Goal: Information Seeking & Learning: Learn about a topic

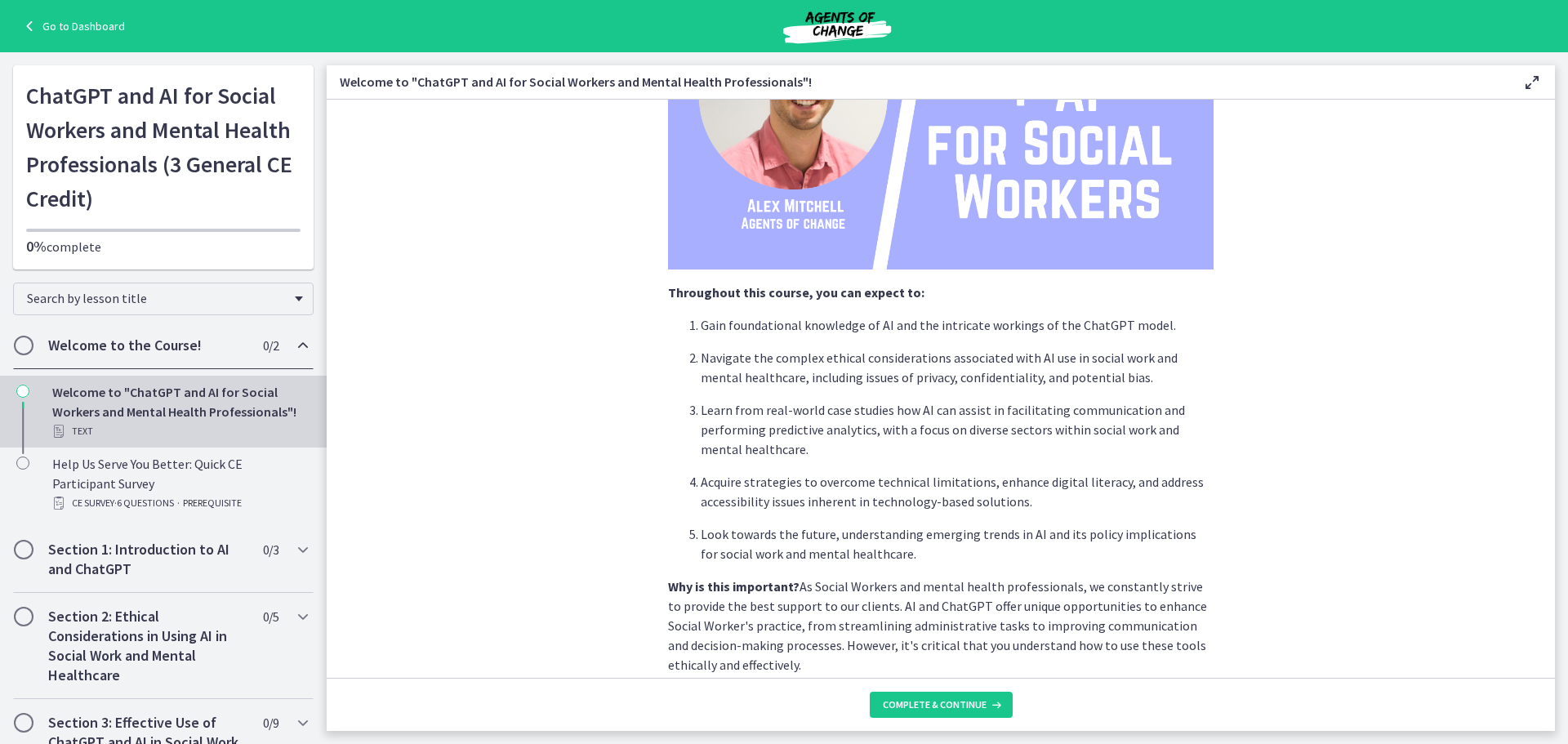
scroll to position [683, 0]
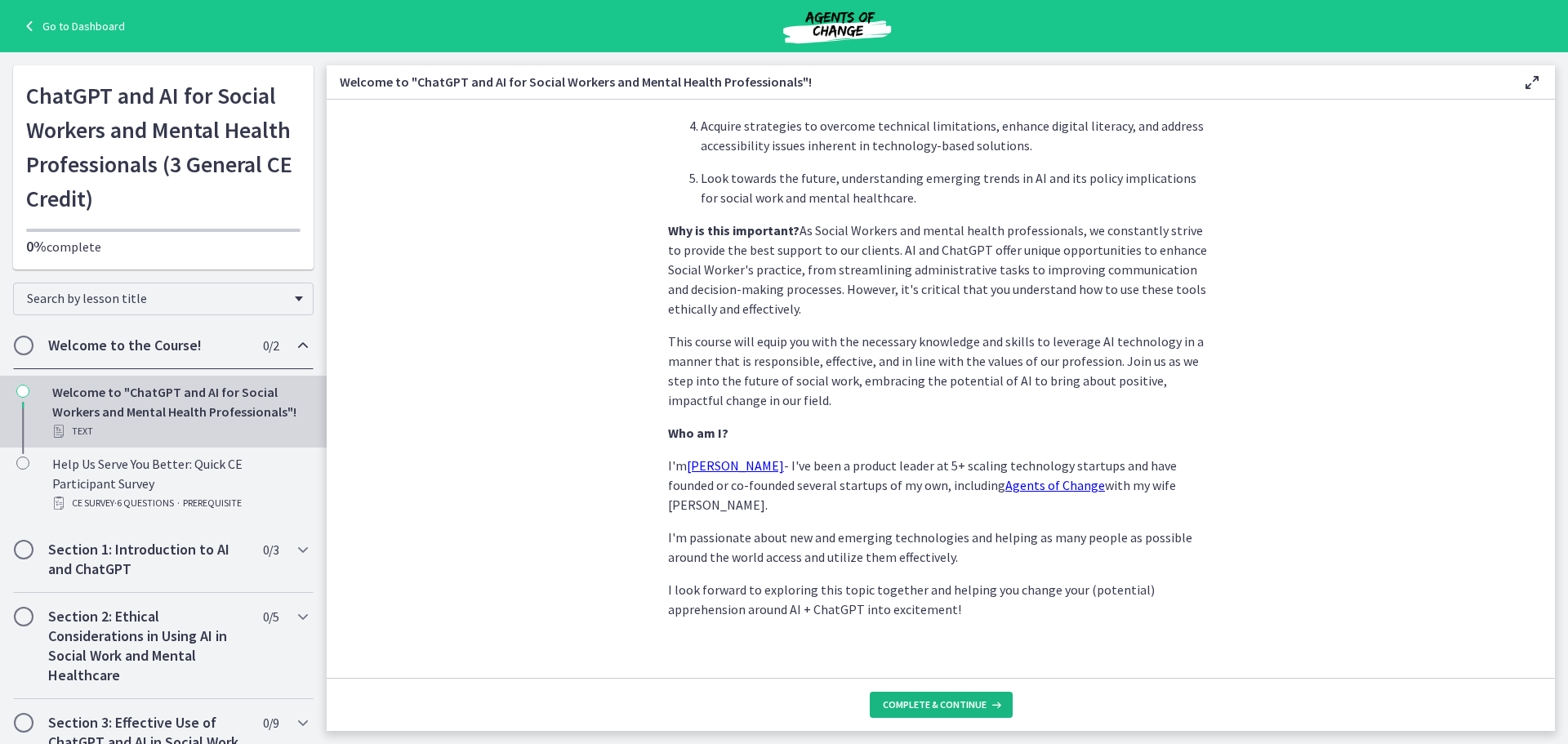
click at [886, 708] on span "Complete & continue" at bounding box center [934, 706] width 103 height 13
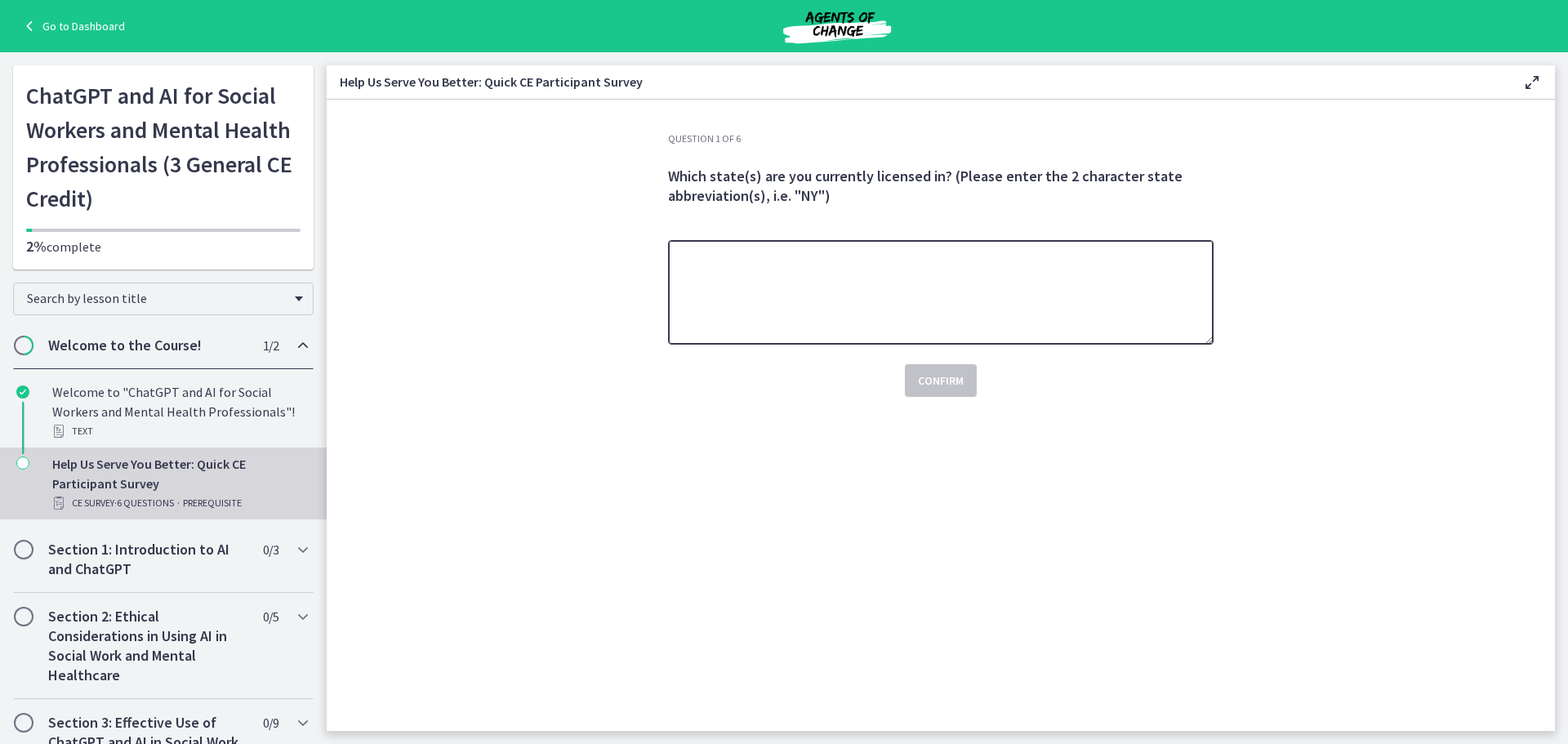
click at [873, 293] on textarea at bounding box center [940, 292] width 545 height 104
type textarea "*********"
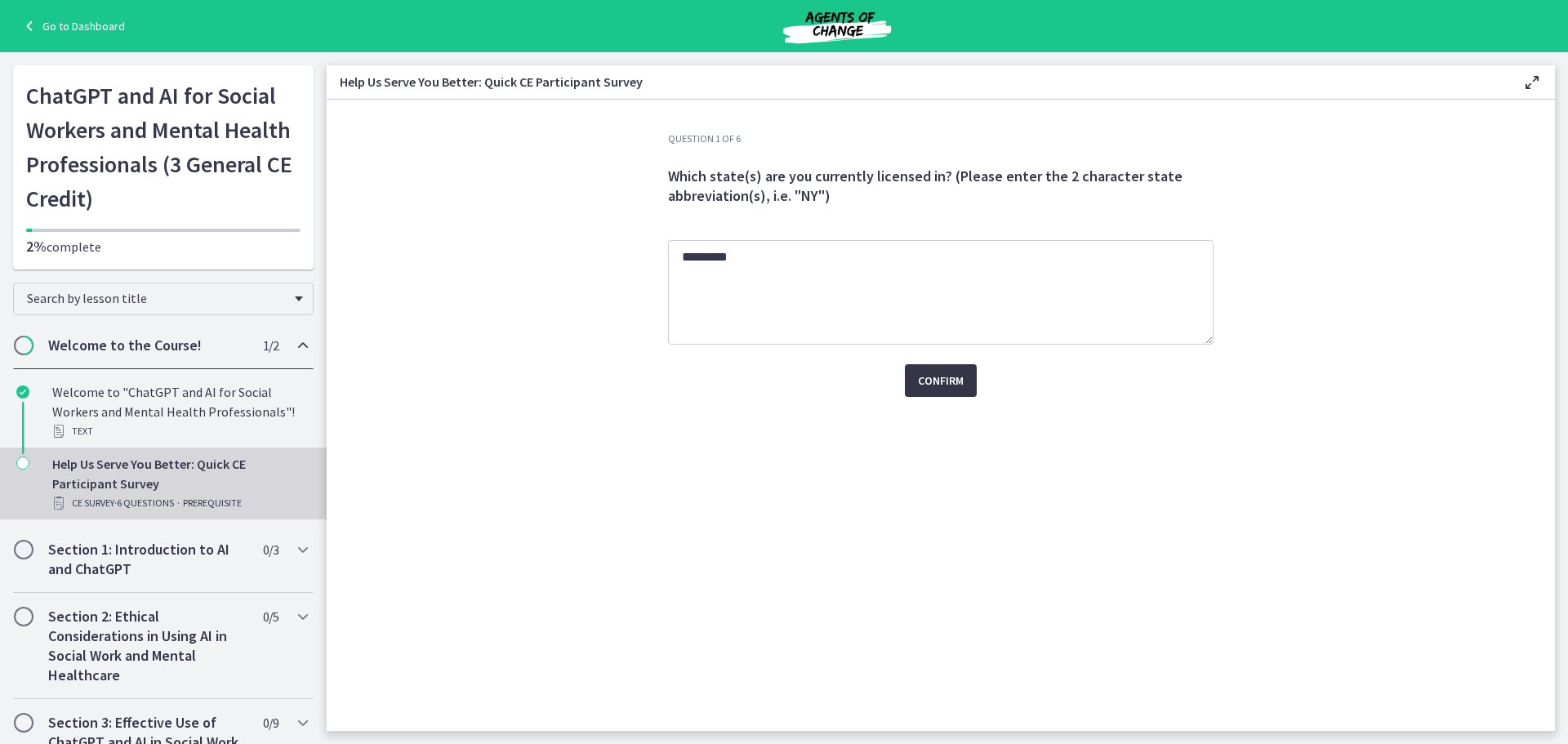
click at [918, 381] on span "Confirm" at bounding box center [940, 381] width 46 height 20
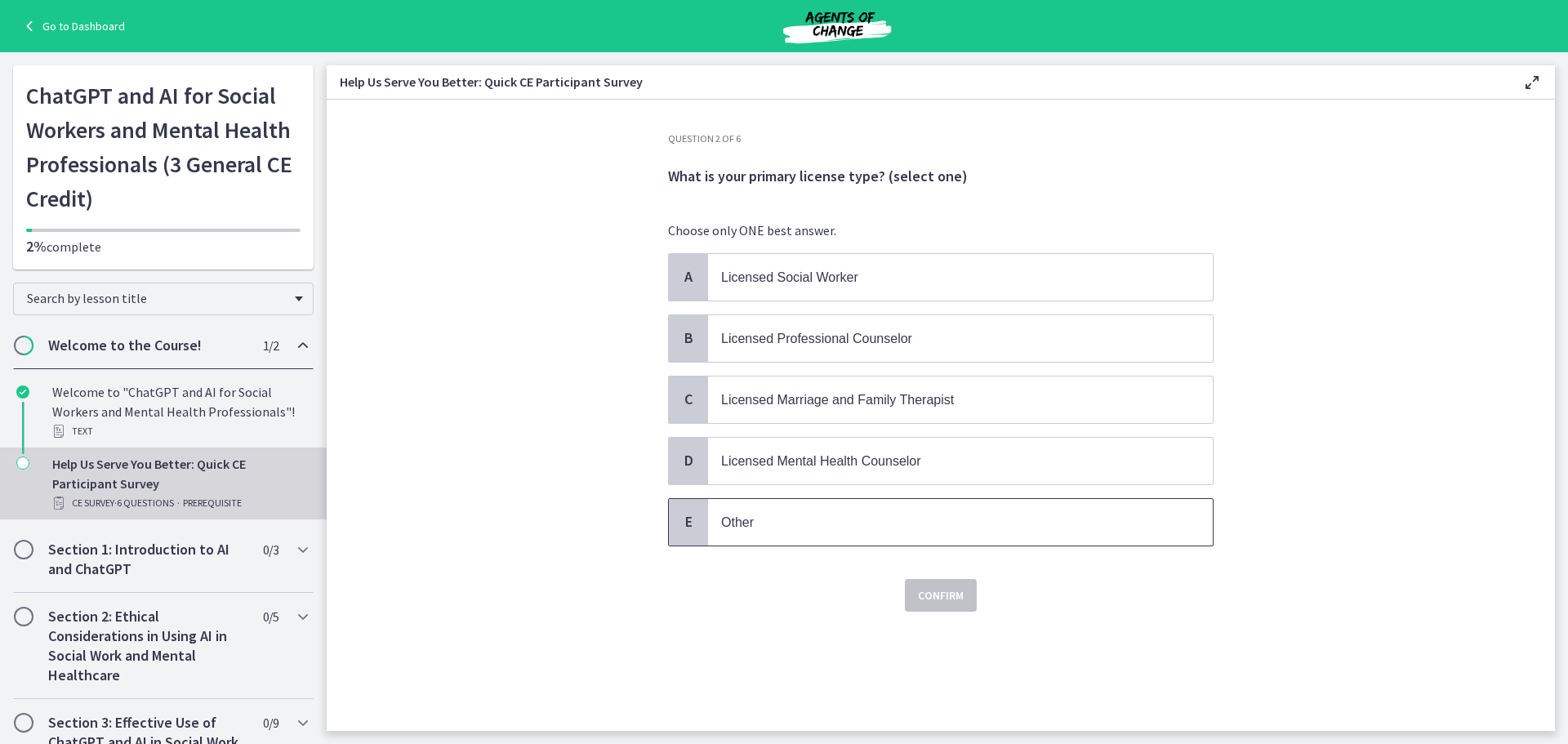
click at [887, 505] on span "Other" at bounding box center [959, 523] width 504 height 47
click at [942, 593] on span "Confirm" at bounding box center [940, 596] width 46 height 20
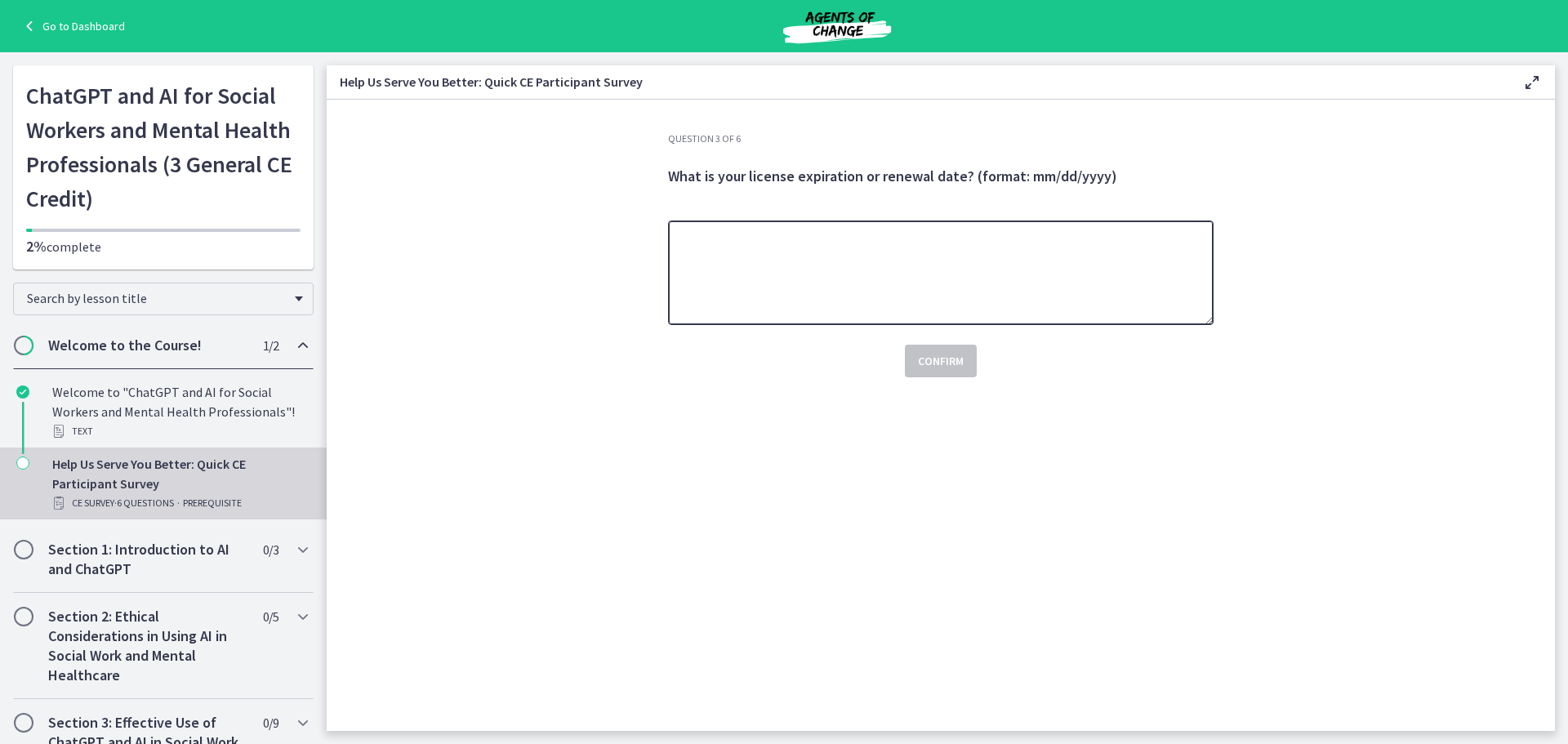
click at [932, 280] on textarea at bounding box center [940, 272] width 545 height 104
type textarea "**********"
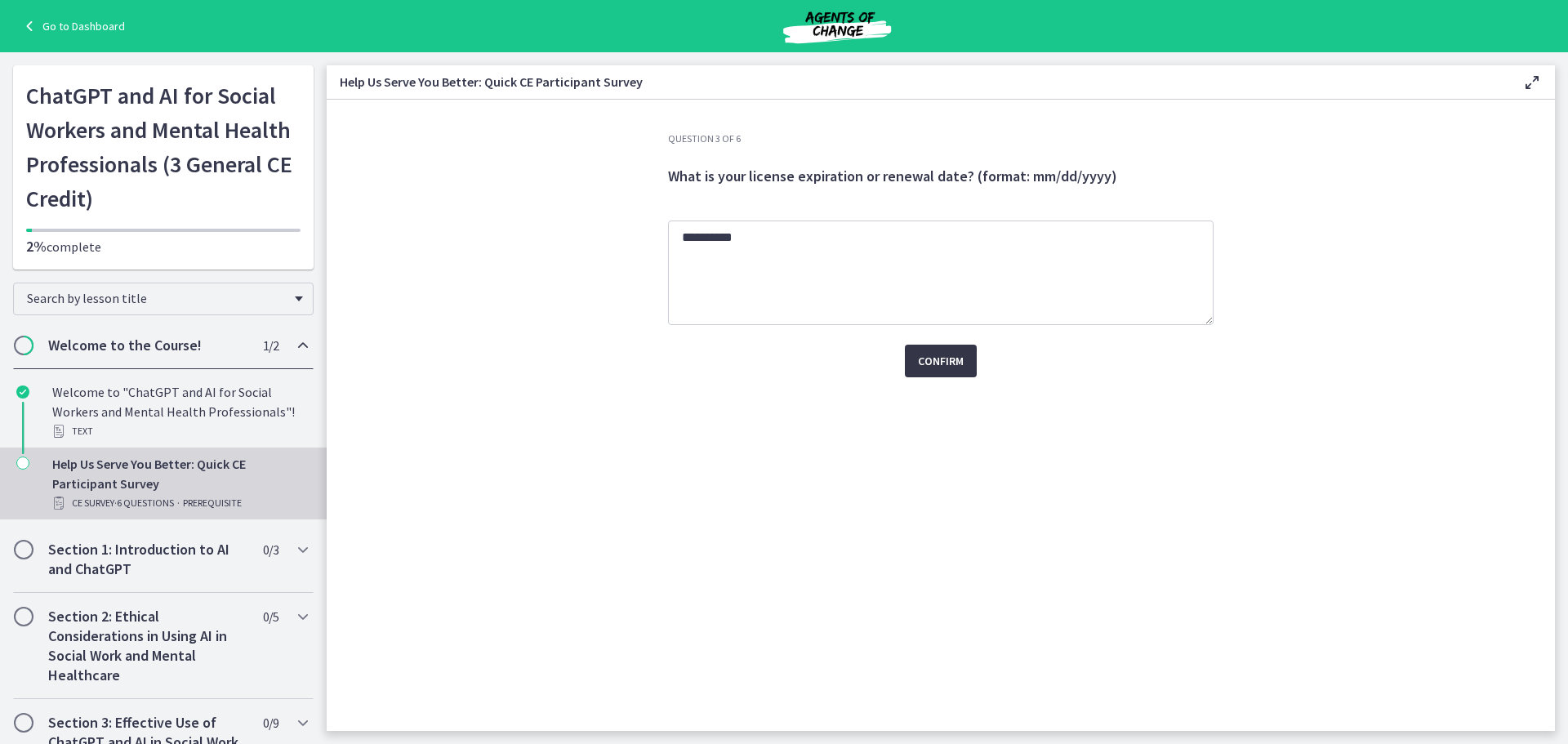
click at [944, 373] on button "Confirm" at bounding box center [940, 360] width 72 height 33
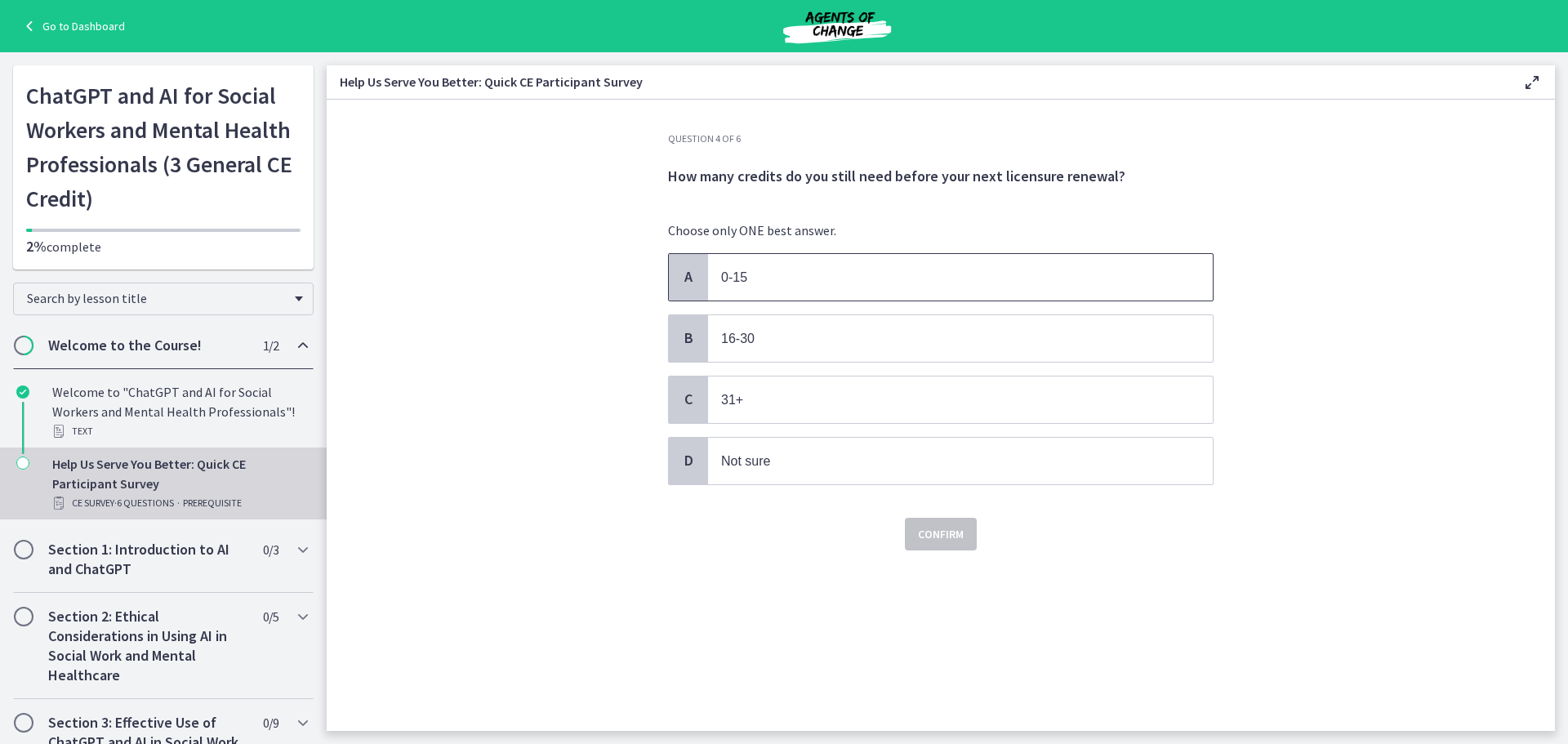
click at [948, 288] on span "0-15" at bounding box center [959, 278] width 504 height 47
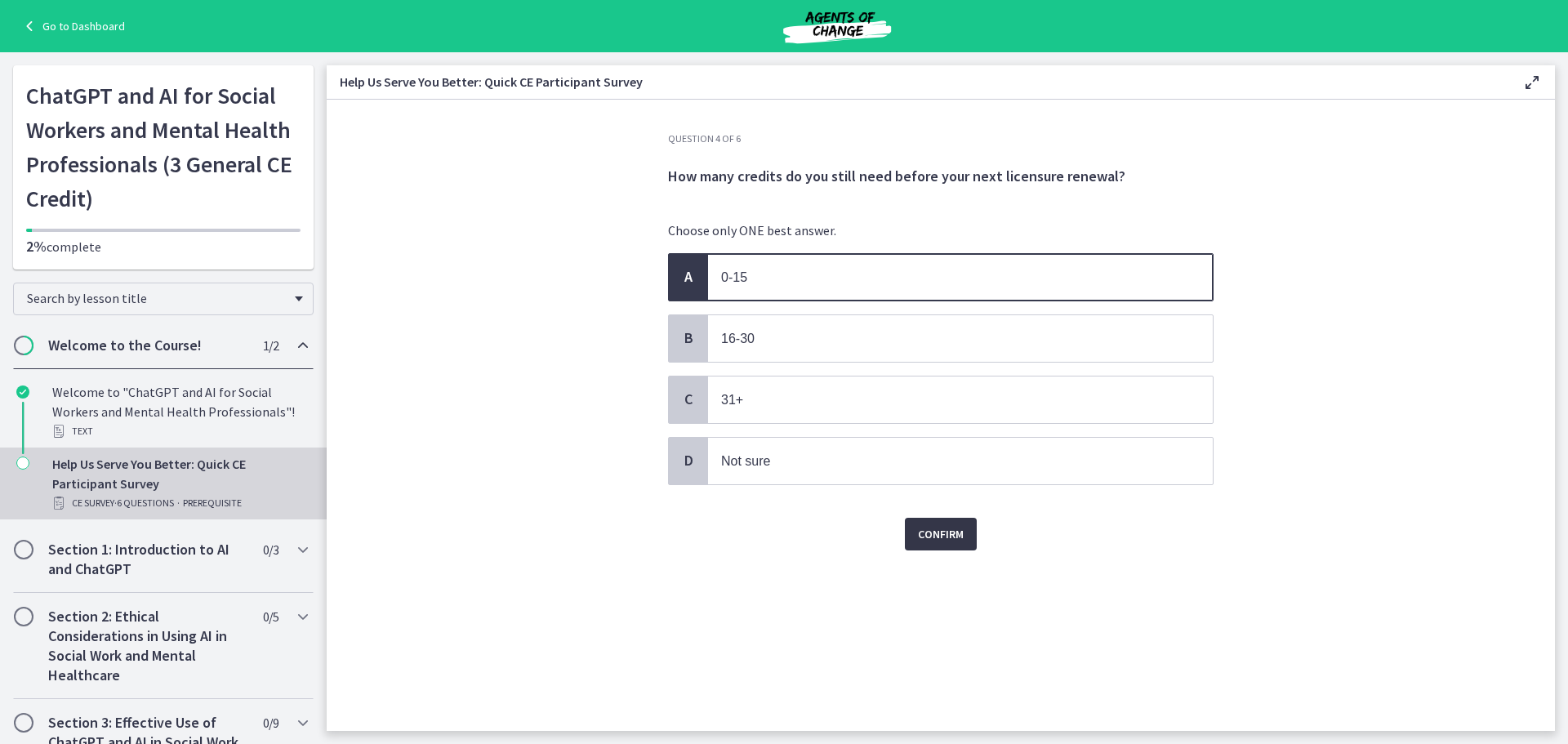
click at [934, 530] on span "Confirm" at bounding box center [940, 535] width 46 height 20
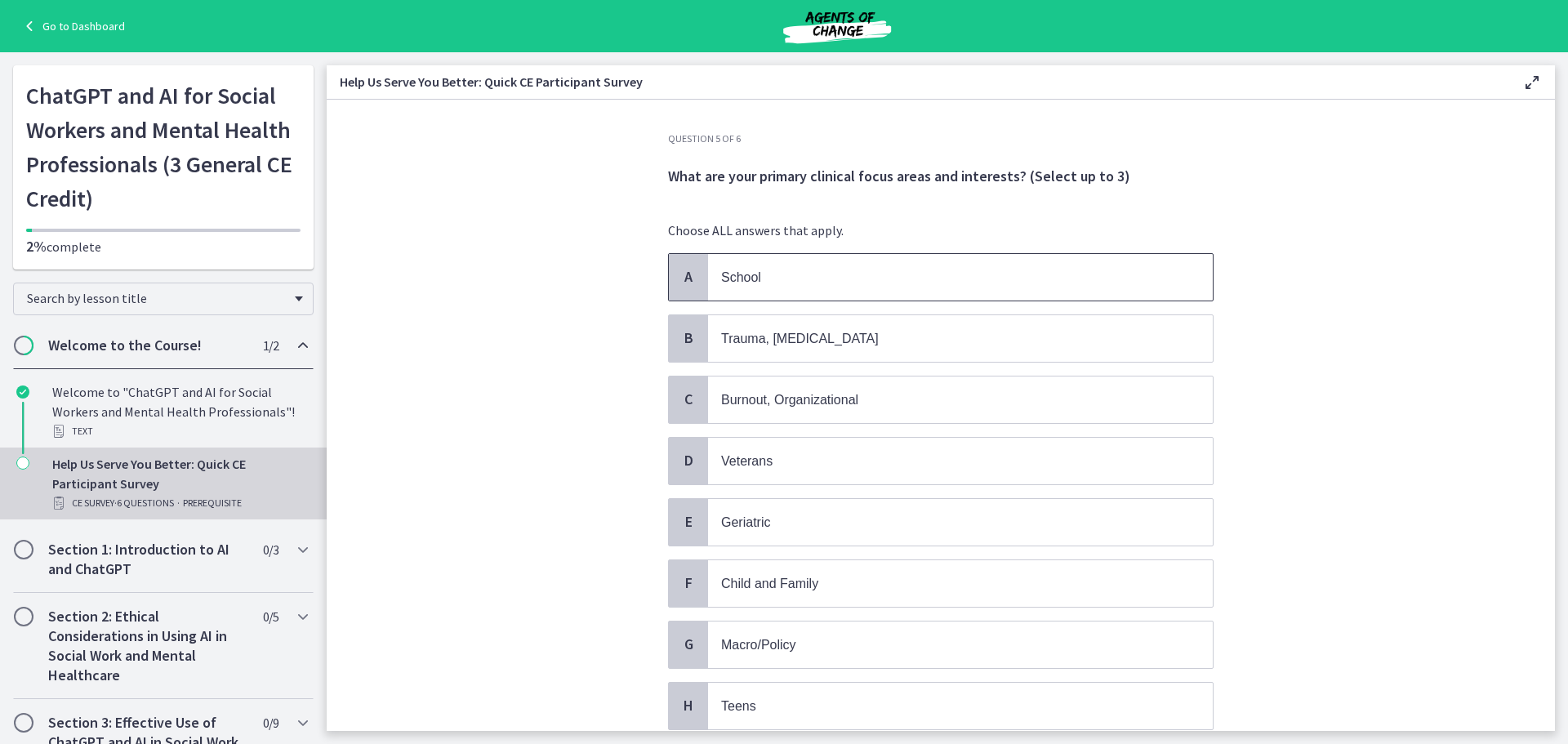
click at [914, 286] on p "School" at bounding box center [944, 277] width 446 height 20
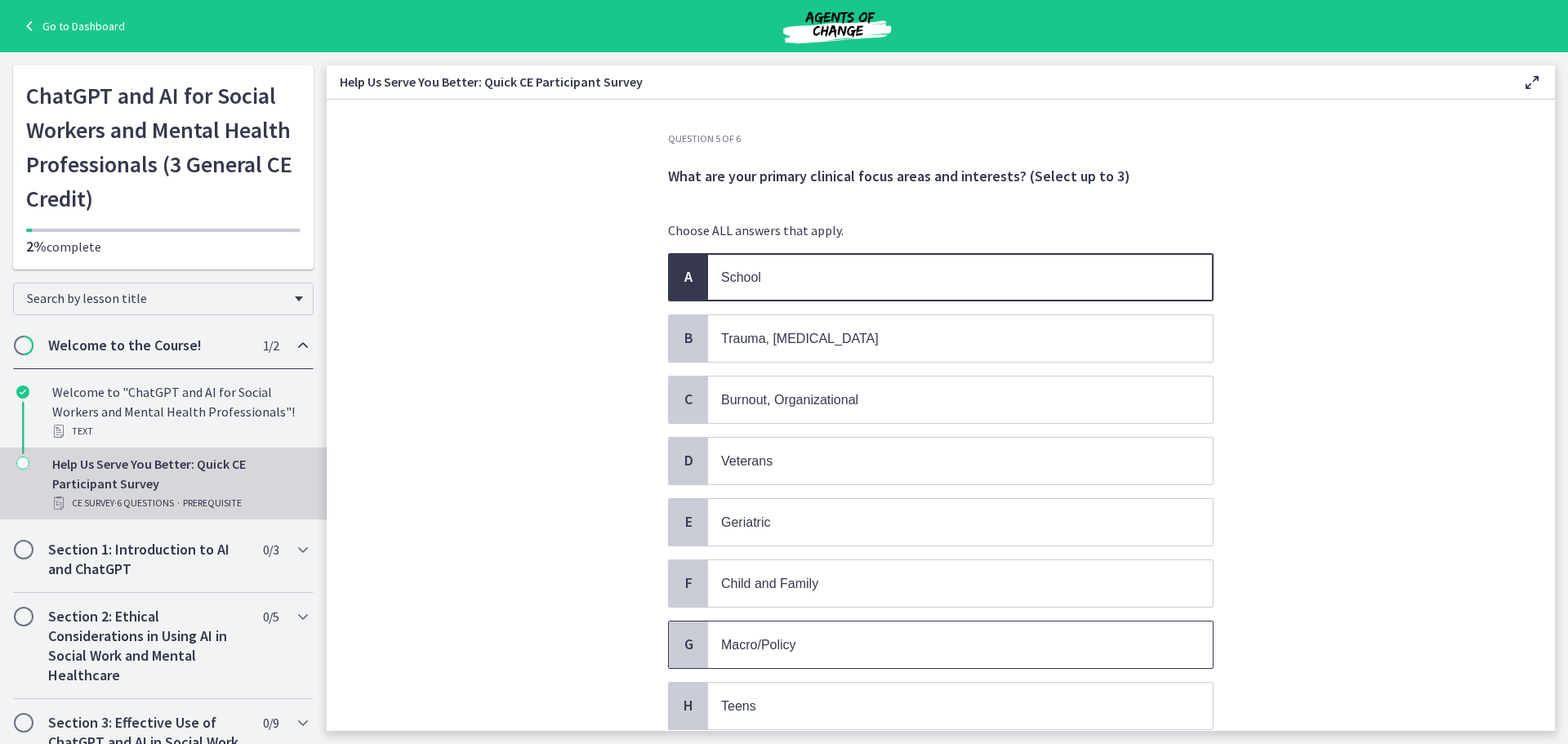
scroll to position [245, 0]
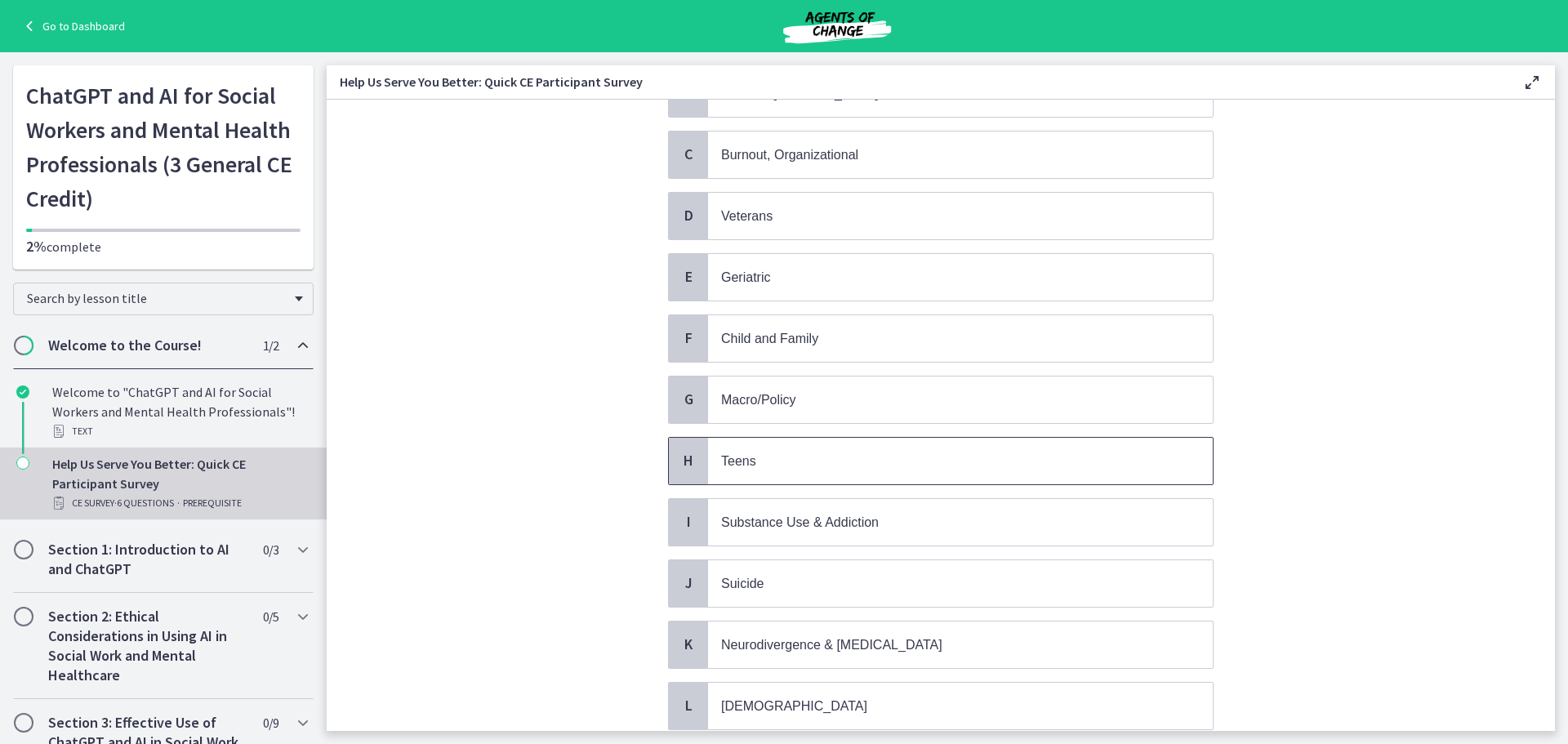
click at [797, 468] on p "Teens" at bounding box center [944, 461] width 446 height 20
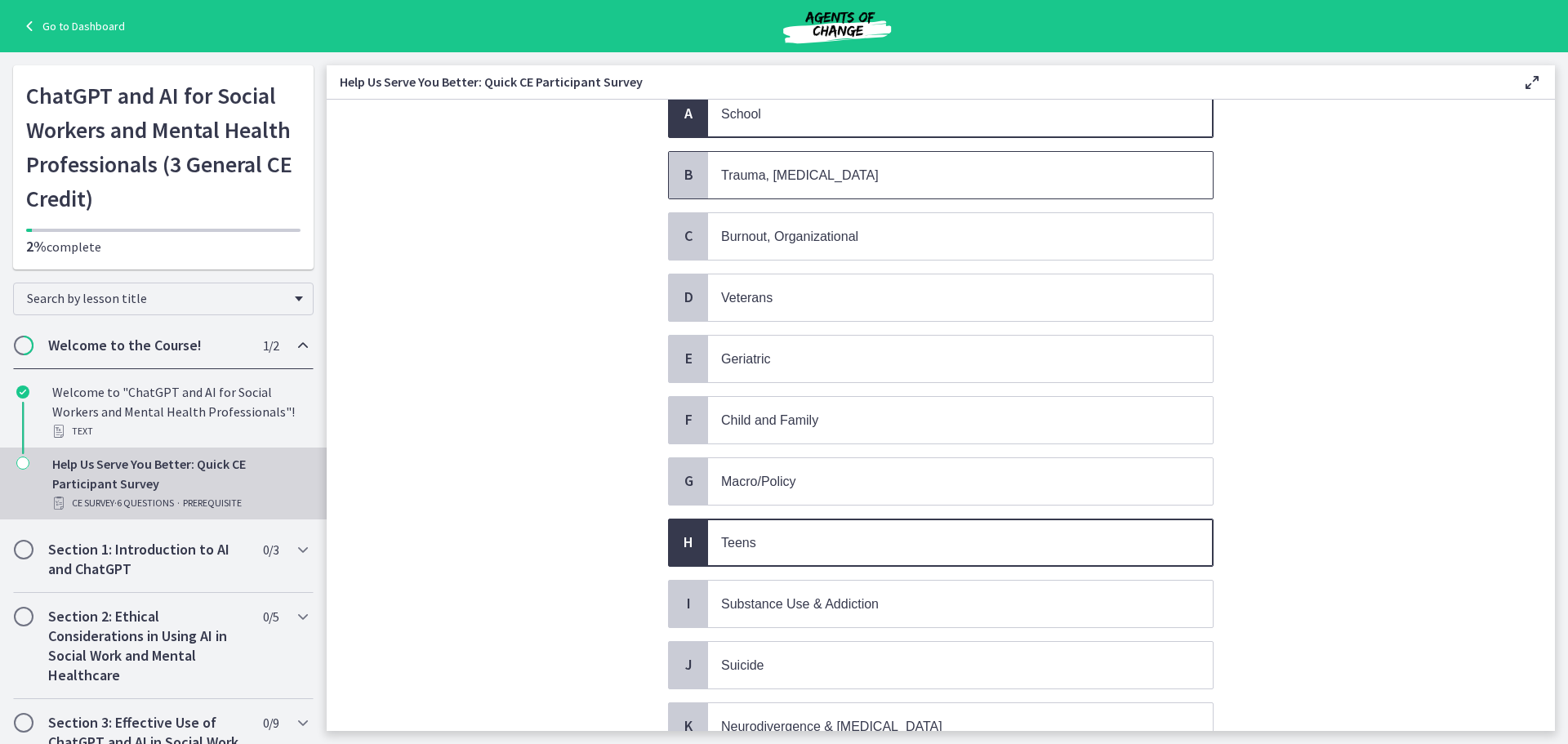
click at [844, 167] on p "Trauma, [MEDICAL_DATA]" at bounding box center [944, 175] width 446 height 20
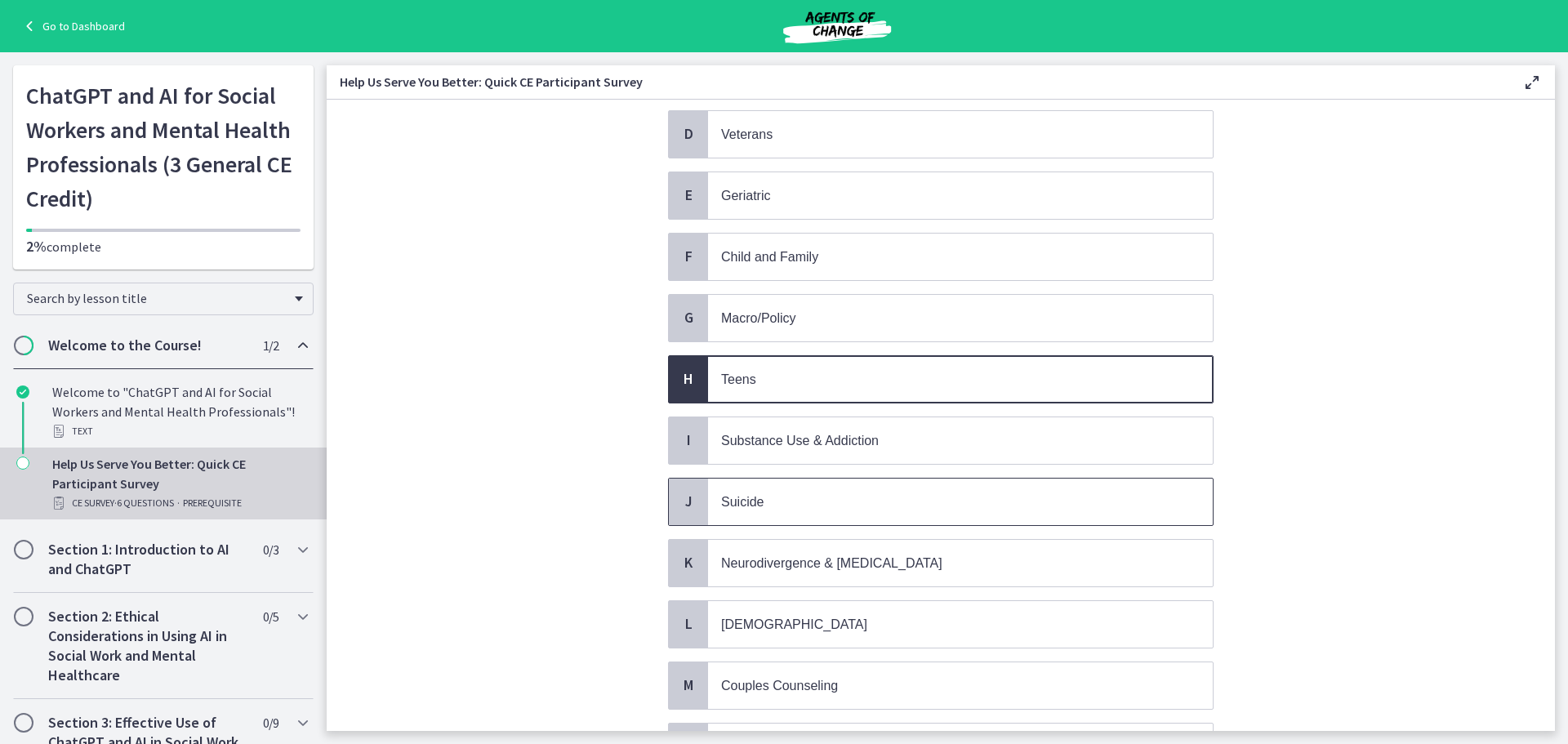
click at [781, 506] on p "Suicide" at bounding box center [944, 502] width 446 height 20
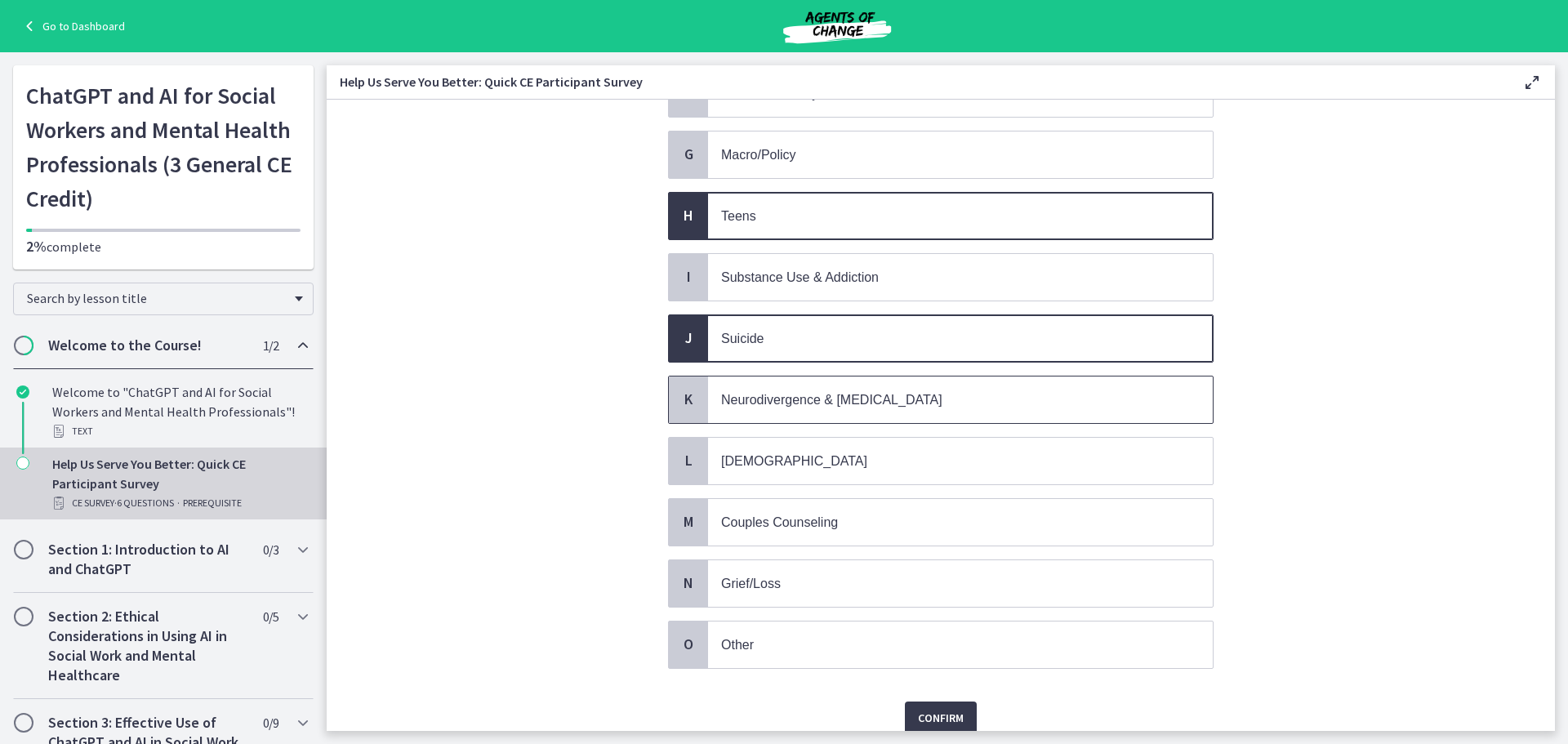
scroll to position [559, 0]
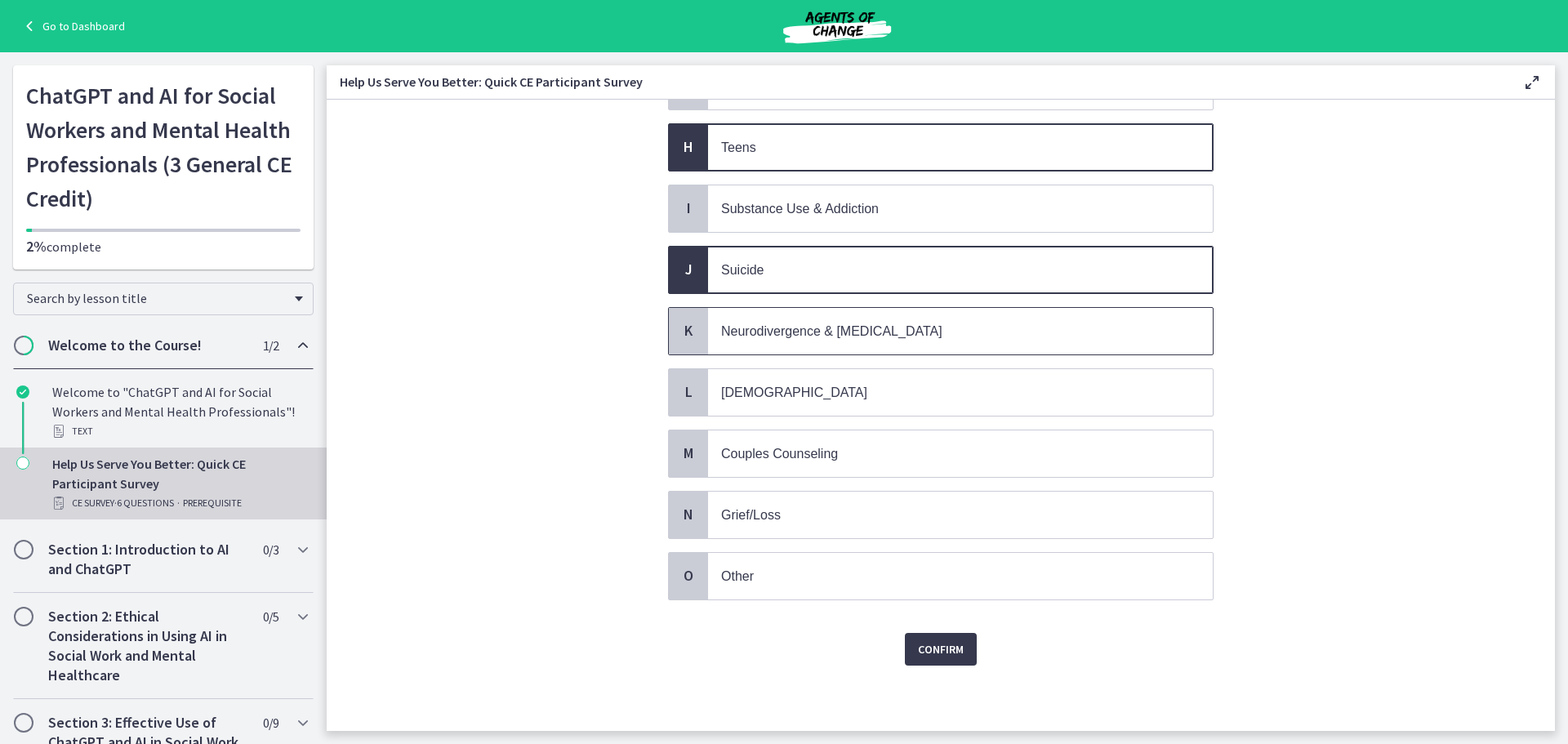
click at [878, 332] on span "Neurodivergence & [MEDICAL_DATA]" at bounding box center [831, 331] width 221 height 14
click at [725, 503] on span "Grief/Loss" at bounding box center [959, 515] width 504 height 47
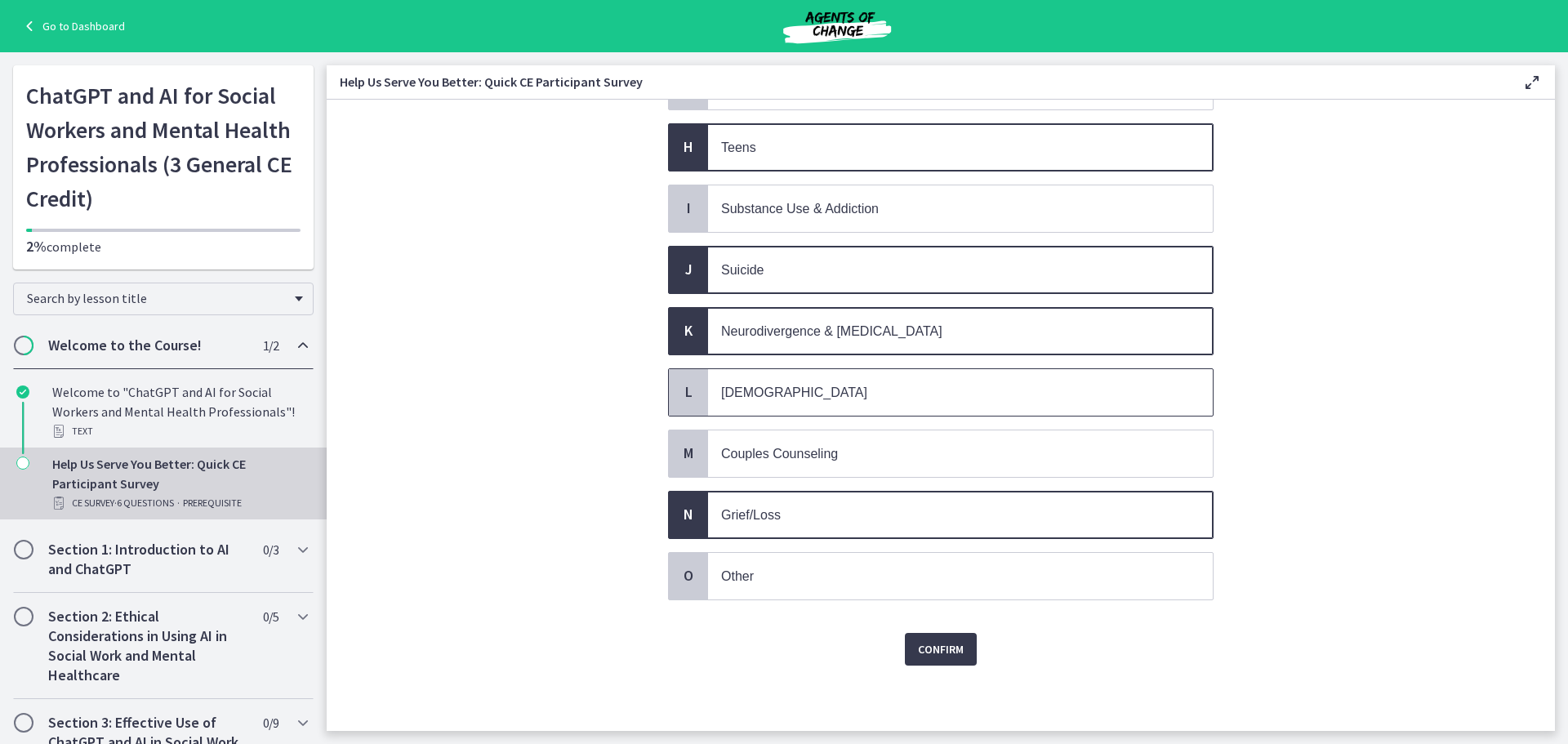
click at [745, 380] on span "[DEMOGRAPHIC_DATA]" at bounding box center [959, 393] width 504 height 47
click at [777, 519] on p "Grief/Loss" at bounding box center [944, 515] width 446 height 20
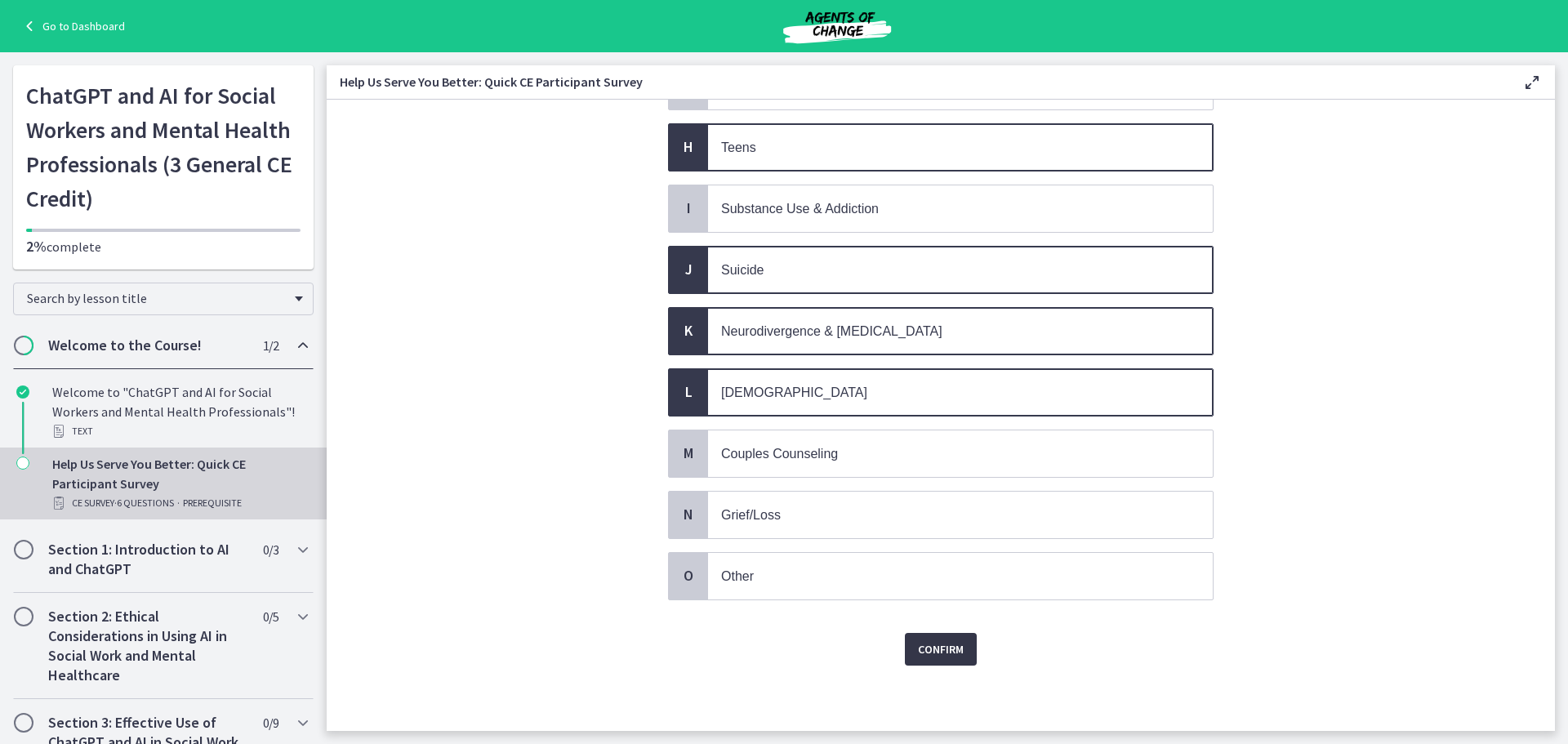
click at [918, 646] on span "Confirm" at bounding box center [940, 650] width 46 height 20
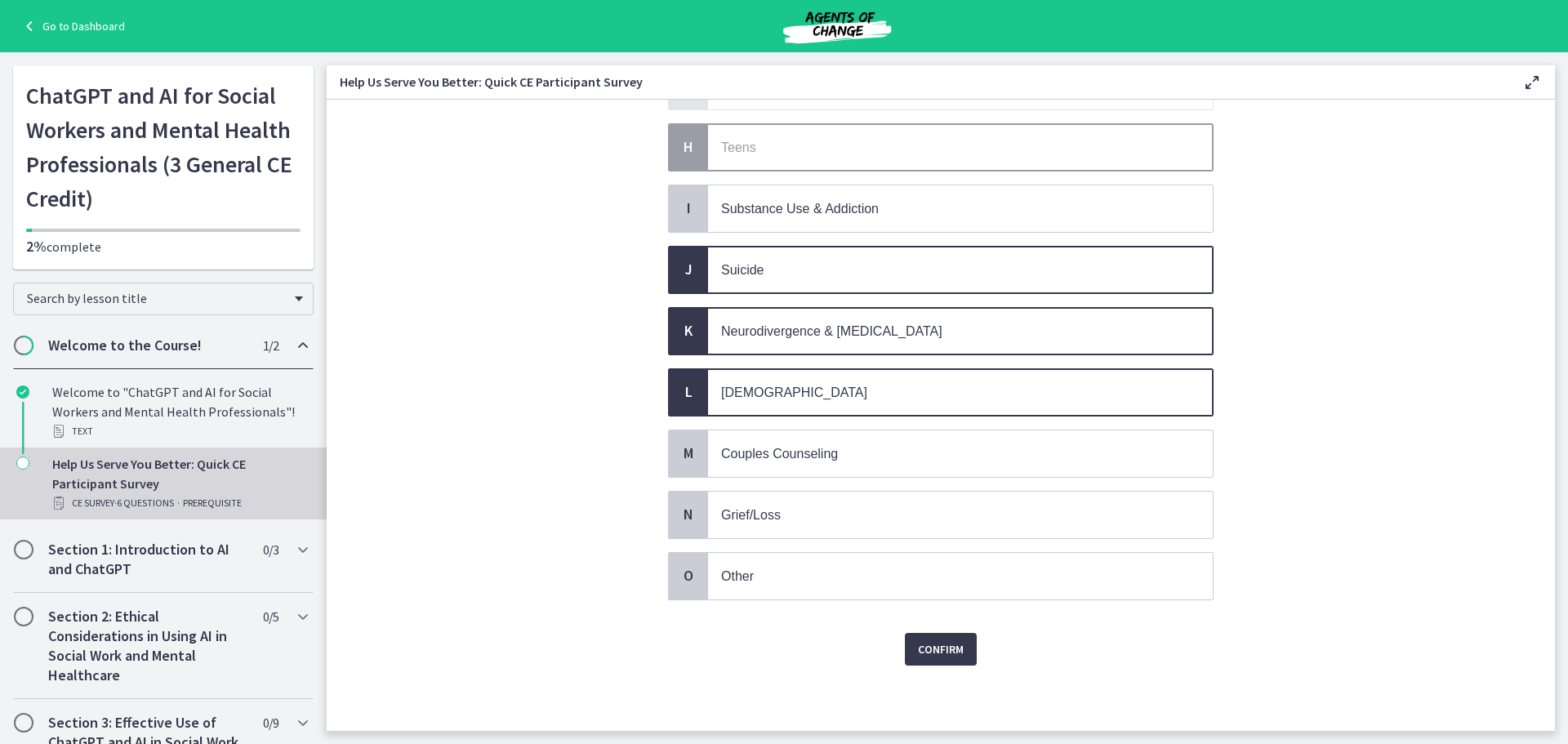
scroll to position [0, 0]
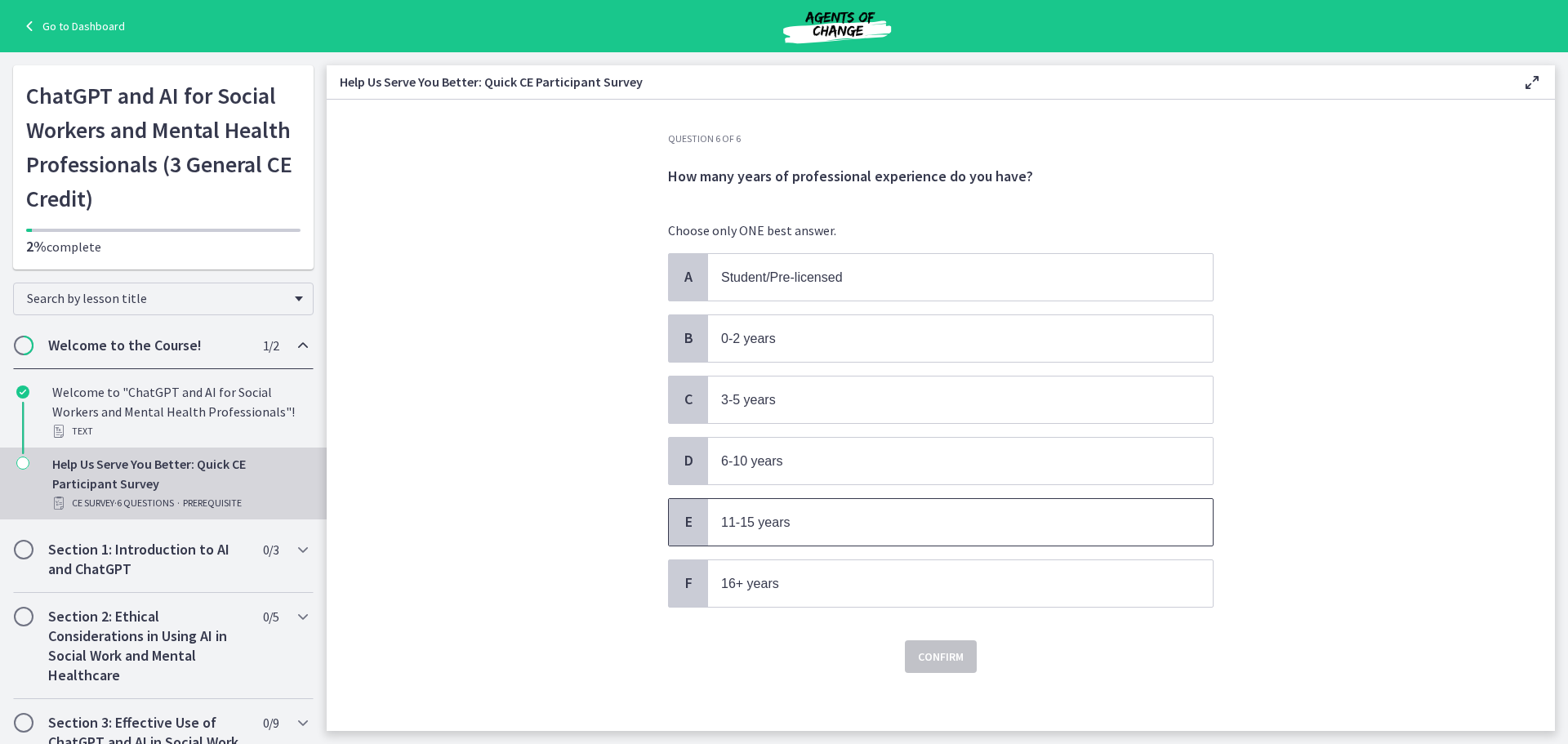
click at [776, 541] on span "11-15 years" at bounding box center [959, 523] width 504 height 47
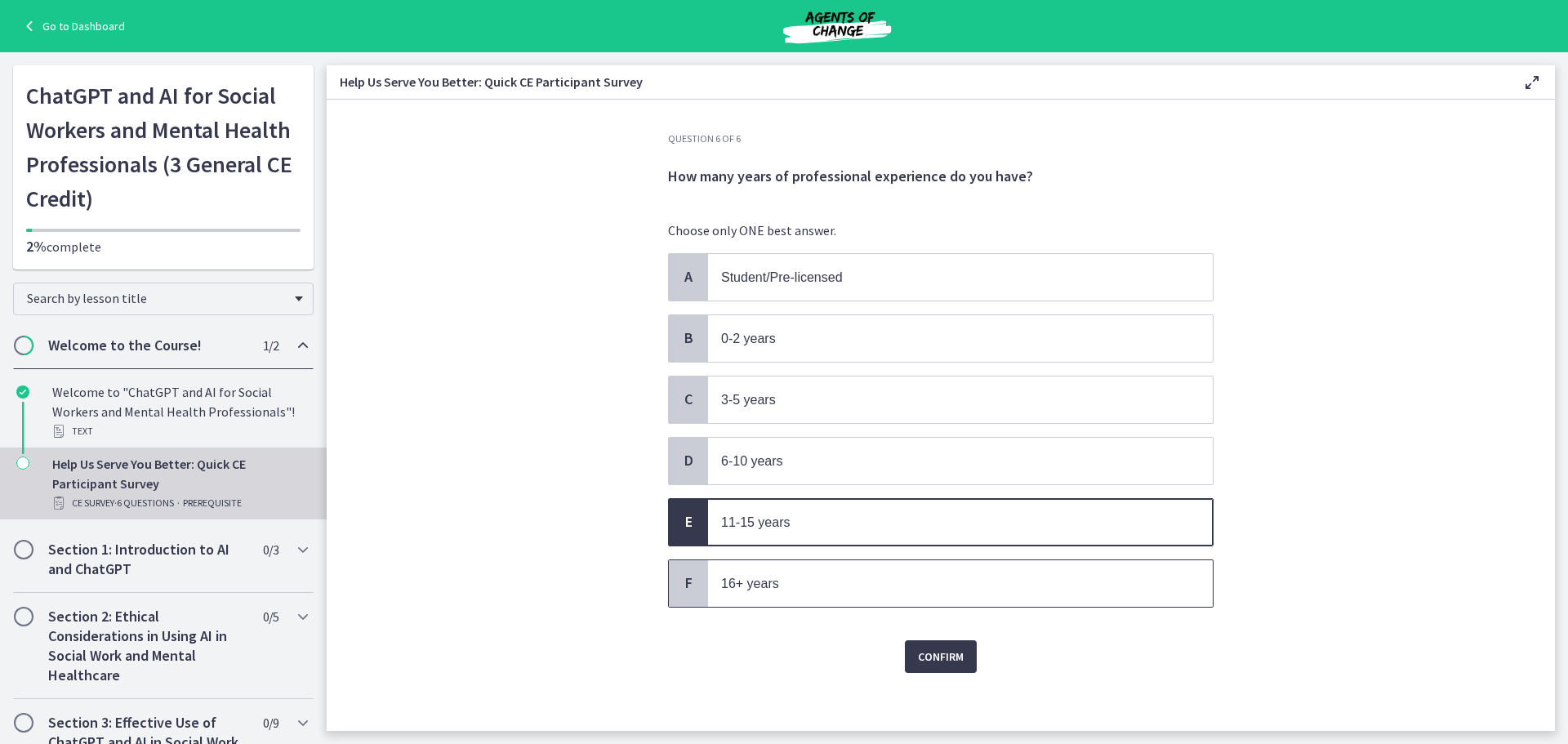
click at [755, 596] on span "16+ years" at bounding box center [959, 584] width 504 height 47
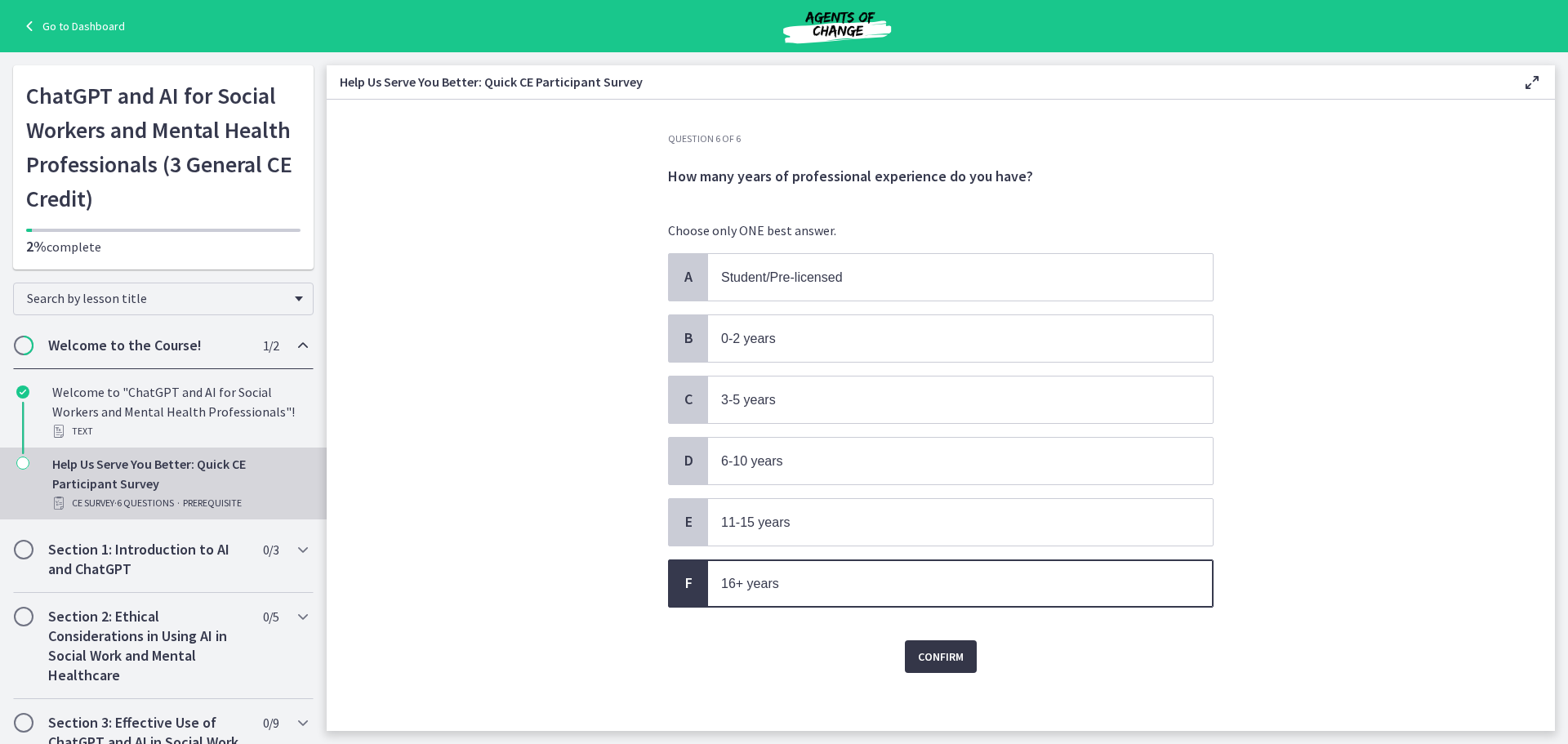
click at [929, 661] on span "Confirm" at bounding box center [940, 657] width 46 height 20
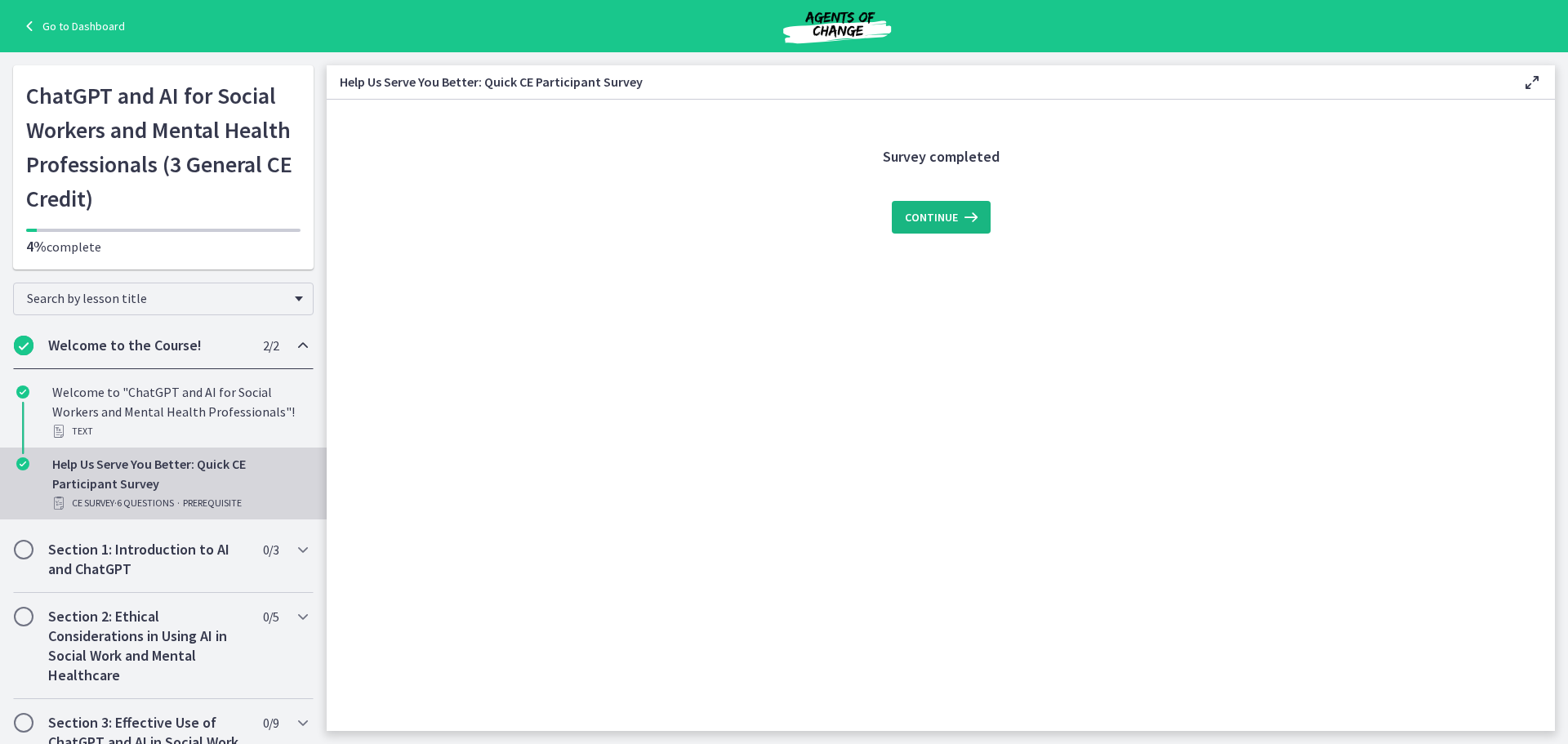
click at [924, 217] on span "Continue" at bounding box center [931, 218] width 53 height 20
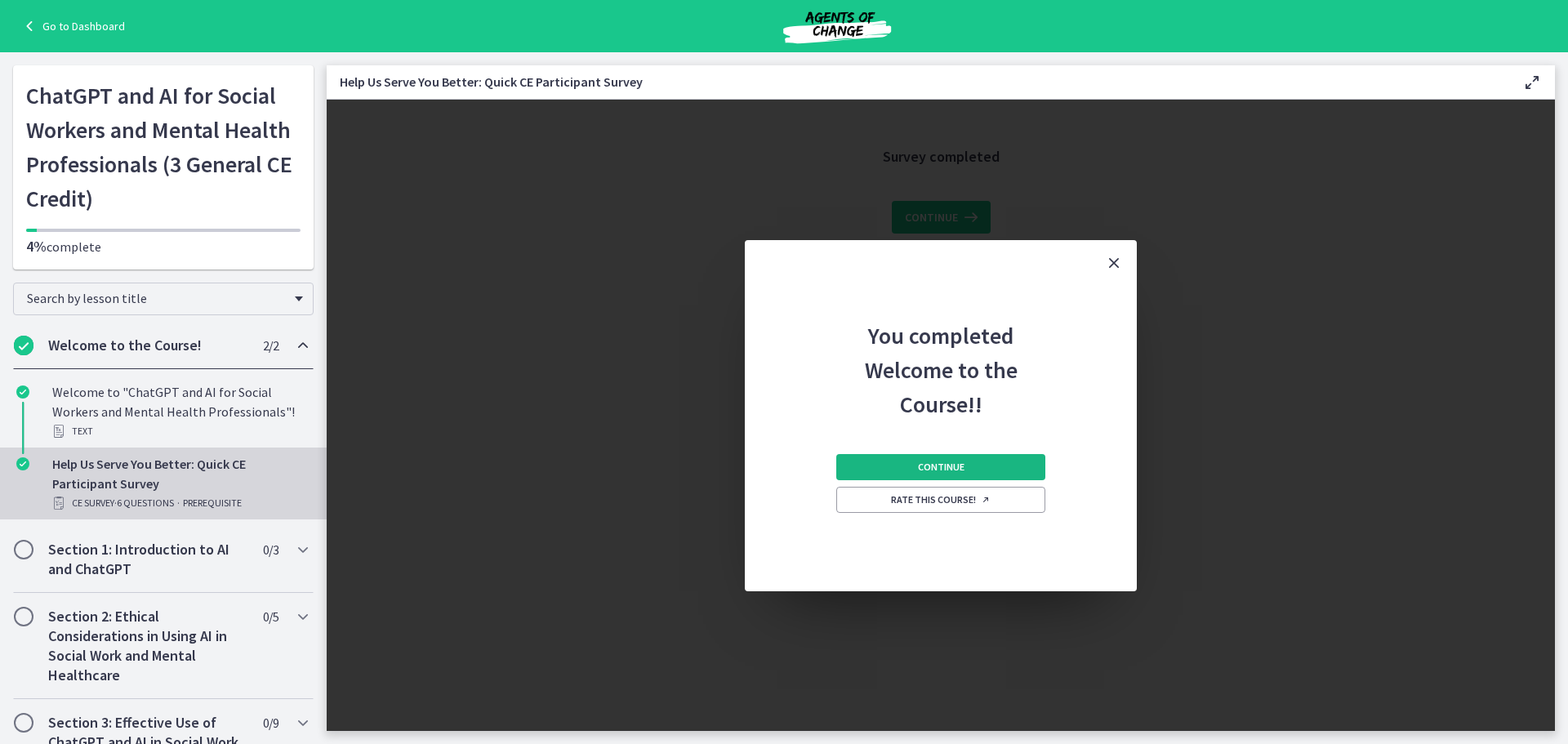
click at [994, 460] on button "Continue" at bounding box center [940, 467] width 209 height 26
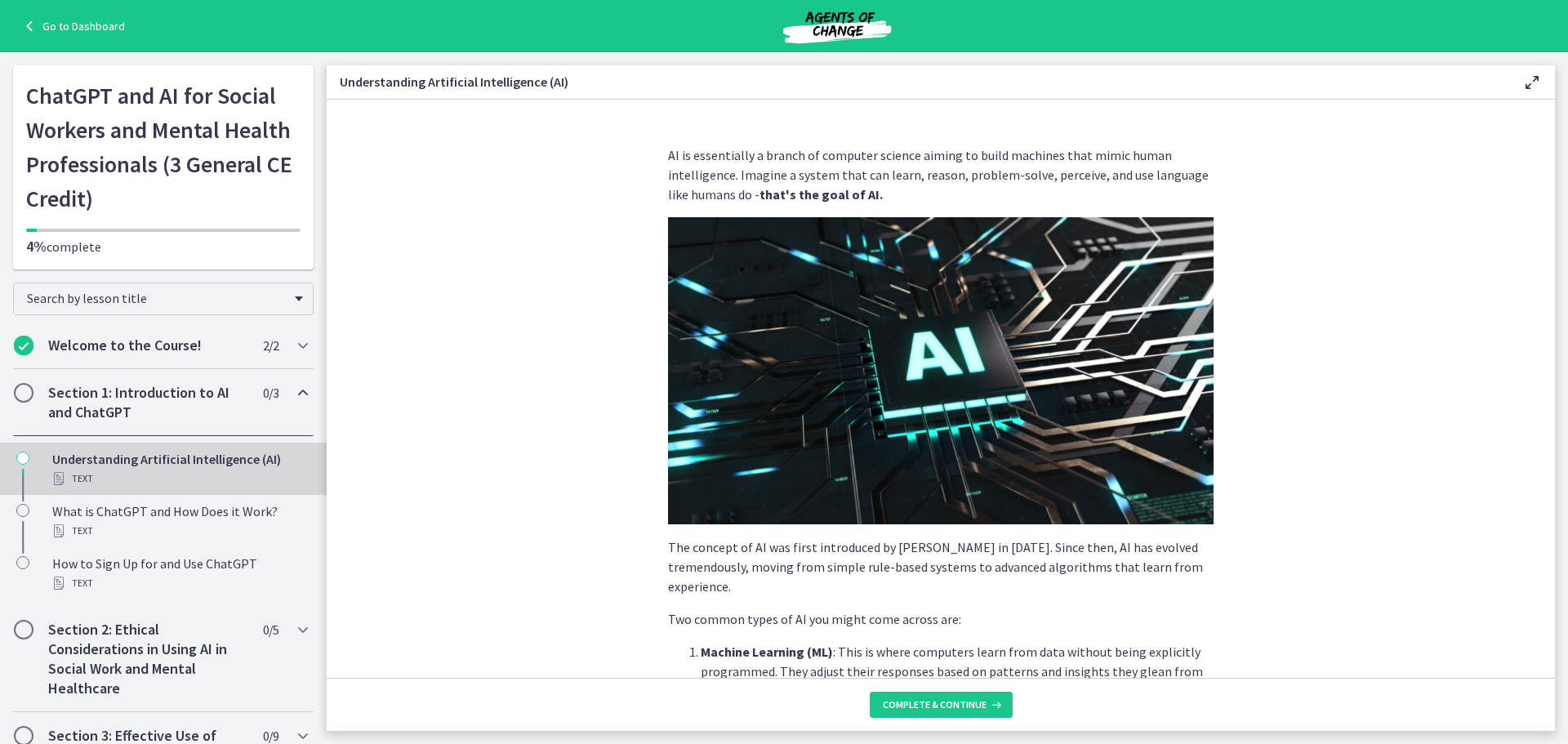
scroll to position [409, 0]
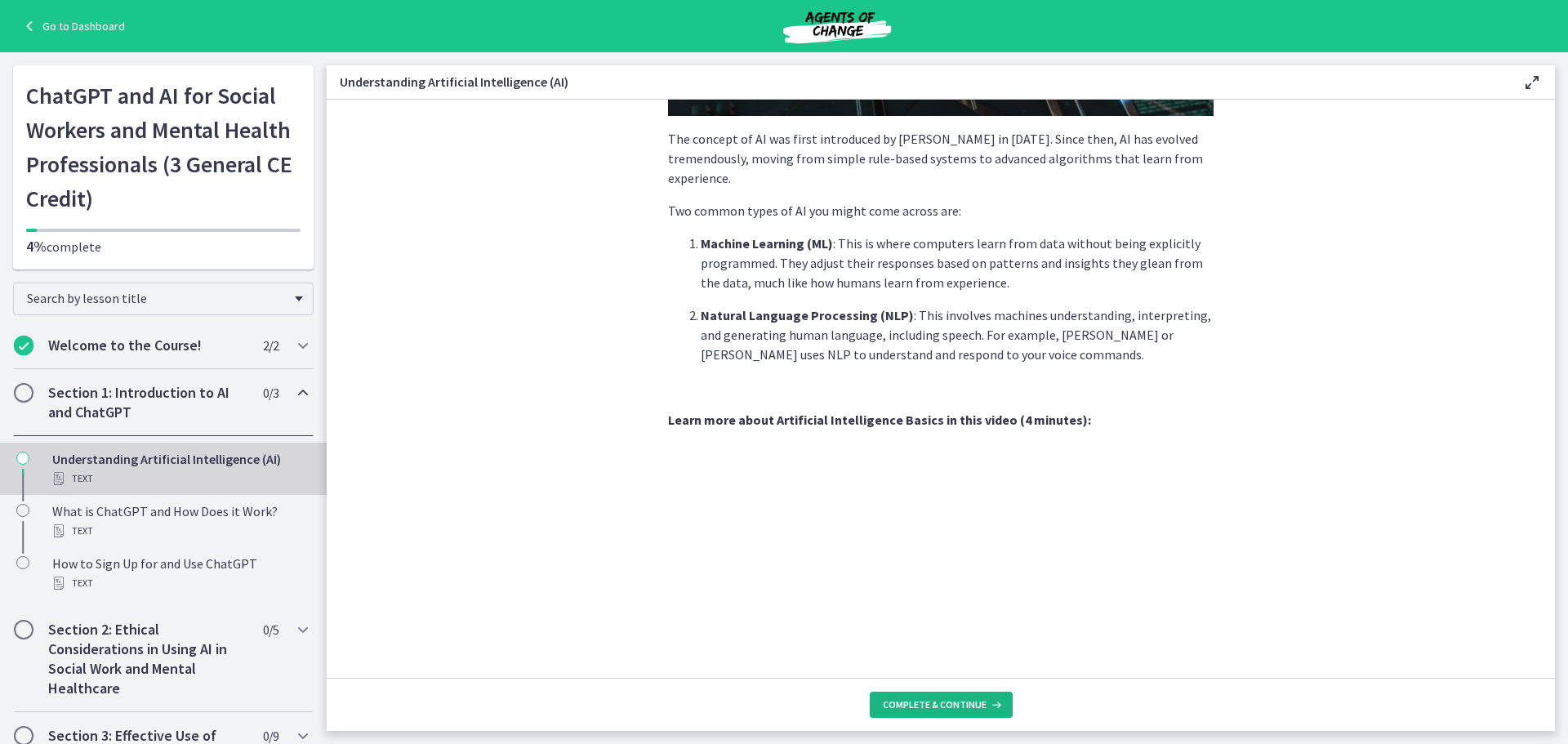
click at [918, 701] on span "Complete & continue" at bounding box center [934, 706] width 103 height 13
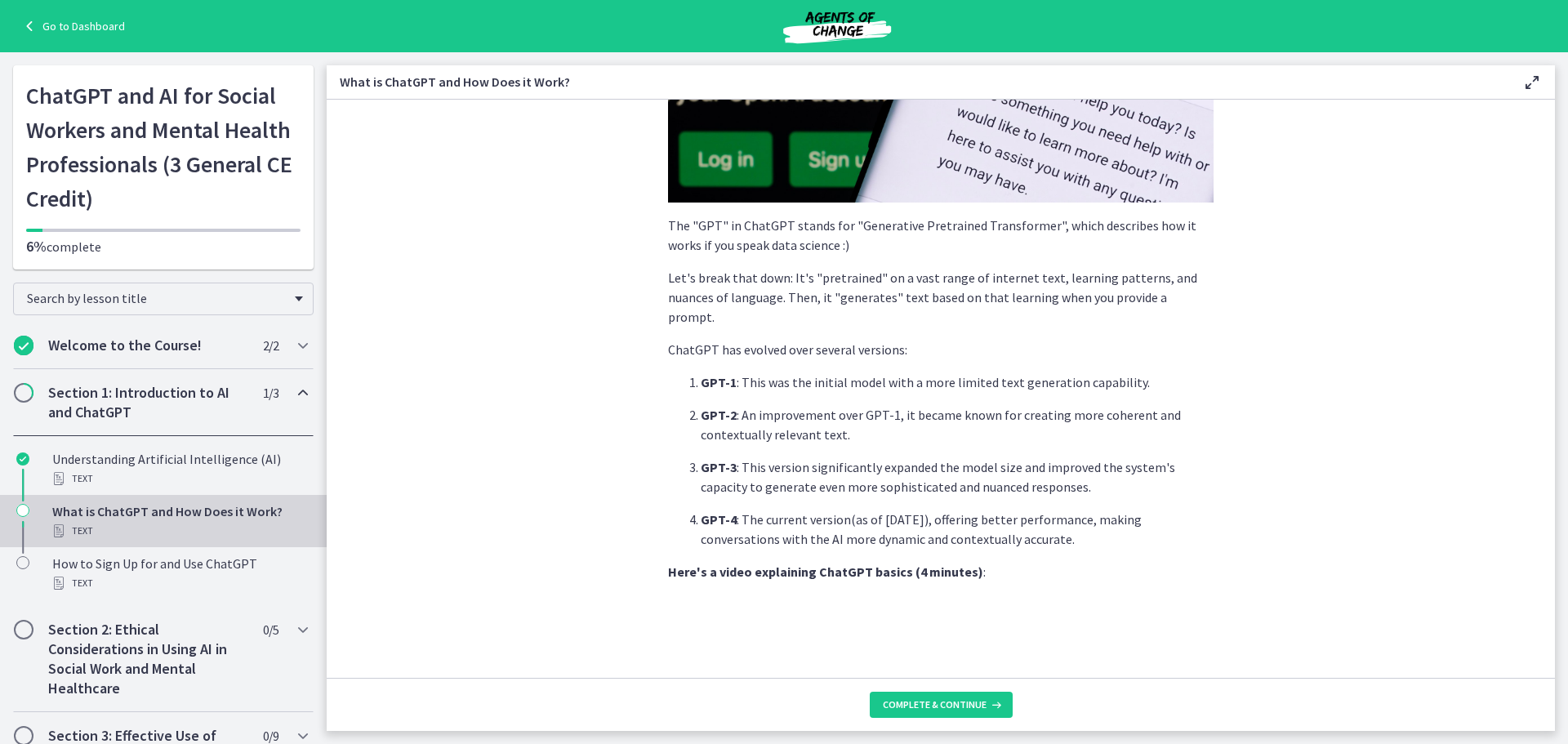
scroll to position [714, 0]
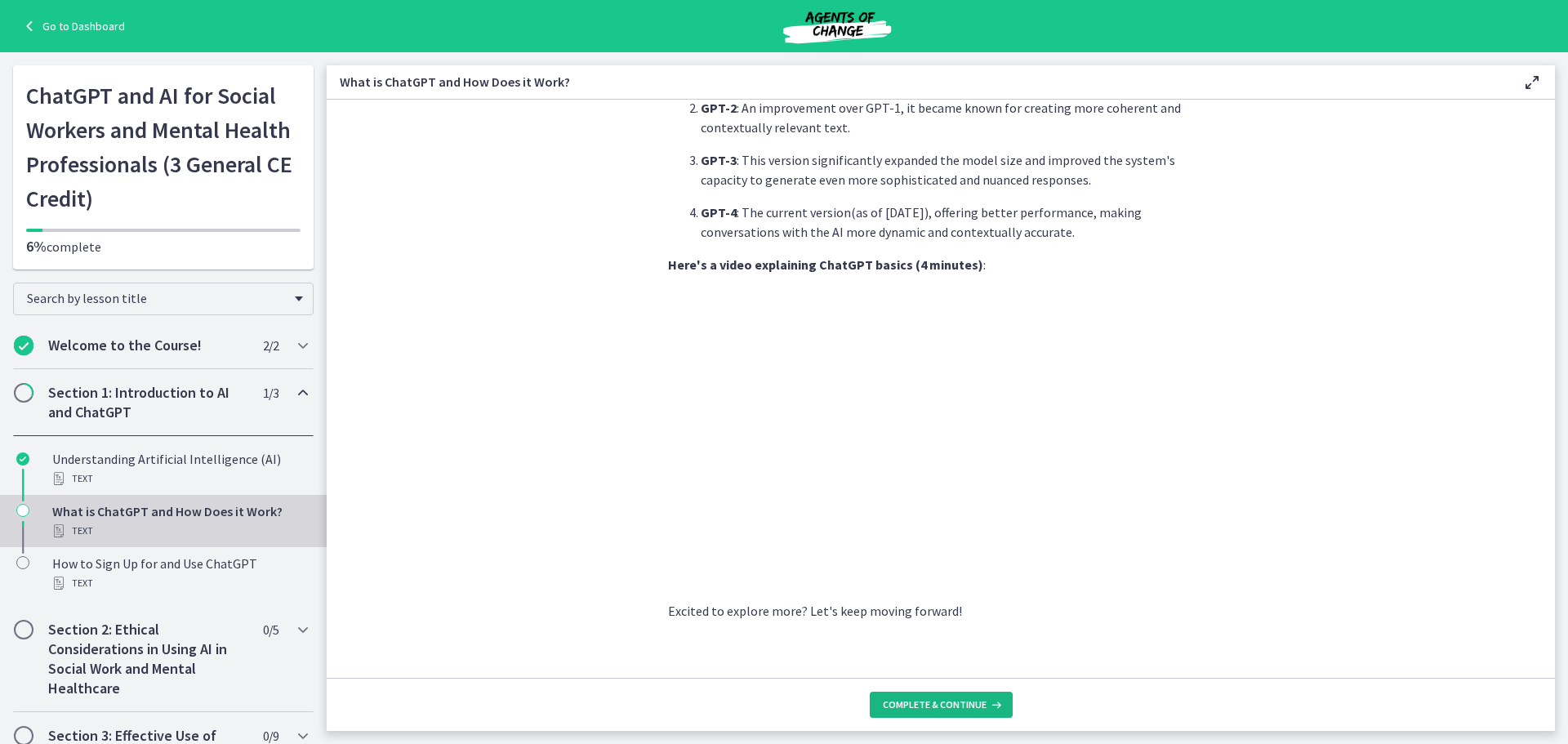
click at [941, 707] on span "Complete & continue" at bounding box center [934, 706] width 103 height 13
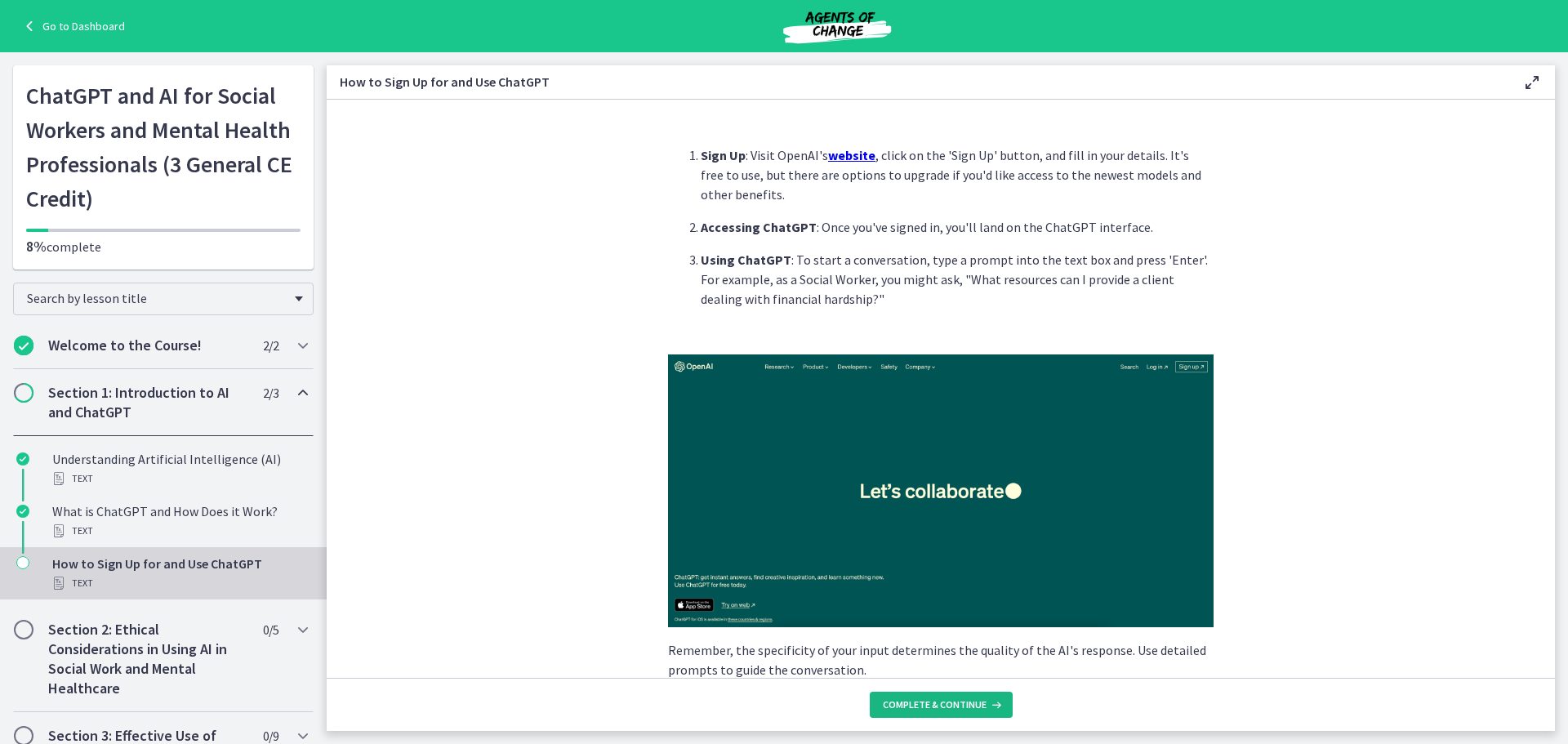
click at [907, 711] on span "Complete & continue" at bounding box center [934, 706] width 103 height 13
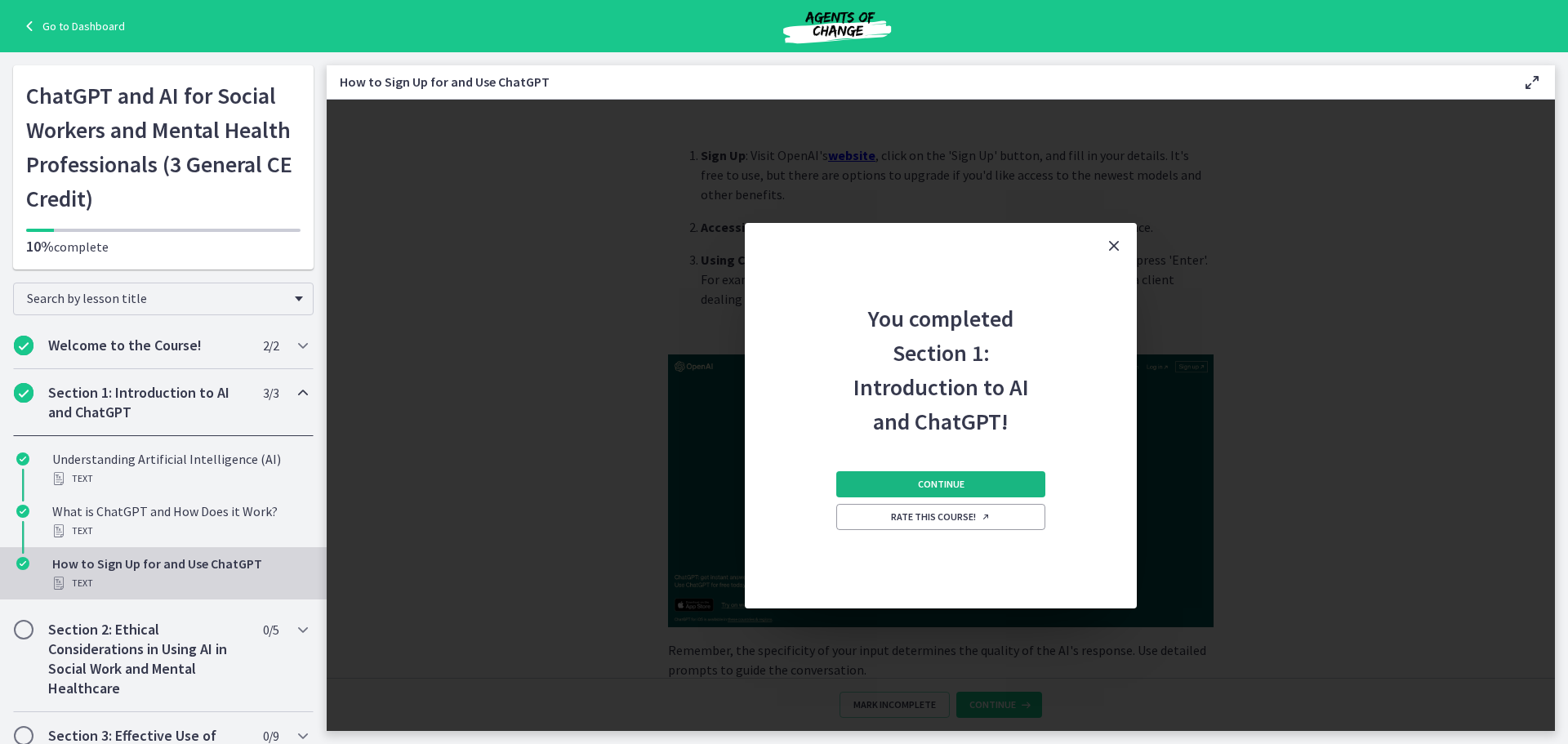
click at [954, 476] on button "Continue" at bounding box center [940, 484] width 209 height 26
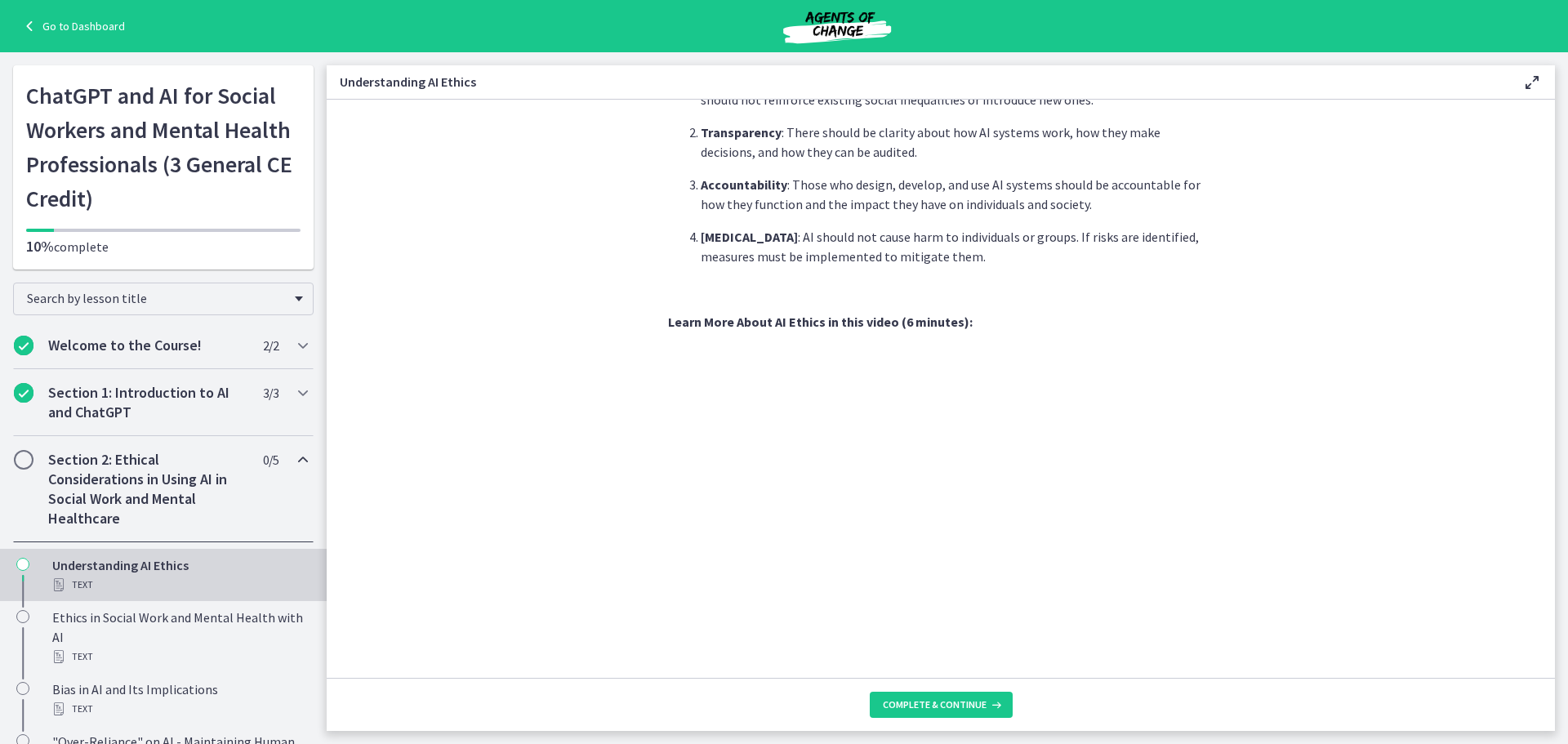
scroll to position [727, 0]
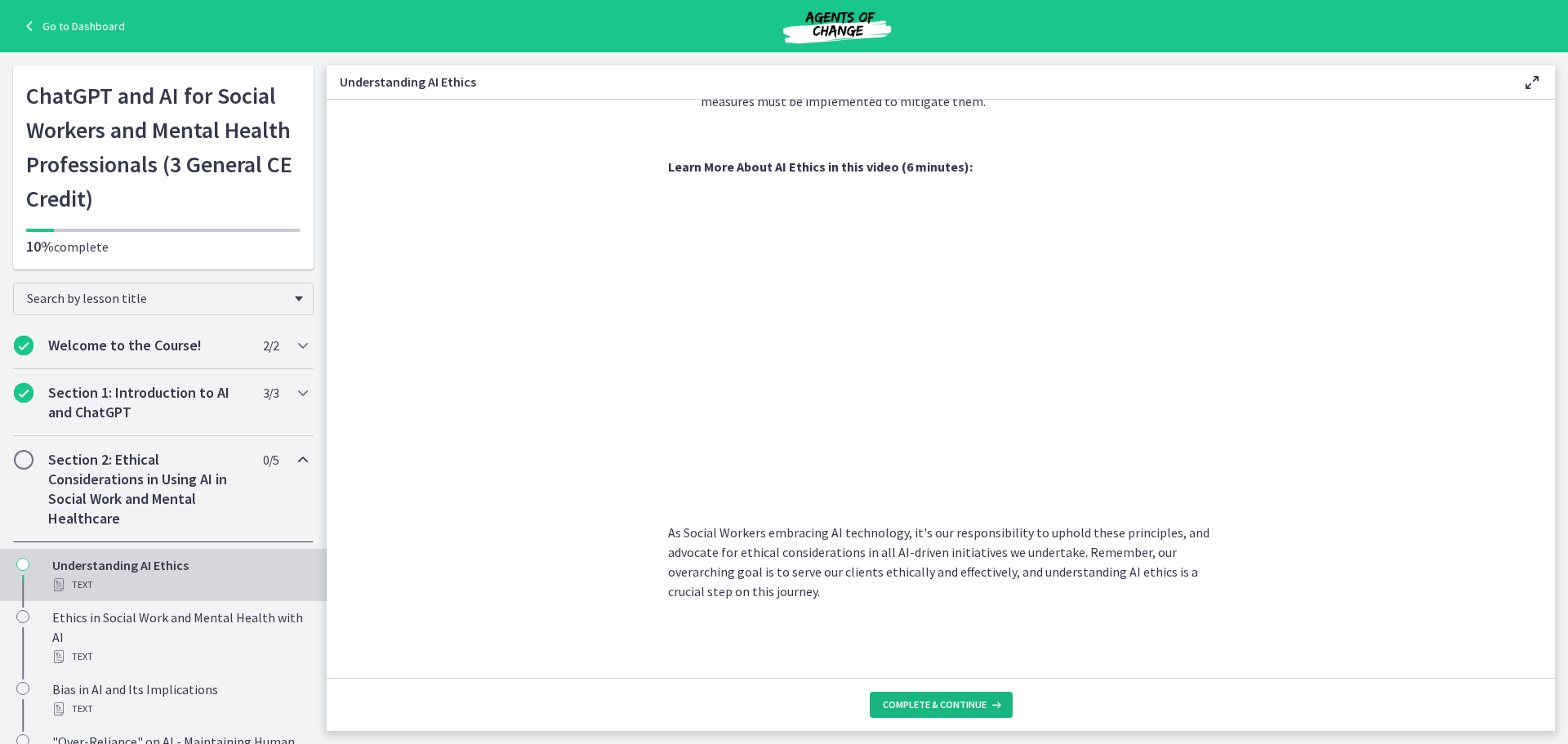
click at [932, 693] on button "Complete & continue" at bounding box center [940, 705] width 143 height 26
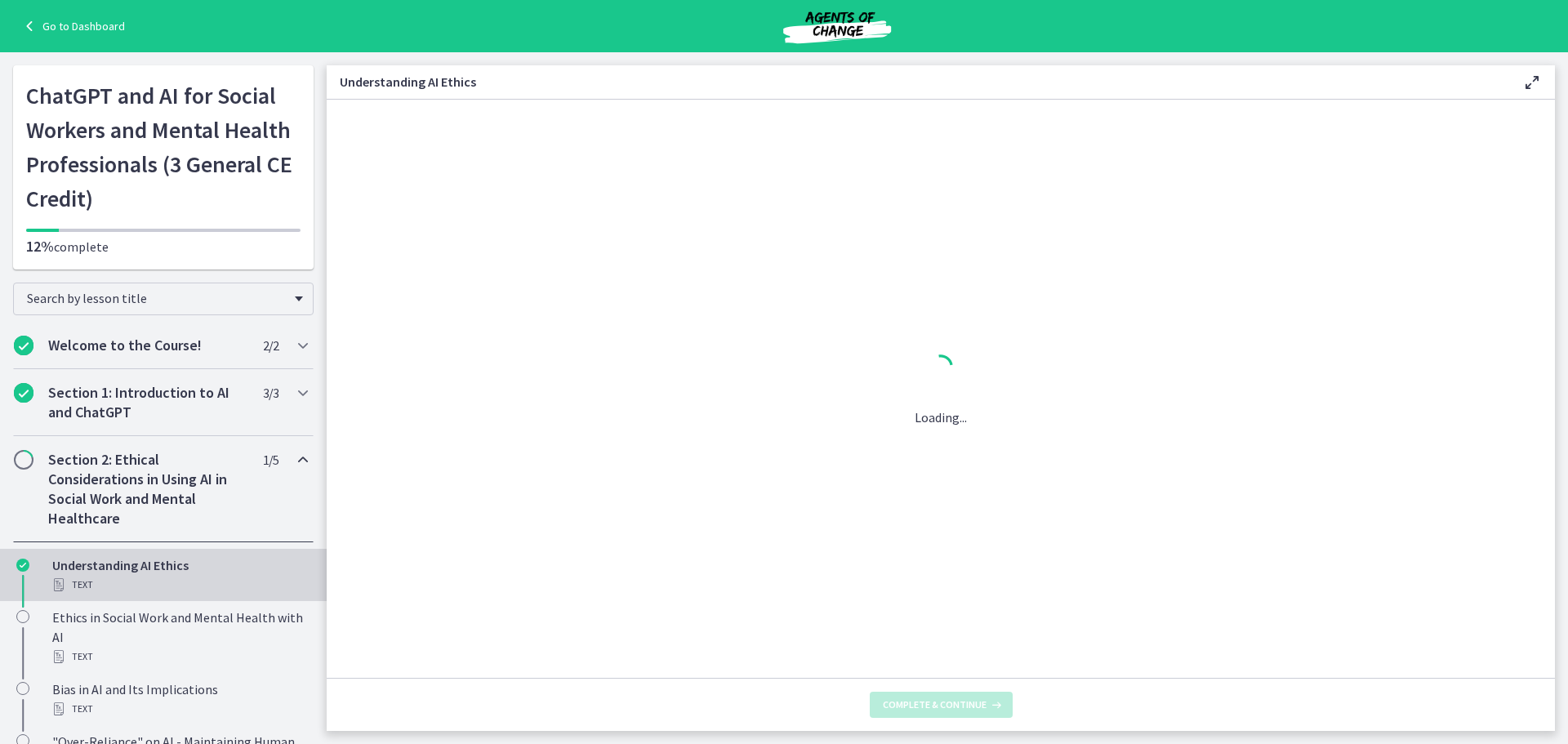
scroll to position [0, 0]
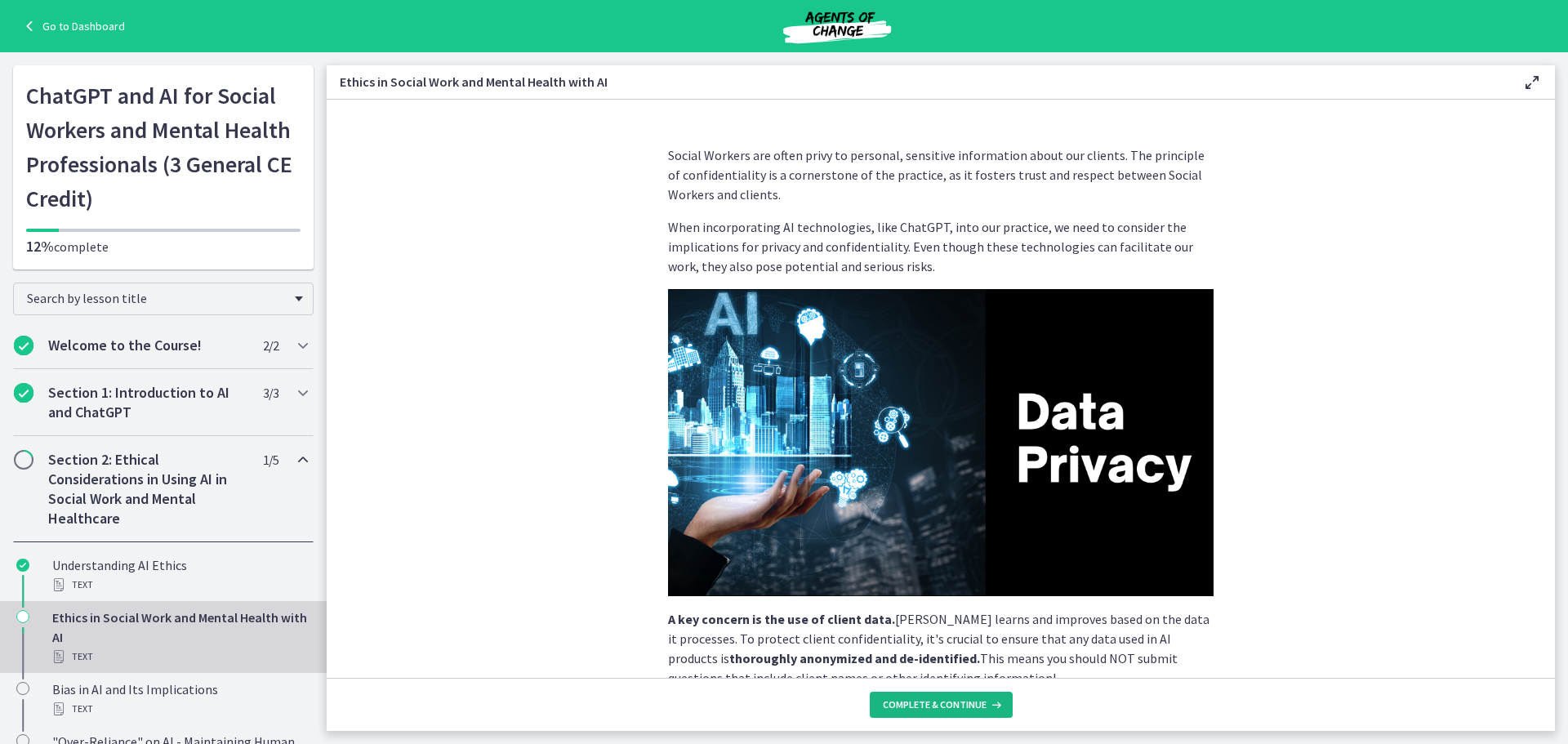
click at [932, 693] on button "Complete & continue" at bounding box center [940, 705] width 143 height 26
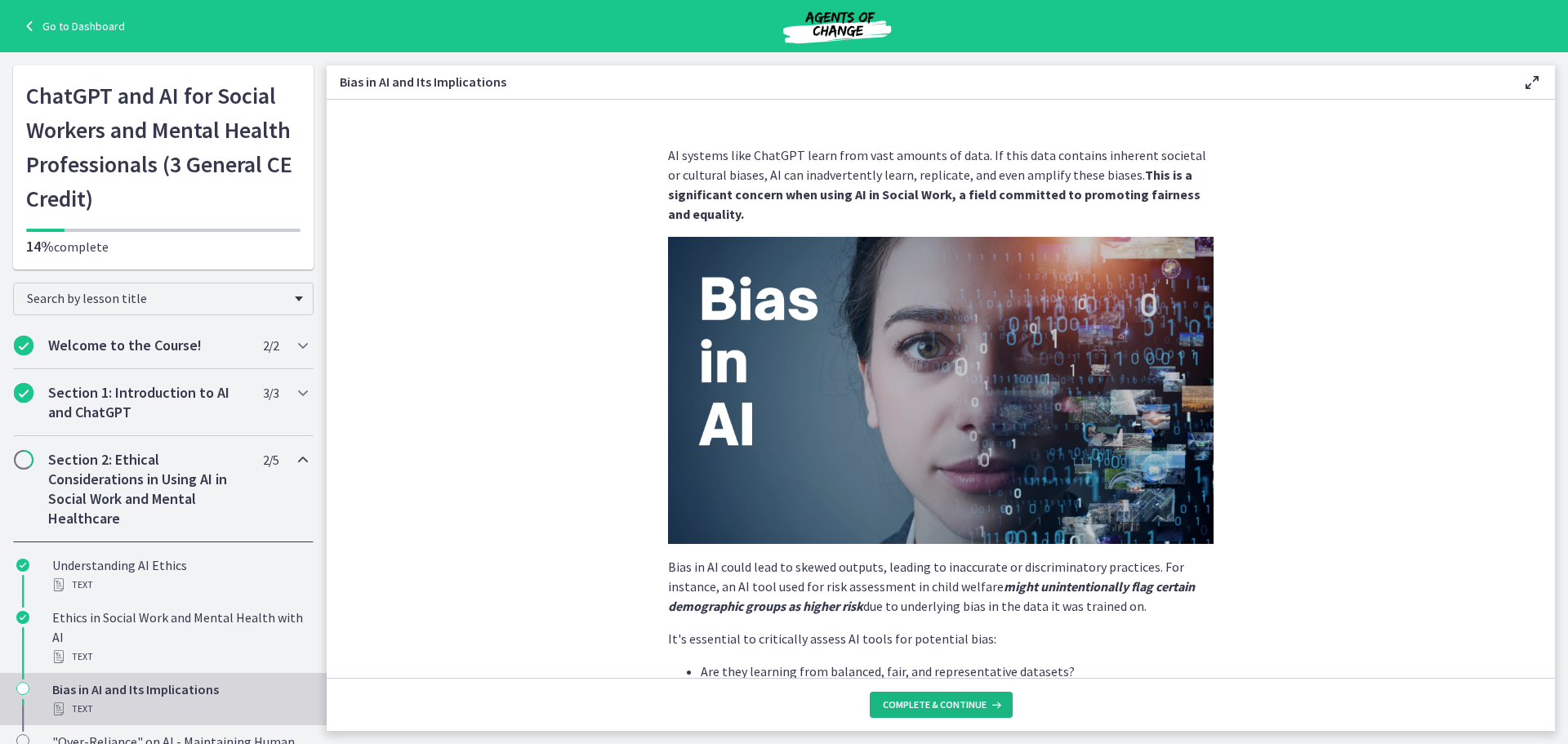
click at [932, 693] on button "Complete & continue" at bounding box center [940, 705] width 143 height 26
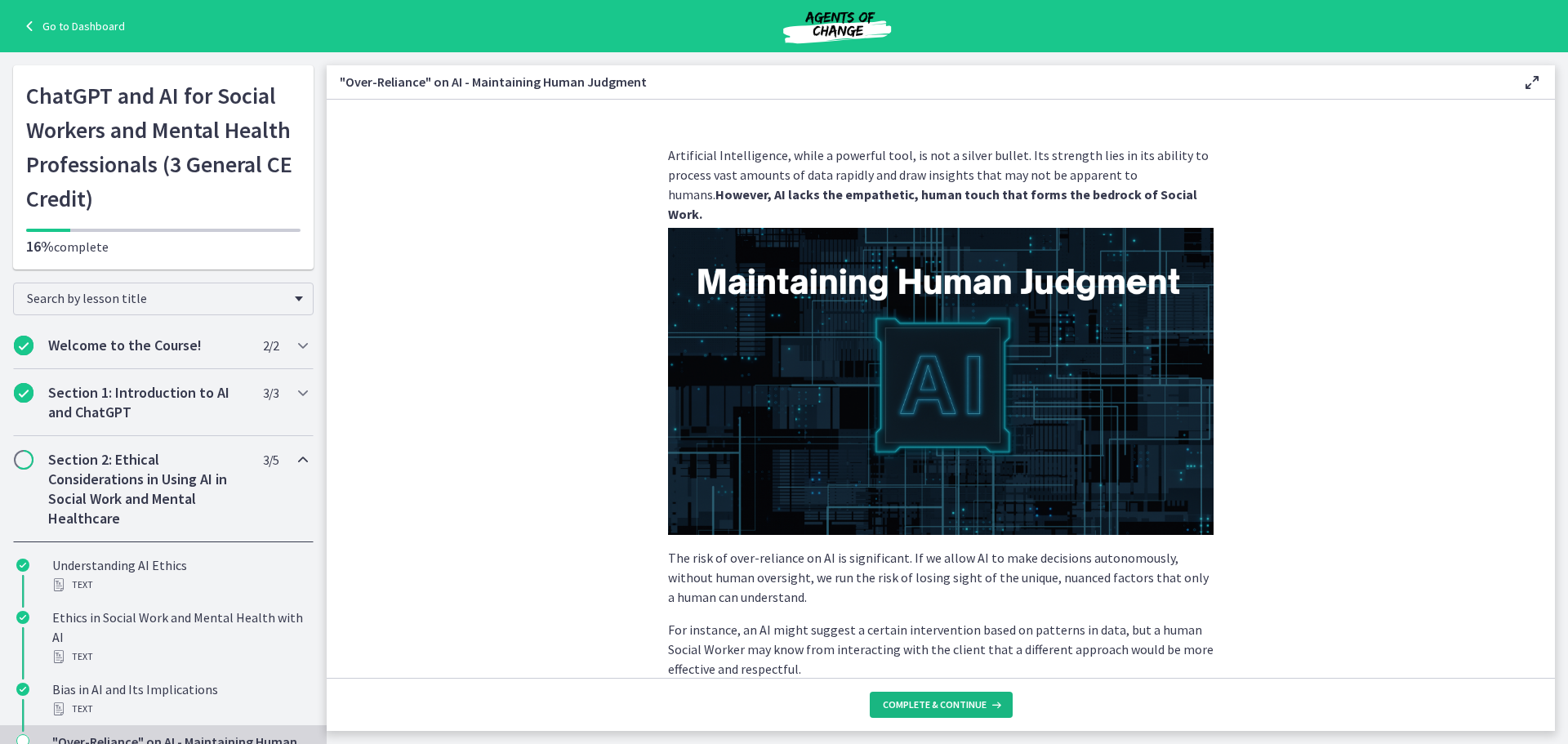
click at [932, 693] on button "Complete & continue" at bounding box center [940, 705] width 143 height 26
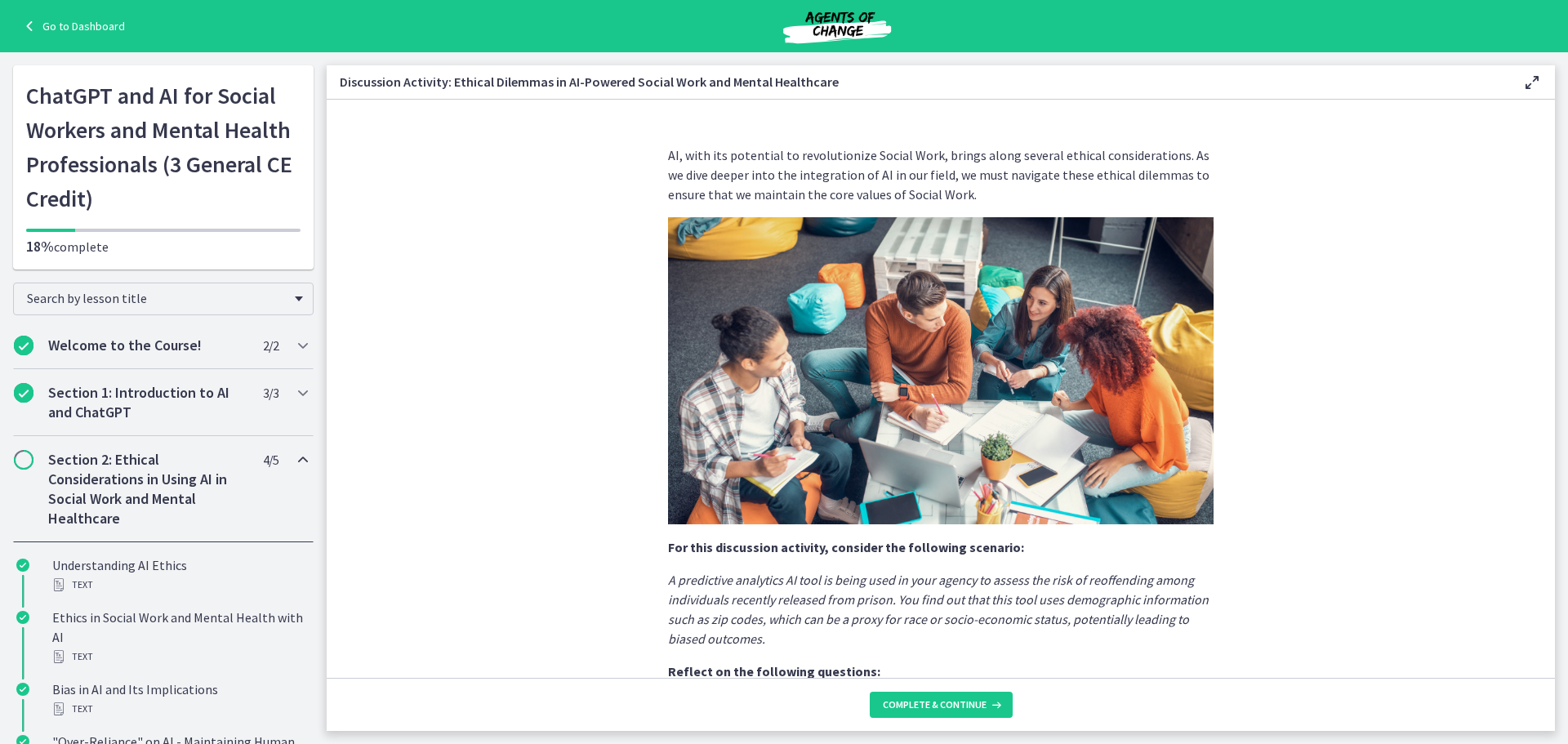
scroll to position [324, 0]
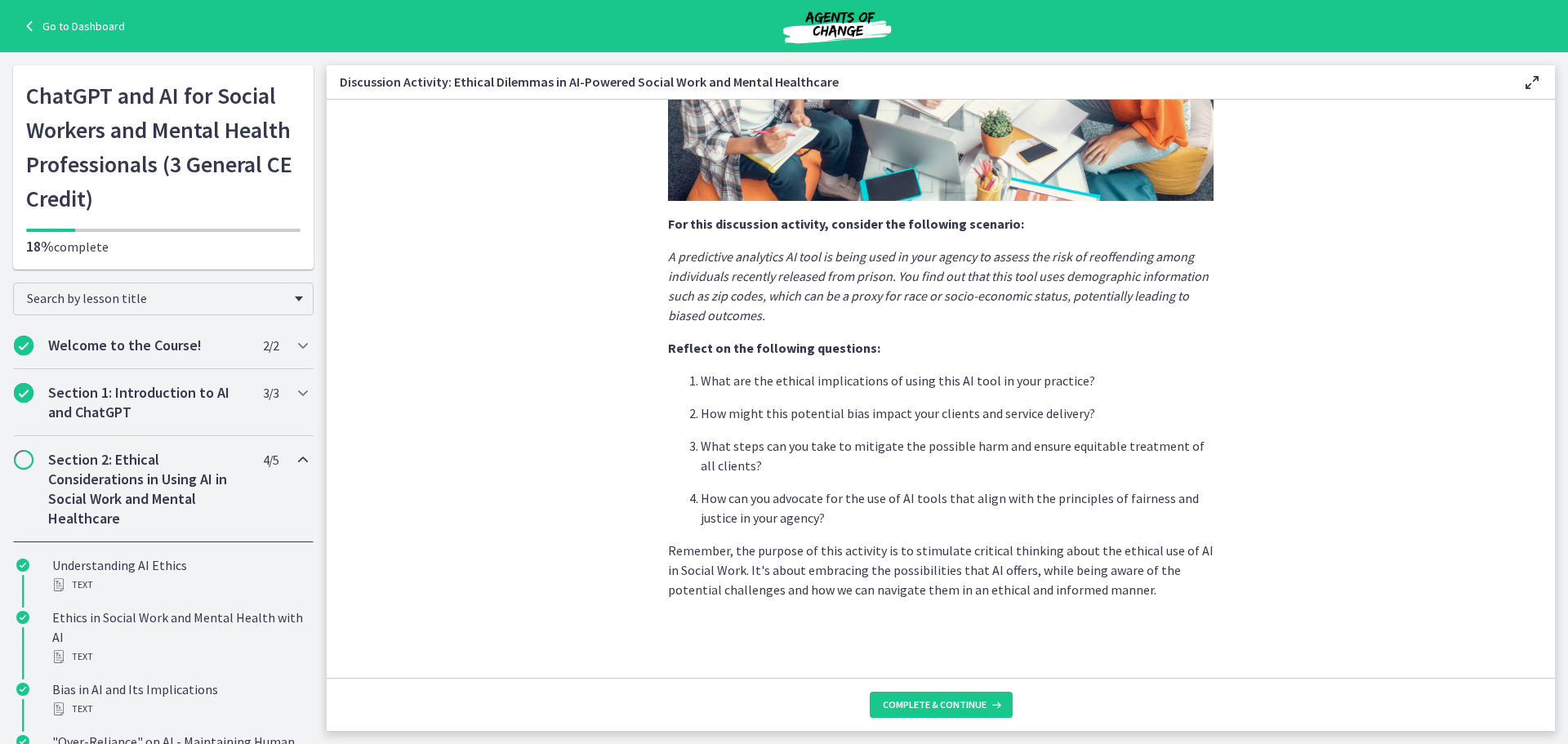
click at [954, 688] on footer "Complete & continue" at bounding box center [940, 705] width 1228 height 53
click at [953, 702] on span "Complete & continue" at bounding box center [934, 706] width 103 height 13
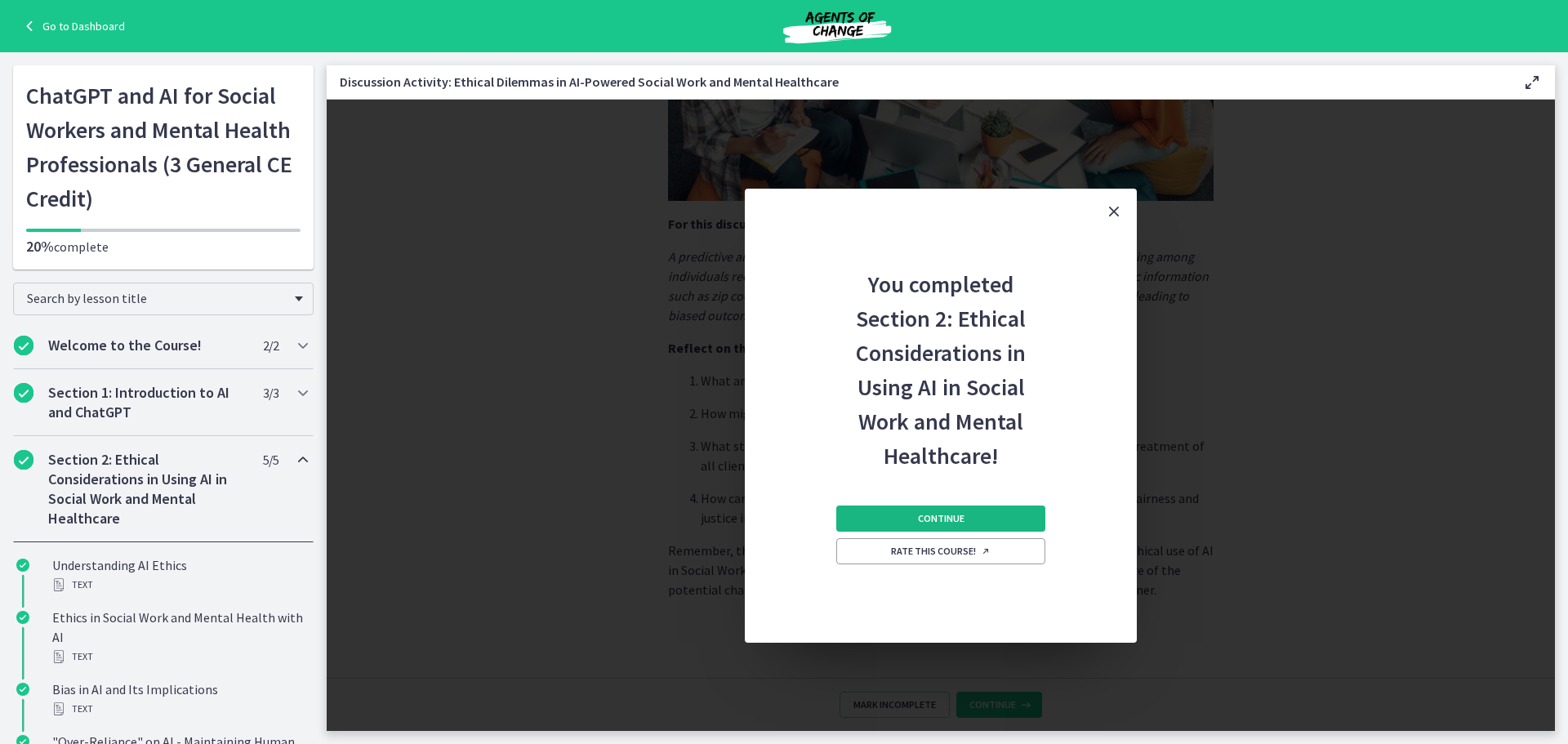
click at [857, 522] on button "Continue" at bounding box center [940, 518] width 209 height 26
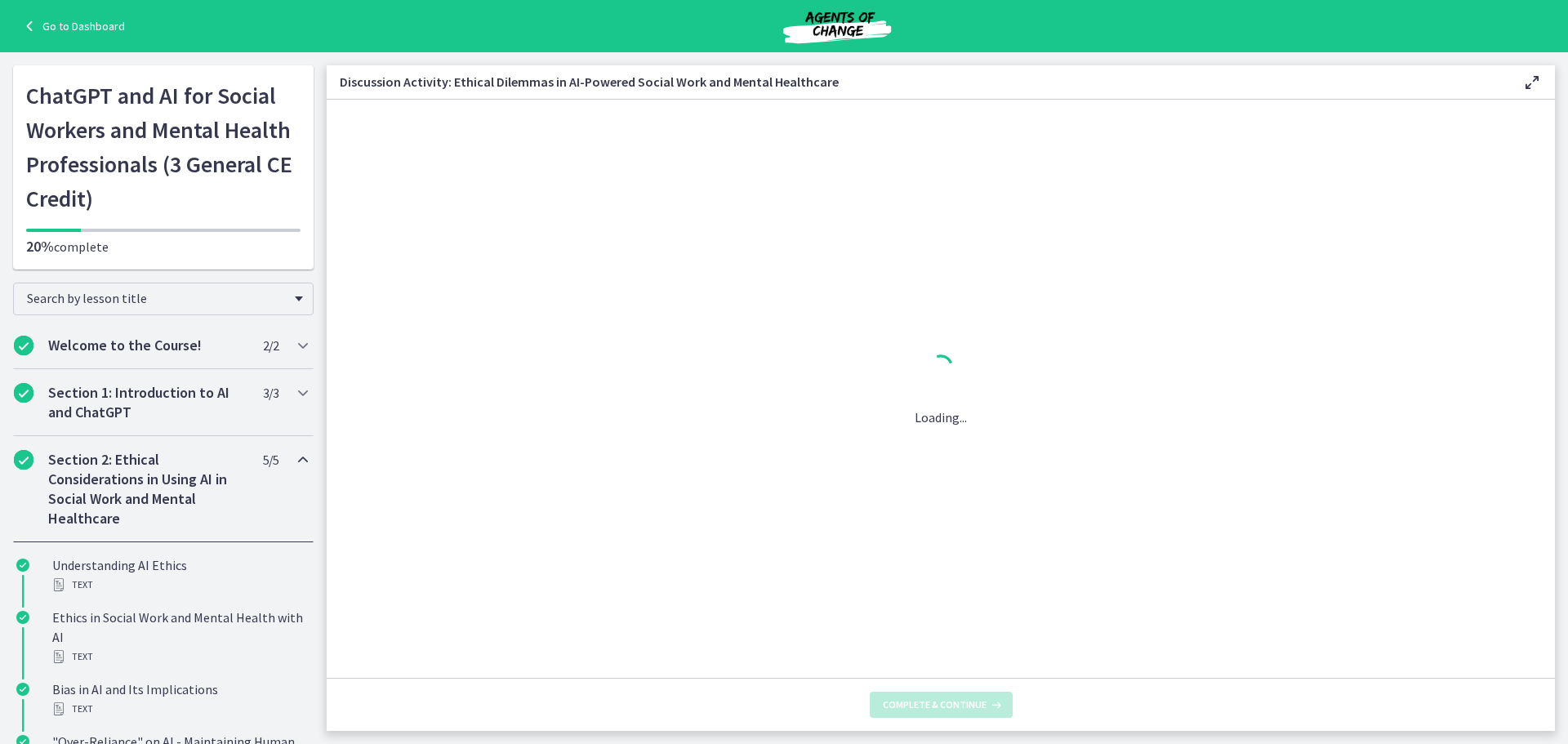
scroll to position [0, 0]
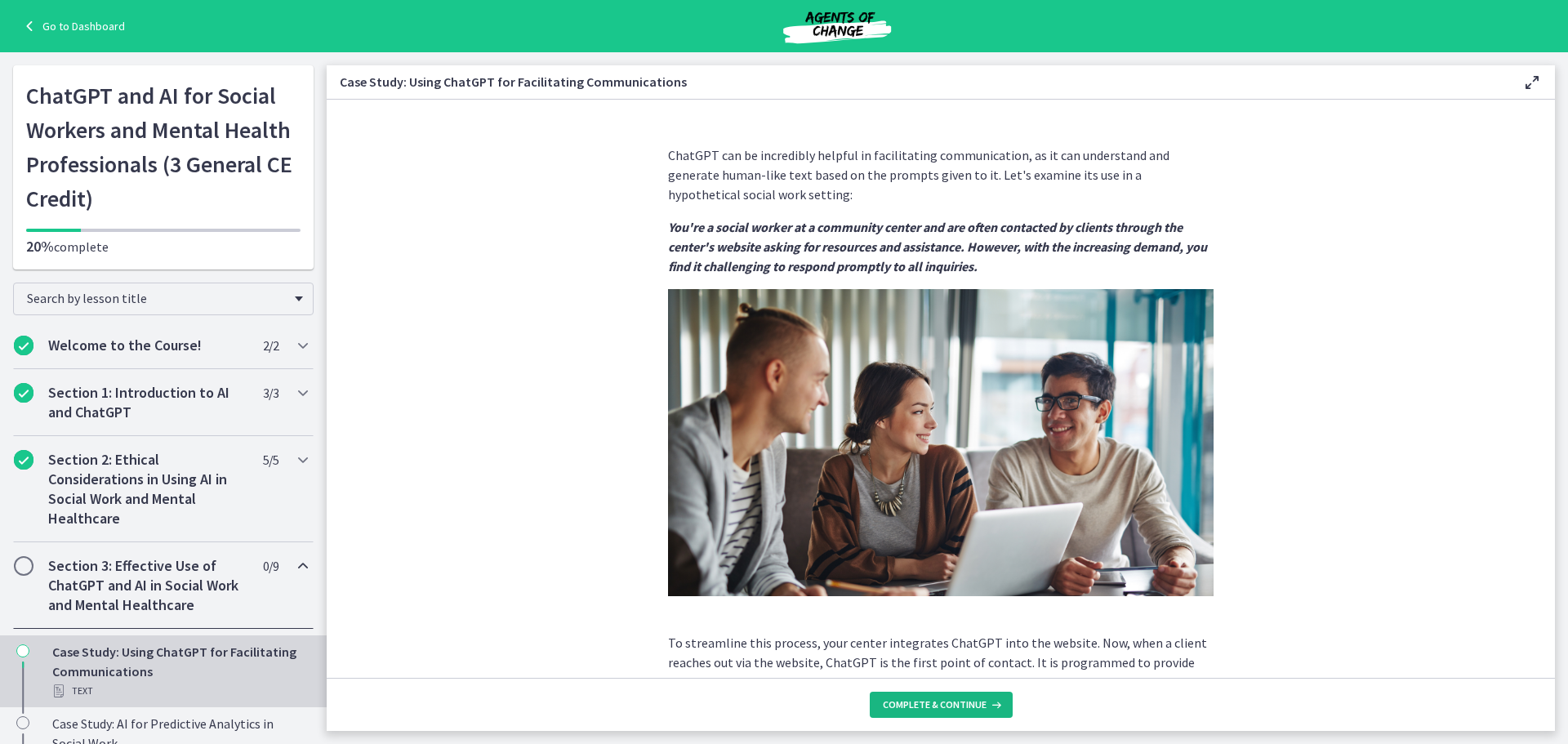
click at [982, 701] on span "Complete & continue" at bounding box center [934, 706] width 103 height 13
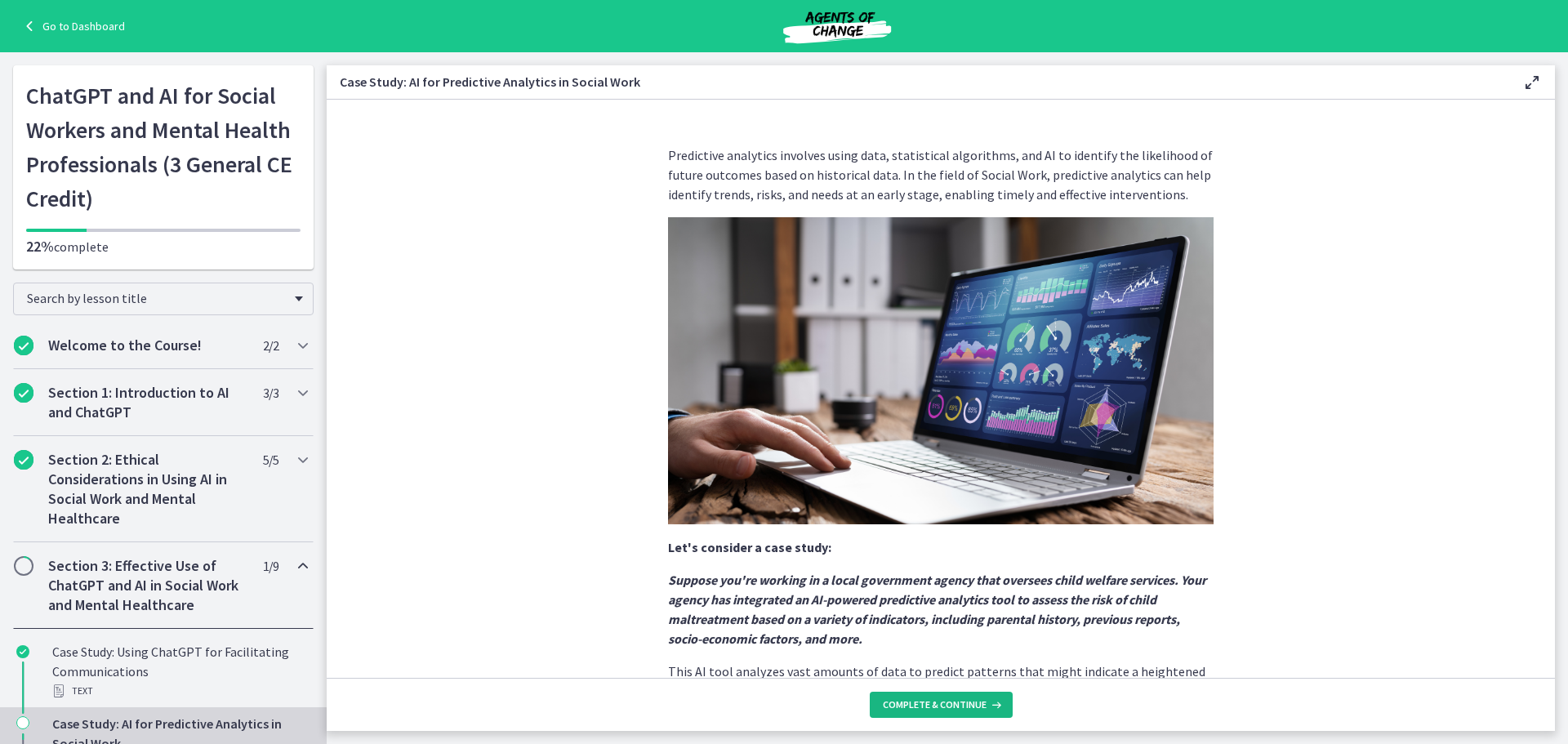
click at [955, 706] on span "Complete & continue" at bounding box center [934, 706] width 103 height 13
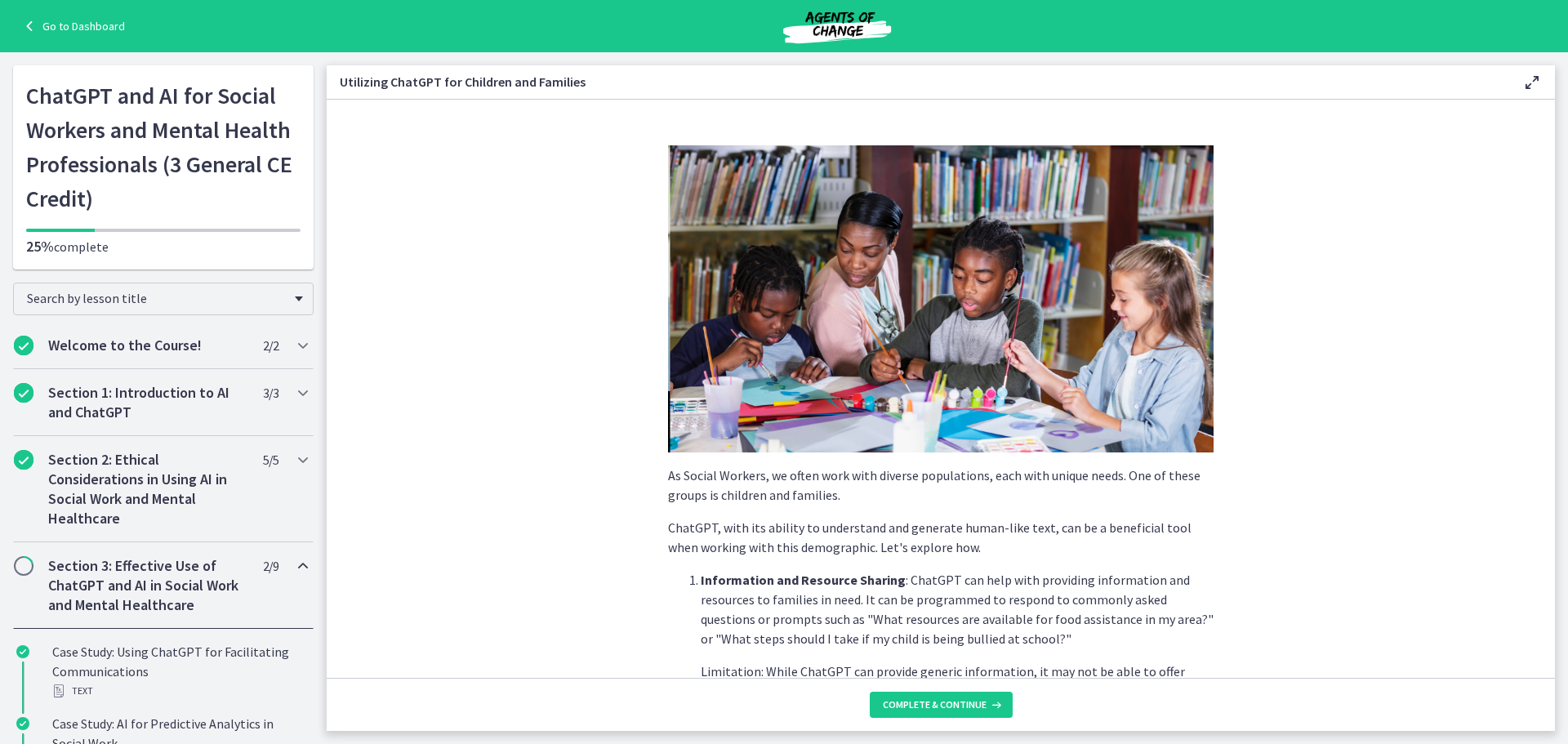
scroll to position [409, 0]
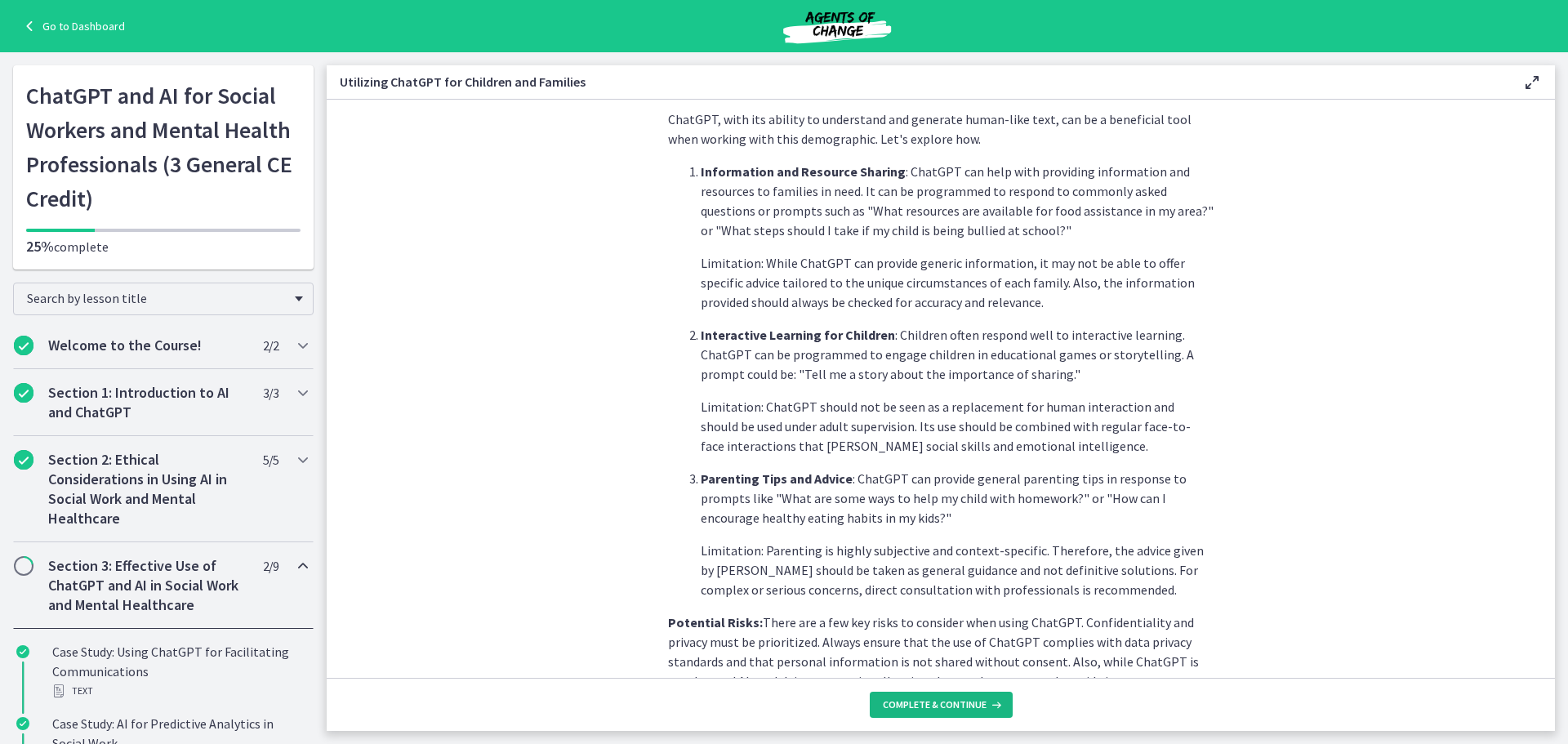
click at [986, 705] on icon at bounding box center [994, 706] width 17 height 13
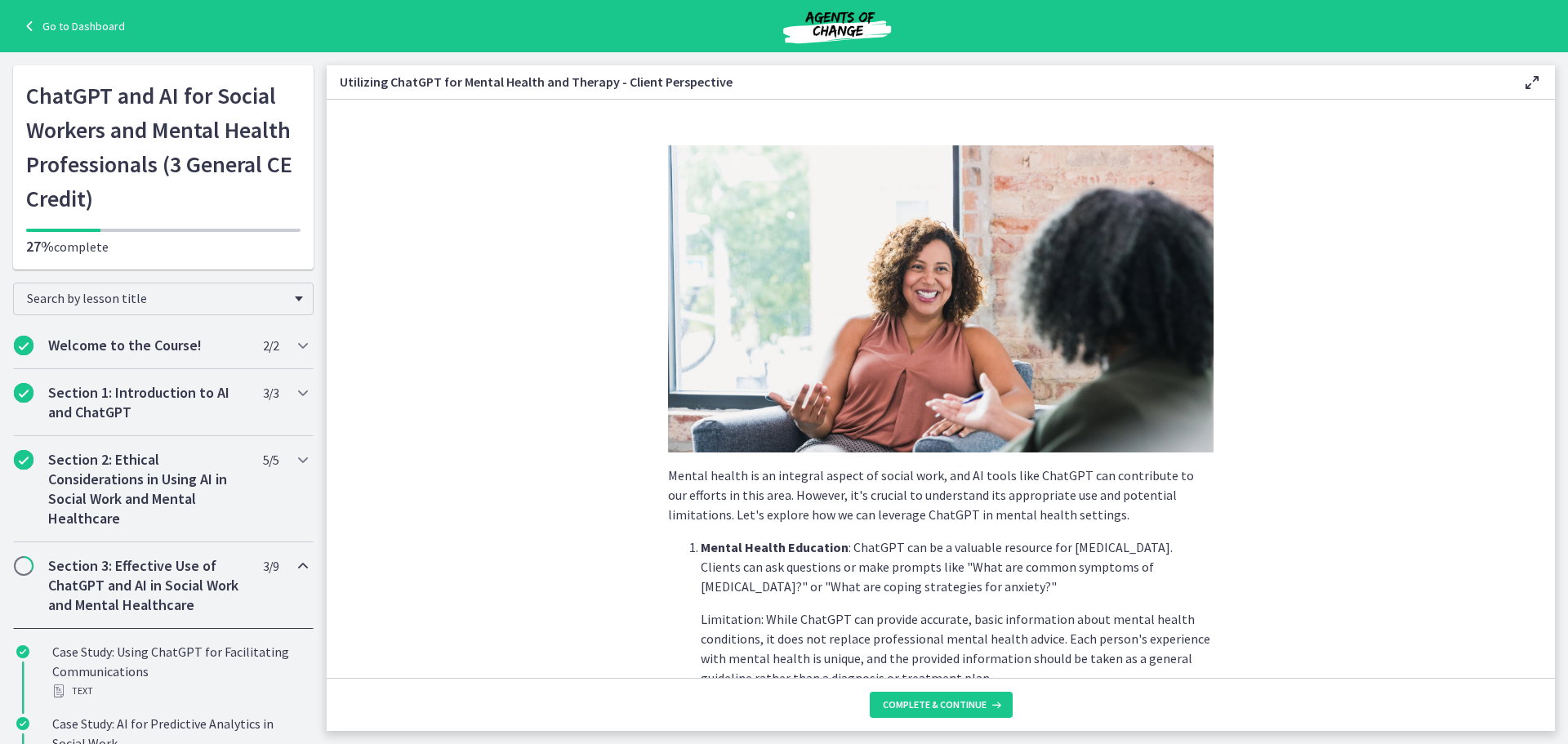
scroll to position [291, 0]
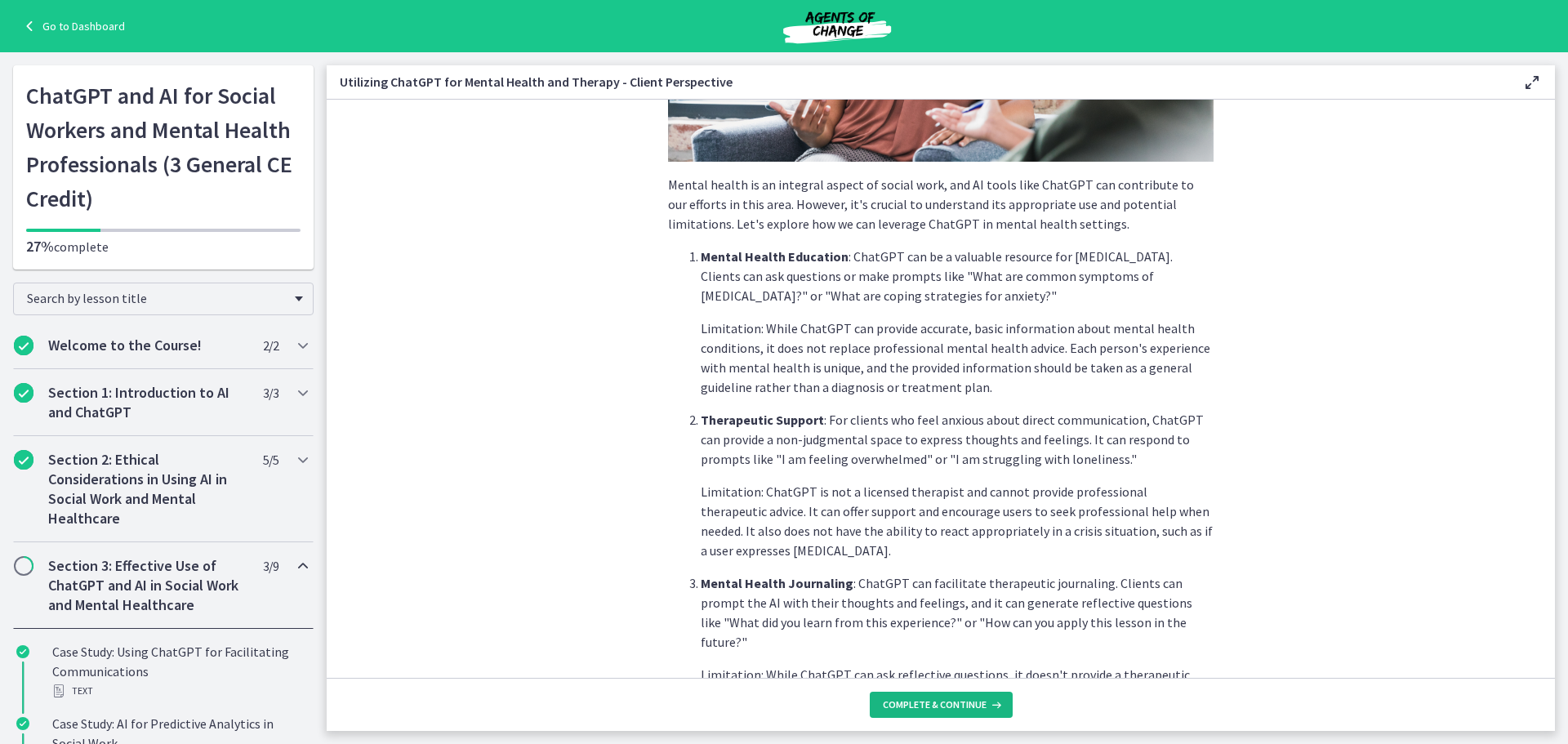
click at [934, 695] on button "Complete & continue" at bounding box center [940, 705] width 143 height 26
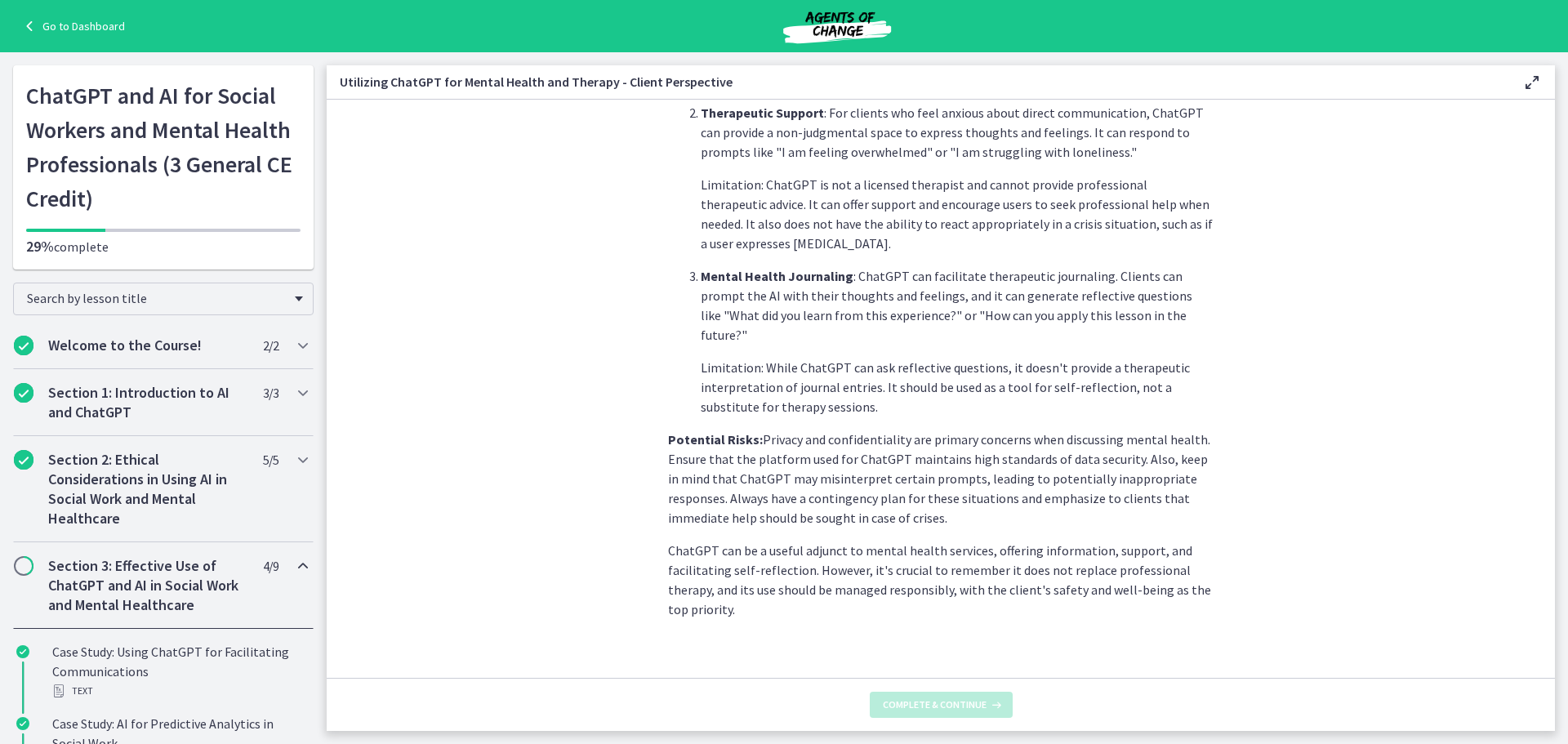
scroll to position [0, 0]
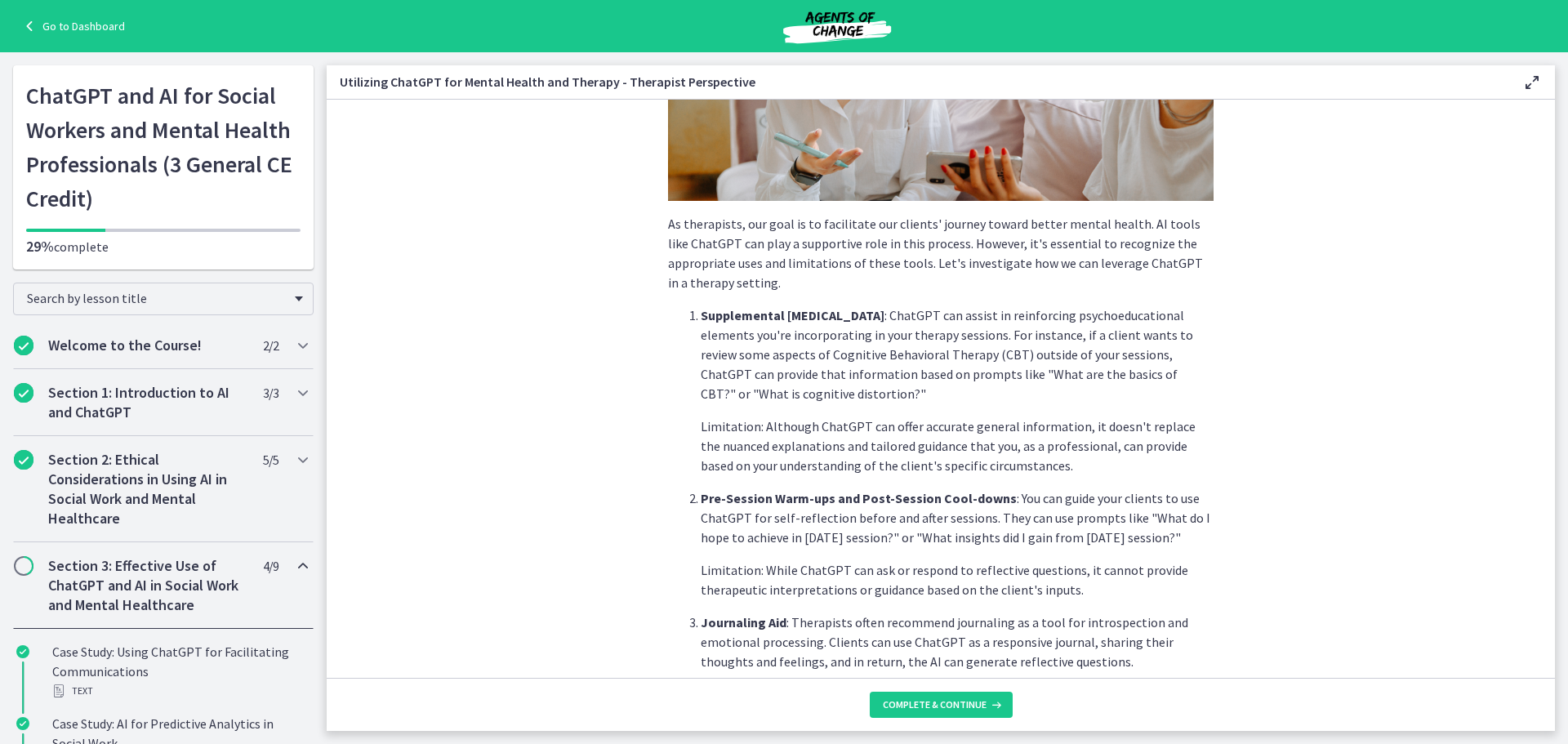
scroll to position [559, 0]
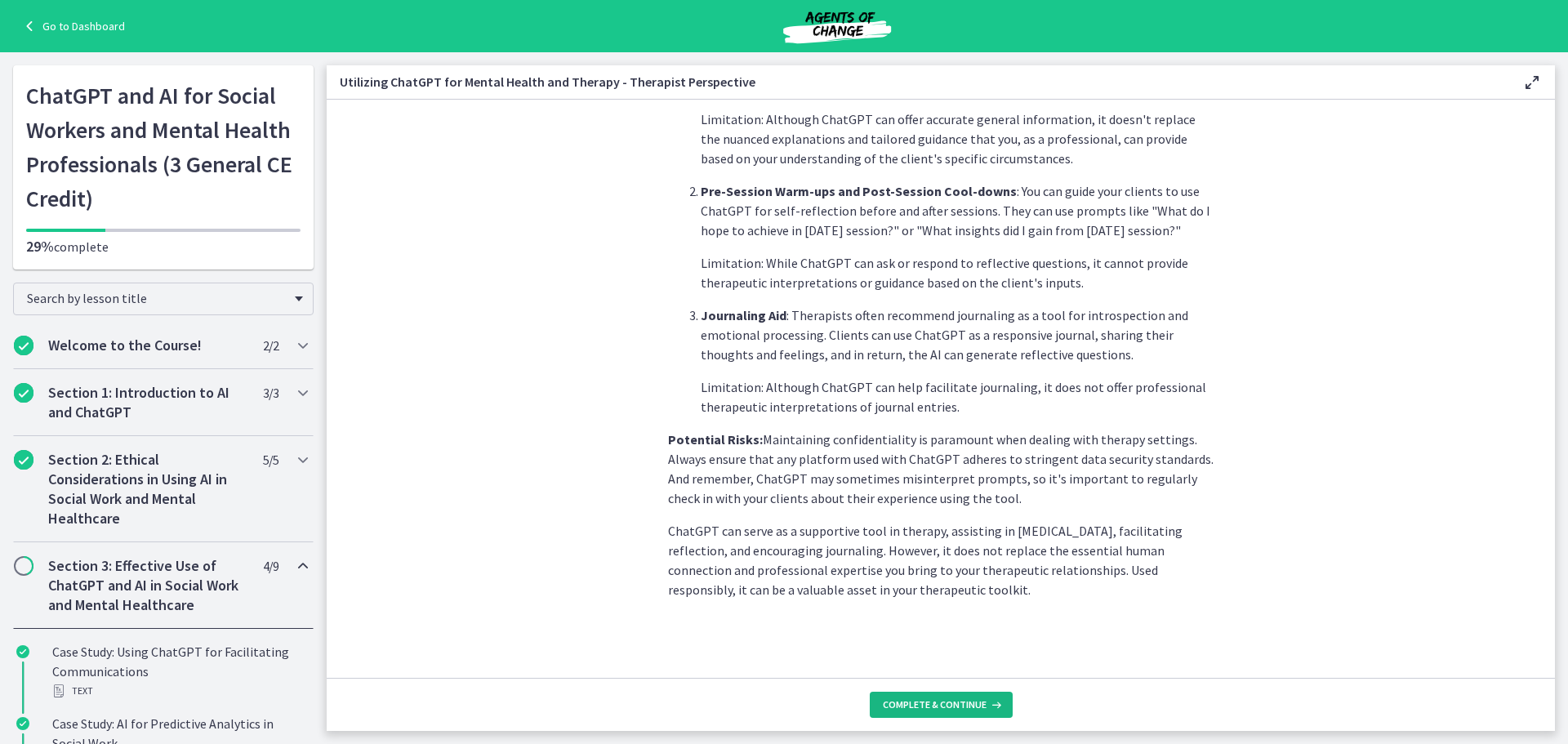
click at [910, 706] on span "Complete & continue" at bounding box center [934, 706] width 103 height 13
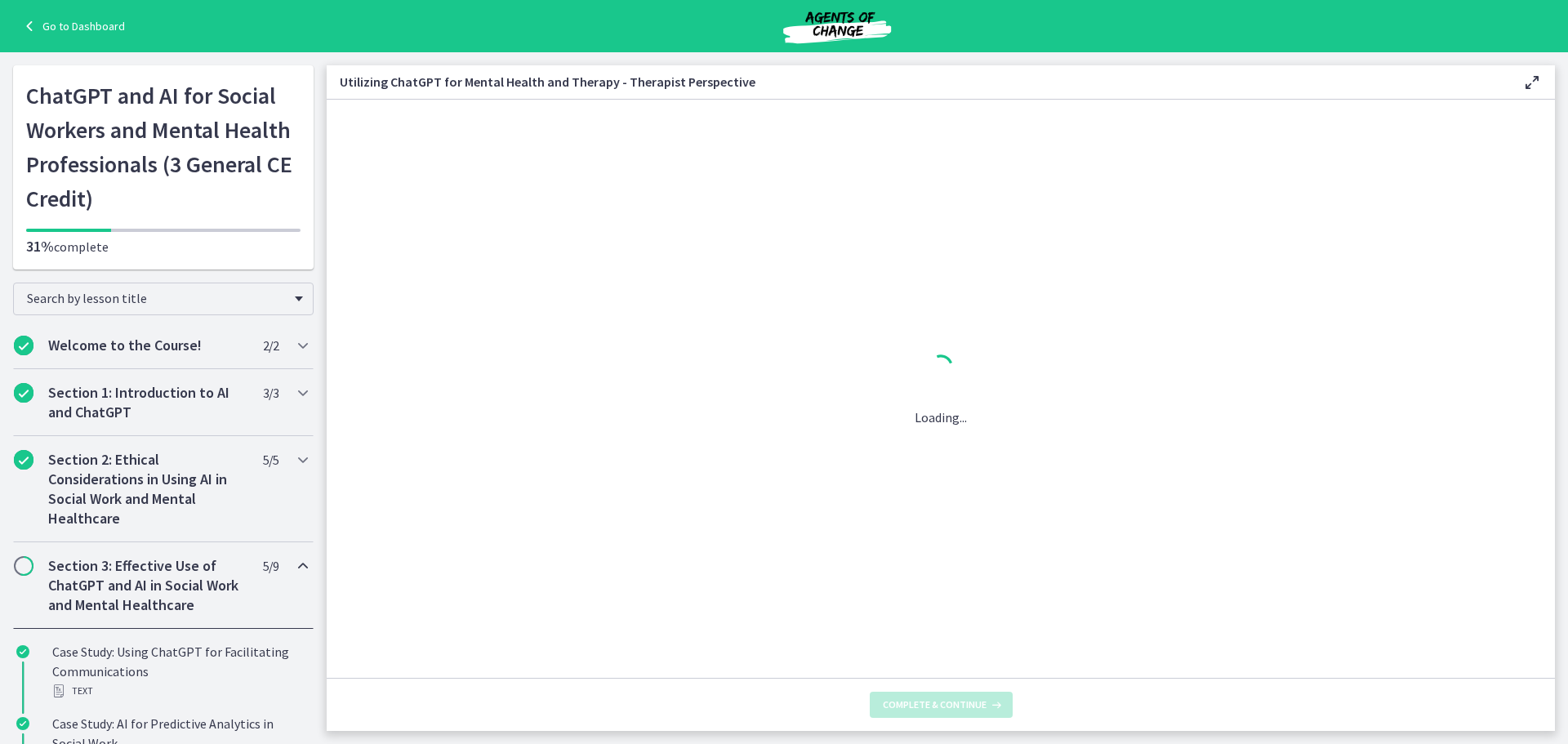
scroll to position [0, 0]
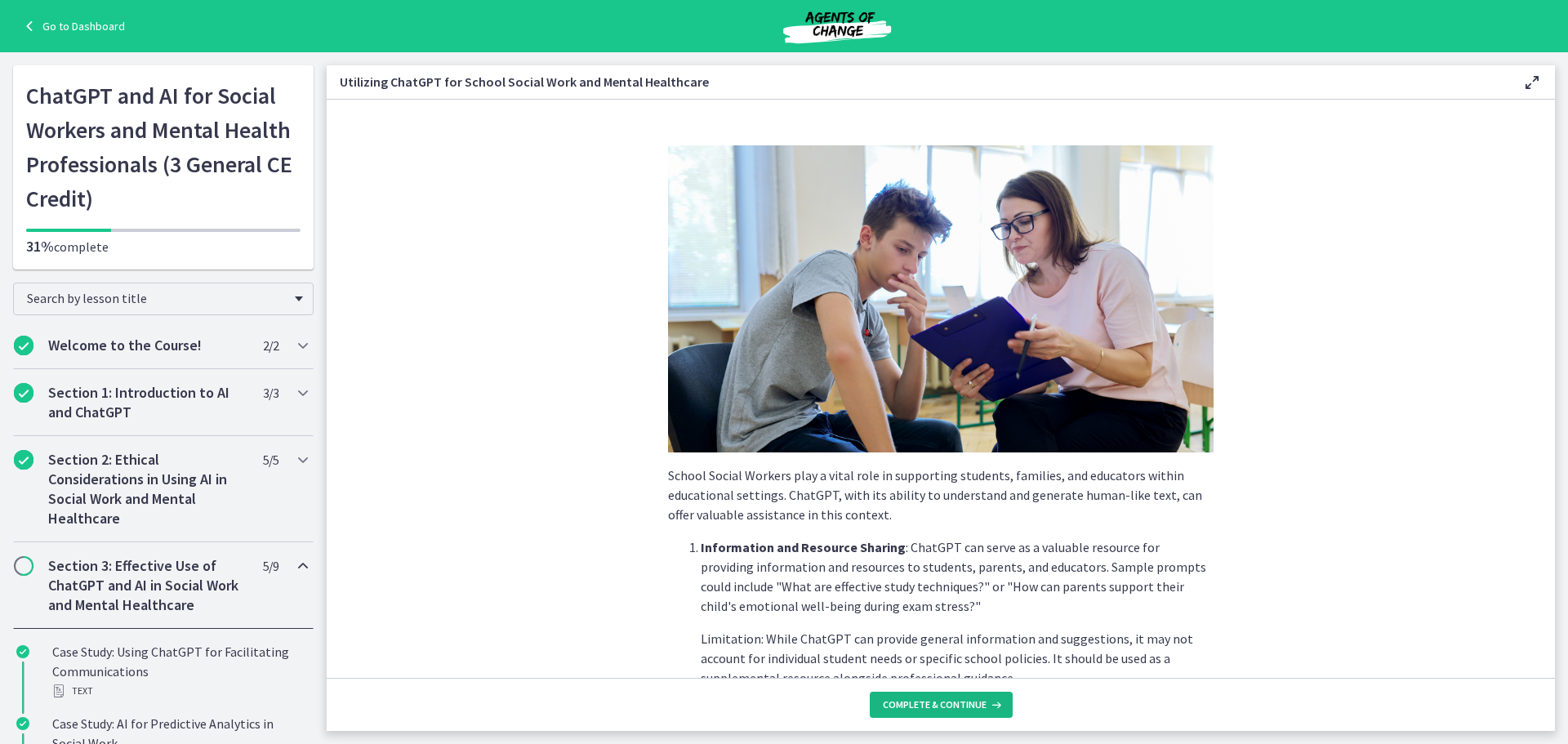
click at [910, 706] on span "Complete & continue" at bounding box center [934, 706] width 103 height 13
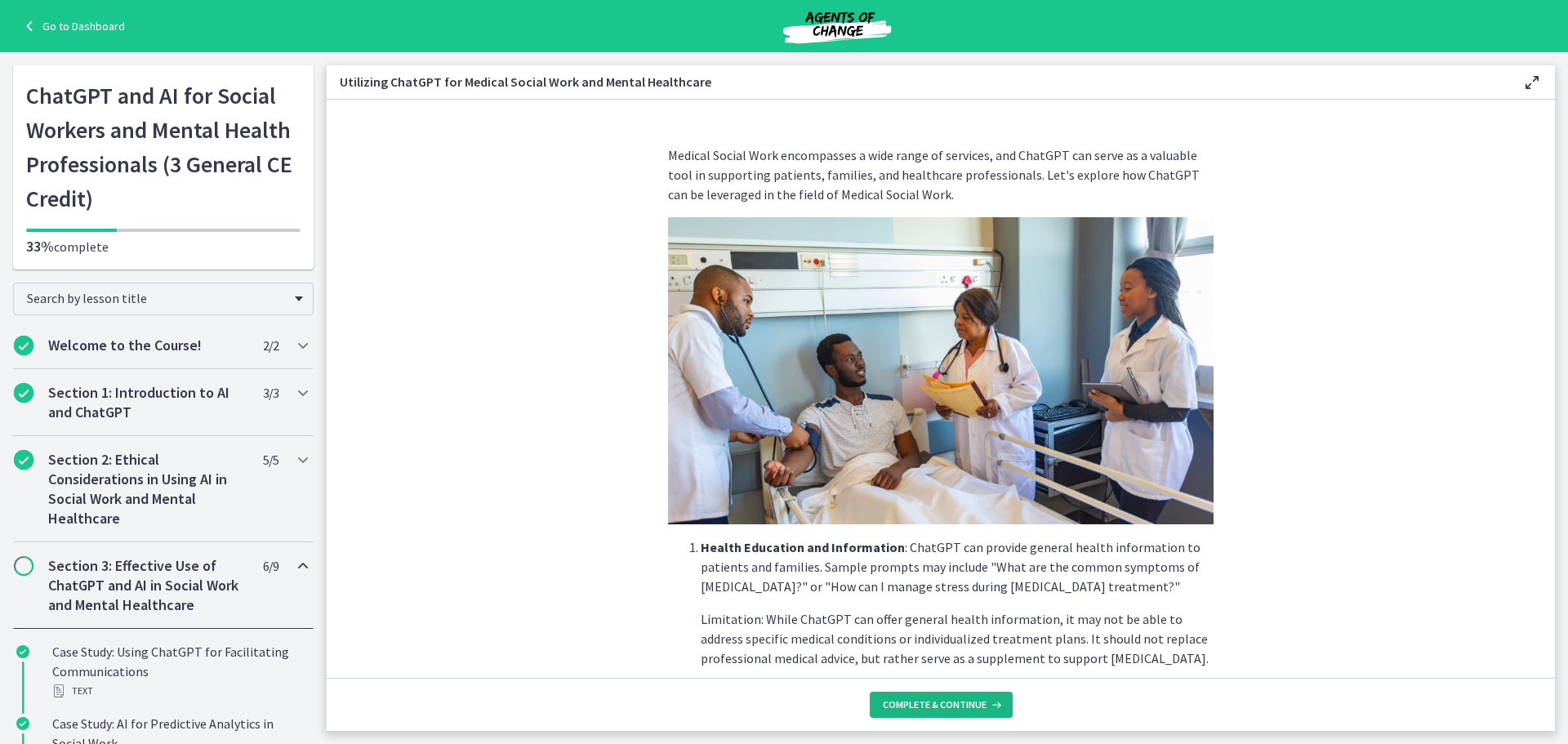
click at [910, 706] on span "Complete & continue" at bounding box center [934, 706] width 103 height 13
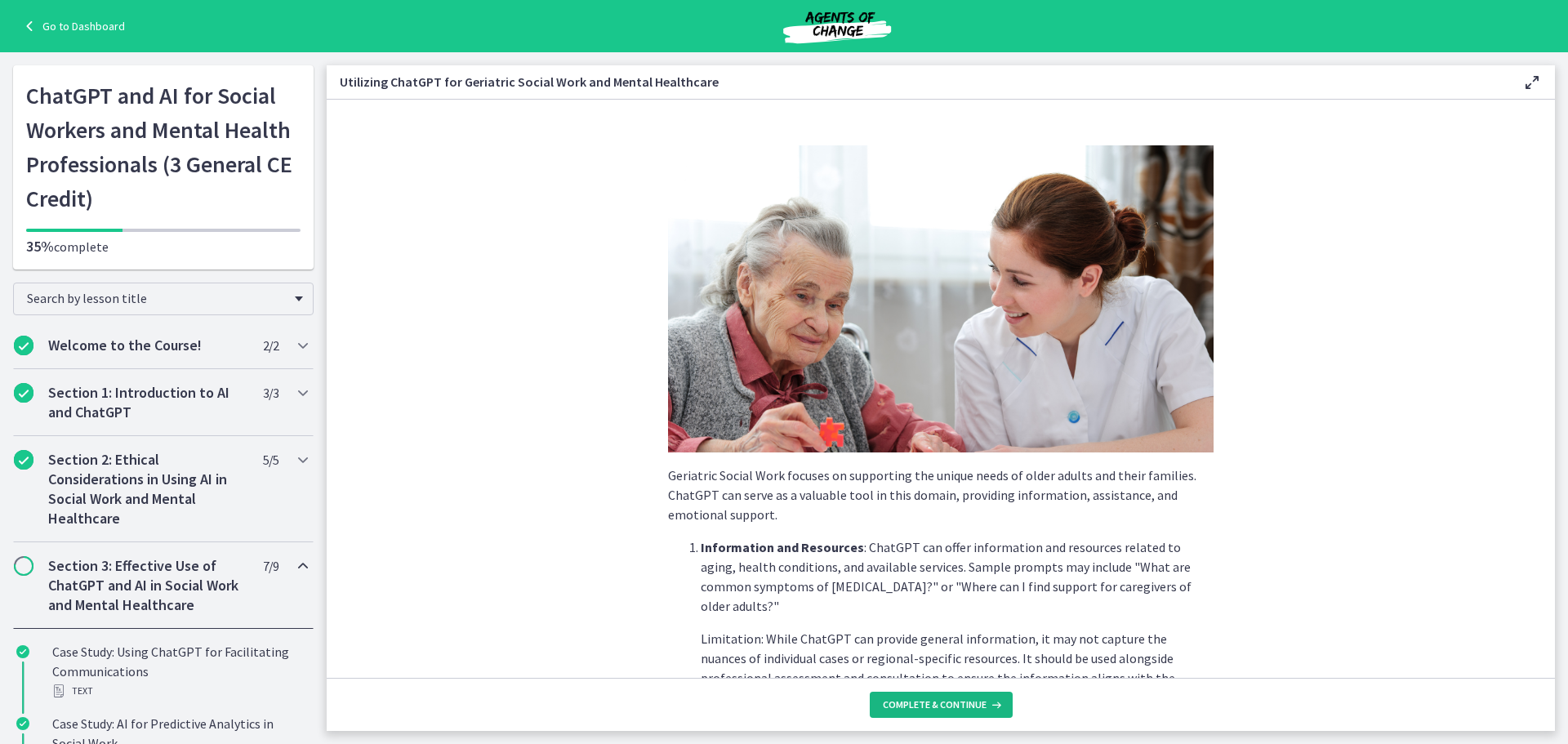
click at [910, 706] on span "Complete & continue" at bounding box center [934, 706] width 103 height 13
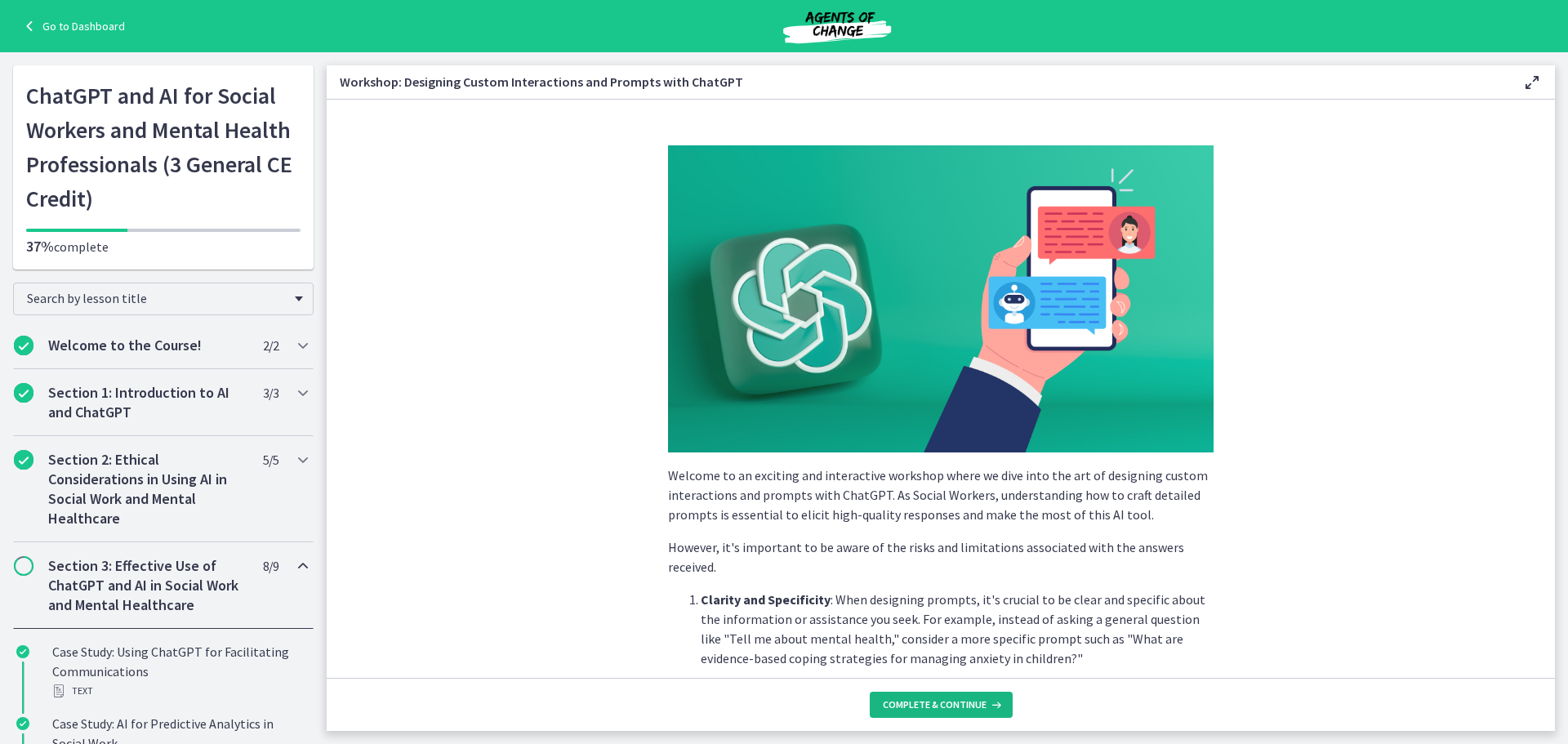
click at [910, 706] on span "Complete & continue" at bounding box center [934, 706] width 103 height 13
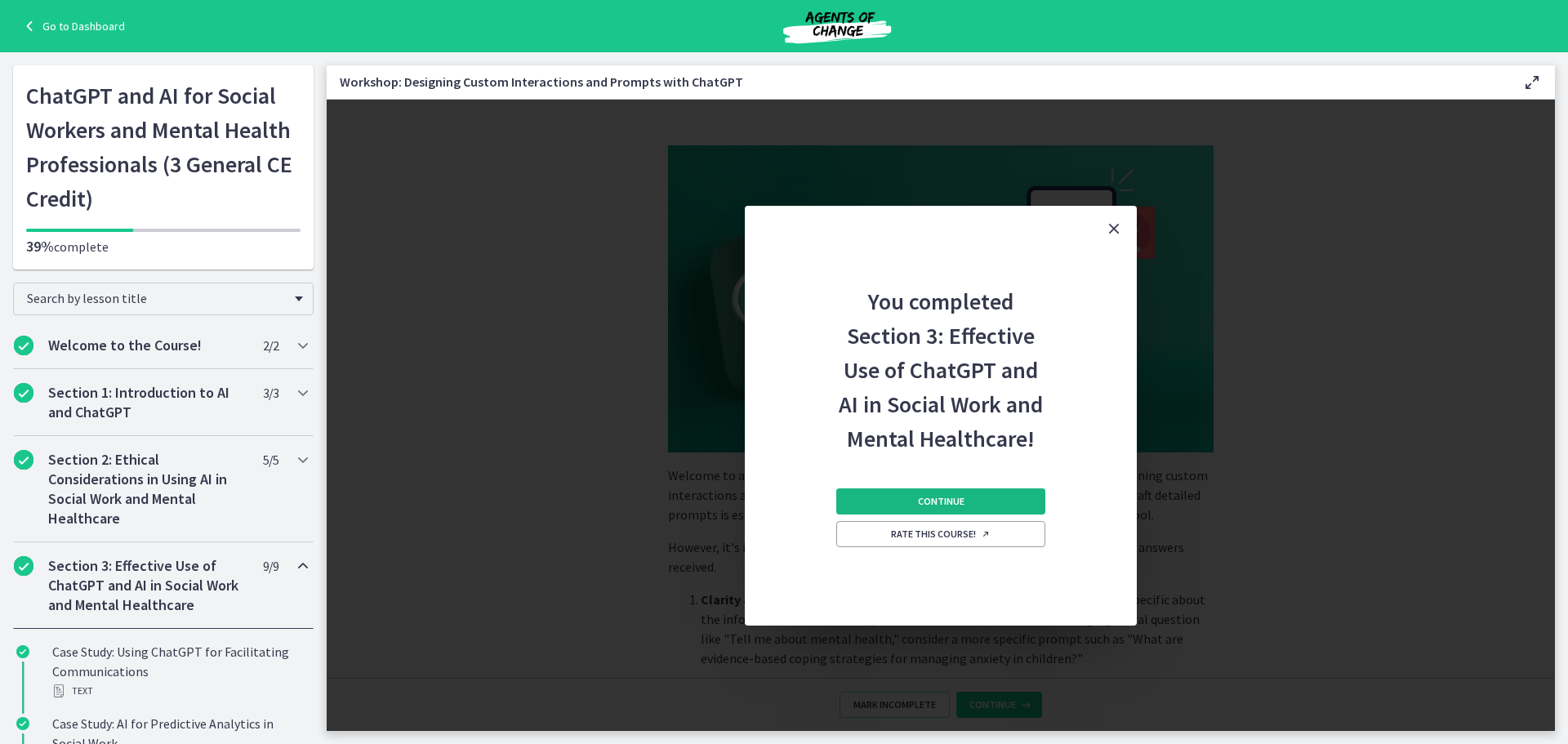
click at [954, 507] on span "Continue" at bounding box center [941, 502] width 47 height 13
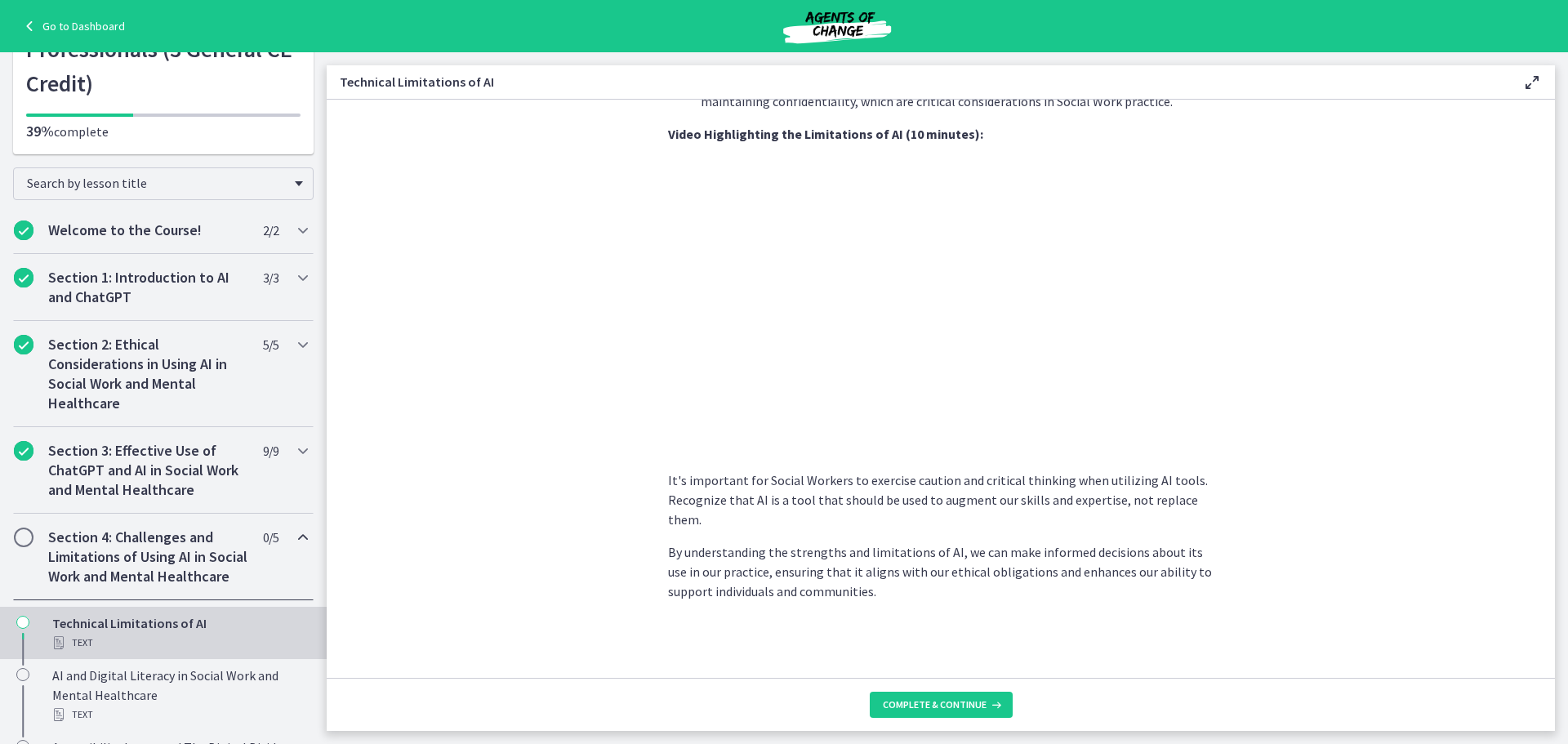
scroll to position [844, 0]
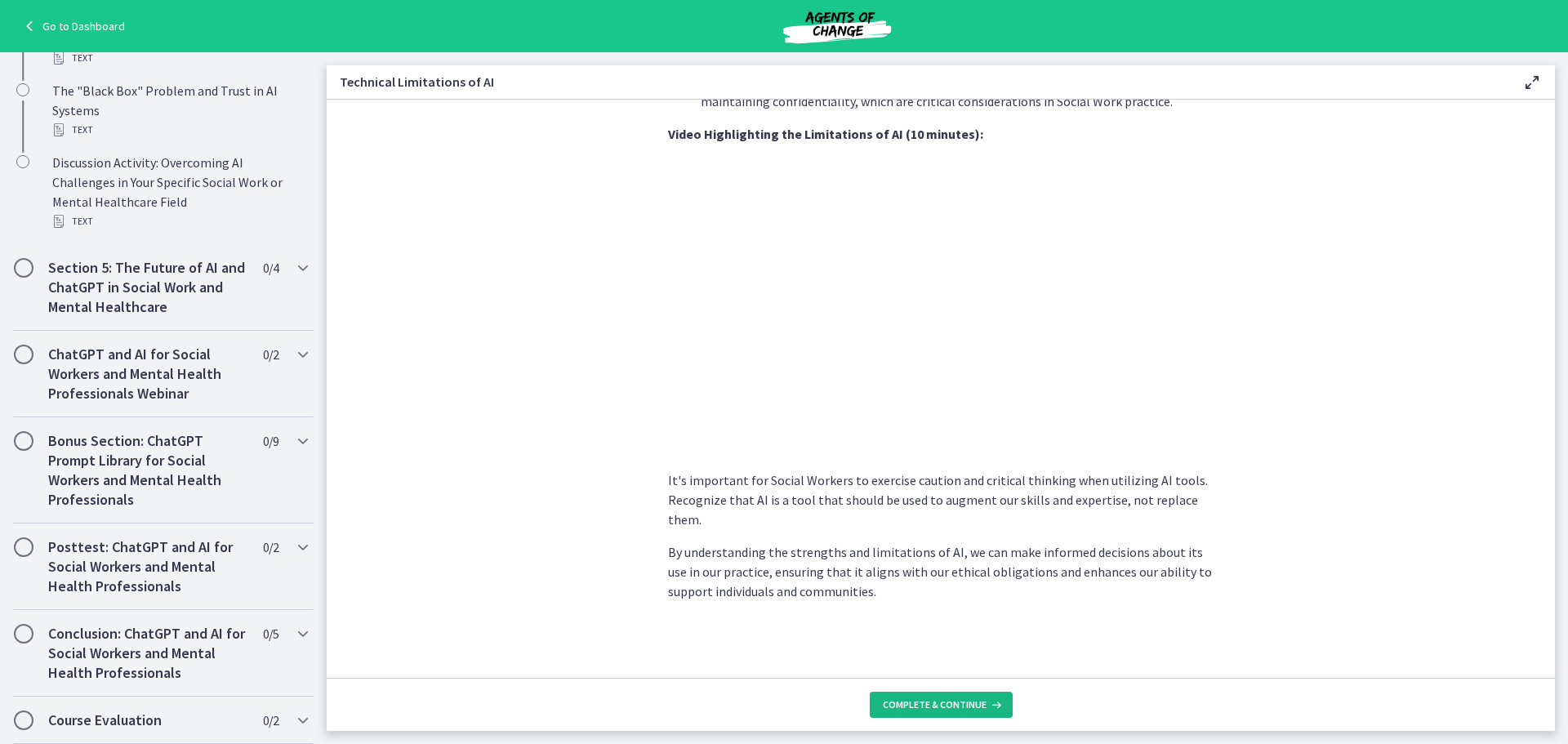
click at [880, 698] on button "Complete & continue" at bounding box center [940, 705] width 143 height 26
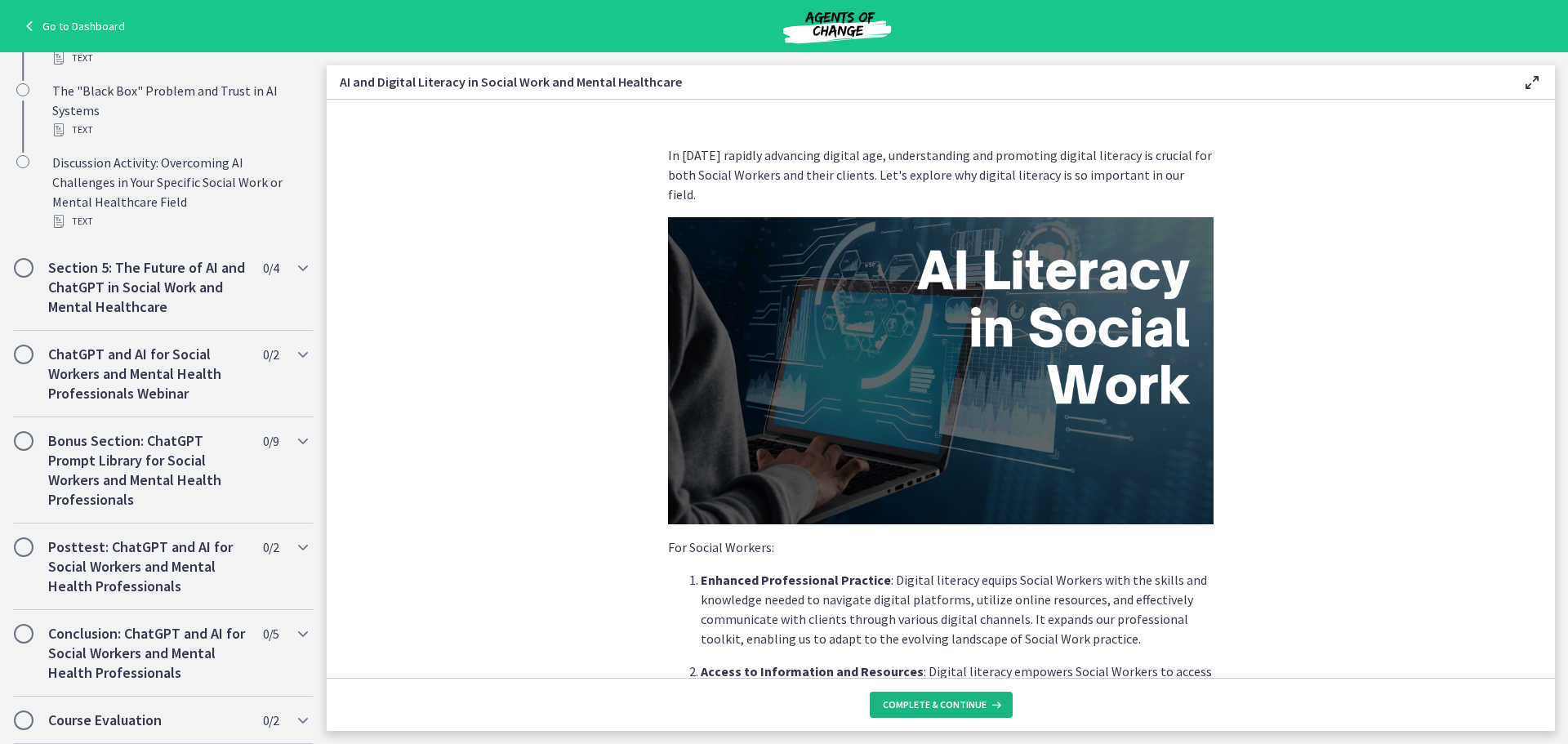
click at [892, 698] on button "Complete & continue" at bounding box center [940, 705] width 143 height 26
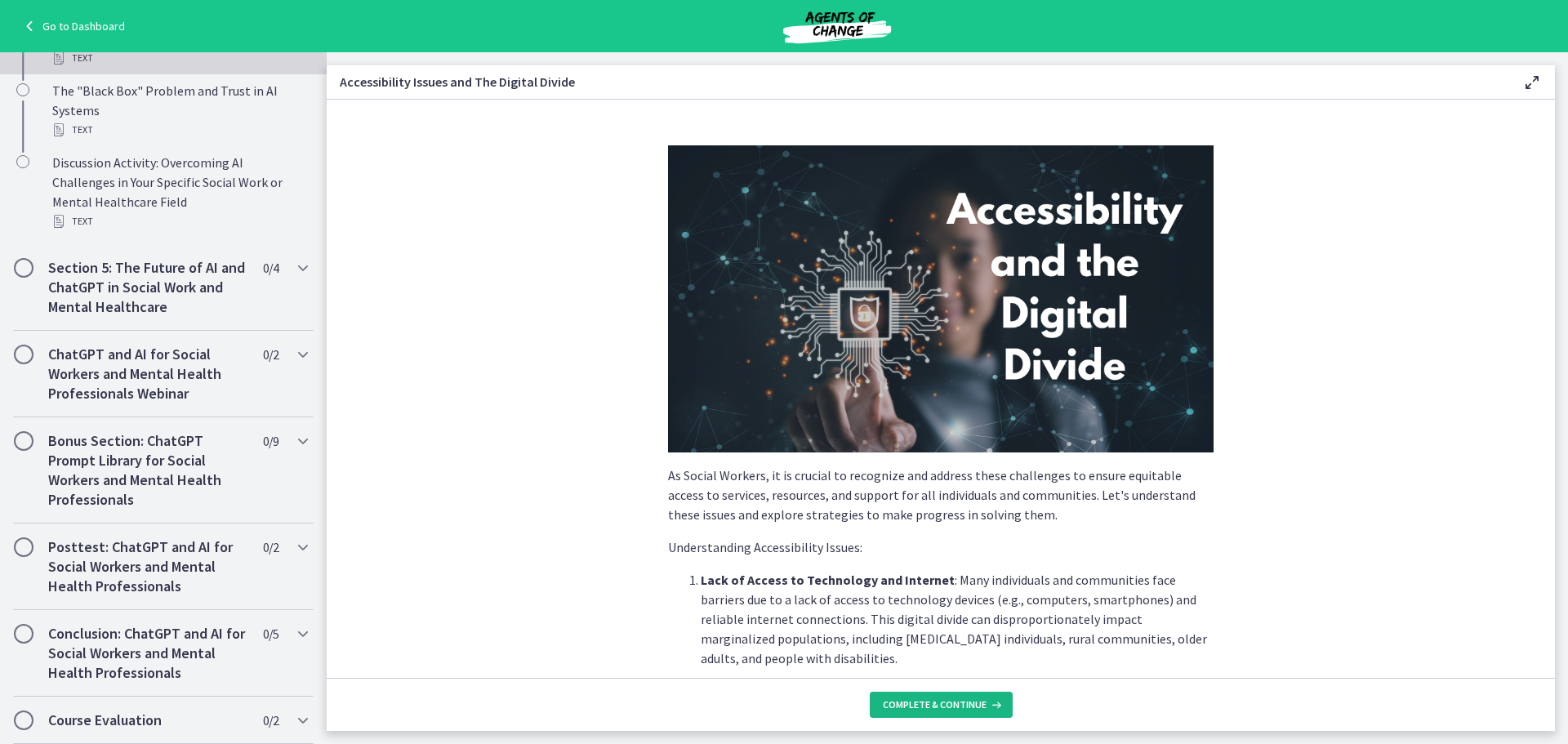
click at [893, 698] on button "Complete & continue" at bounding box center [940, 705] width 143 height 26
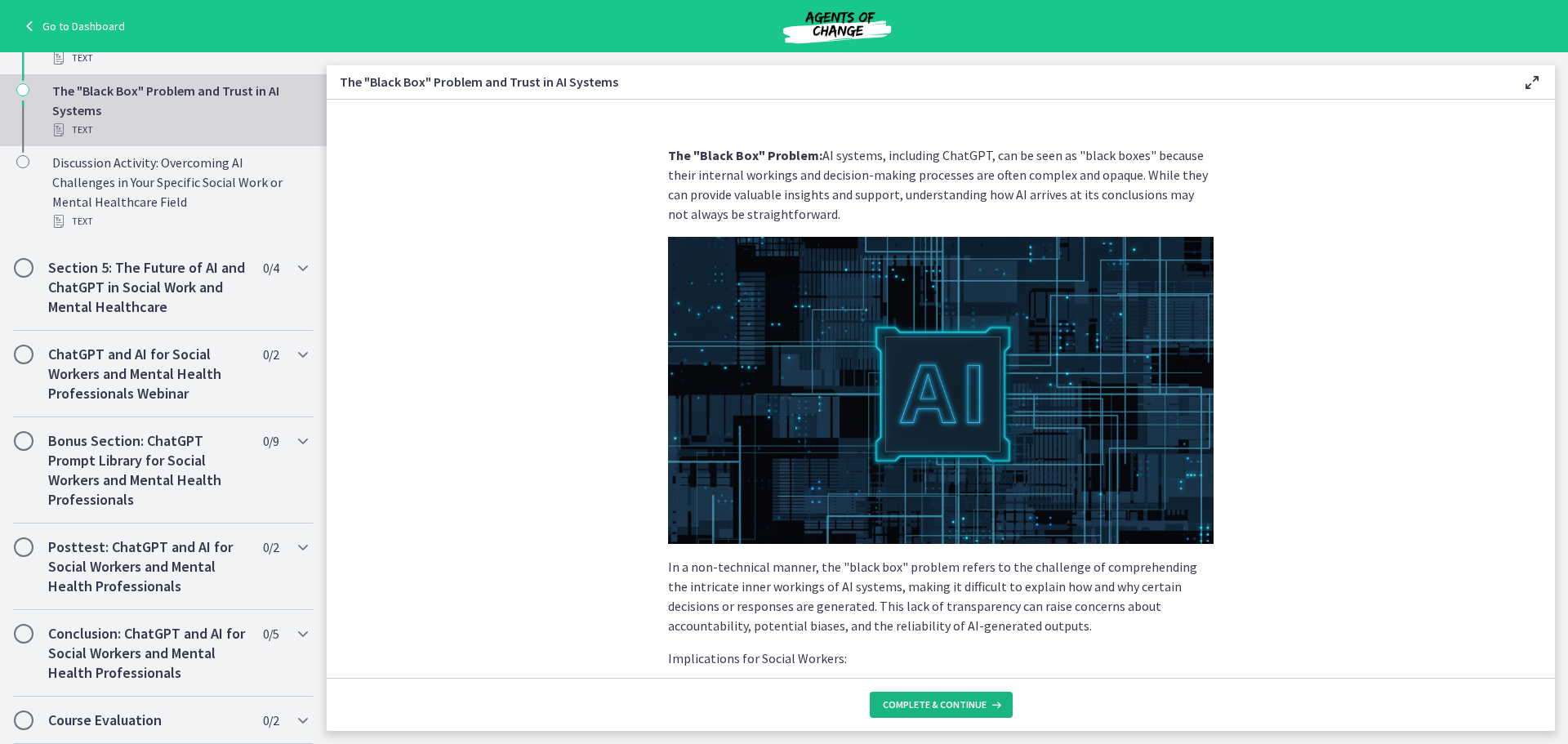
click at [893, 698] on button "Complete & continue" at bounding box center [940, 705] width 143 height 26
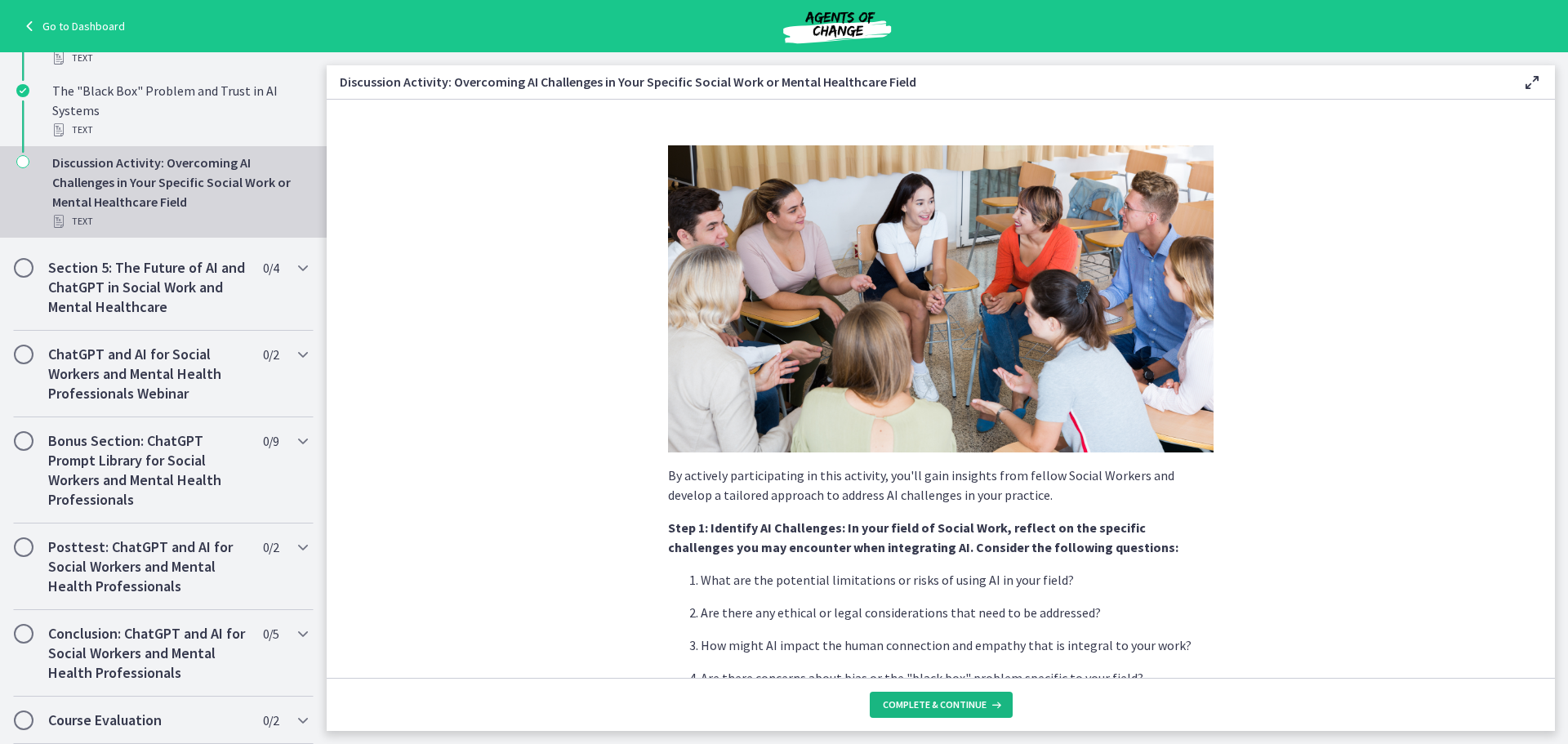
click at [893, 698] on button "Complete & continue" at bounding box center [940, 705] width 143 height 26
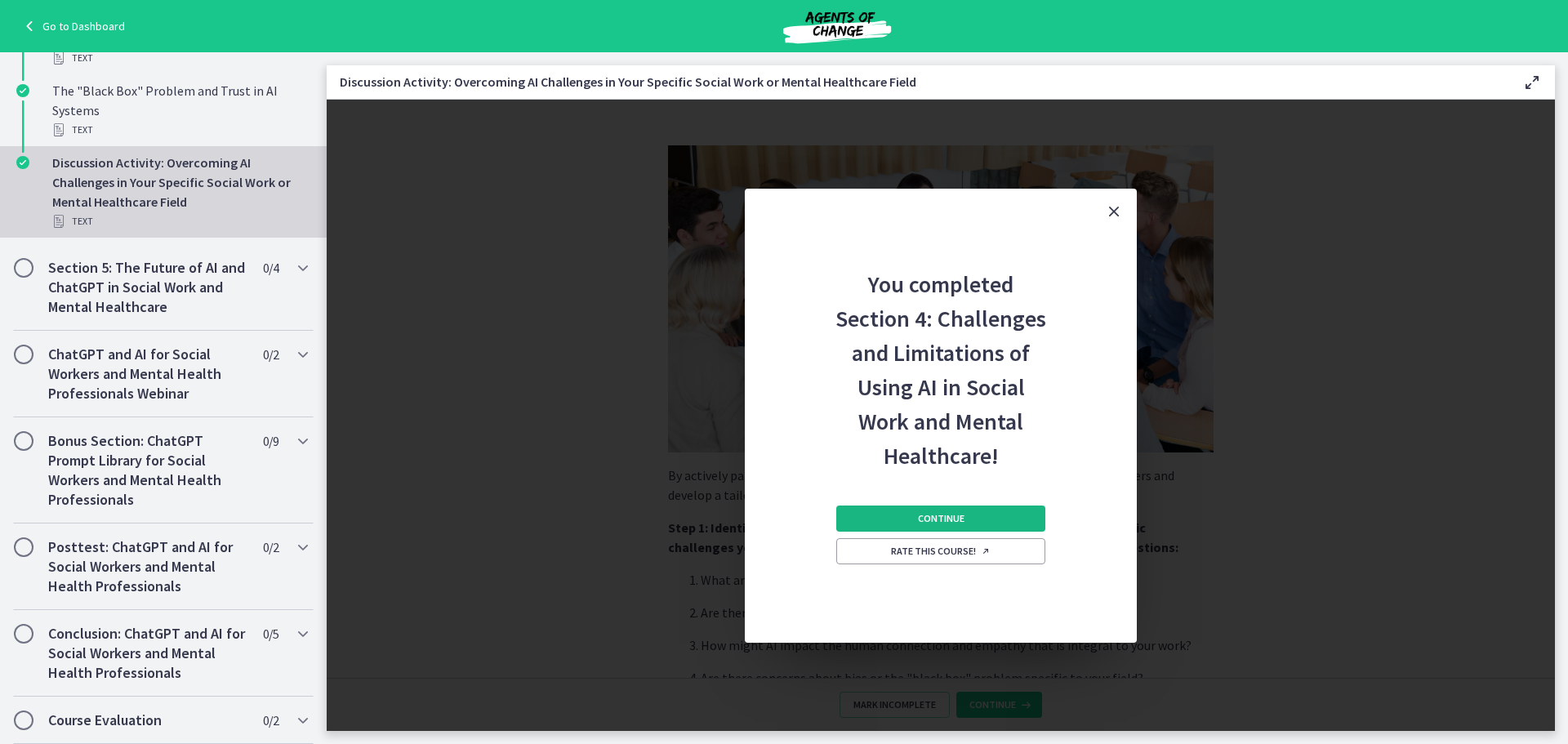
click at [964, 517] on button "Continue" at bounding box center [940, 518] width 209 height 26
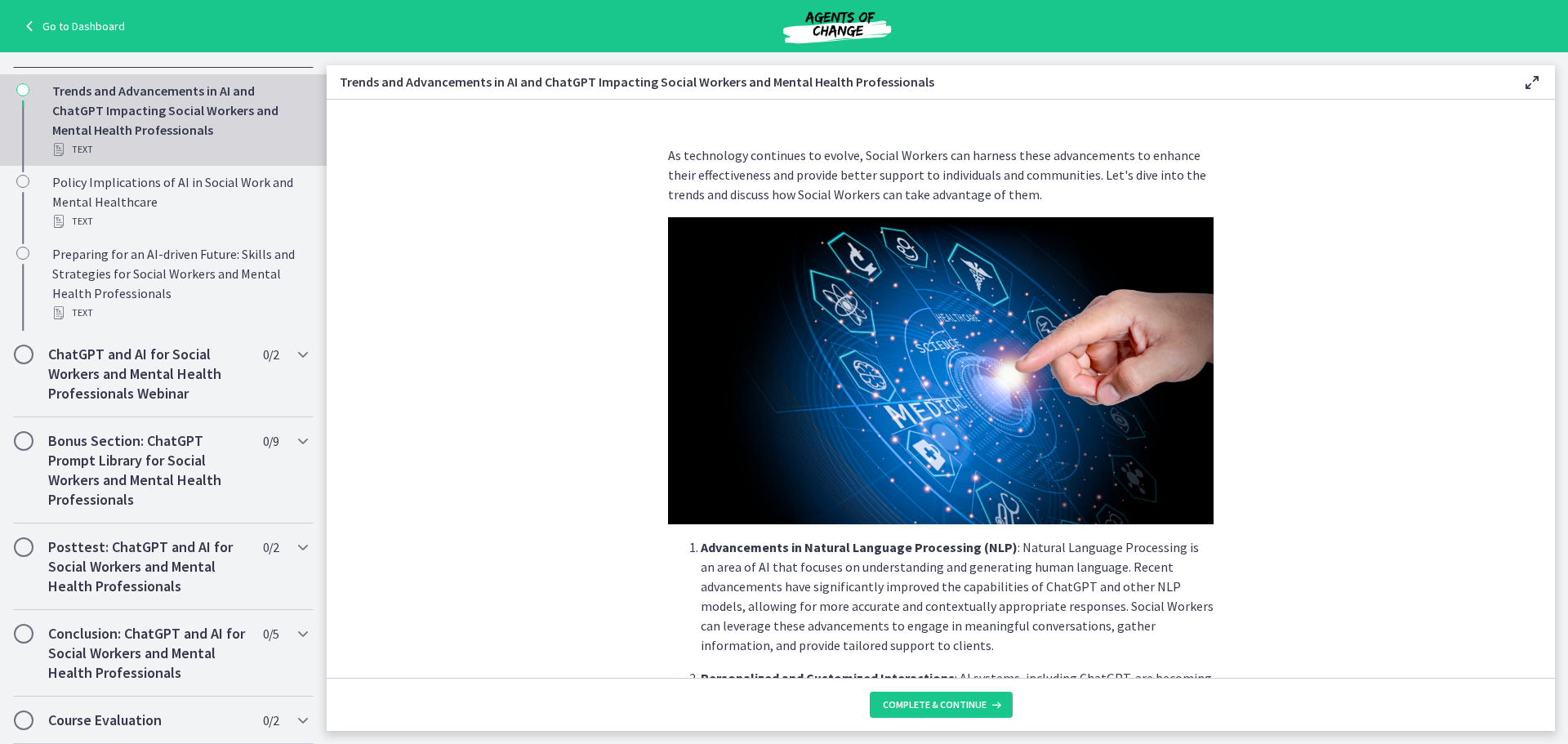
scroll to position [716, 0]
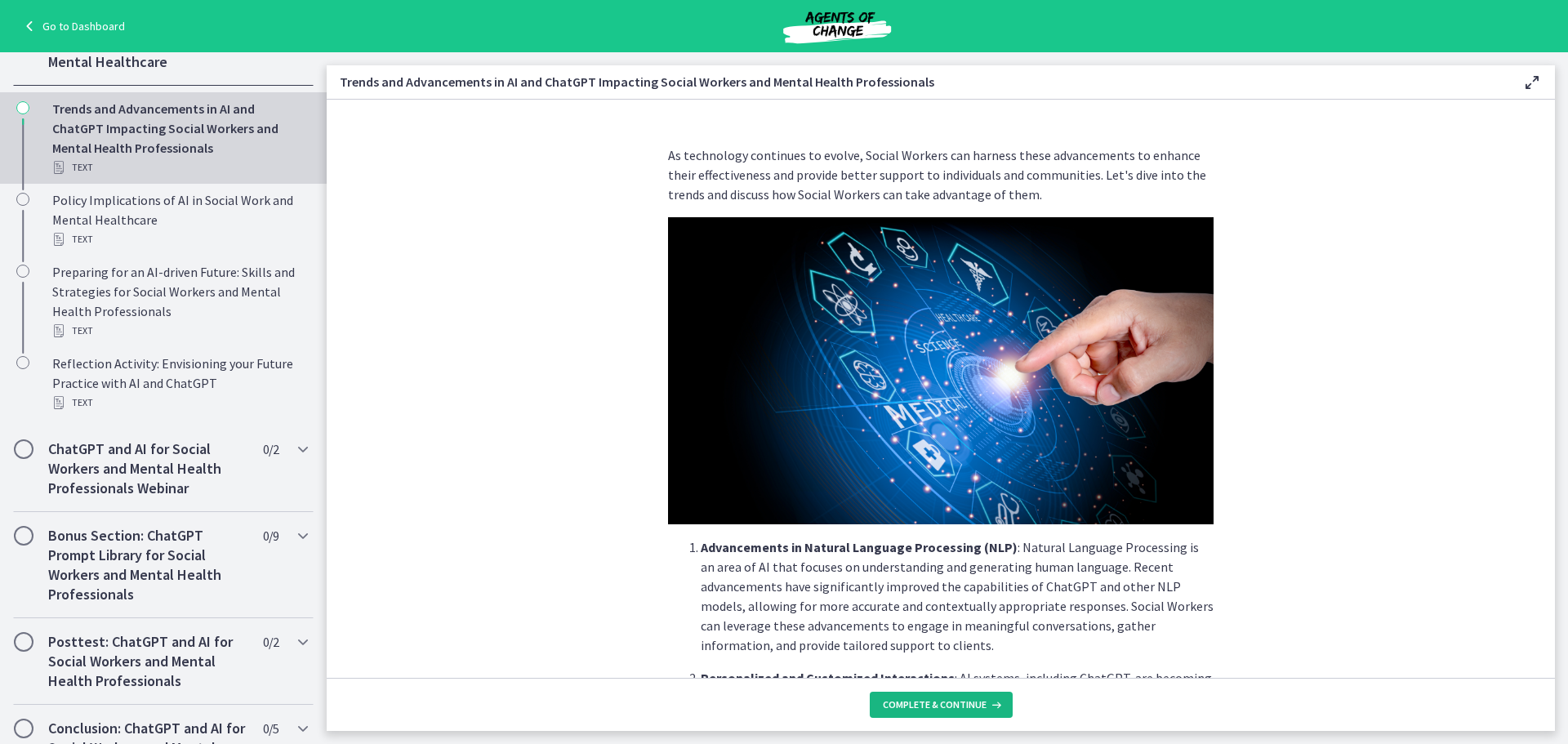
click at [924, 698] on button "Complete & continue" at bounding box center [940, 705] width 143 height 26
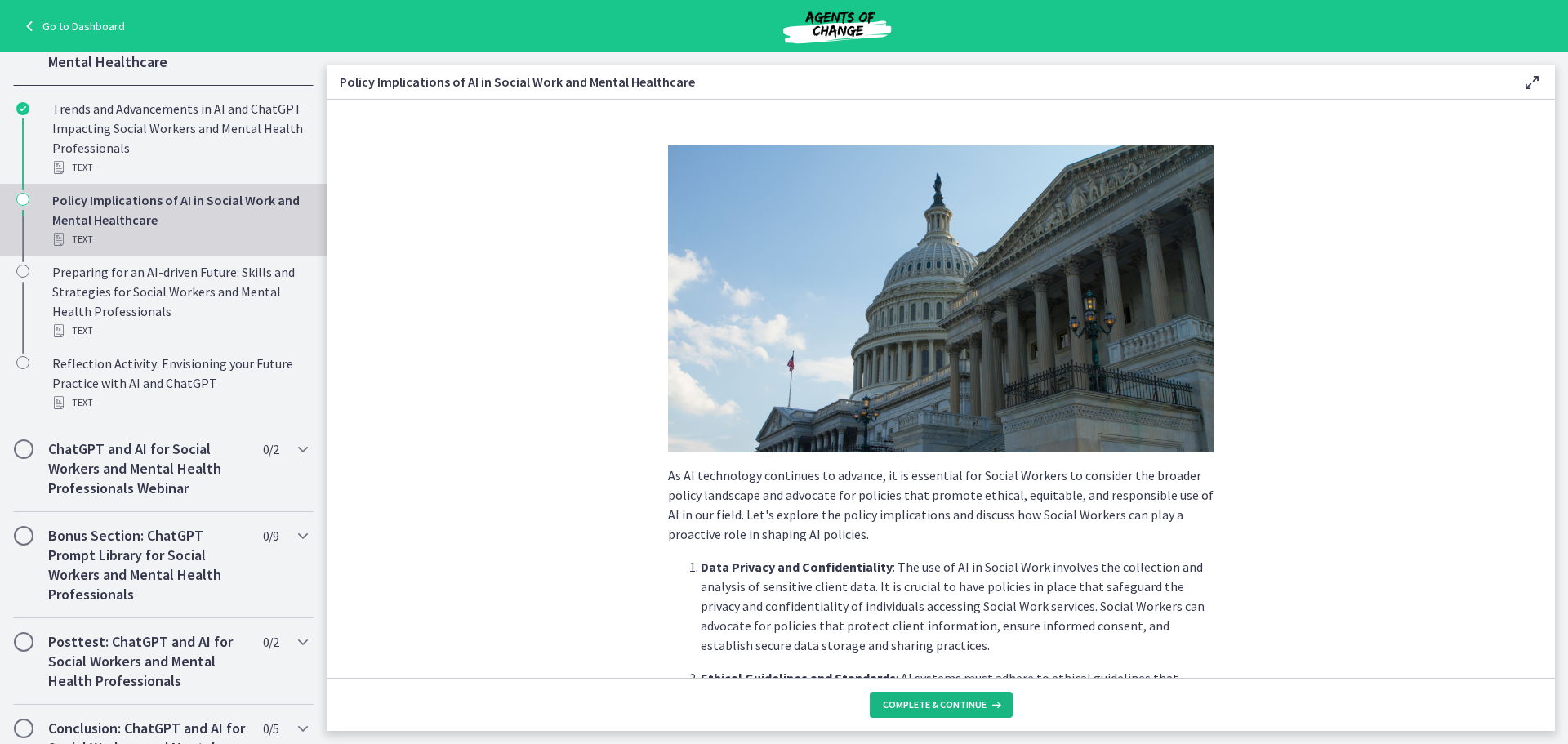
click at [925, 698] on button "Complete & continue" at bounding box center [940, 705] width 143 height 26
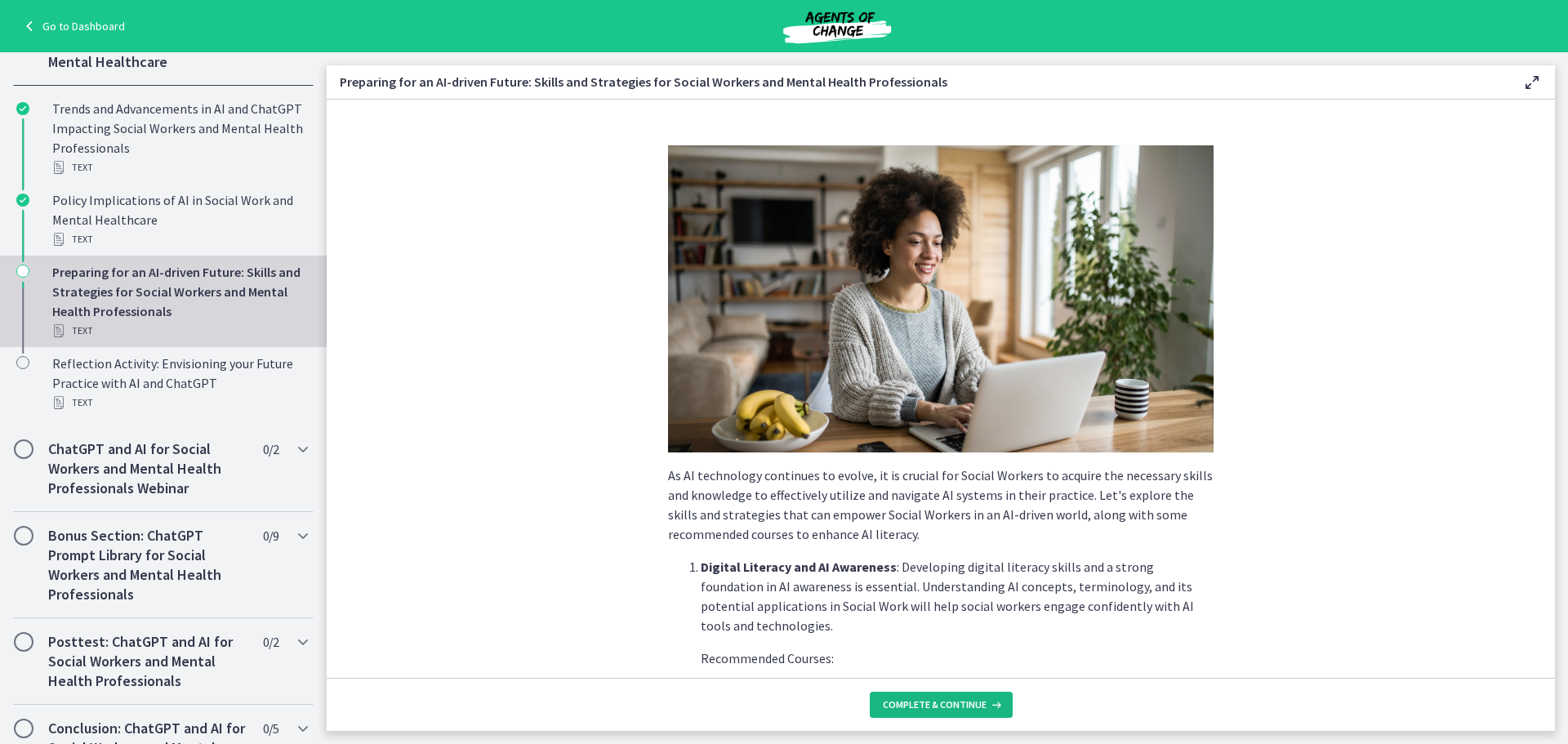
click at [925, 698] on button "Complete & continue" at bounding box center [940, 705] width 143 height 26
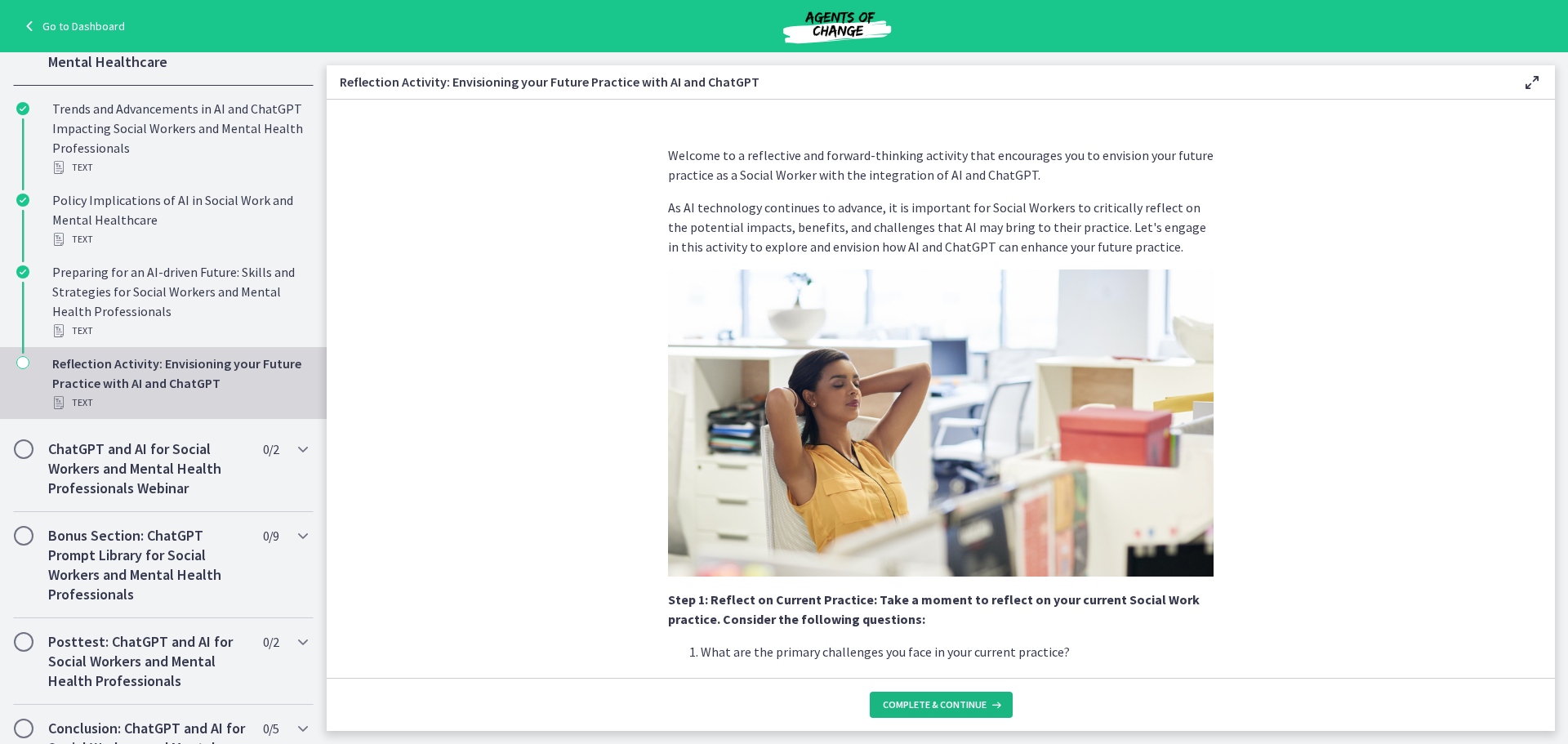
click at [925, 698] on button "Complete & continue" at bounding box center [940, 705] width 143 height 26
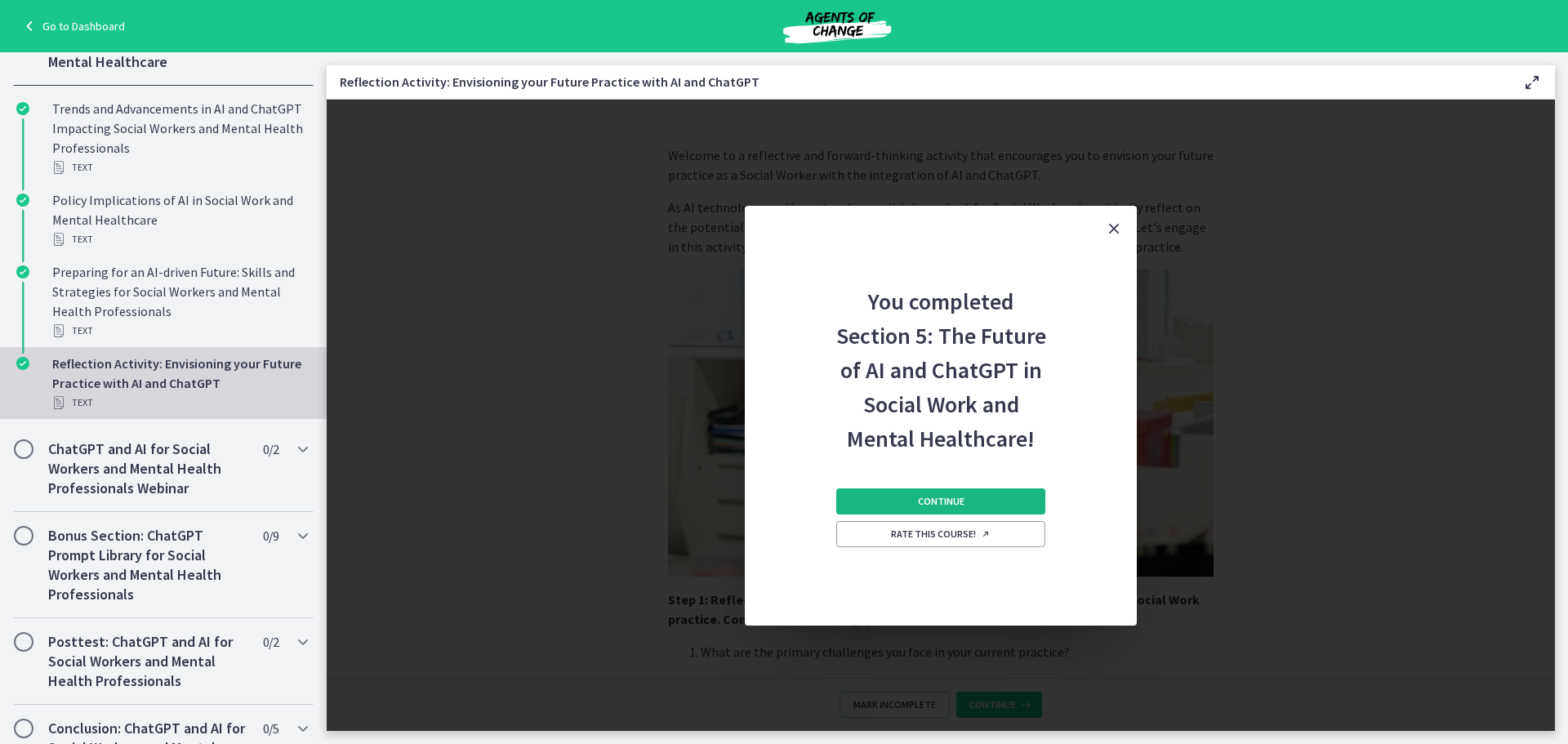
click at [884, 496] on button "Continue" at bounding box center [940, 501] width 209 height 26
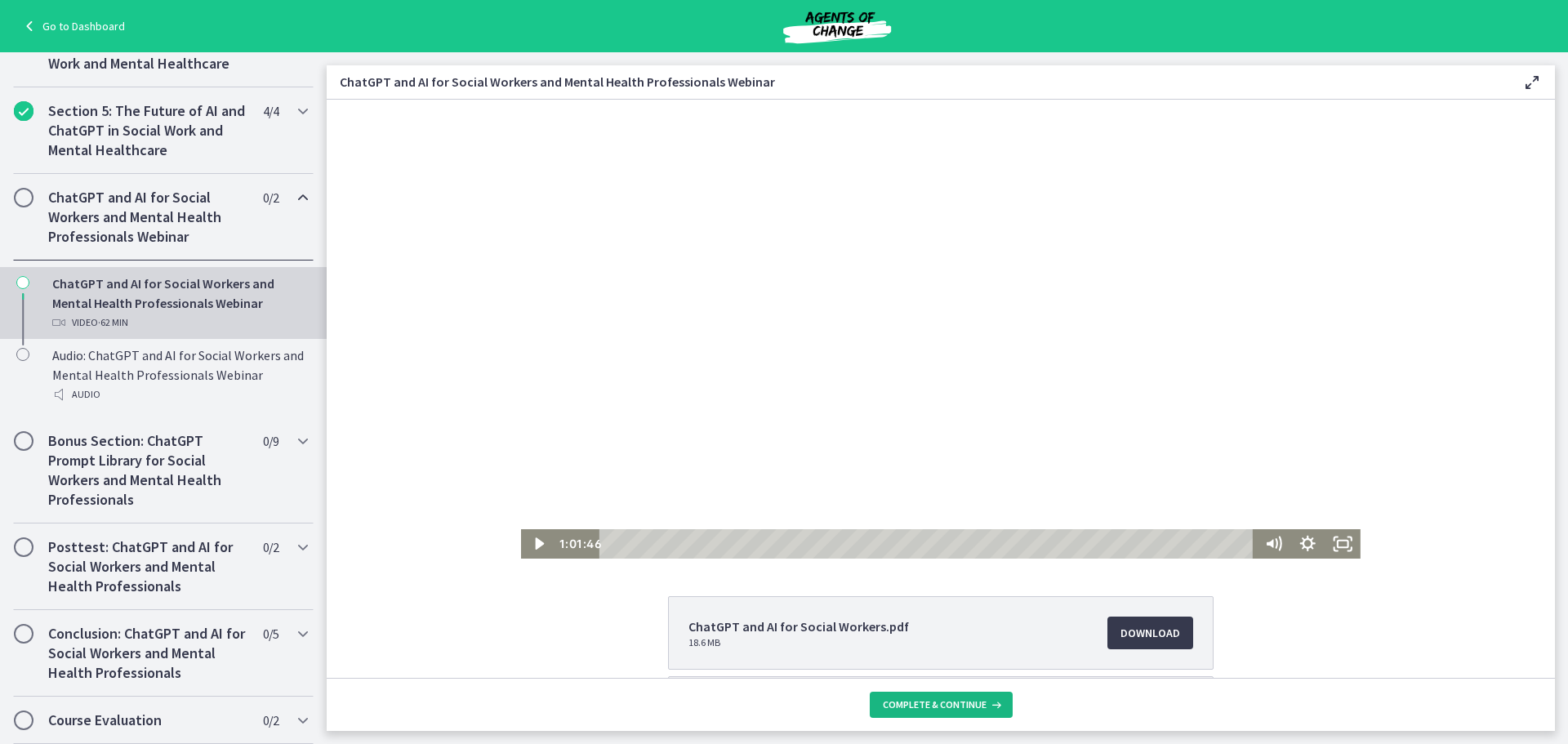
click at [989, 706] on icon at bounding box center [994, 706] width 17 height 13
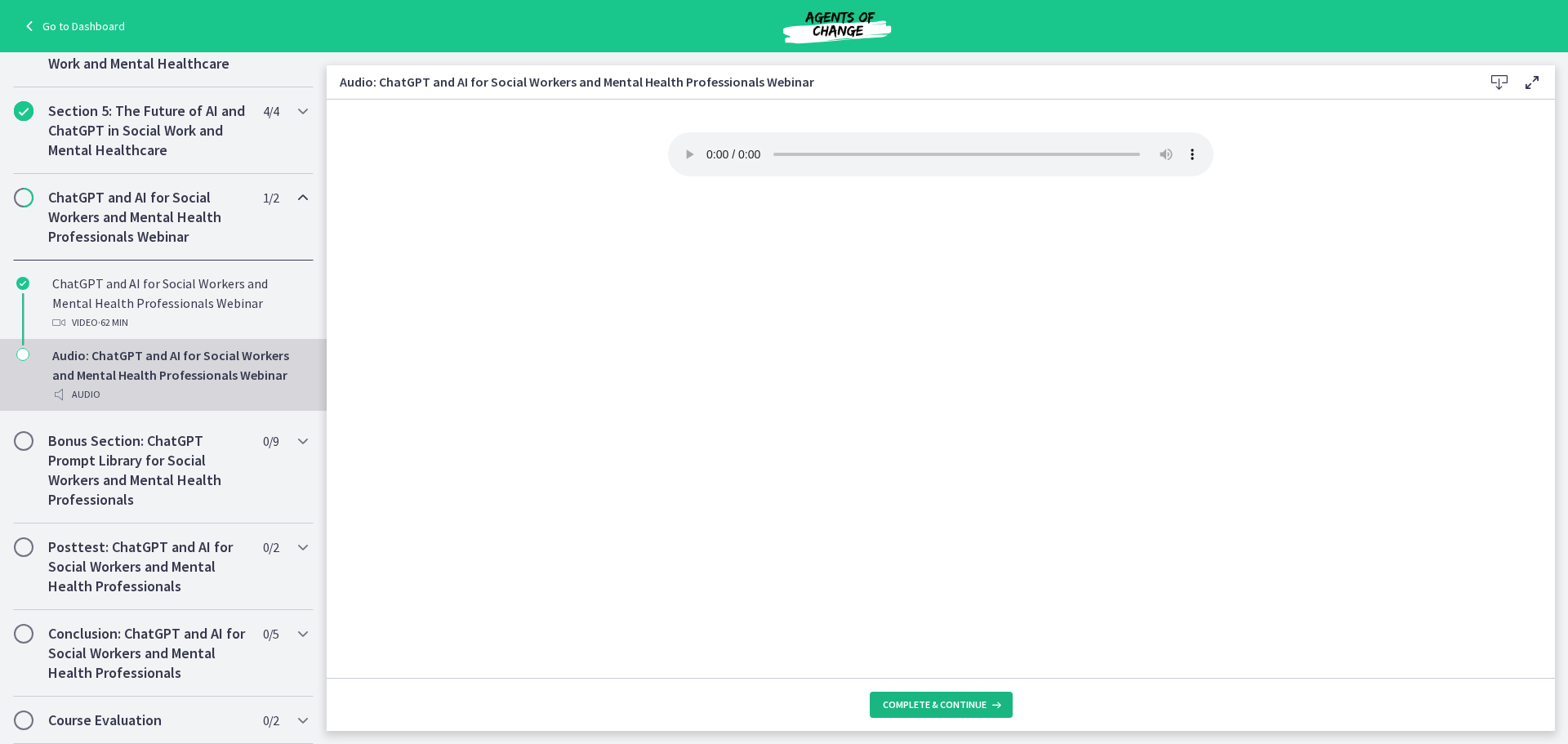
click at [929, 702] on span "Complete & continue" at bounding box center [934, 706] width 103 height 13
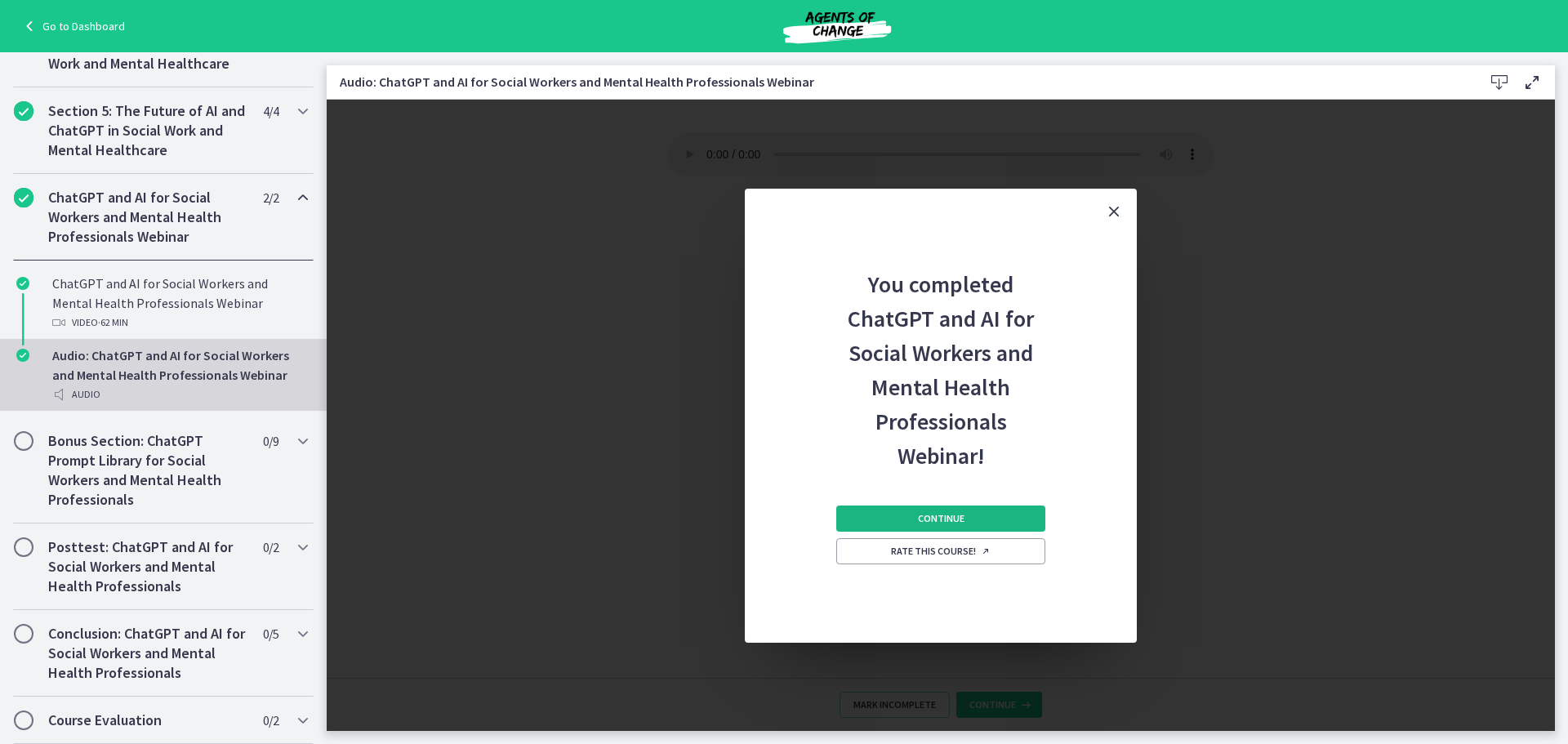
click at [931, 521] on span "Continue" at bounding box center [941, 519] width 47 height 13
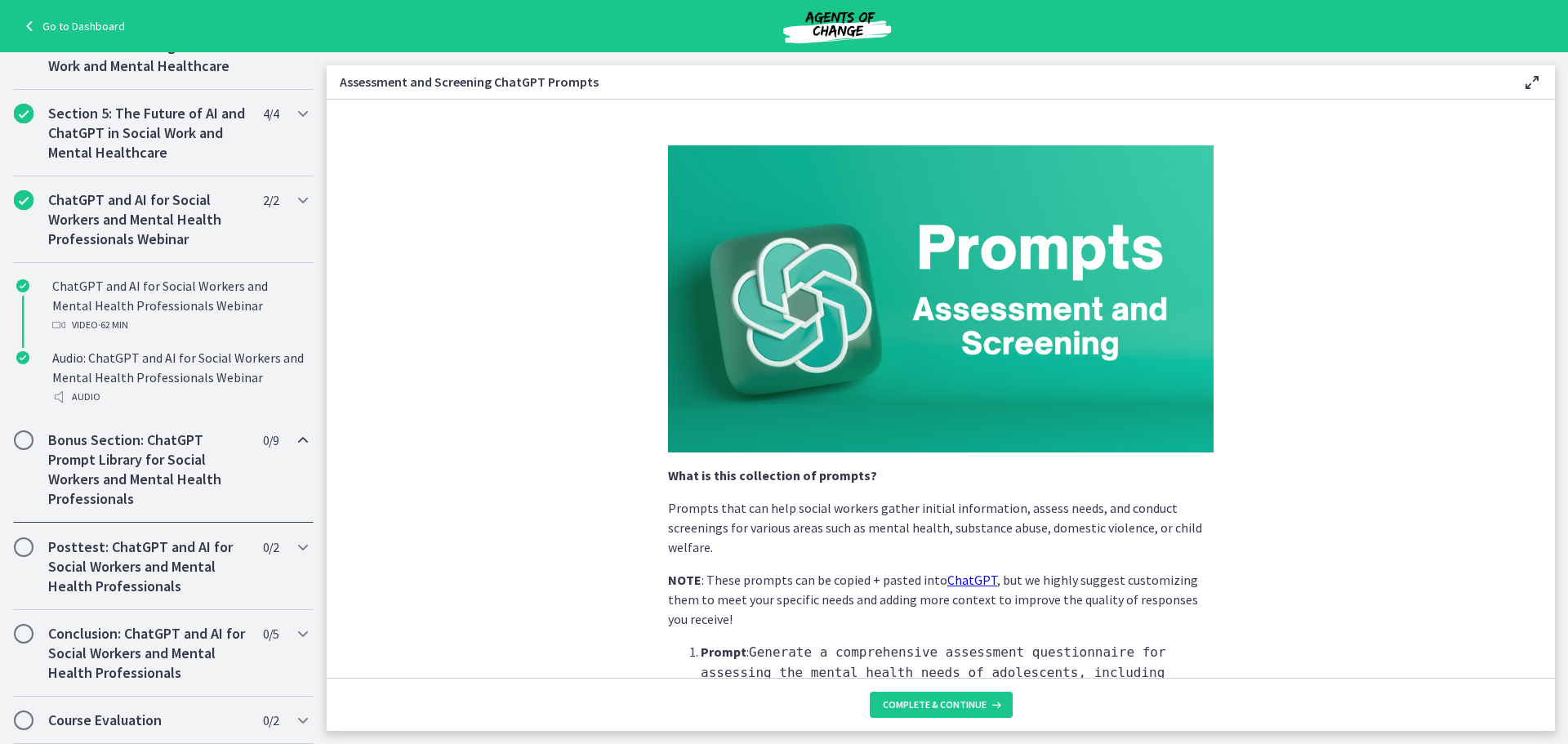
scroll to position [682, 0]
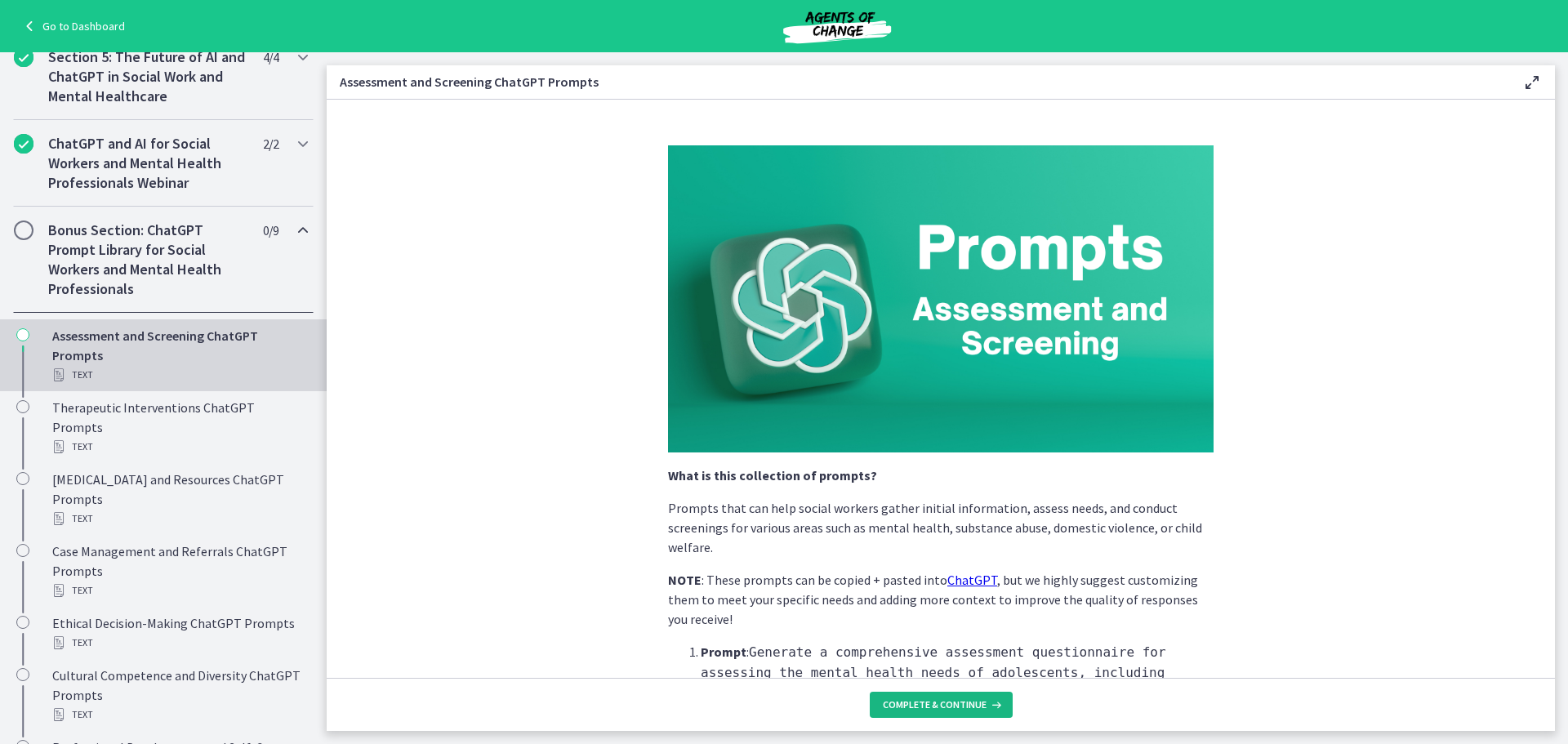
click at [904, 695] on button "Complete & continue" at bounding box center [940, 705] width 143 height 26
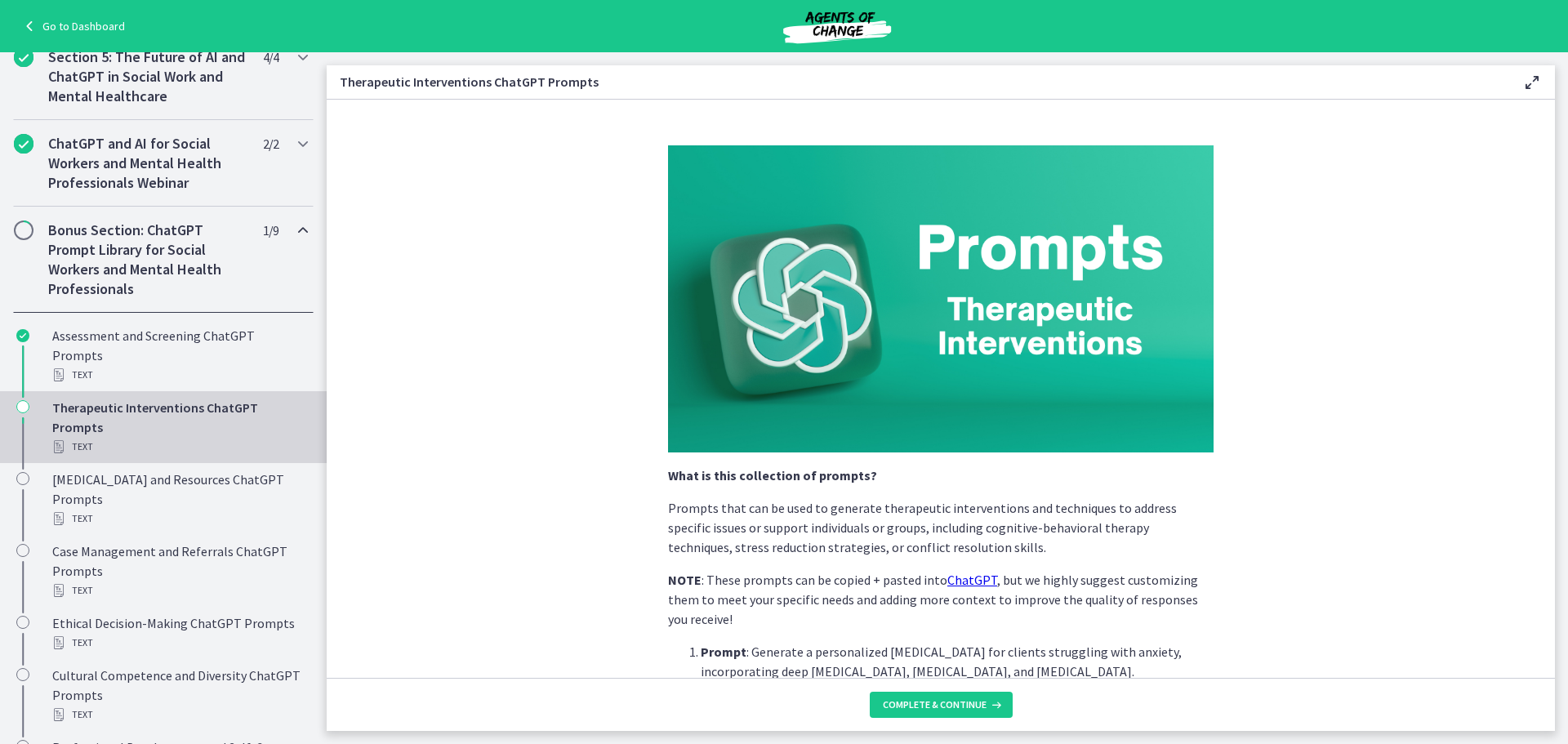
click at [997, 719] on footer "Complete & continue" at bounding box center [940, 705] width 1228 height 53
click at [995, 691] on footer "Complete & continue" at bounding box center [940, 705] width 1228 height 53
click at [995, 697] on button "Complete & continue" at bounding box center [940, 705] width 143 height 26
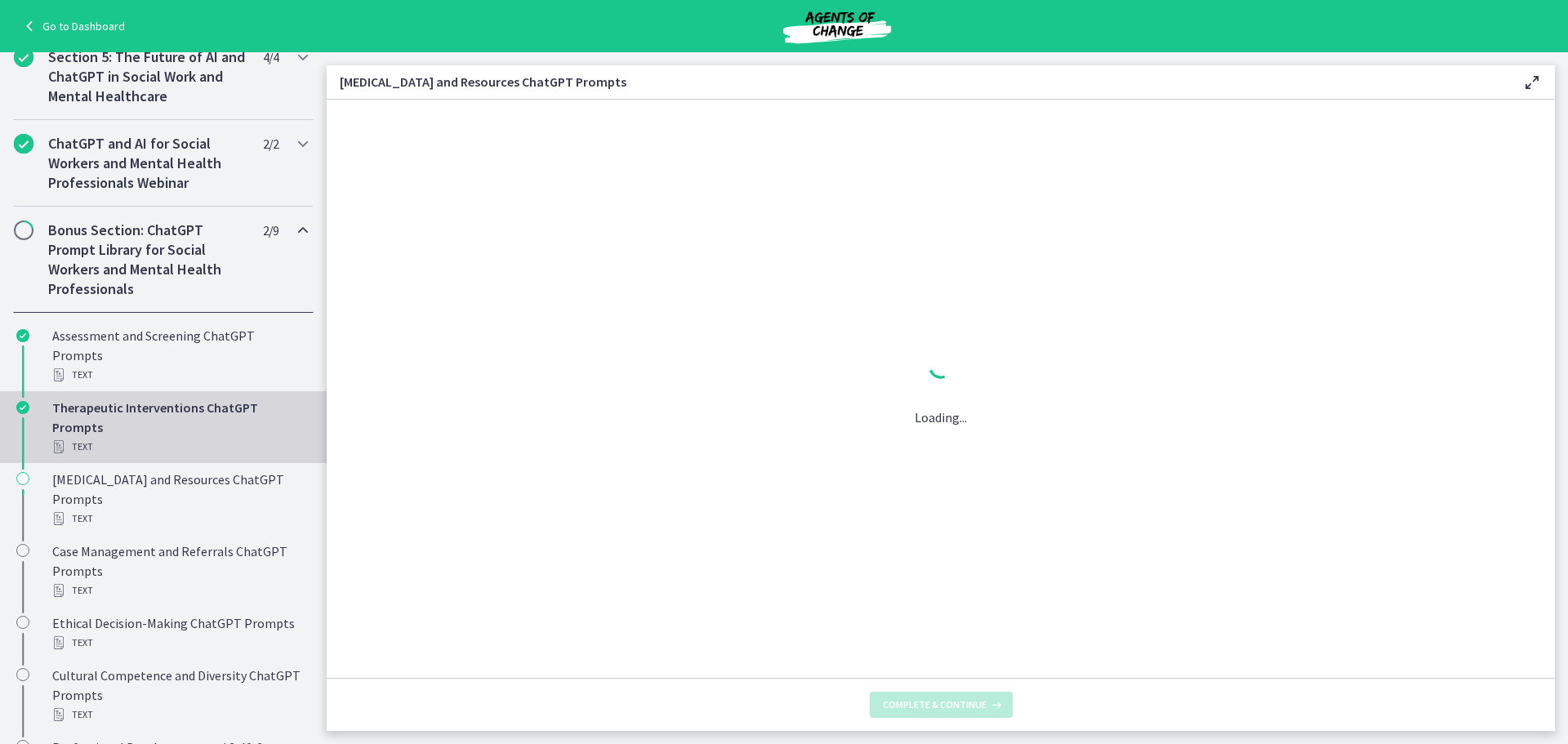
click at [995, 697] on button "Complete & continue" at bounding box center [940, 705] width 143 height 26
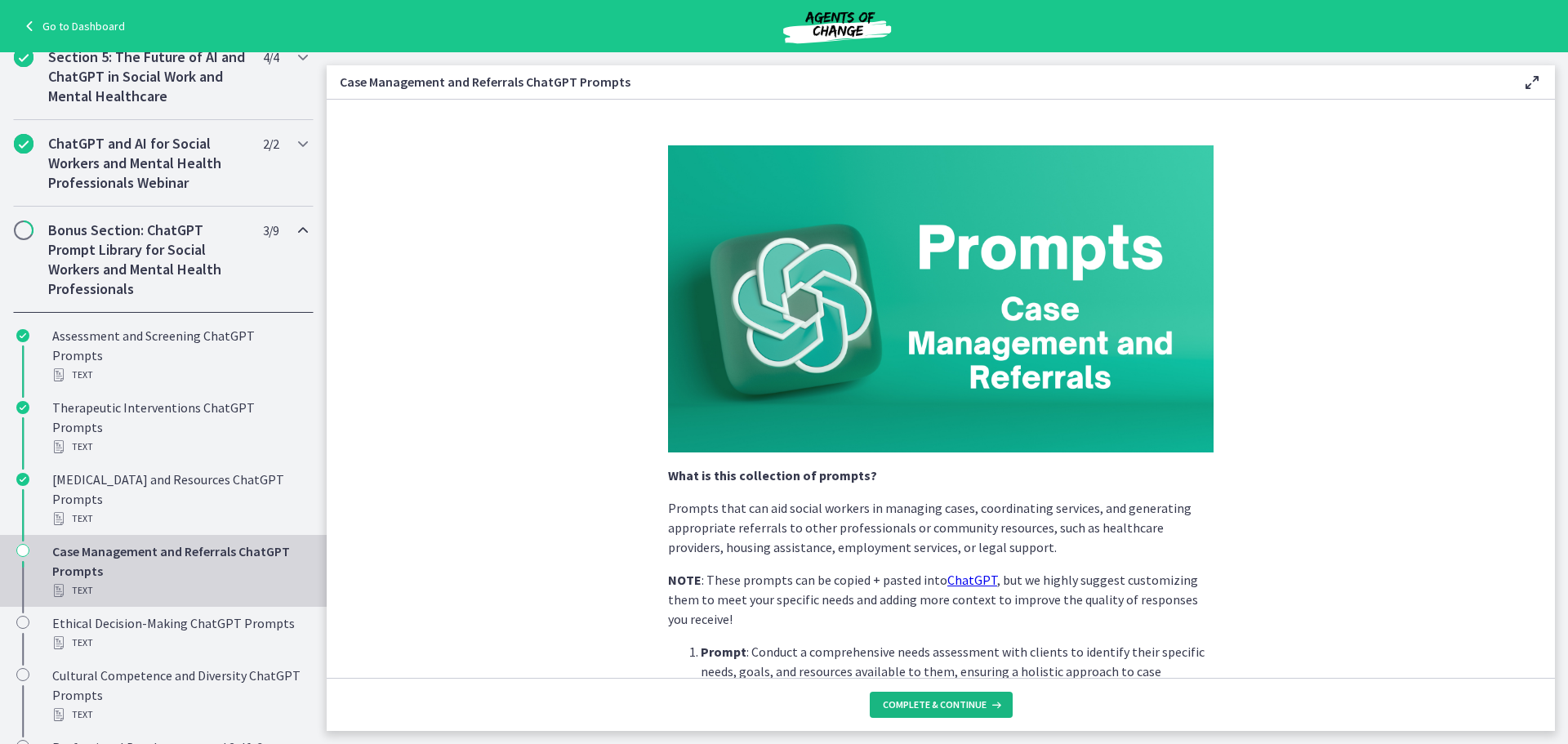
click at [994, 699] on icon at bounding box center [994, 706] width 17 height 13
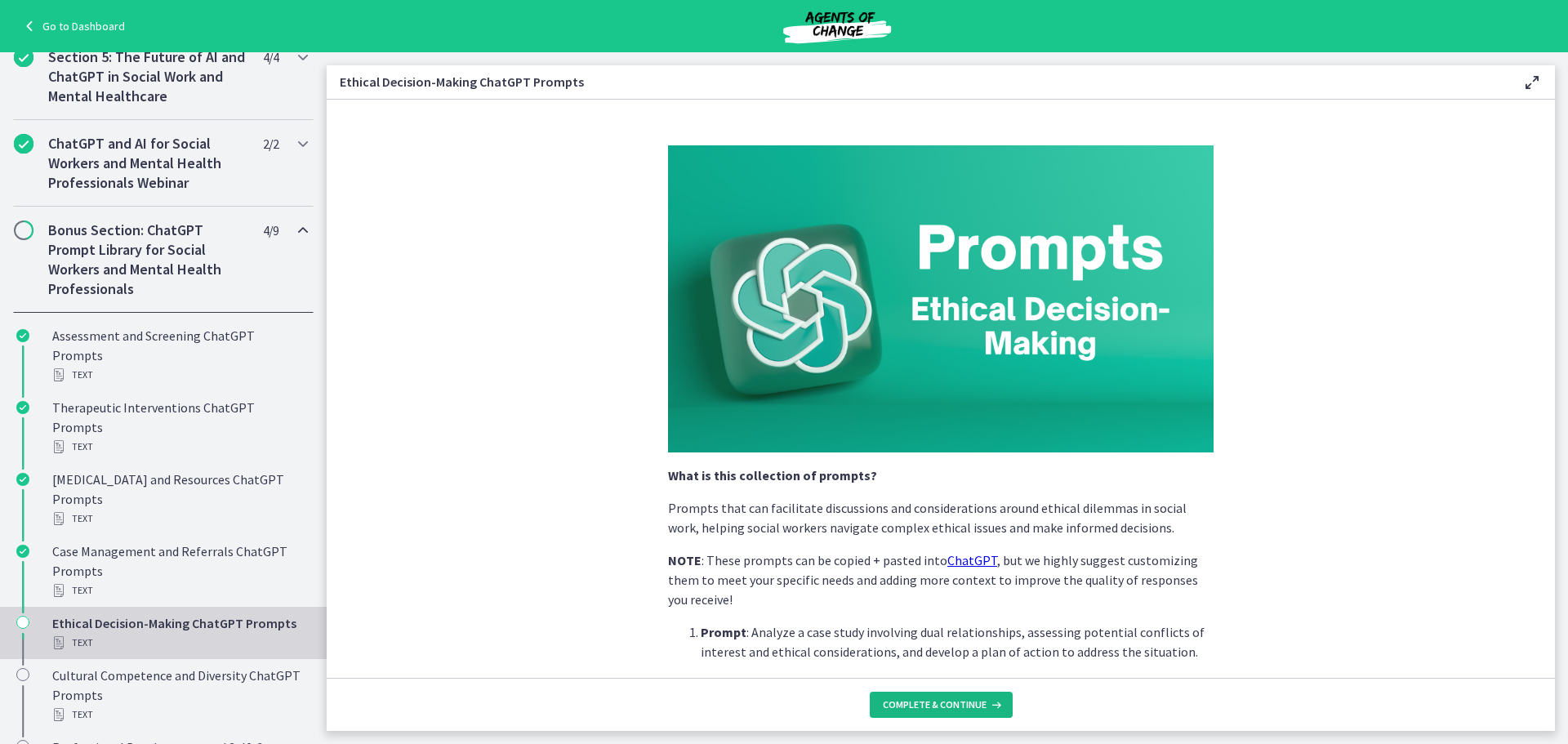
click at [982, 704] on span "Complete & continue" at bounding box center [934, 706] width 103 height 13
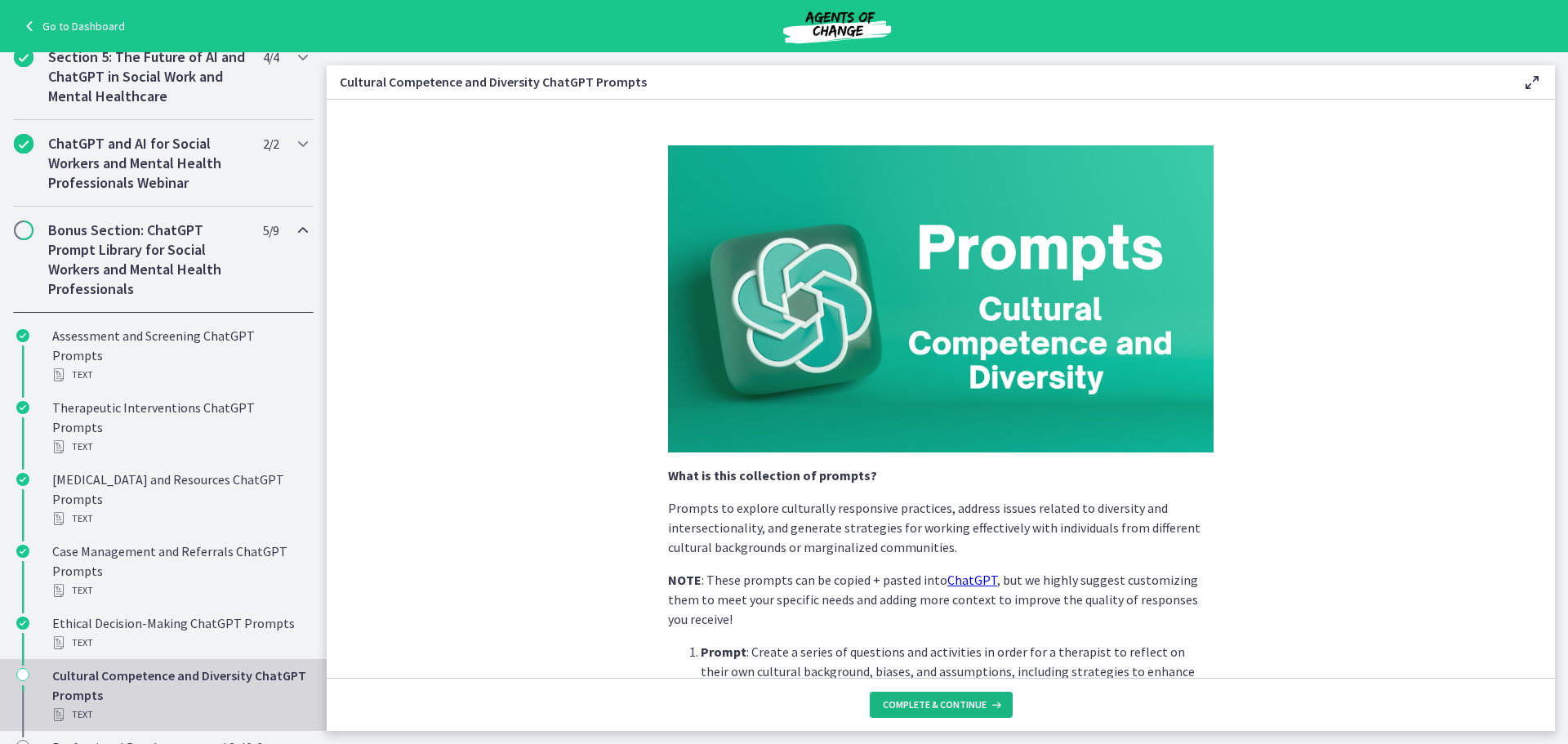
click at [982, 704] on span "Complete & continue" at bounding box center [934, 706] width 103 height 13
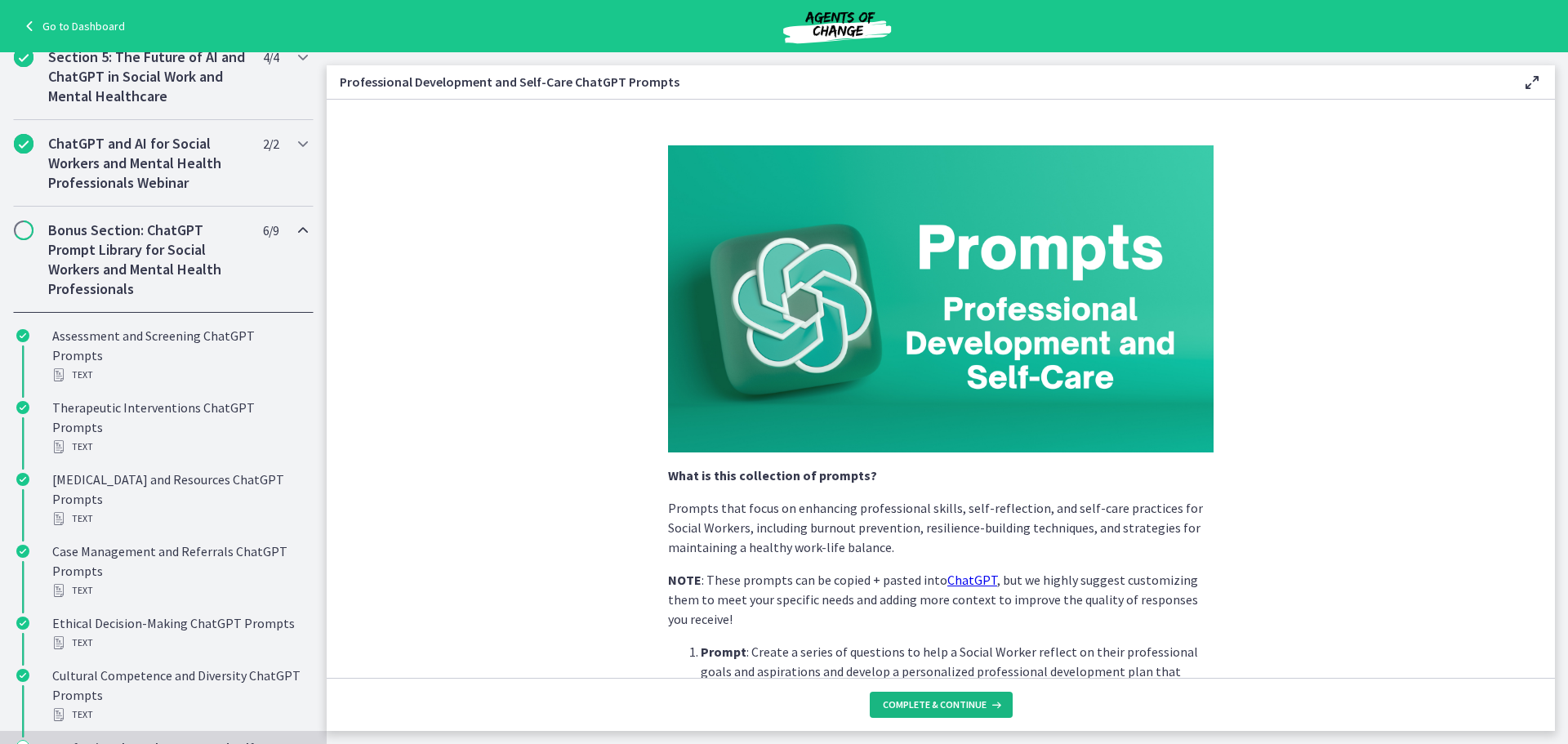
click at [981, 703] on span "Complete & continue" at bounding box center [934, 706] width 103 height 13
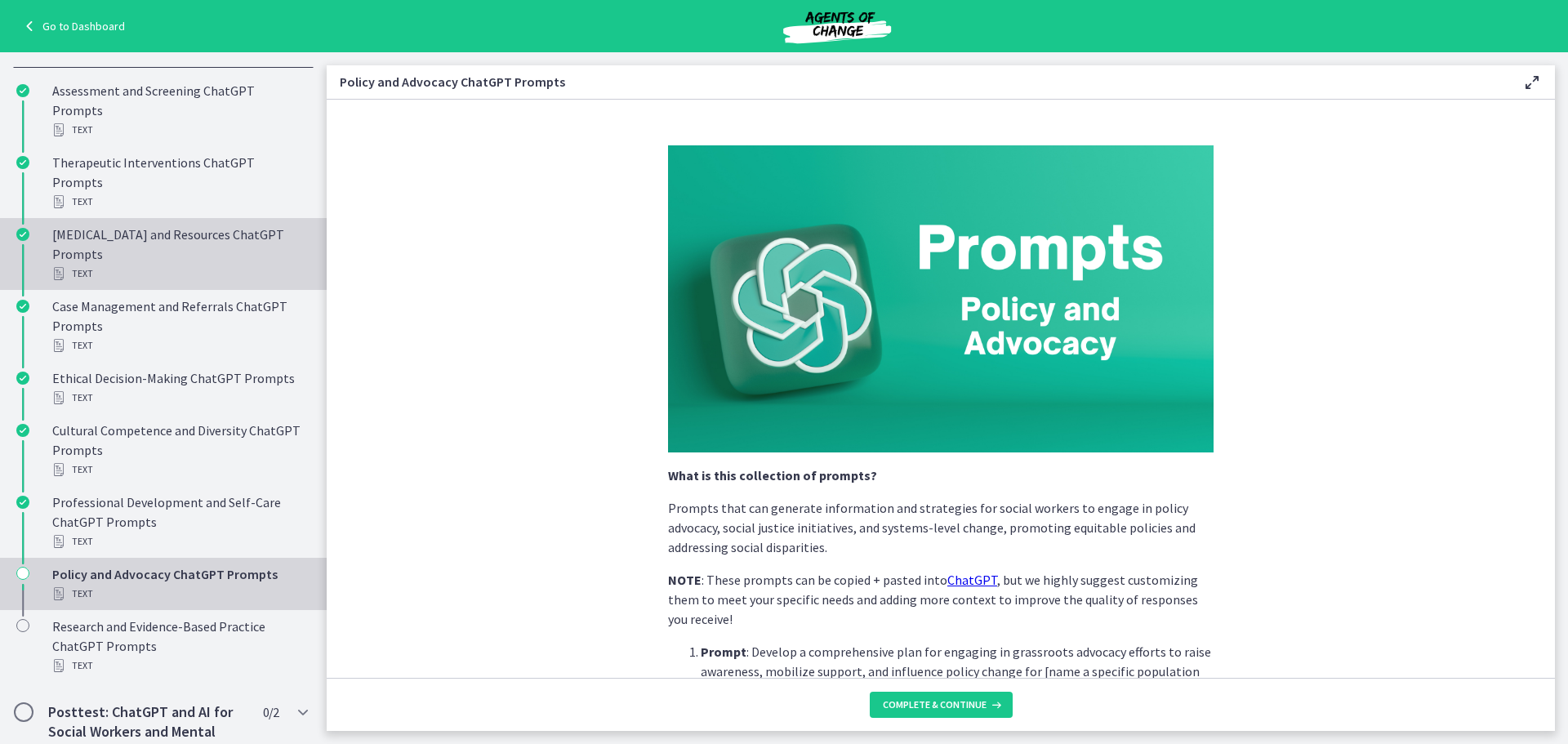
scroll to position [1009, 0]
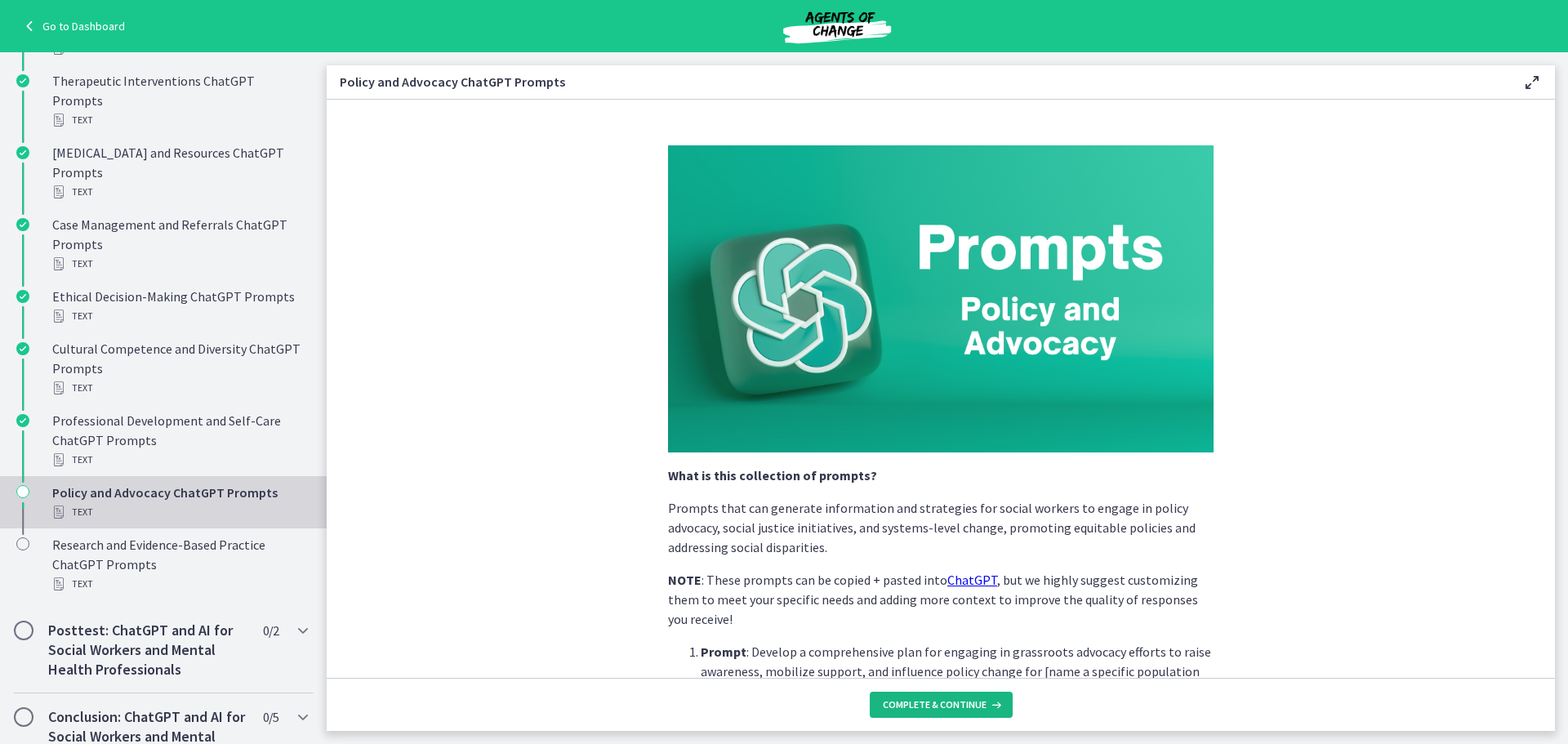
click at [952, 696] on button "Complete & continue" at bounding box center [940, 705] width 143 height 26
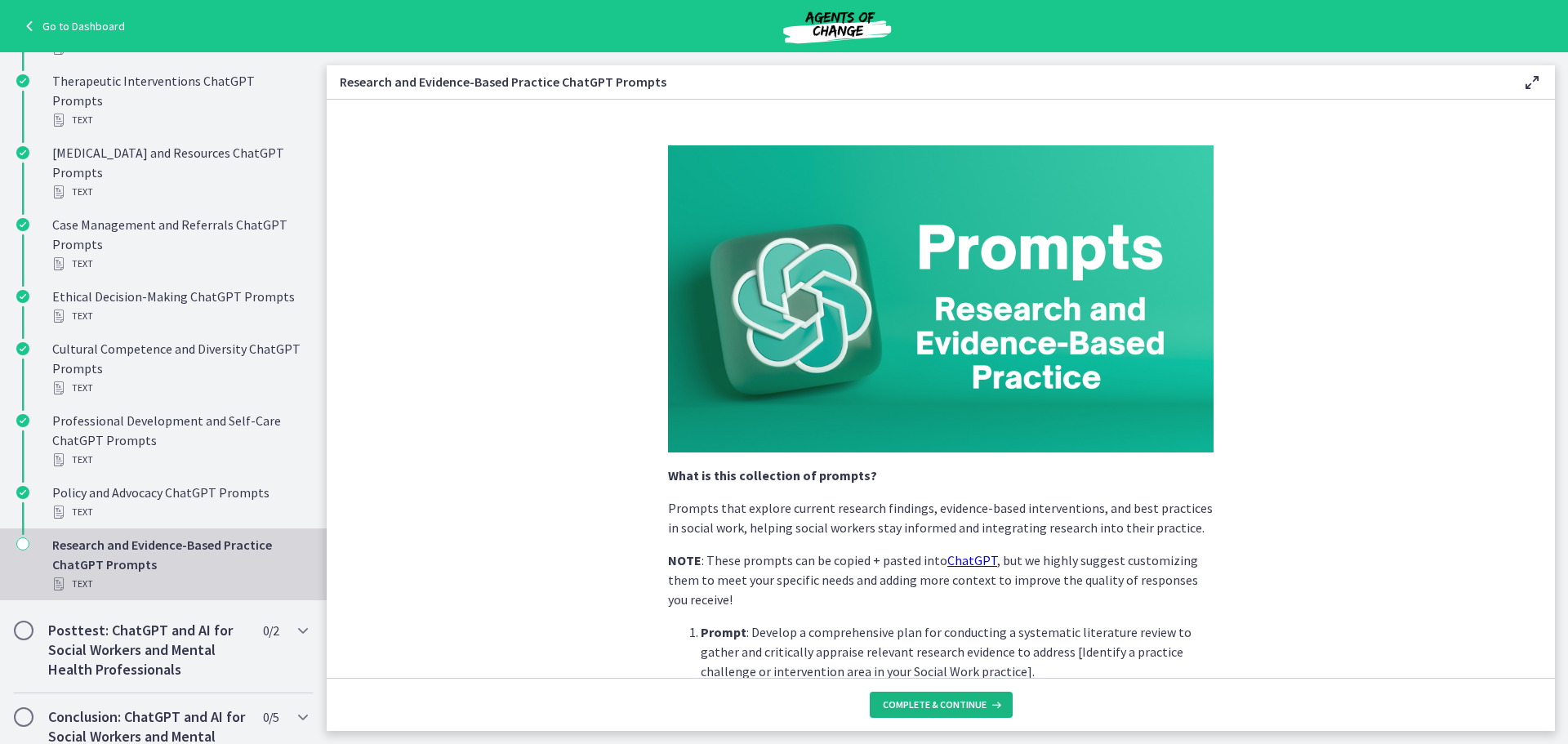
click at [954, 696] on button "Complete & continue" at bounding box center [940, 705] width 143 height 26
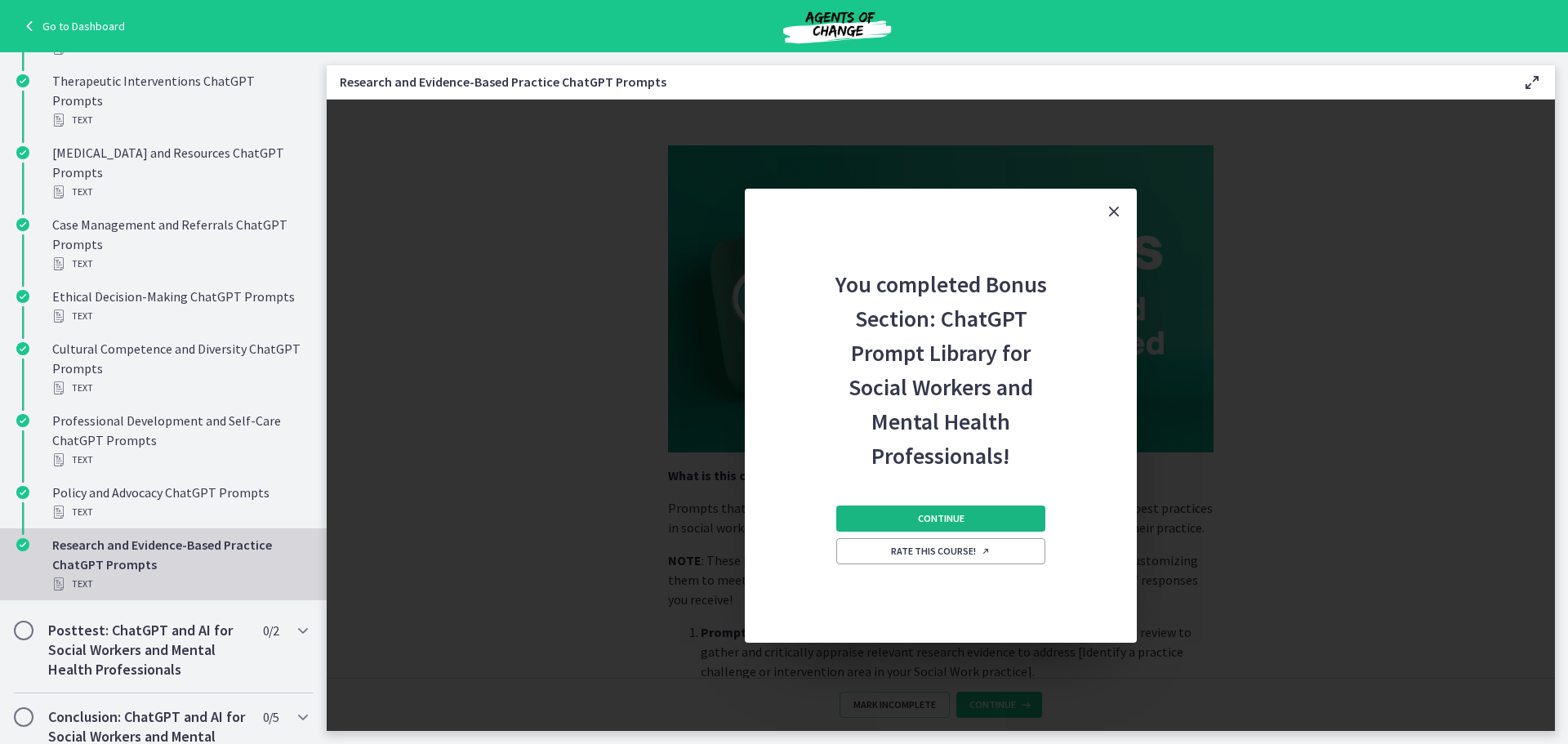
click at [931, 507] on button "Continue" at bounding box center [940, 518] width 209 height 26
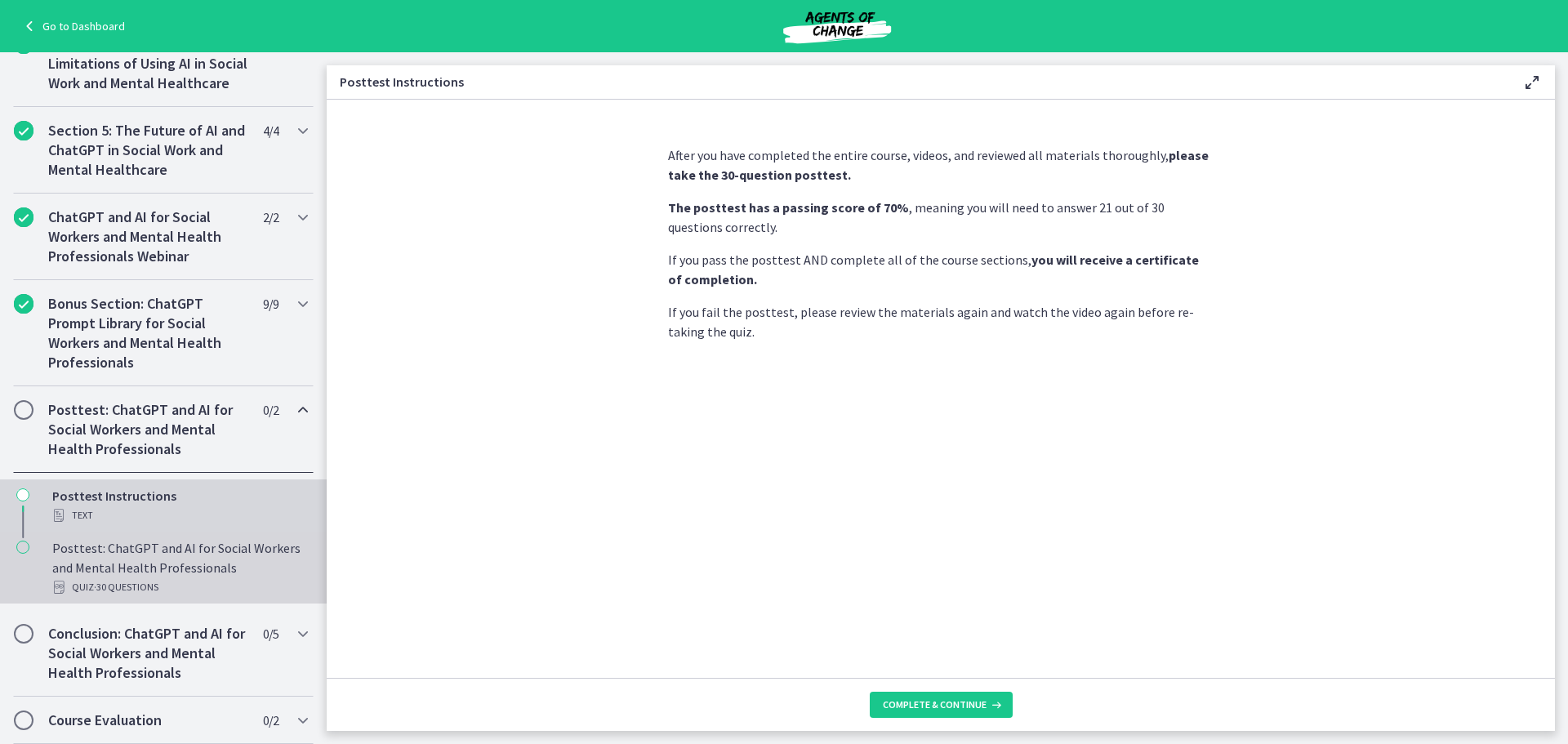
scroll to position [628, 0]
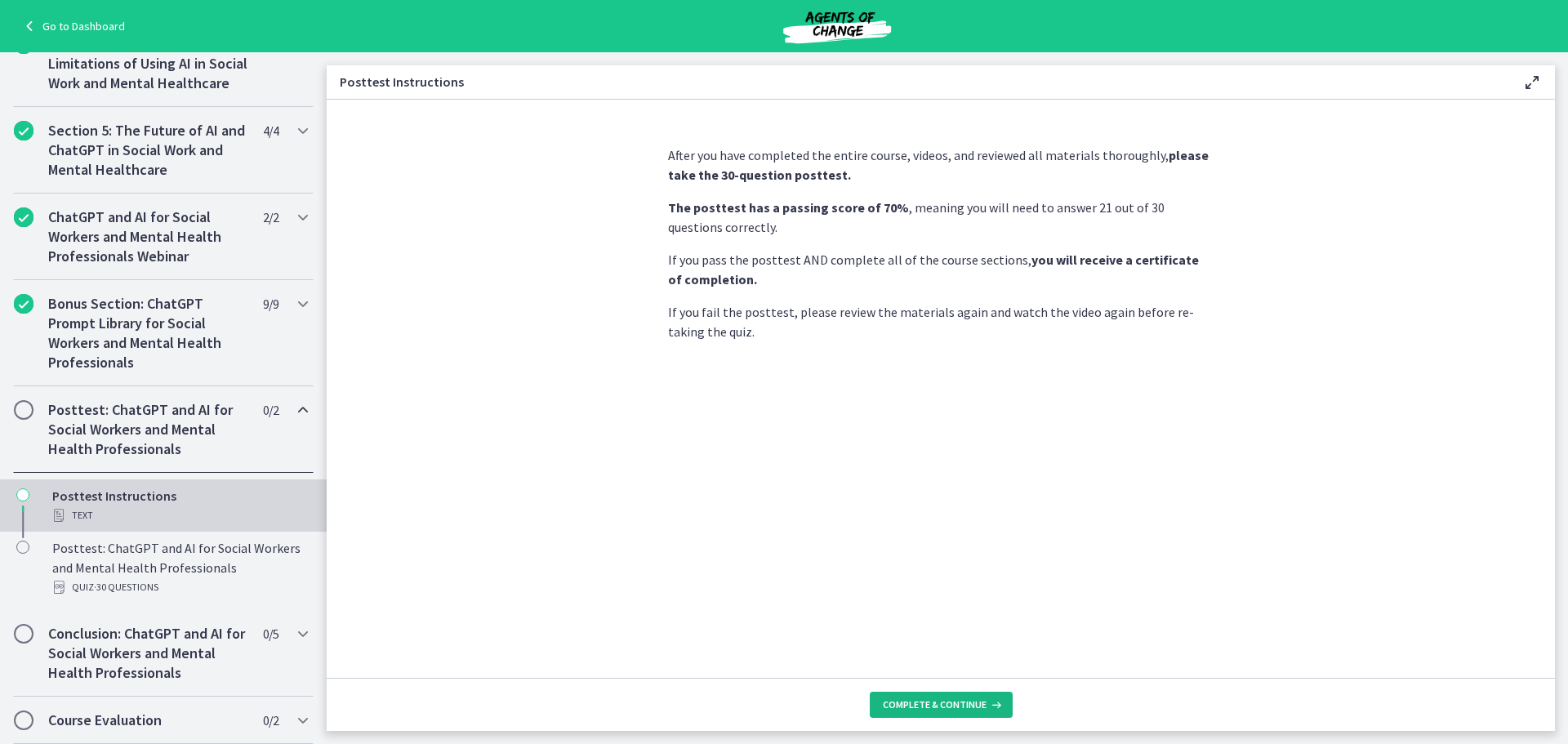
click at [989, 707] on icon at bounding box center [994, 706] width 17 height 13
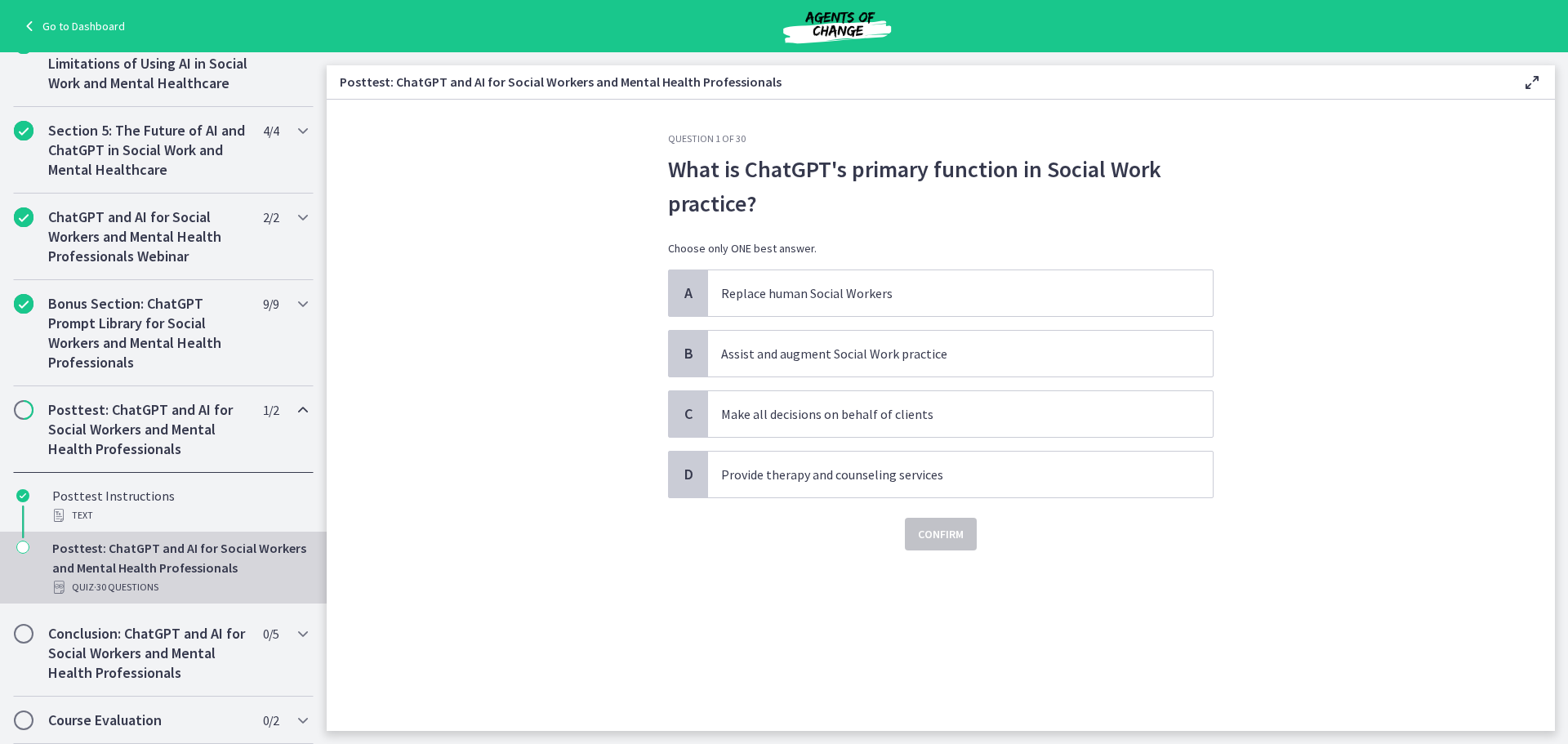
click at [989, 707] on div "Question 1 of 30 What is [PERSON_NAME]'s primary function in Social Work practi…" at bounding box center [941, 432] width 572 height 599
click at [967, 490] on span "Provide therapy and counseling services" at bounding box center [959, 475] width 504 height 46
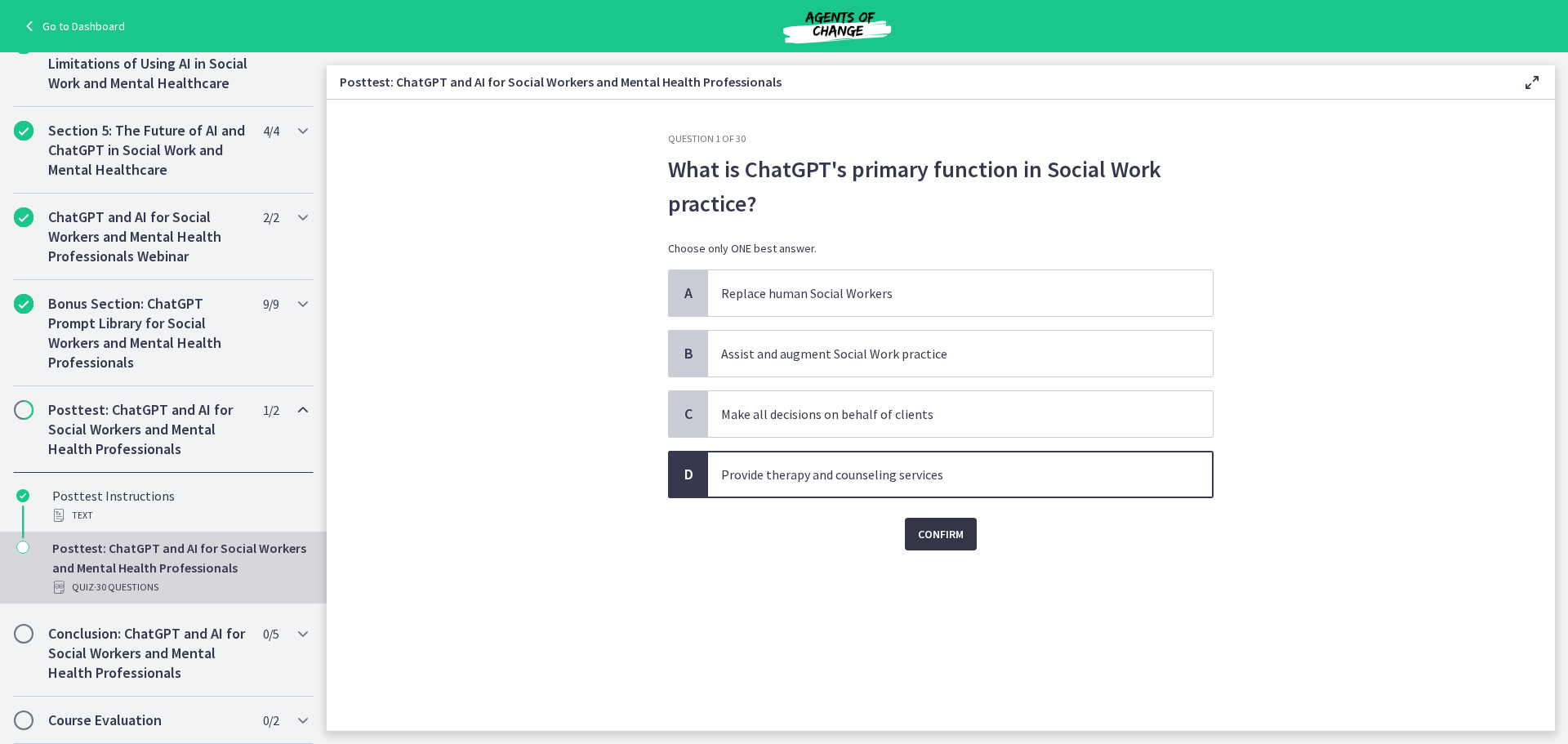
click at [939, 543] on span "Confirm" at bounding box center [940, 535] width 46 height 20
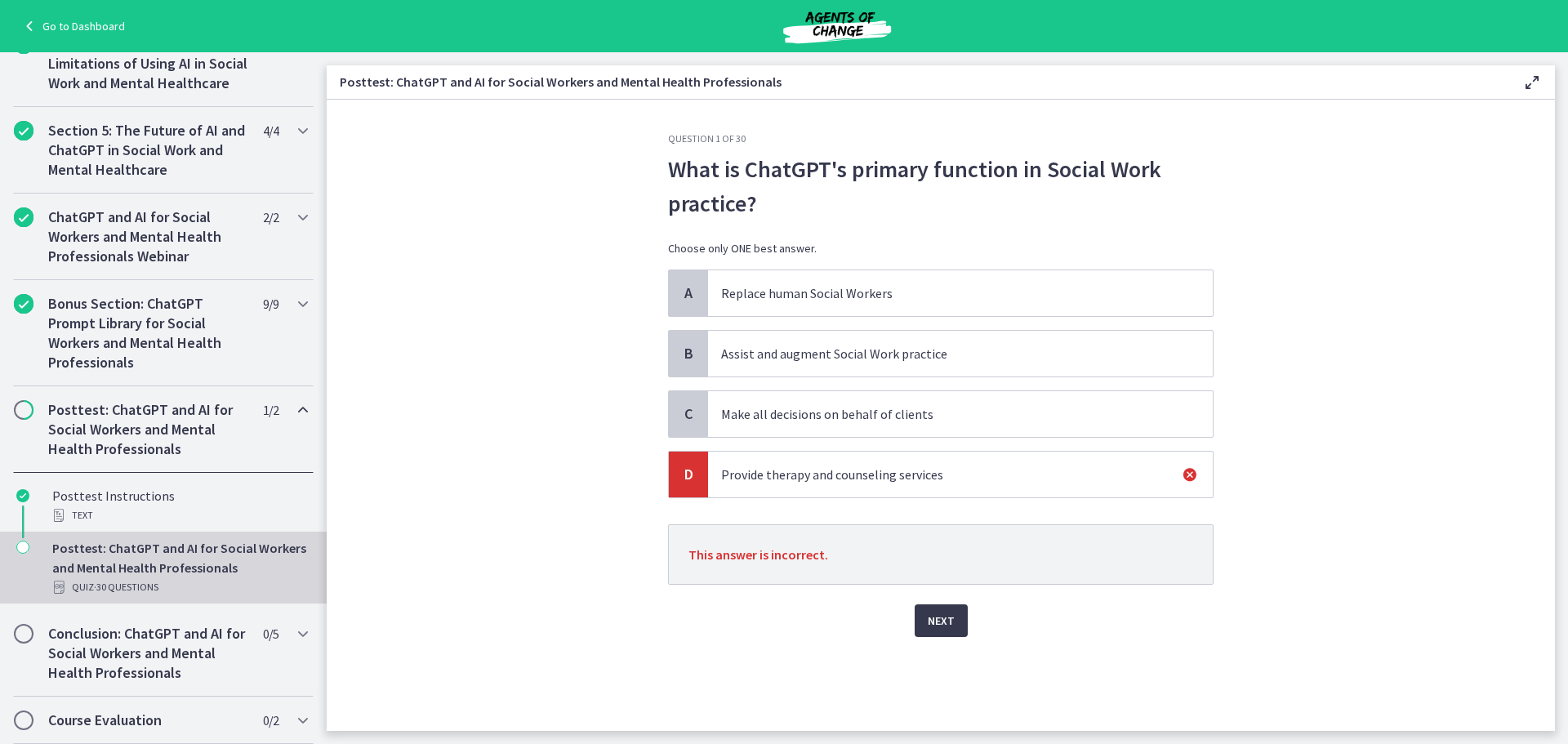
click at [848, 361] on p "Assist and augment Social Work practice" at bounding box center [944, 354] width 446 height 20
click at [930, 603] on div "Next" at bounding box center [940, 611] width 545 height 53
click at [942, 625] on span "Next" at bounding box center [941, 621] width 27 height 20
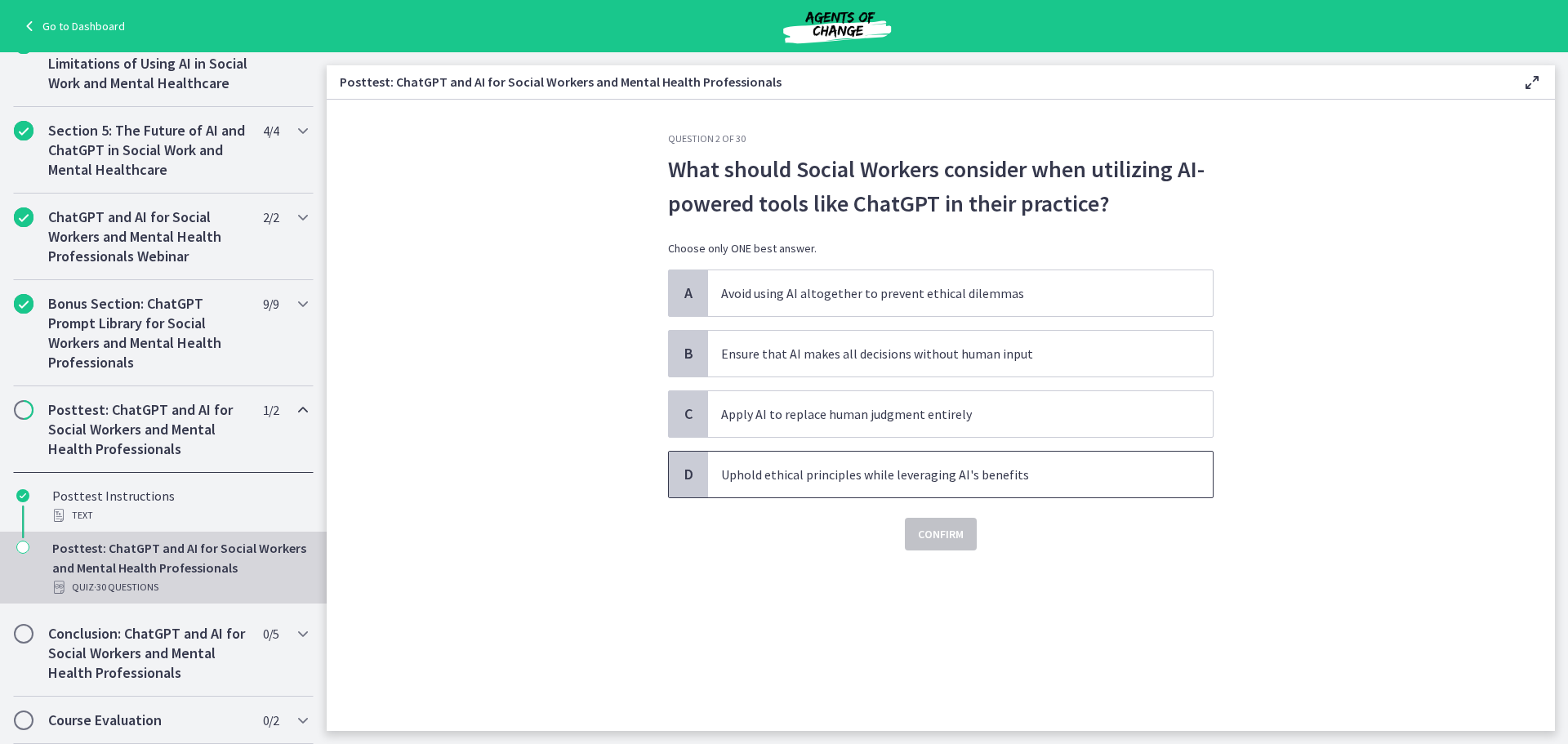
click at [980, 483] on p "Uphold ethical principles while leveraging AI's benefits" at bounding box center [944, 475] width 446 height 20
click at [958, 546] on button "Confirm" at bounding box center [940, 534] width 72 height 33
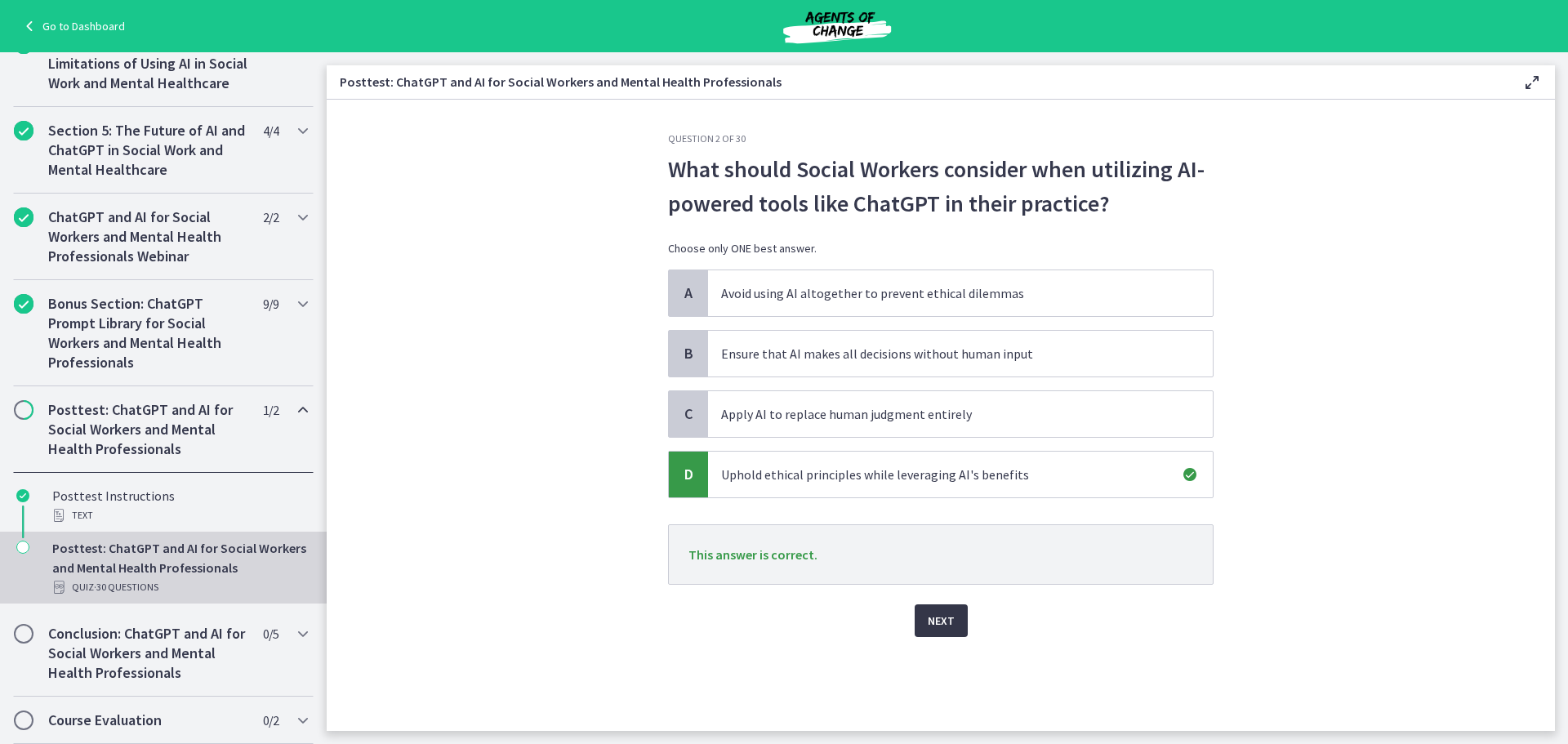
click at [949, 610] on button "Next" at bounding box center [941, 621] width 53 height 33
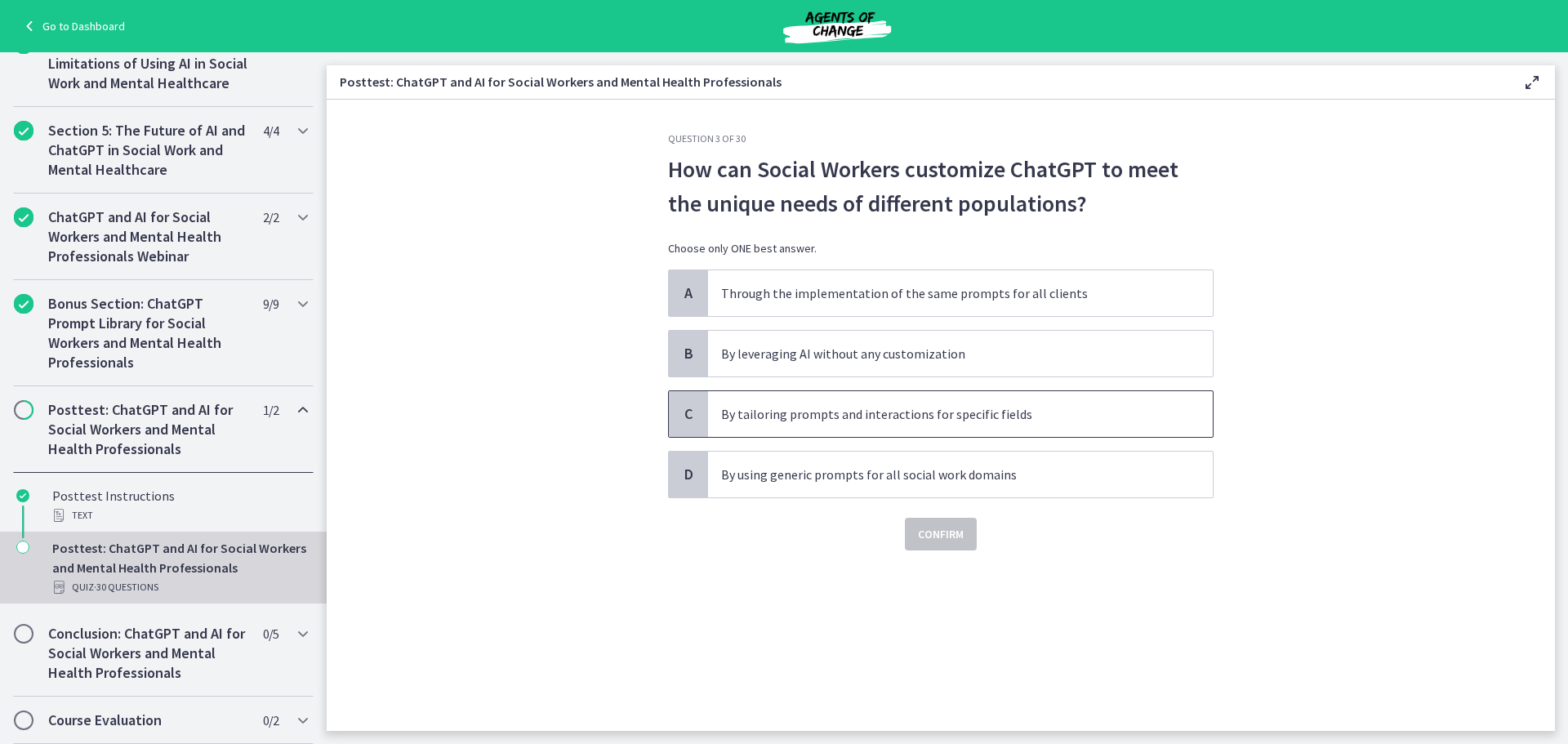
click at [1041, 405] on p "By tailoring prompts and interactions for specific fields" at bounding box center [944, 415] width 446 height 20
click at [918, 541] on span "Confirm" at bounding box center [940, 535] width 46 height 20
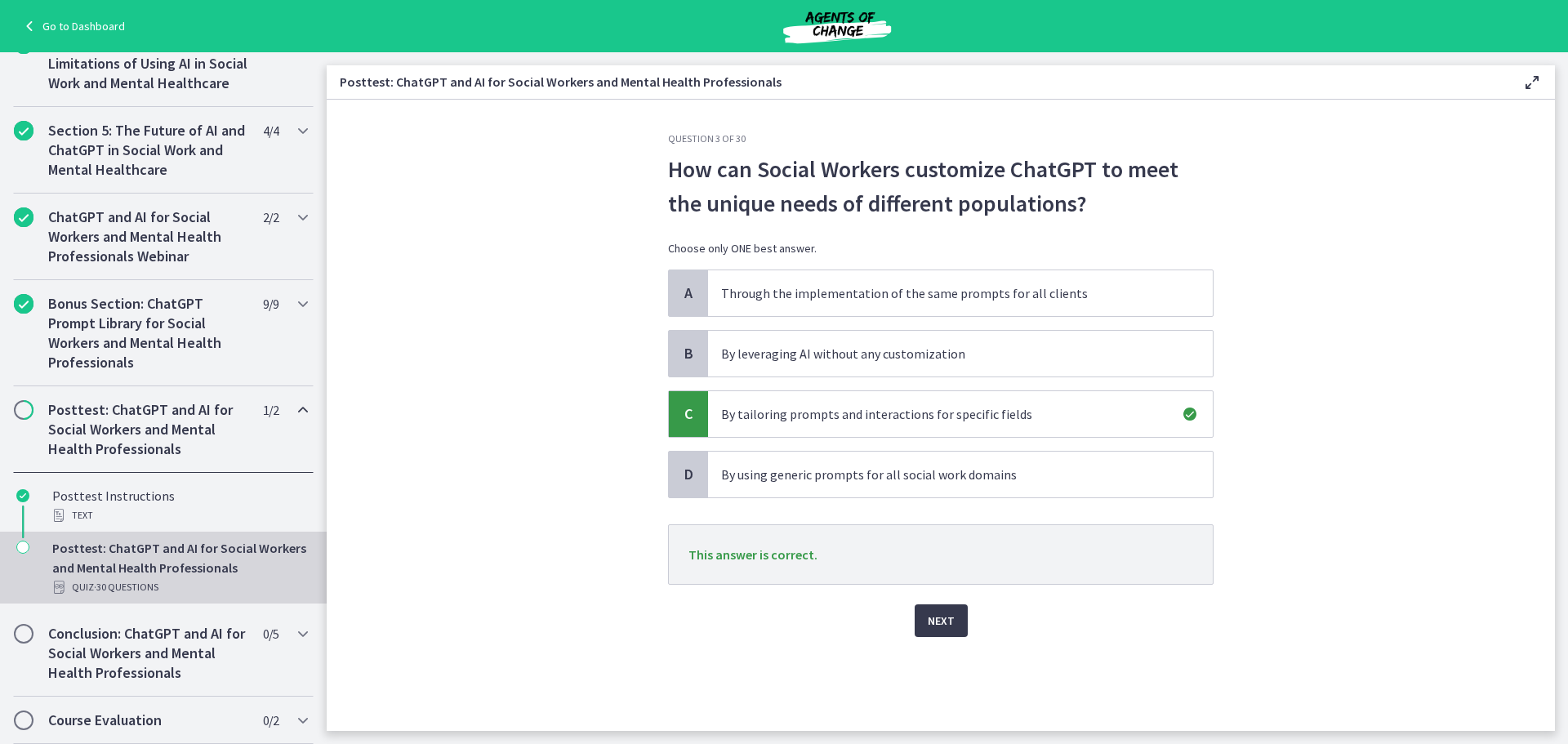
click at [957, 640] on div "Question 3 of 30 How can Social Workers customize ChatGPT to meet the unique ne…" at bounding box center [941, 432] width 572 height 599
click at [953, 589] on div "Next" at bounding box center [940, 611] width 545 height 53
click at [926, 641] on div "Question 3 of 30 How can Social Workers customize ChatGPT to meet the unique ne…" at bounding box center [941, 432] width 572 height 599
click at [929, 620] on span "Next" at bounding box center [941, 621] width 27 height 20
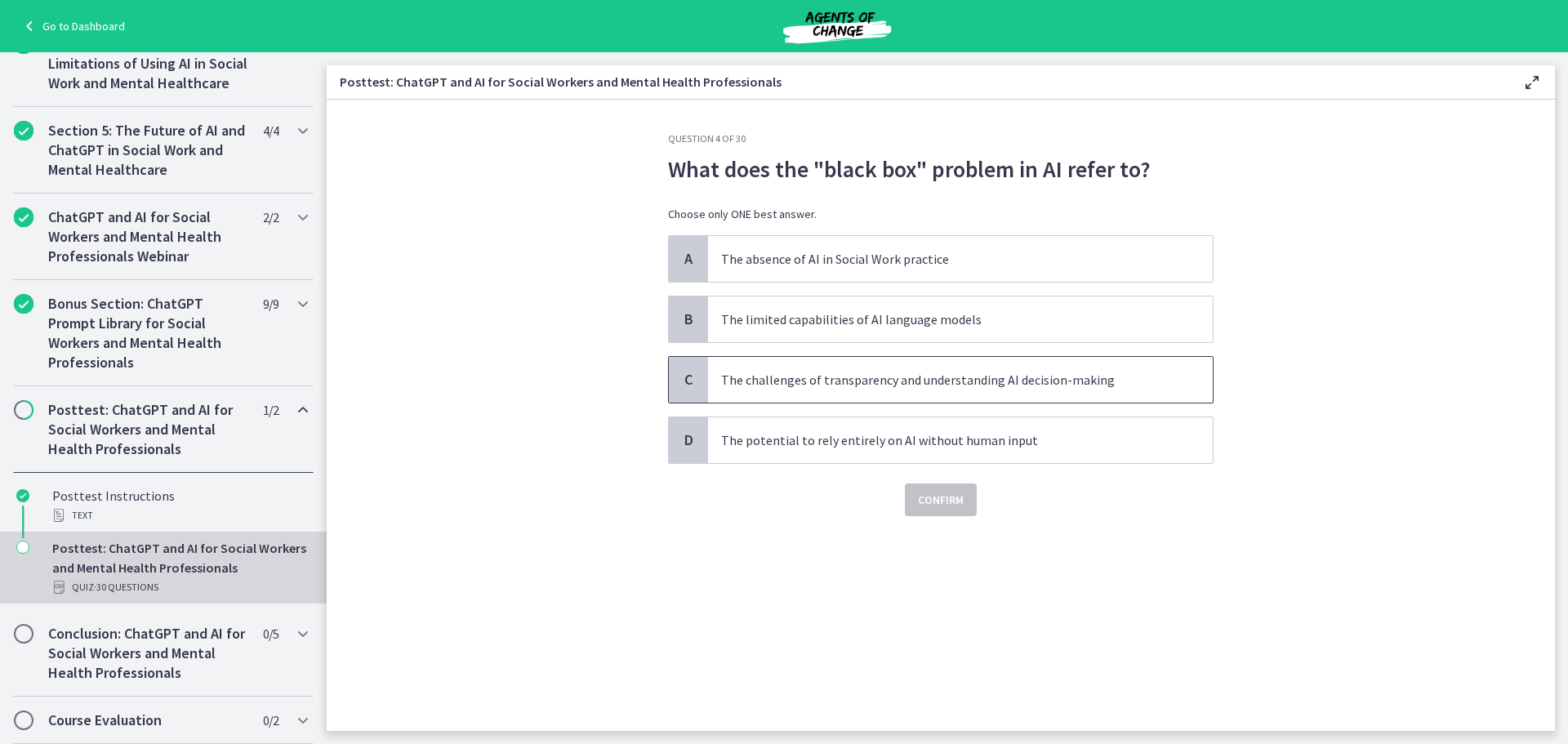
click at [941, 395] on span "The challenges of transparency and understanding AI decision-making" at bounding box center [959, 380] width 504 height 46
click at [944, 484] on button "Confirm" at bounding box center [940, 500] width 72 height 33
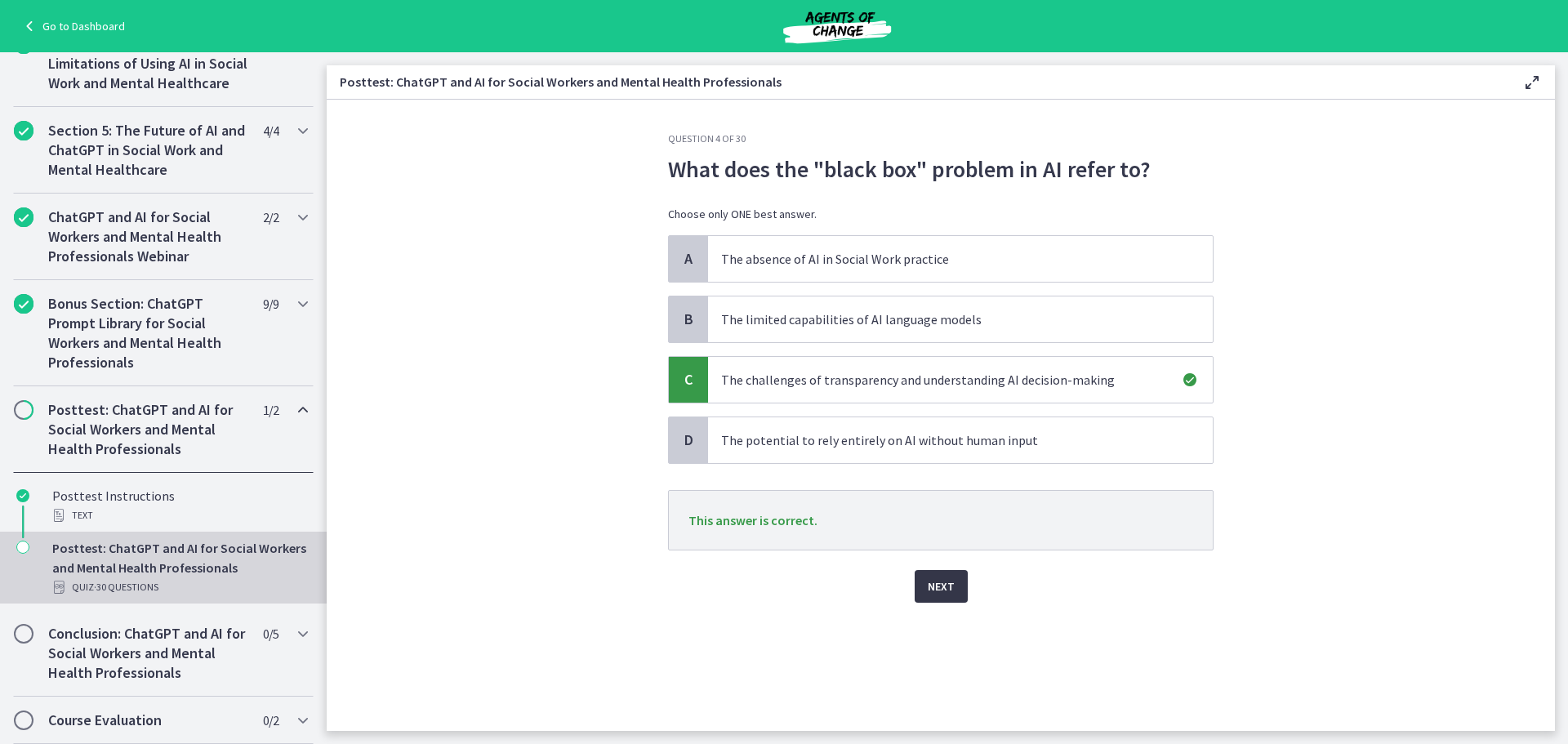
click at [946, 580] on span "Next" at bounding box center [941, 587] width 27 height 20
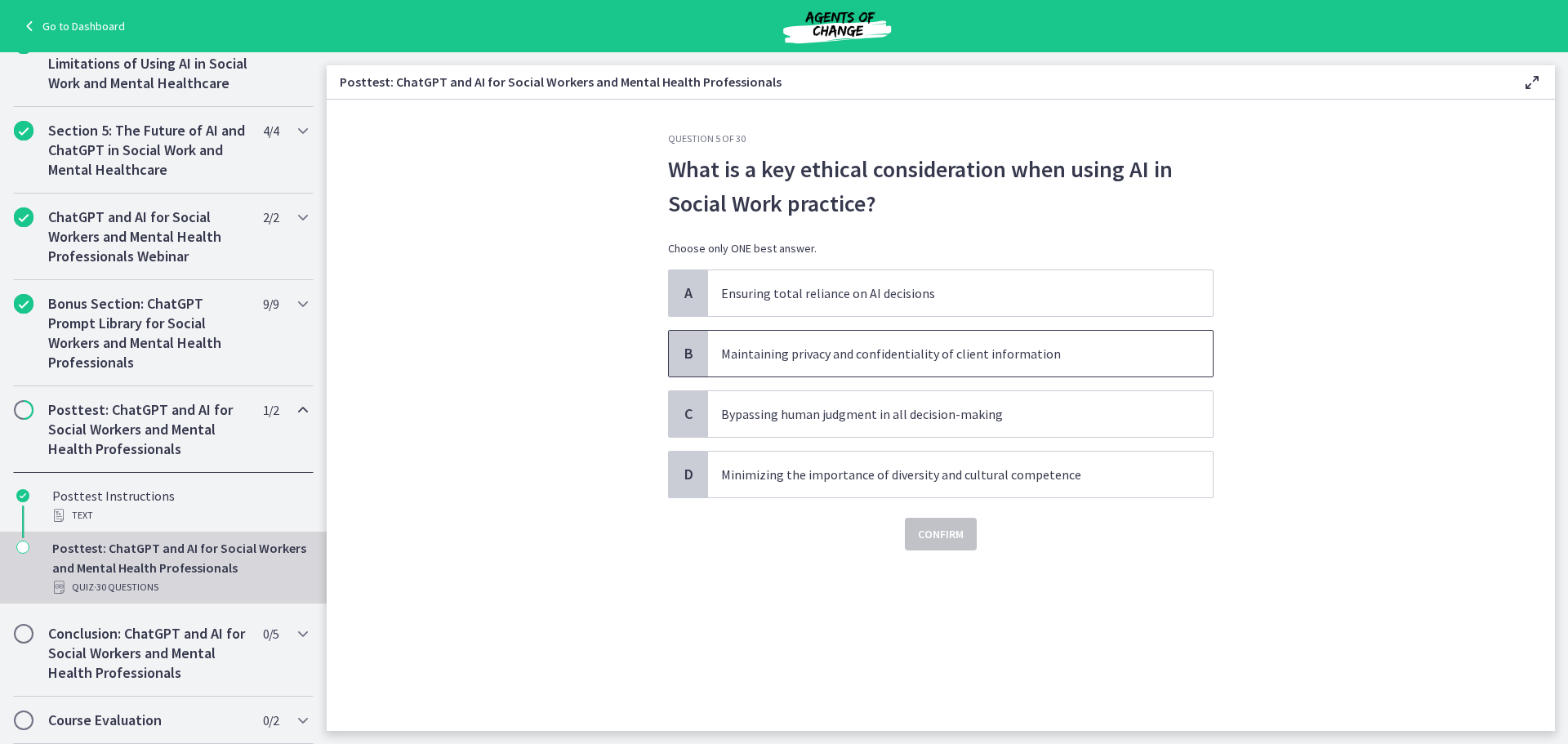
click at [983, 373] on span "Maintaining privacy and confidentiality of client information" at bounding box center [959, 354] width 504 height 46
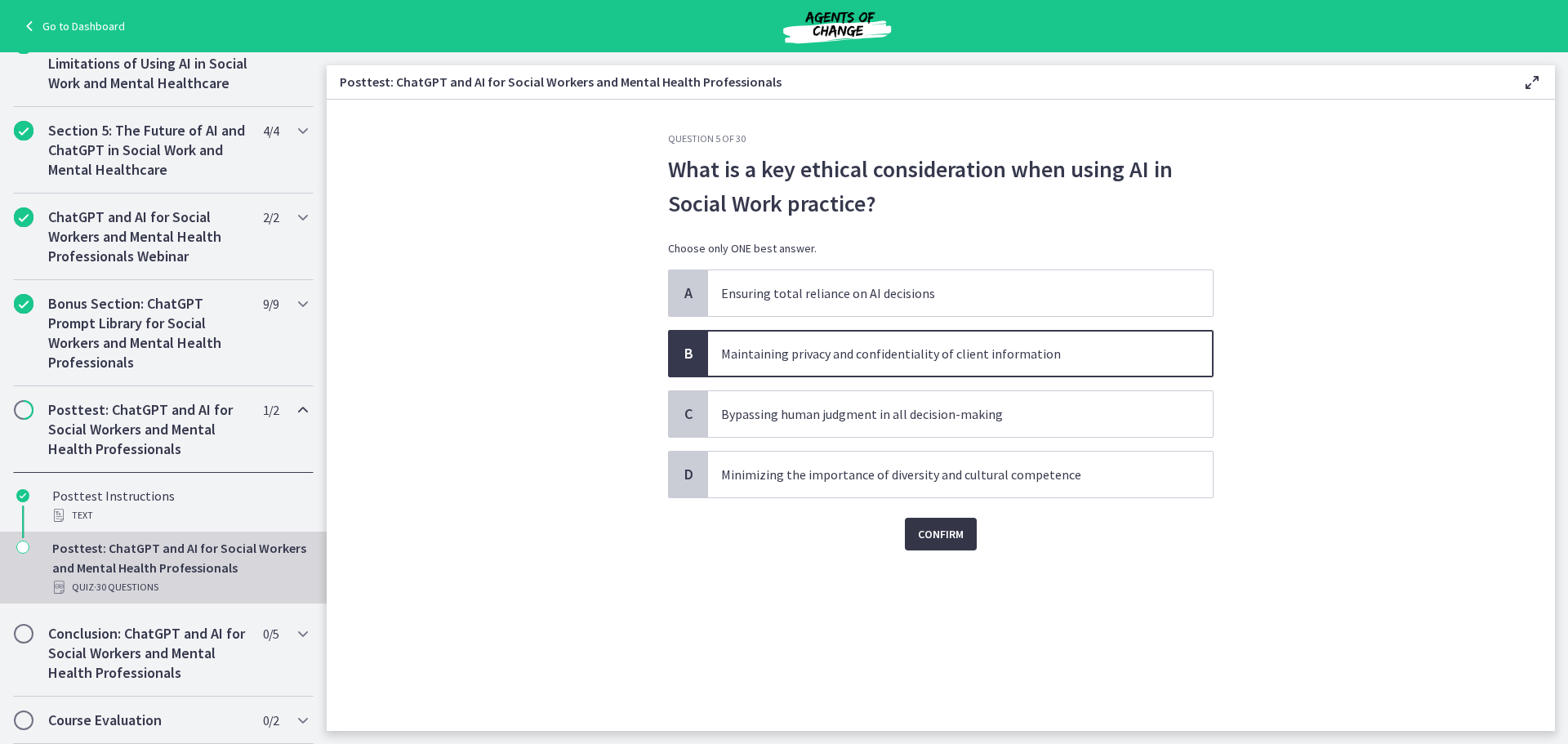
click at [964, 519] on button "Confirm" at bounding box center [940, 534] width 72 height 33
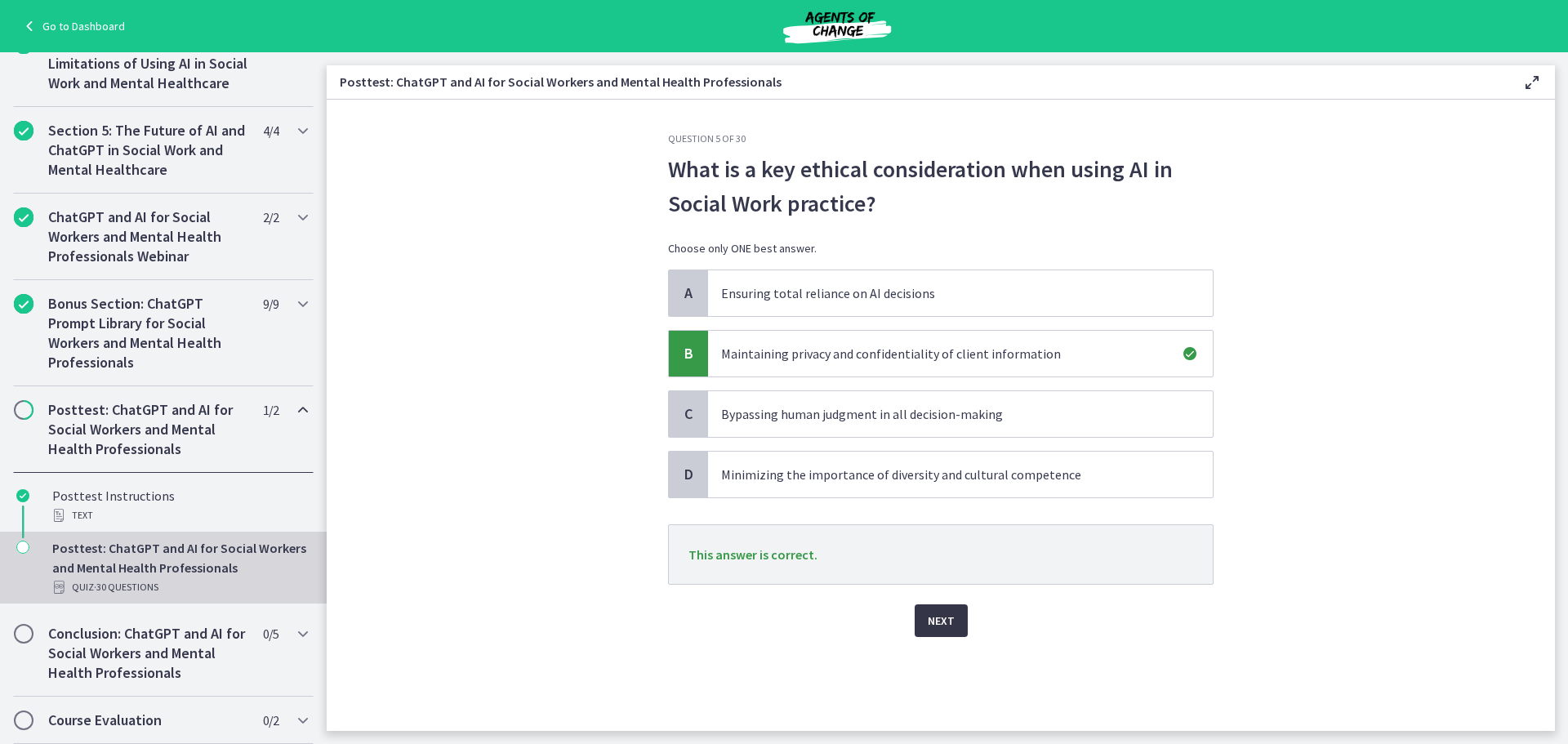
click at [935, 633] on button "Next" at bounding box center [941, 621] width 53 height 33
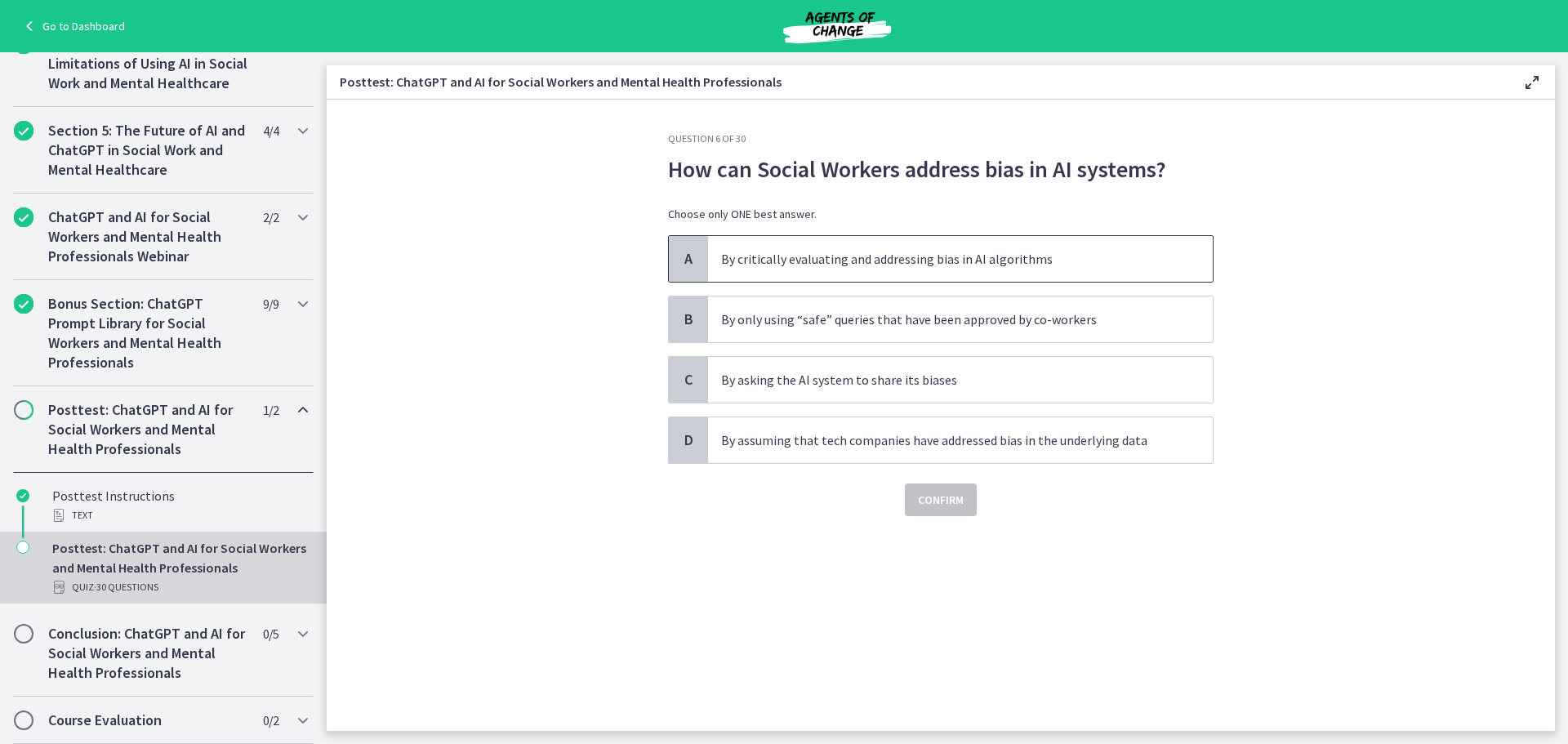
click at [1051, 255] on p "By critically evaluating and addressing bias in AI algorithms" at bounding box center [944, 259] width 446 height 20
click at [956, 493] on span "Confirm" at bounding box center [940, 500] width 46 height 20
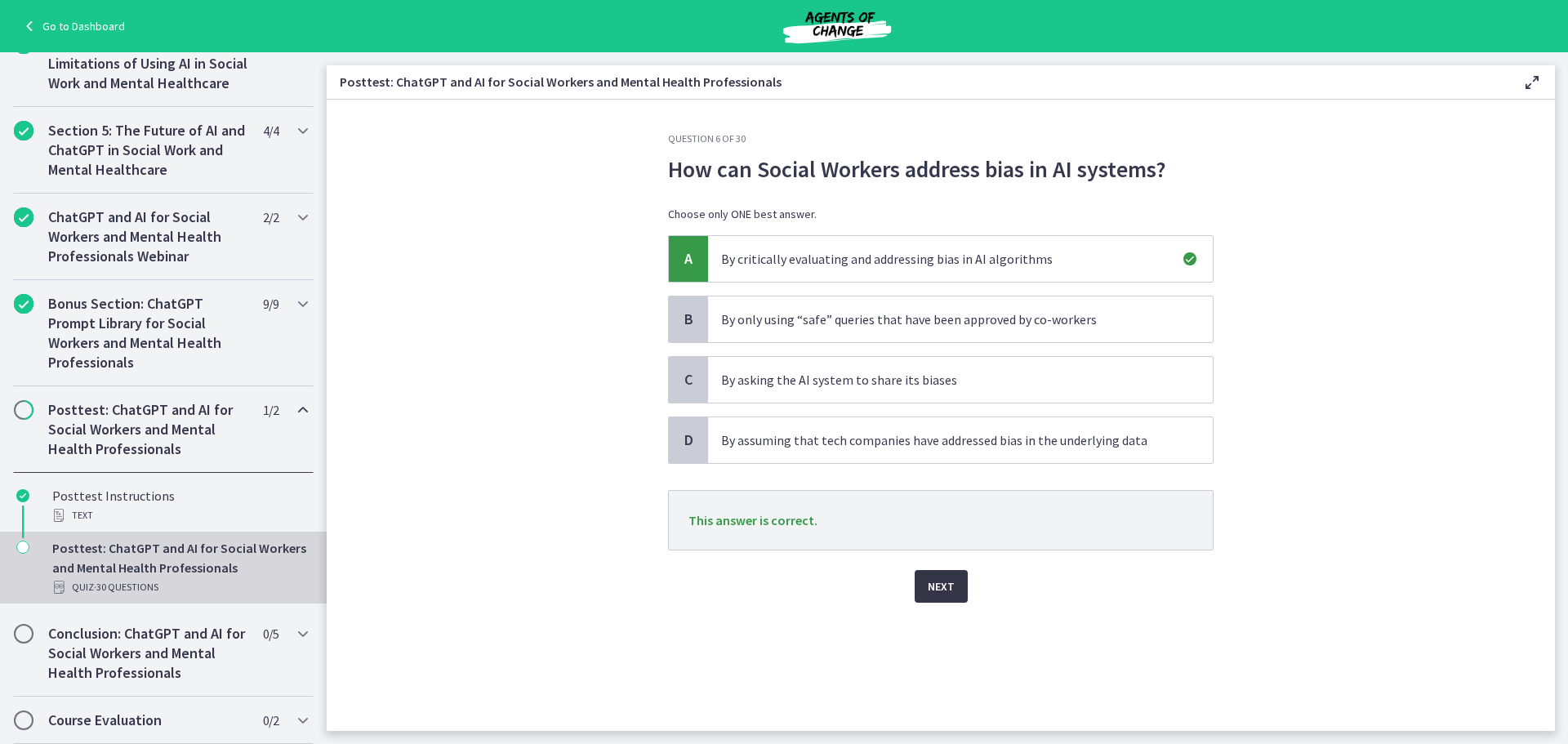
click at [951, 581] on span "Next" at bounding box center [941, 587] width 27 height 20
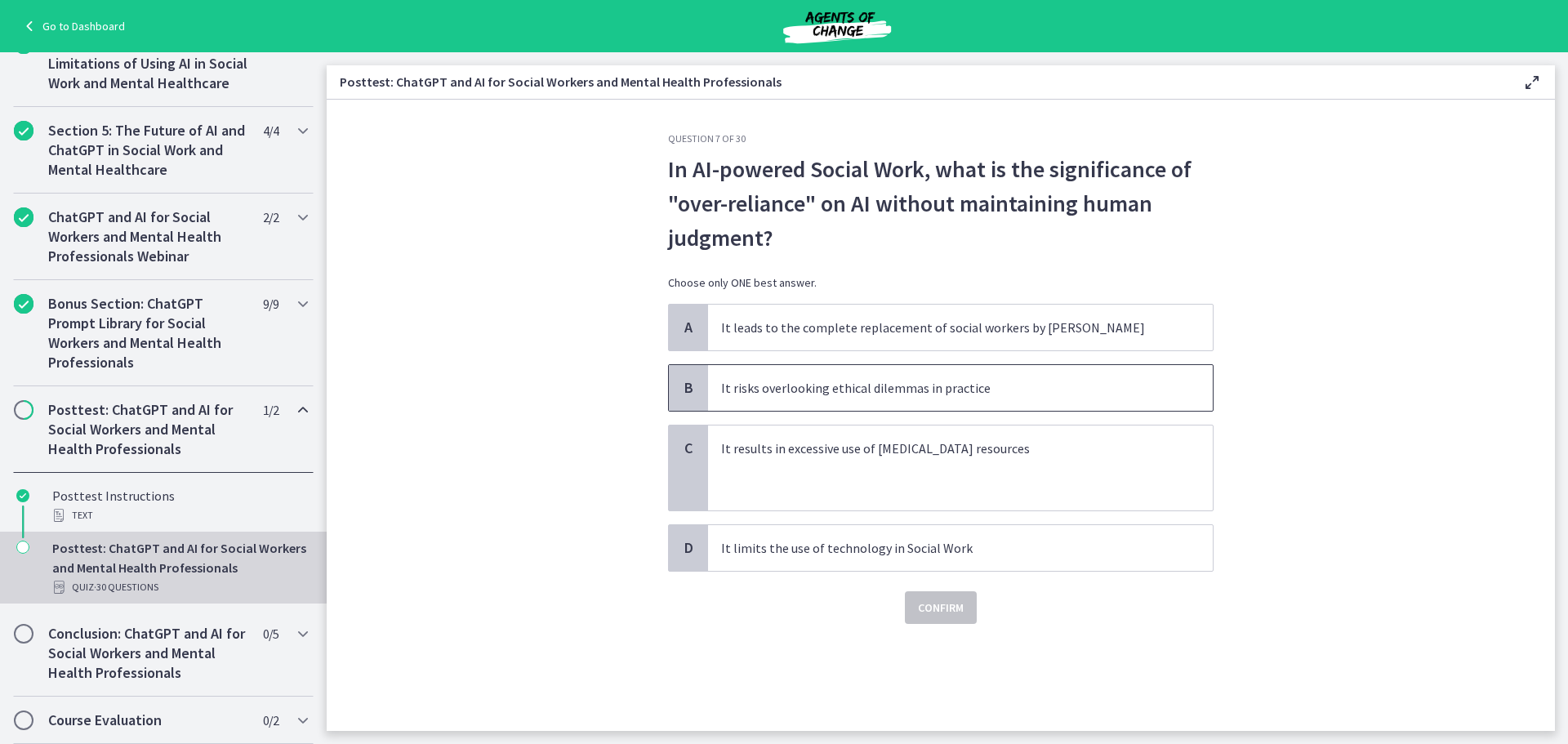
click at [973, 398] on span "It risks overlooking ethical dilemmas in practice" at bounding box center [959, 388] width 504 height 46
click at [919, 602] on span "Confirm" at bounding box center [940, 608] width 46 height 20
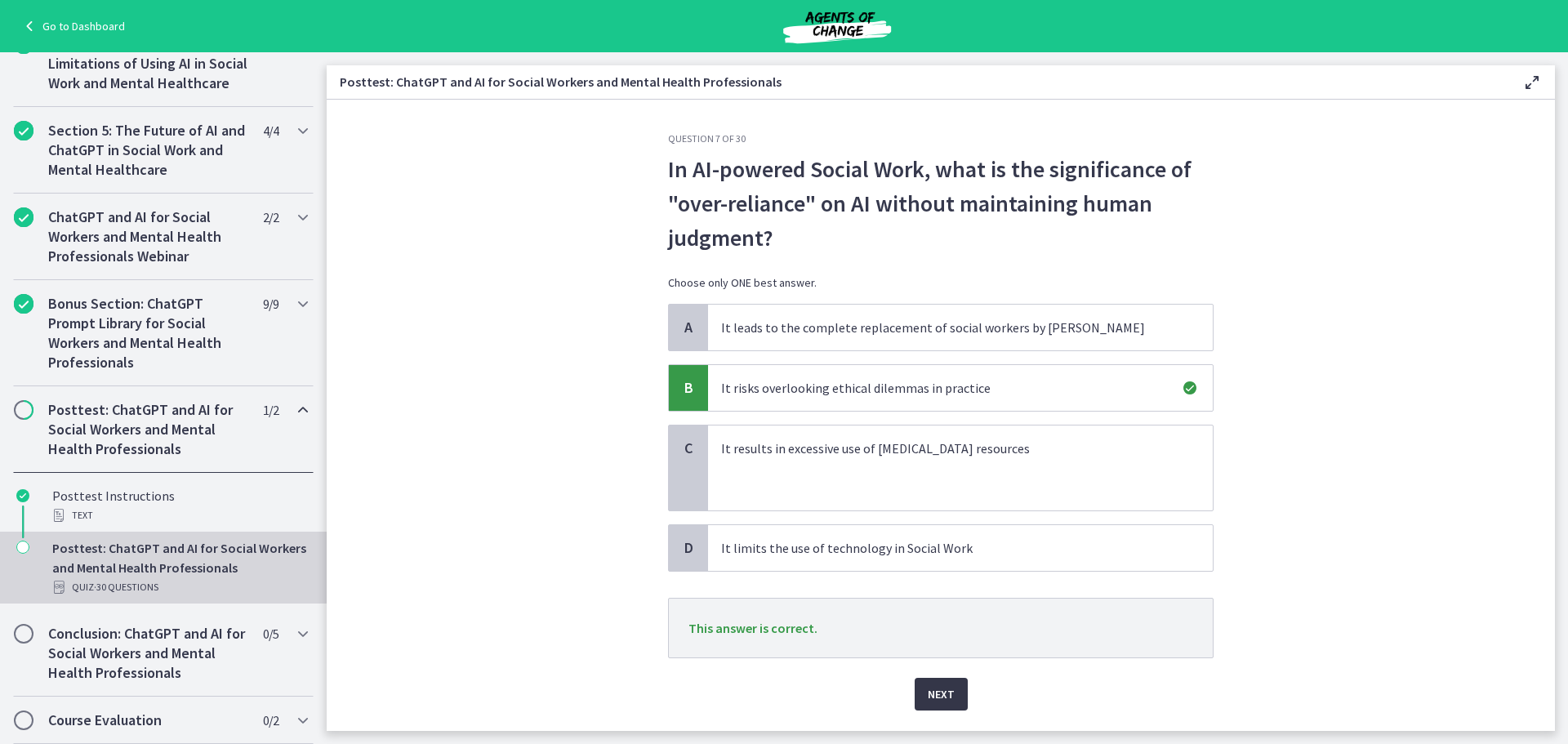
click at [935, 703] on span "Next" at bounding box center [941, 695] width 27 height 20
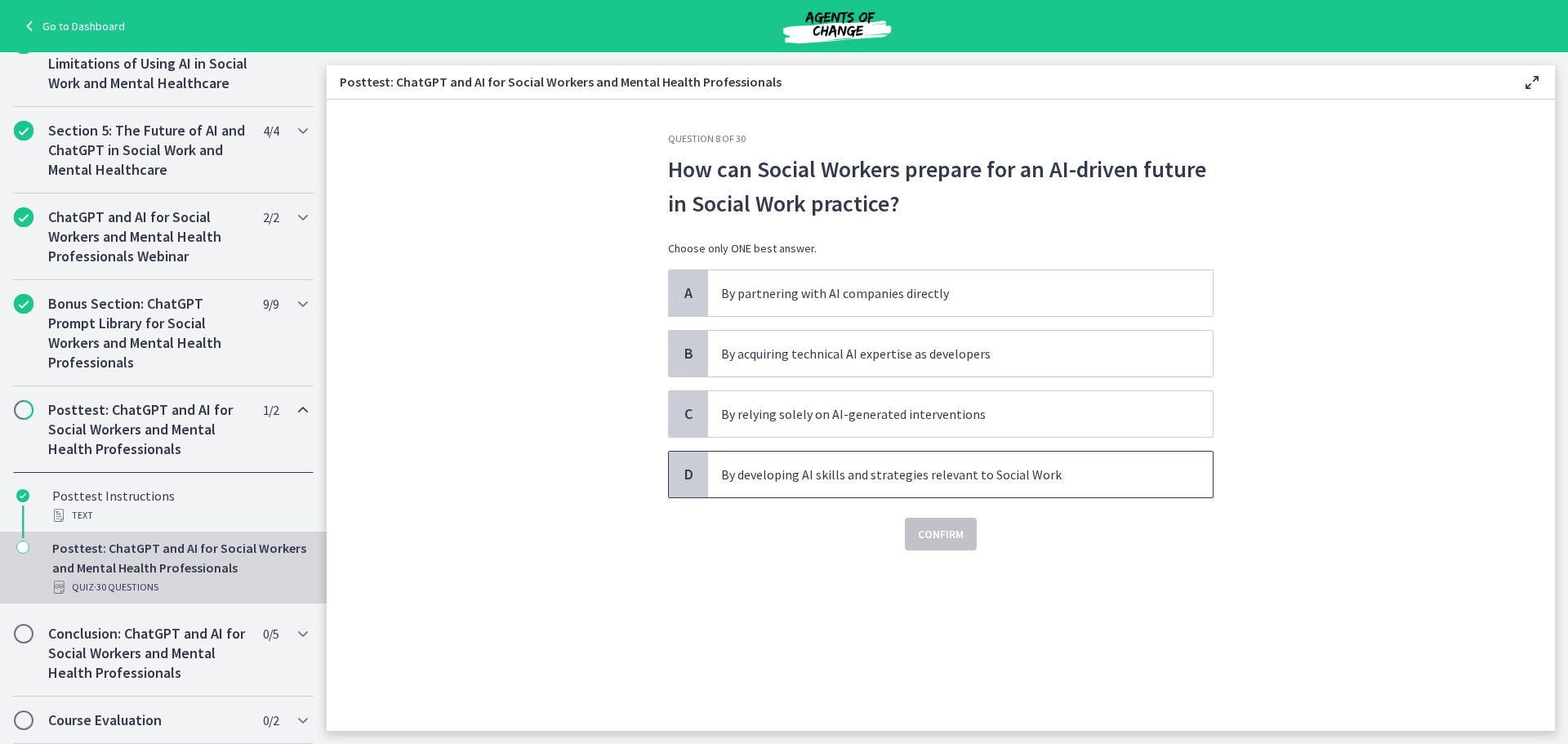
click at [1082, 480] on p "By developing AI skills and strategies relevant to Social Work" at bounding box center [944, 475] width 446 height 20
click at [939, 548] on button "Confirm" at bounding box center [940, 534] width 72 height 33
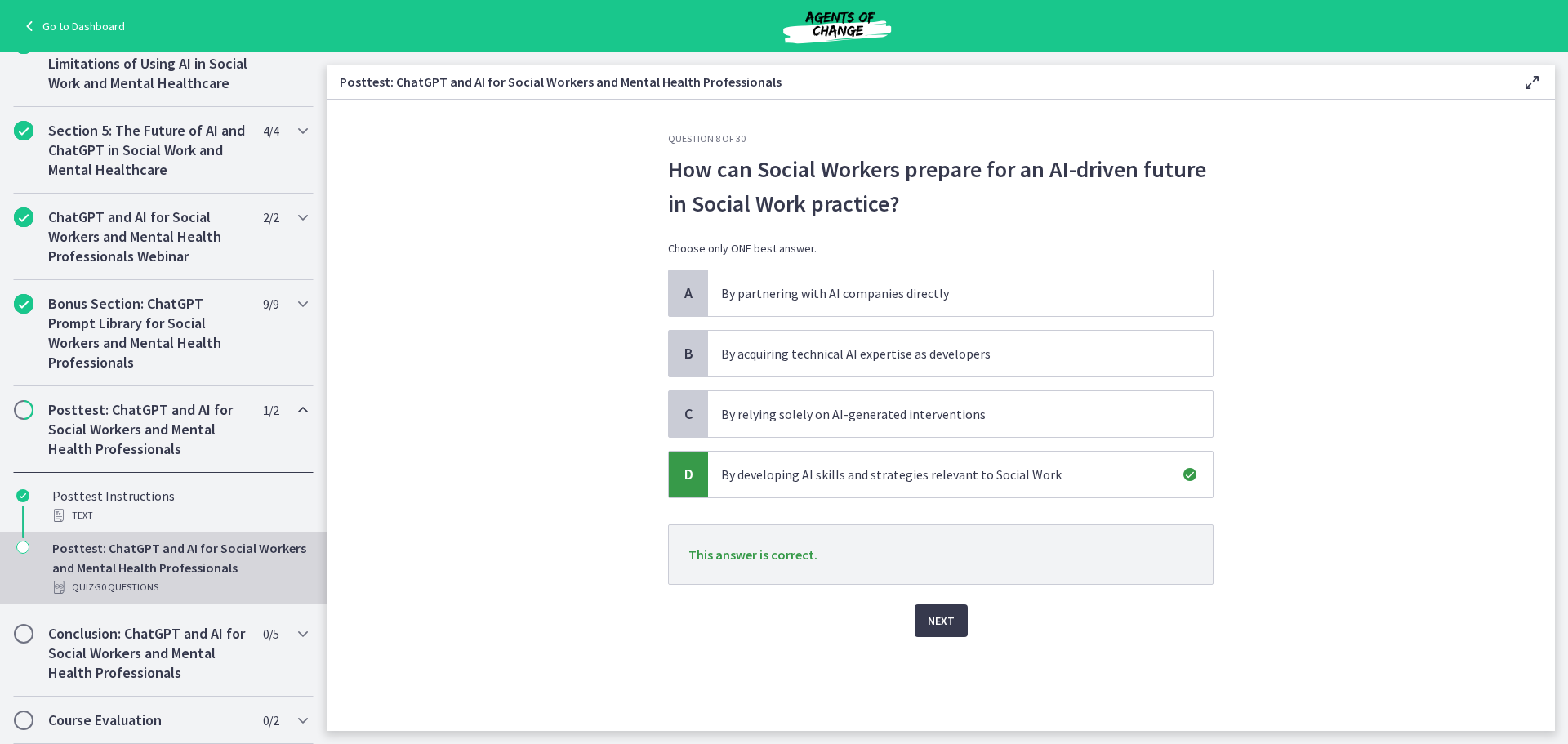
click at [938, 645] on div "Question 8 of 30 How can Social Workers prepare for an AI-driven future in Soci…" at bounding box center [941, 432] width 572 height 599
click at [939, 623] on span "Next" at bounding box center [941, 621] width 27 height 20
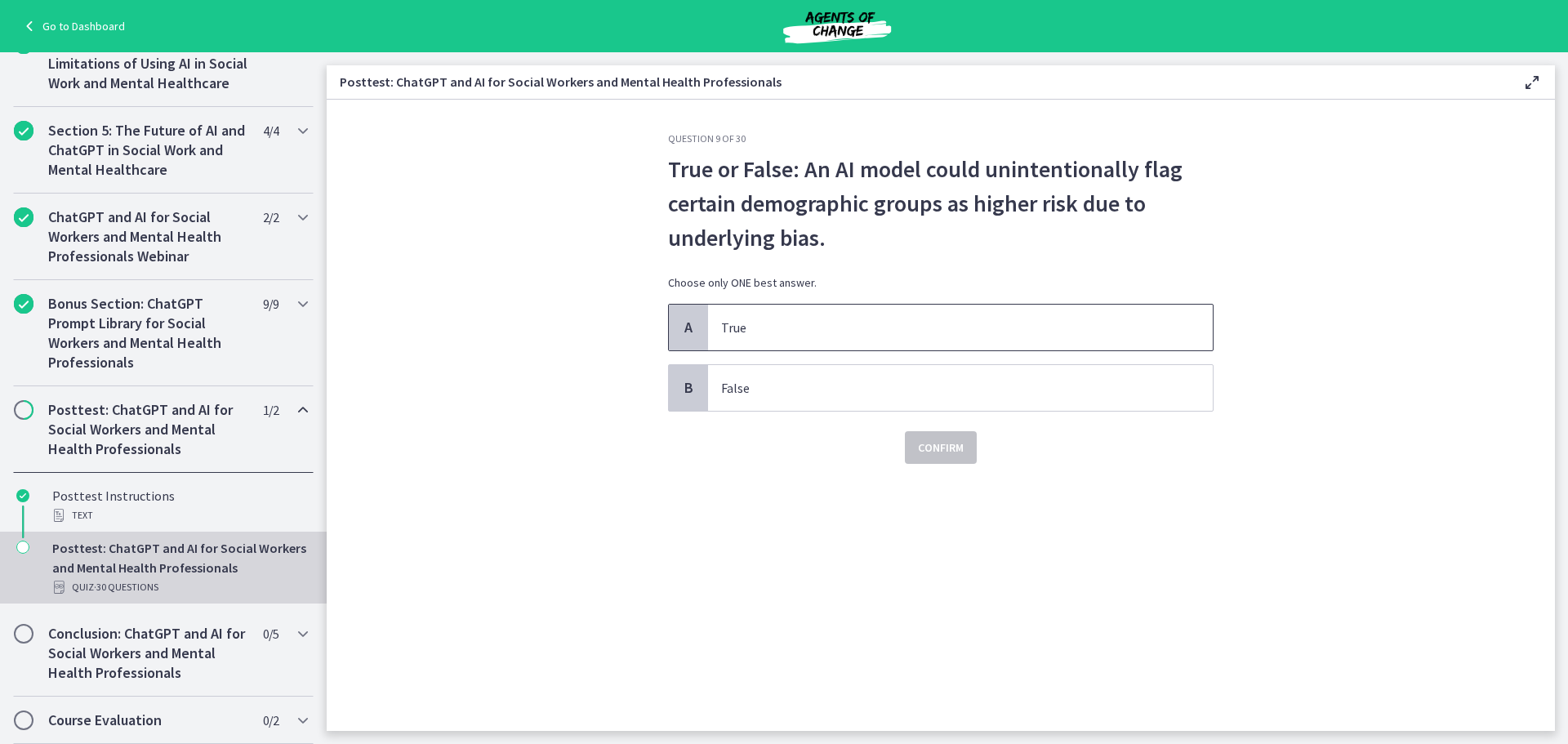
click at [824, 340] on span "True" at bounding box center [959, 327] width 504 height 46
click at [942, 437] on button "Confirm" at bounding box center [940, 447] width 72 height 33
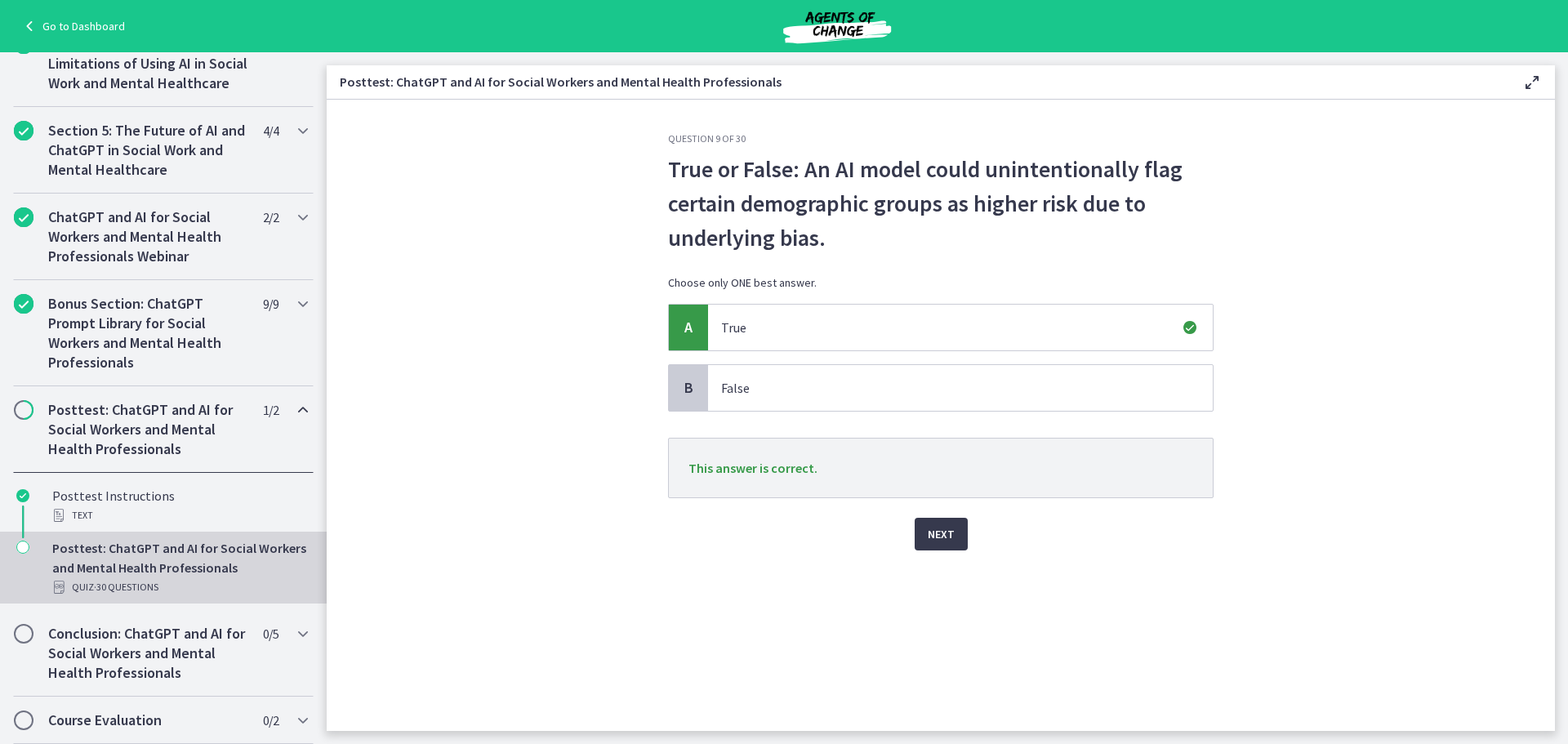
click at [969, 530] on div "Next" at bounding box center [940, 525] width 545 height 53
click at [927, 530] on button "Next" at bounding box center [941, 534] width 53 height 33
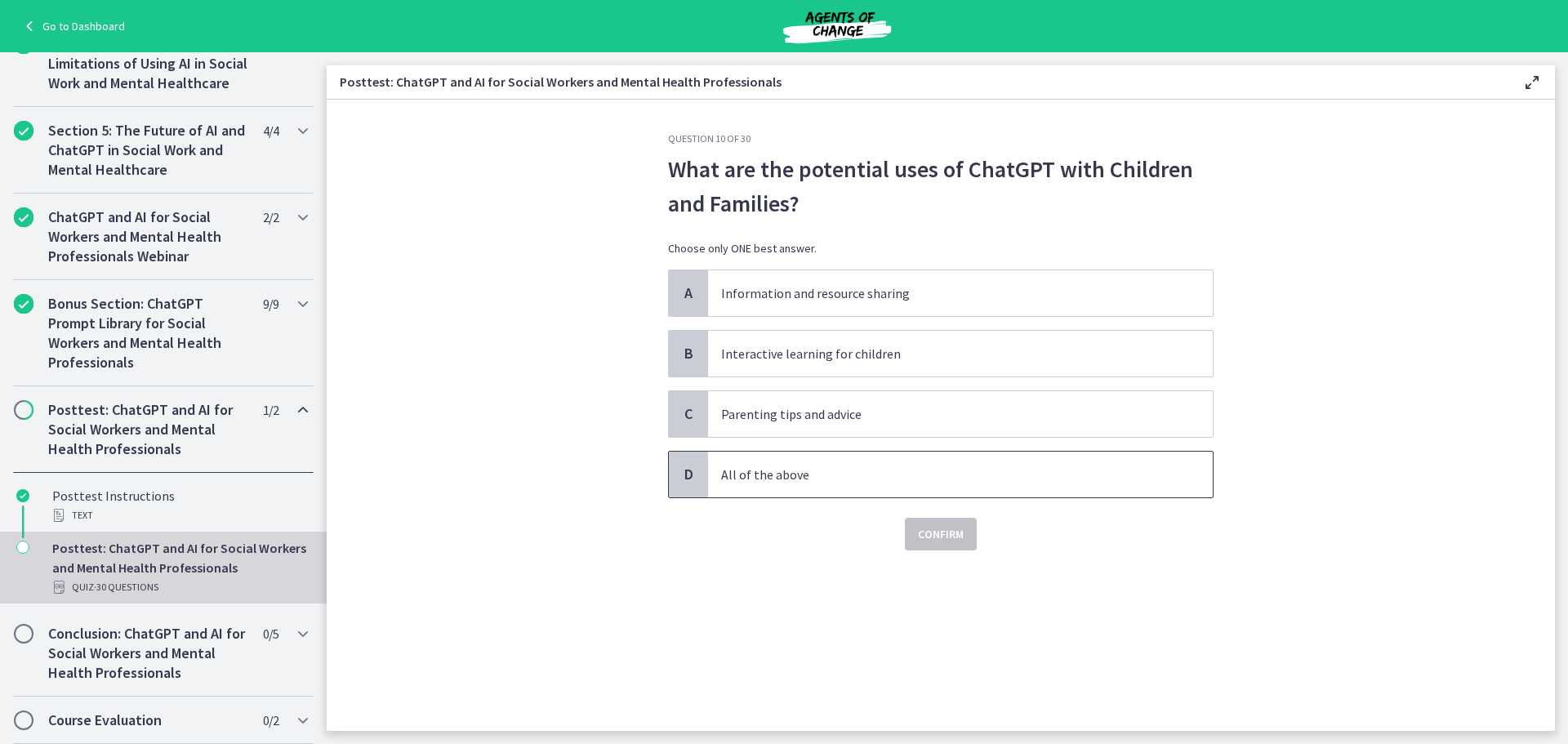
click at [862, 460] on span "All of the above" at bounding box center [959, 475] width 504 height 46
click at [915, 526] on button "Confirm" at bounding box center [940, 534] width 72 height 33
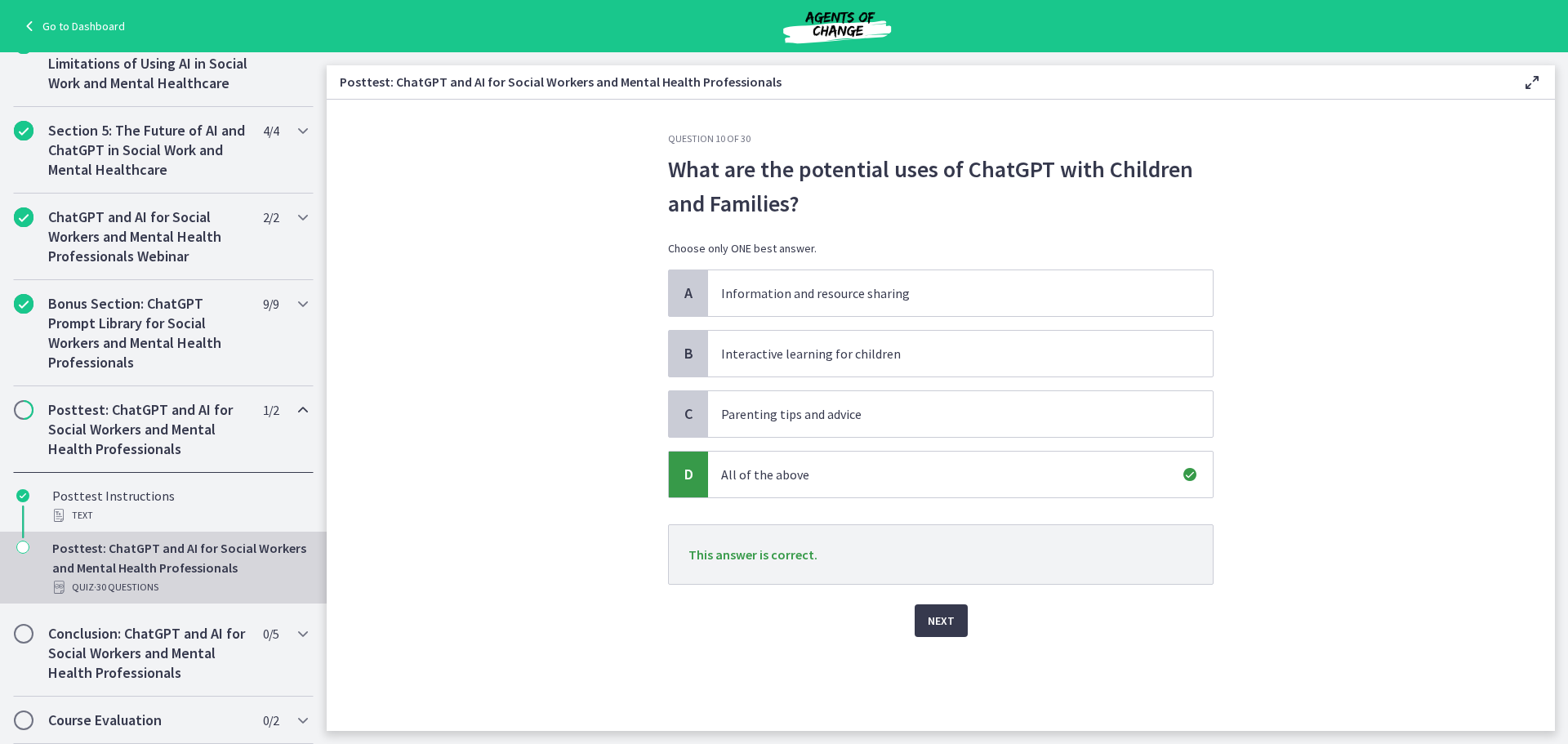
click at [923, 593] on div "Next" at bounding box center [940, 611] width 545 height 53
click at [923, 603] on div "Next" at bounding box center [940, 611] width 545 height 53
click at [924, 609] on button "Next" at bounding box center [941, 621] width 53 height 33
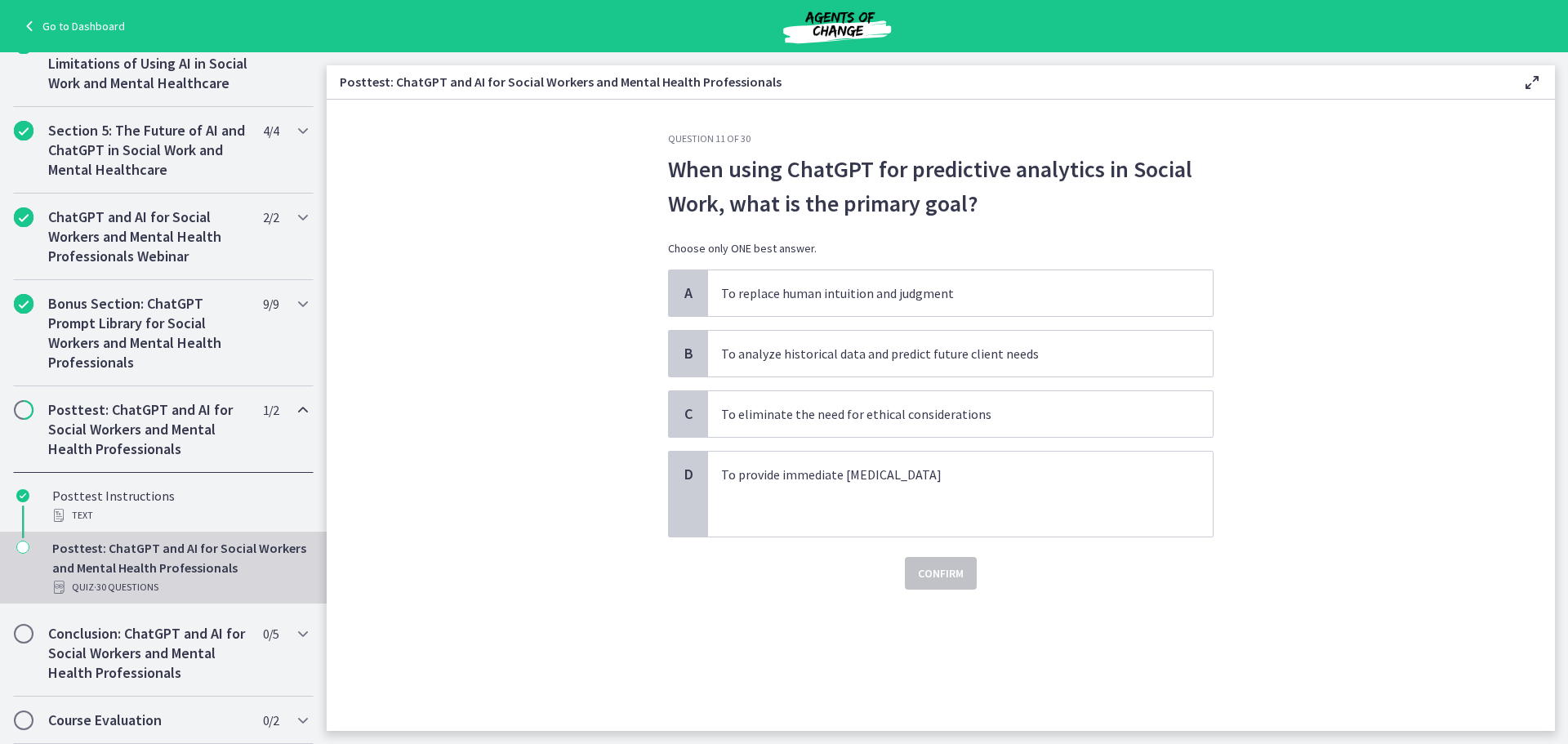
drag, startPoint x: 924, startPoint y: 609, endPoint x: 887, endPoint y: 608, distance: 37.0
click at [889, 608] on div "Question 11 of 30 When using ChatGPT for predictive analytics in Social Work, w…" at bounding box center [941, 432] width 572 height 599
click at [798, 362] on p "To analyze historical data and predict future client needs" at bounding box center [944, 354] width 446 height 20
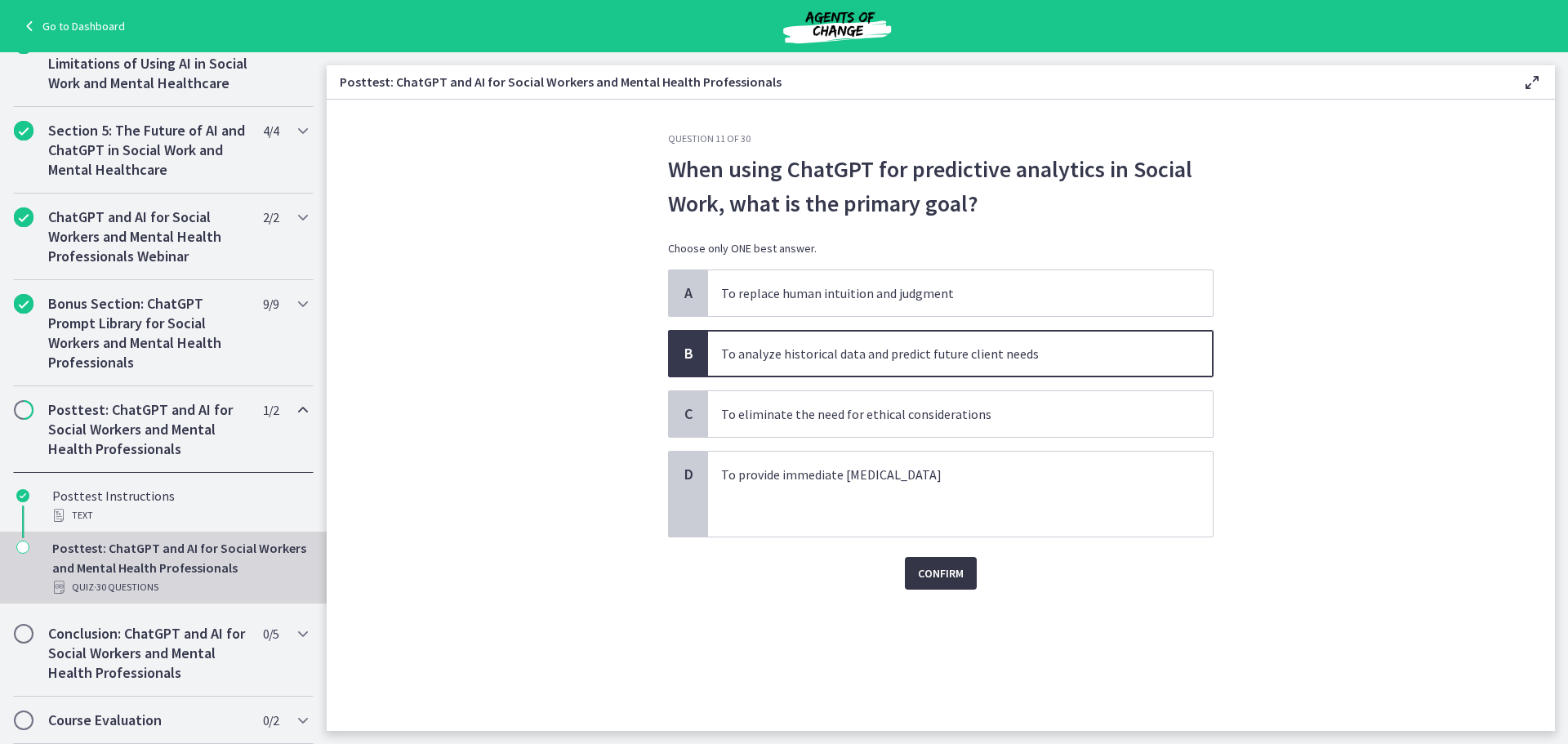
click at [949, 576] on span "Confirm" at bounding box center [940, 574] width 46 height 20
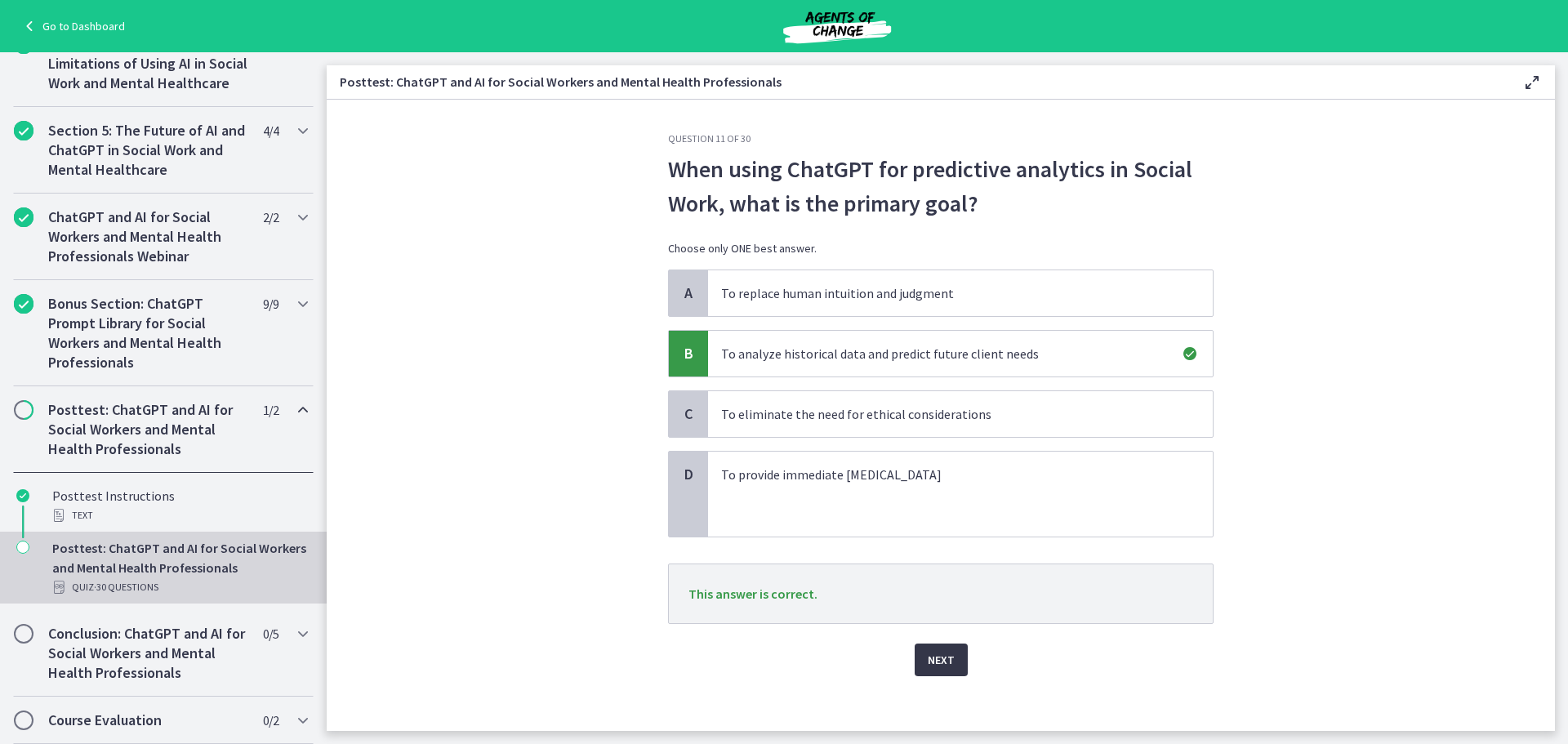
click at [945, 646] on button "Next" at bounding box center [941, 660] width 53 height 33
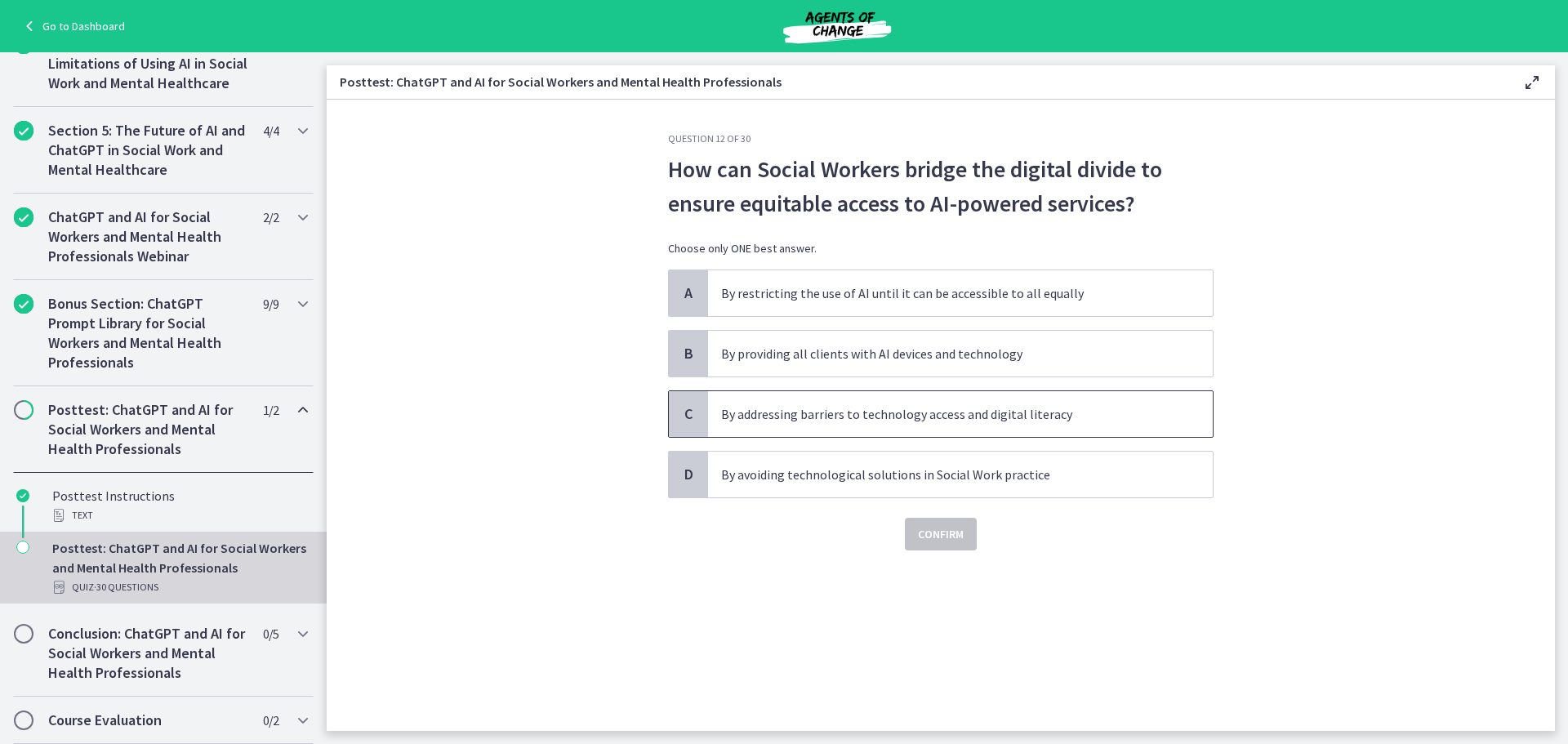
click at [1058, 421] on p "By addressing barriers to technology access and digital literacy" at bounding box center [944, 415] width 446 height 20
click at [944, 525] on span "Confirm" at bounding box center [940, 535] width 46 height 20
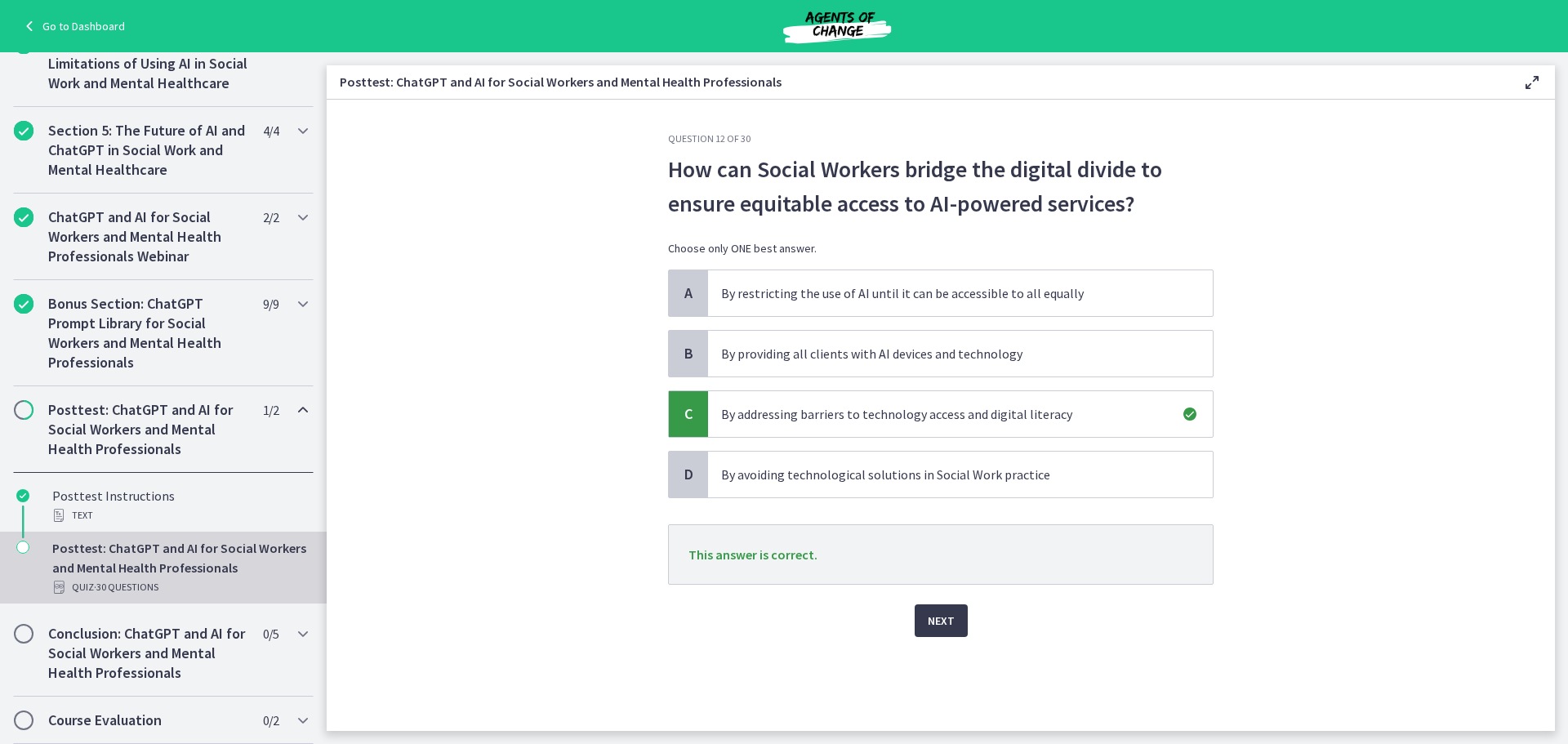
click at [950, 594] on div "Next" at bounding box center [940, 611] width 545 height 53
click at [950, 605] on button "Next" at bounding box center [941, 621] width 53 height 33
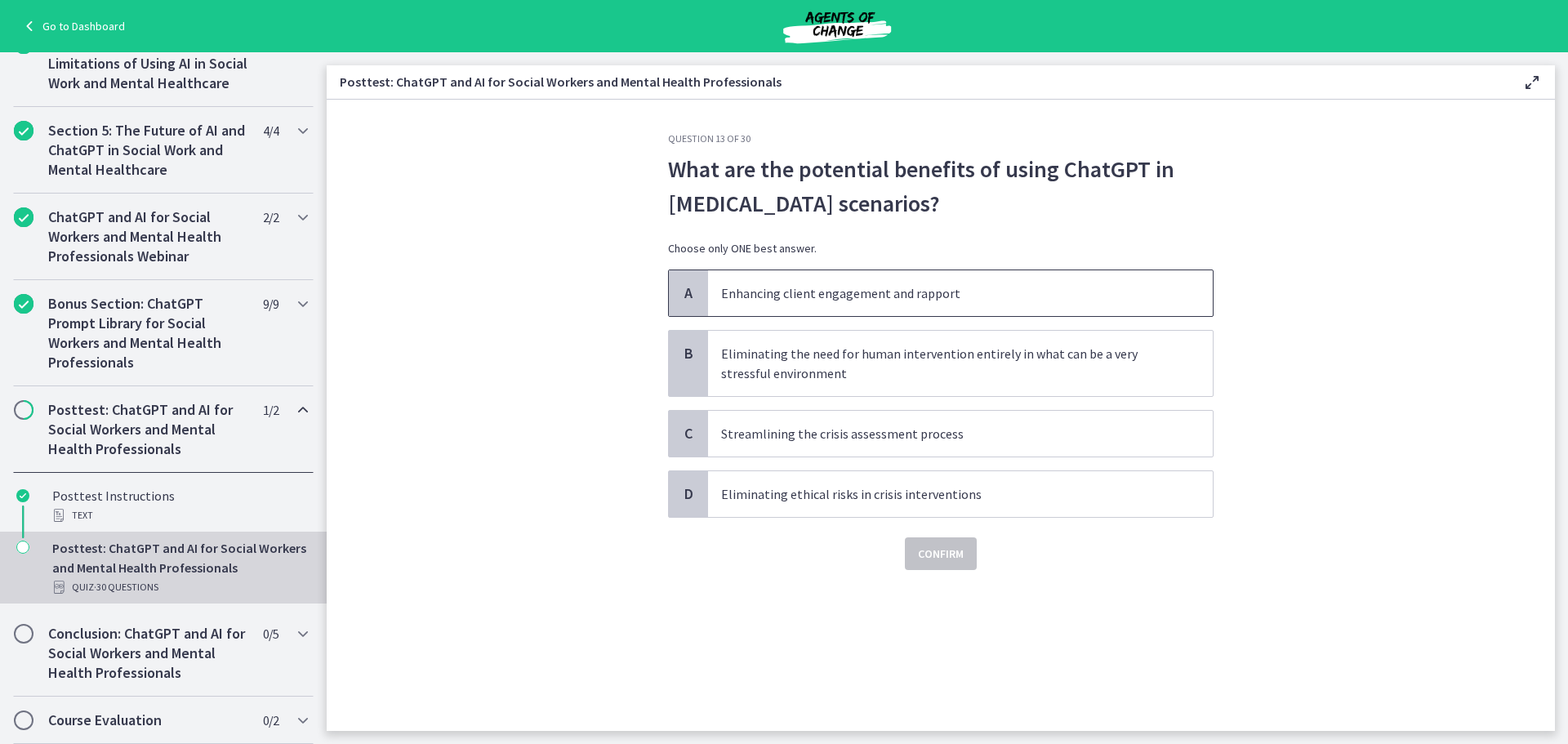
click at [941, 299] on p "Enhancing client engagement and rapport" at bounding box center [944, 294] width 446 height 20
click at [921, 553] on span "Confirm" at bounding box center [940, 554] width 46 height 20
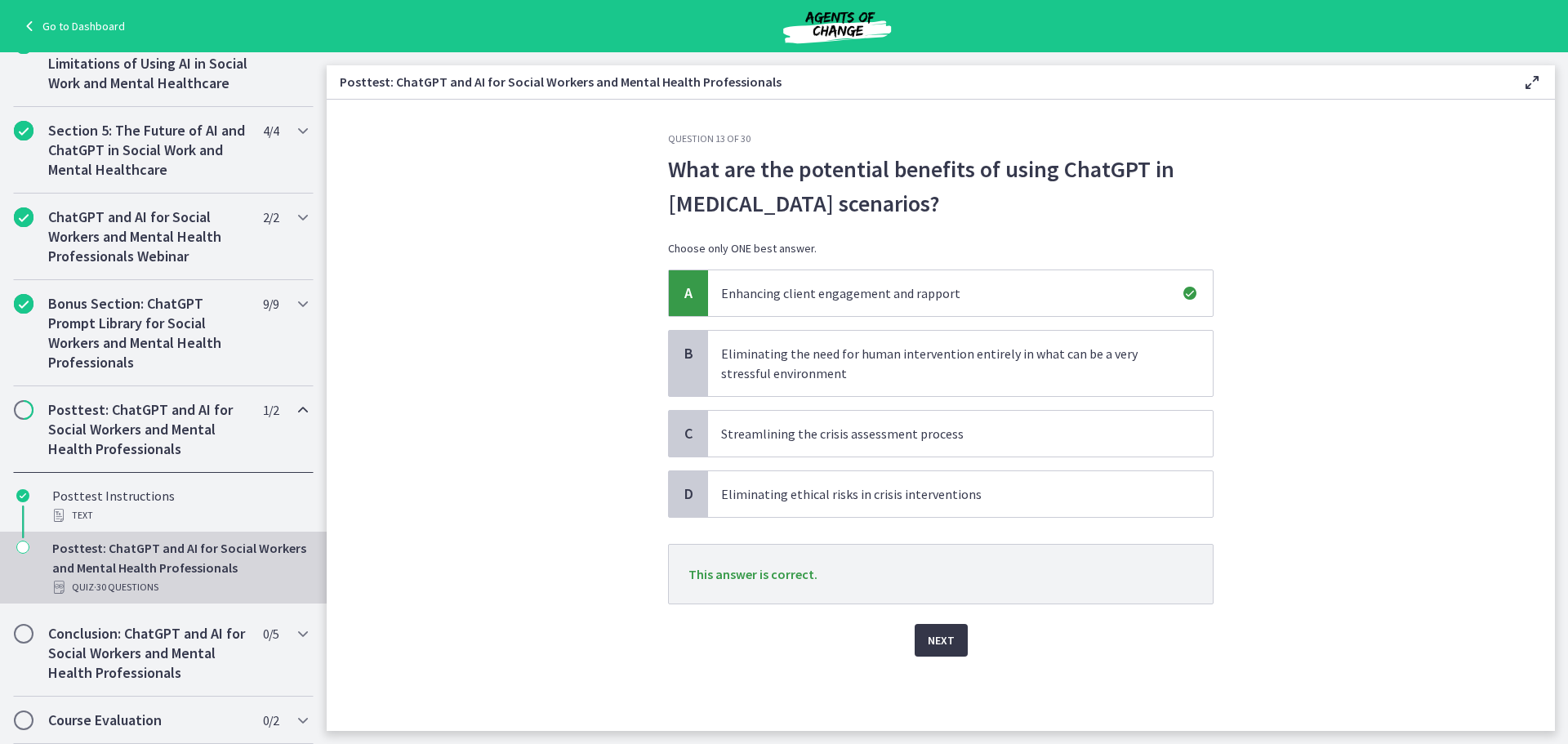
click at [930, 636] on span "Next" at bounding box center [941, 641] width 27 height 20
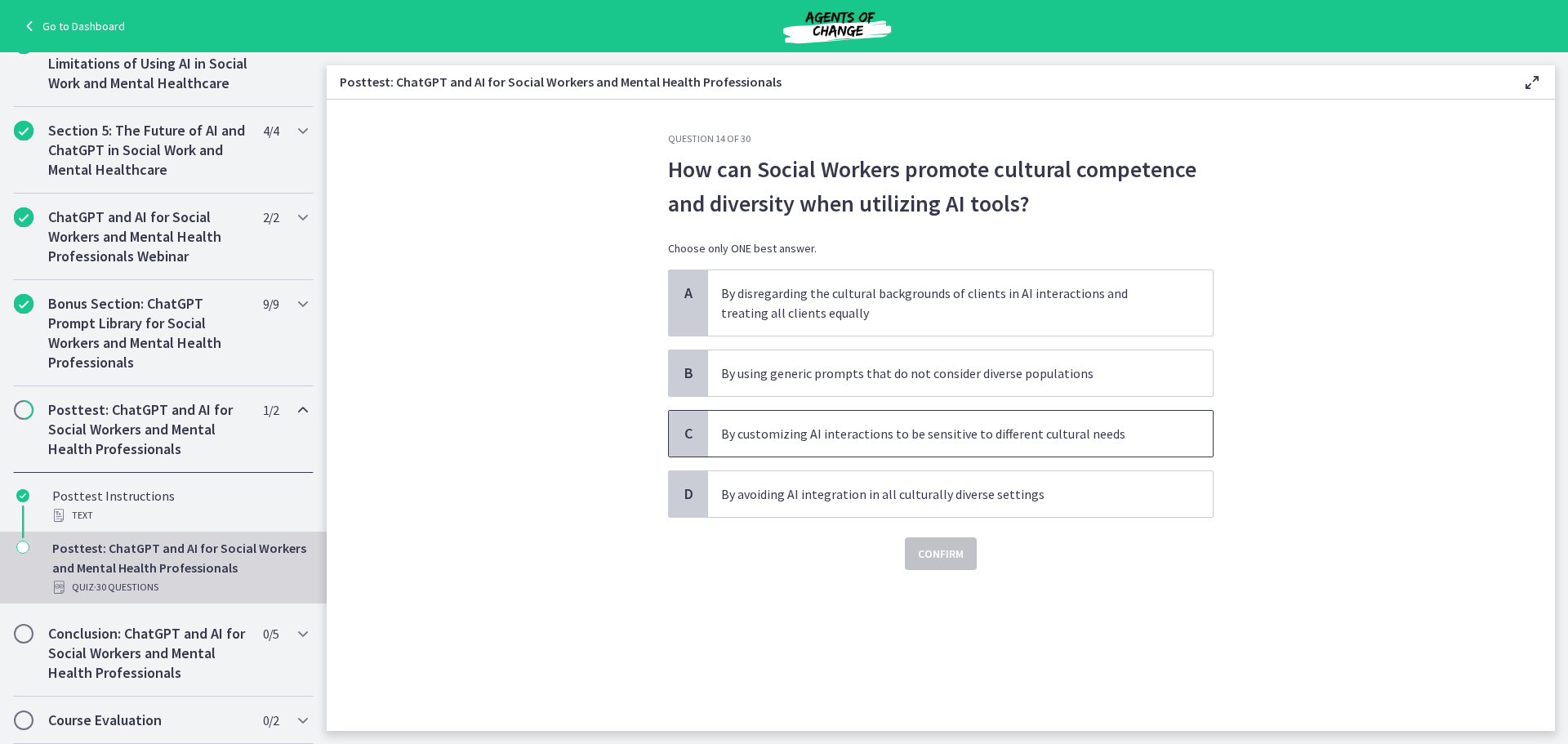
click at [1015, 448] on span "By customizing AI interactions to be sensitive to different cultural needs" at bounding box center [959, 434] width 504 height 46
click at [920, 562] on span "Confirm" at bounding box center [940, 554] width 46 height 20
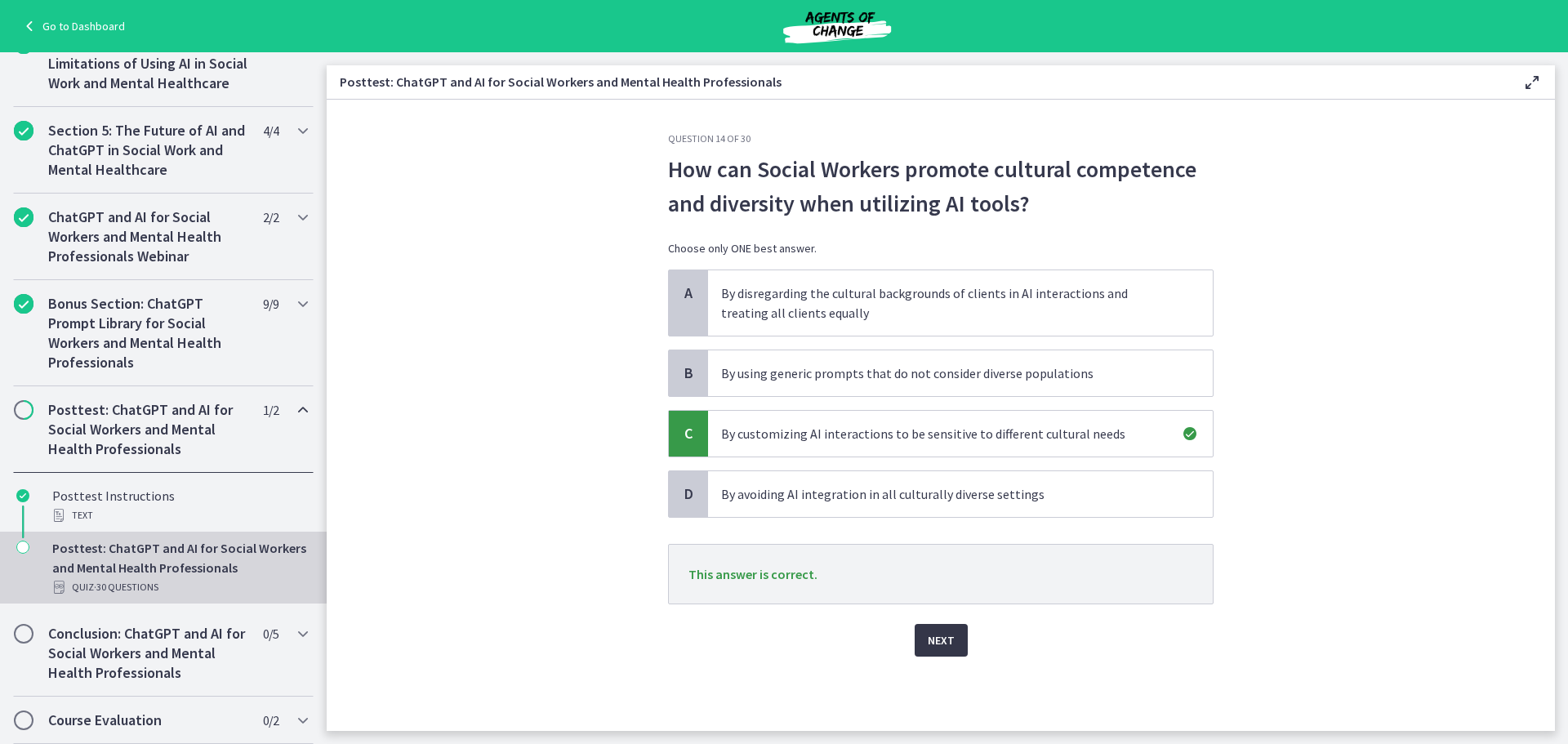
click at [958, 651] on button "Next" at bounding box center [941, 640] width 53 height 33
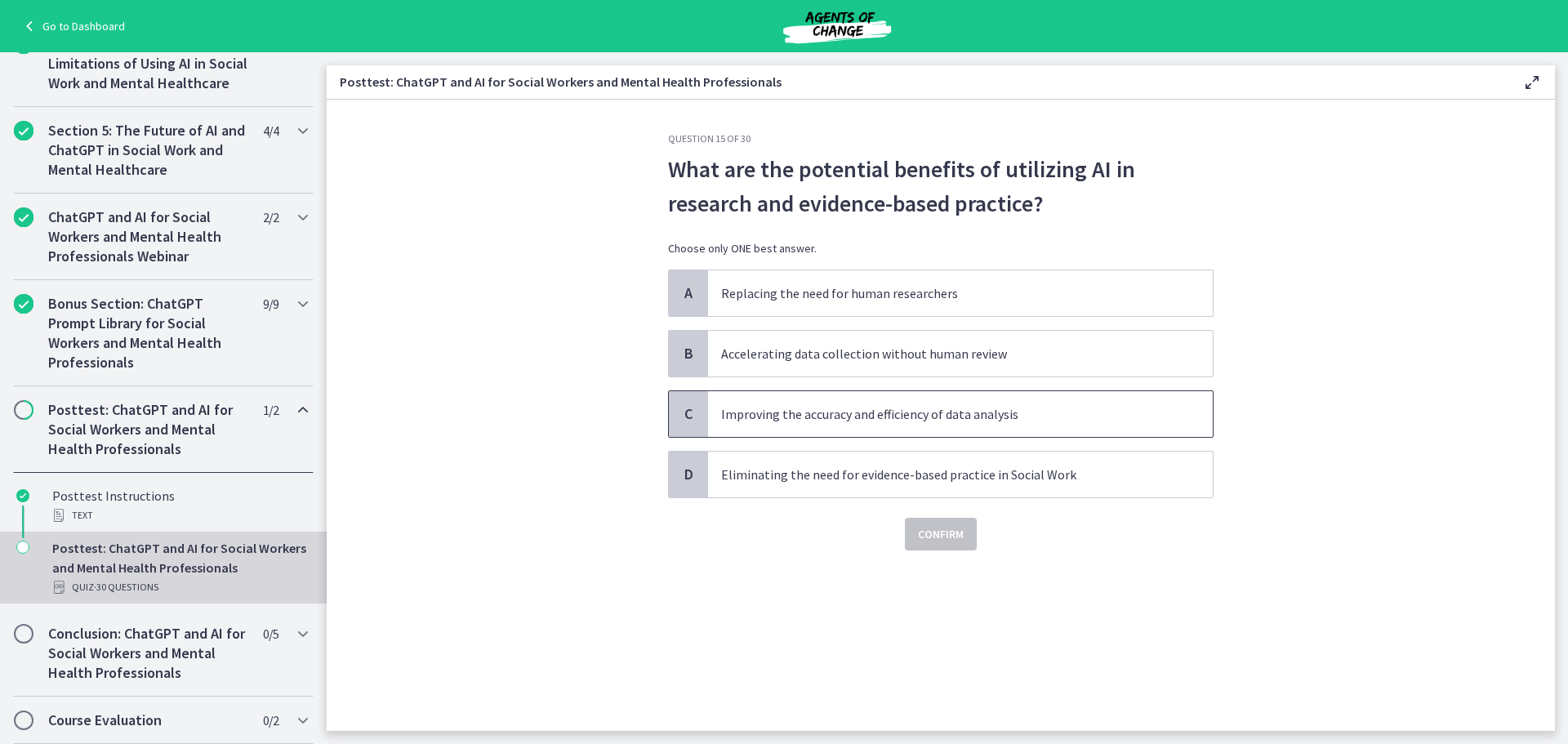
click at [979, 422] on p "Improving the accuracy and efficiency of data analysis" at bounding box center [944, 415] width 446 height 20
click at [952, 533] on span "Confirm" at bounding box center [940, 535] width 46 height 20
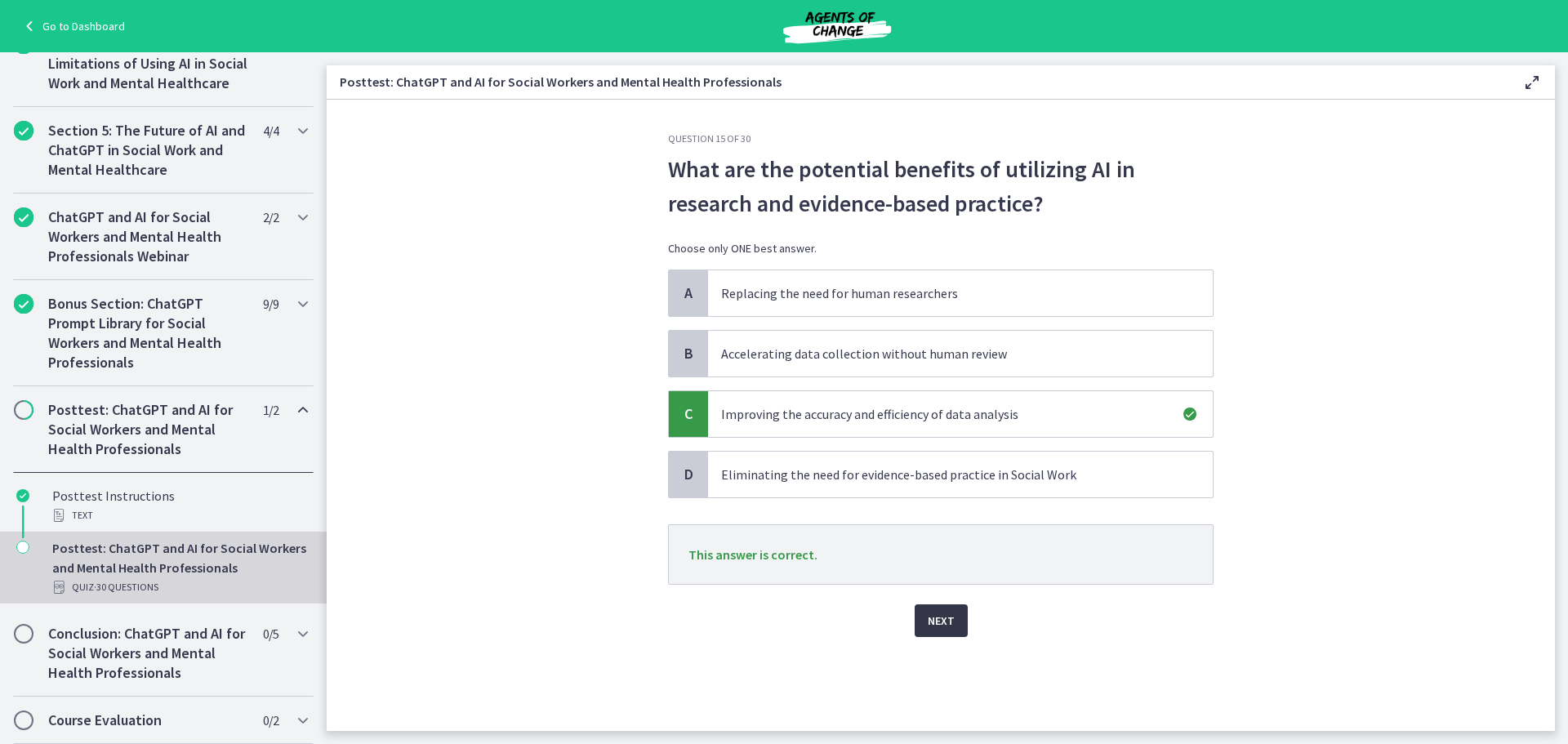
click at [924, 628] on button "Next" at bounding box center [941, 621] width 53 height 33
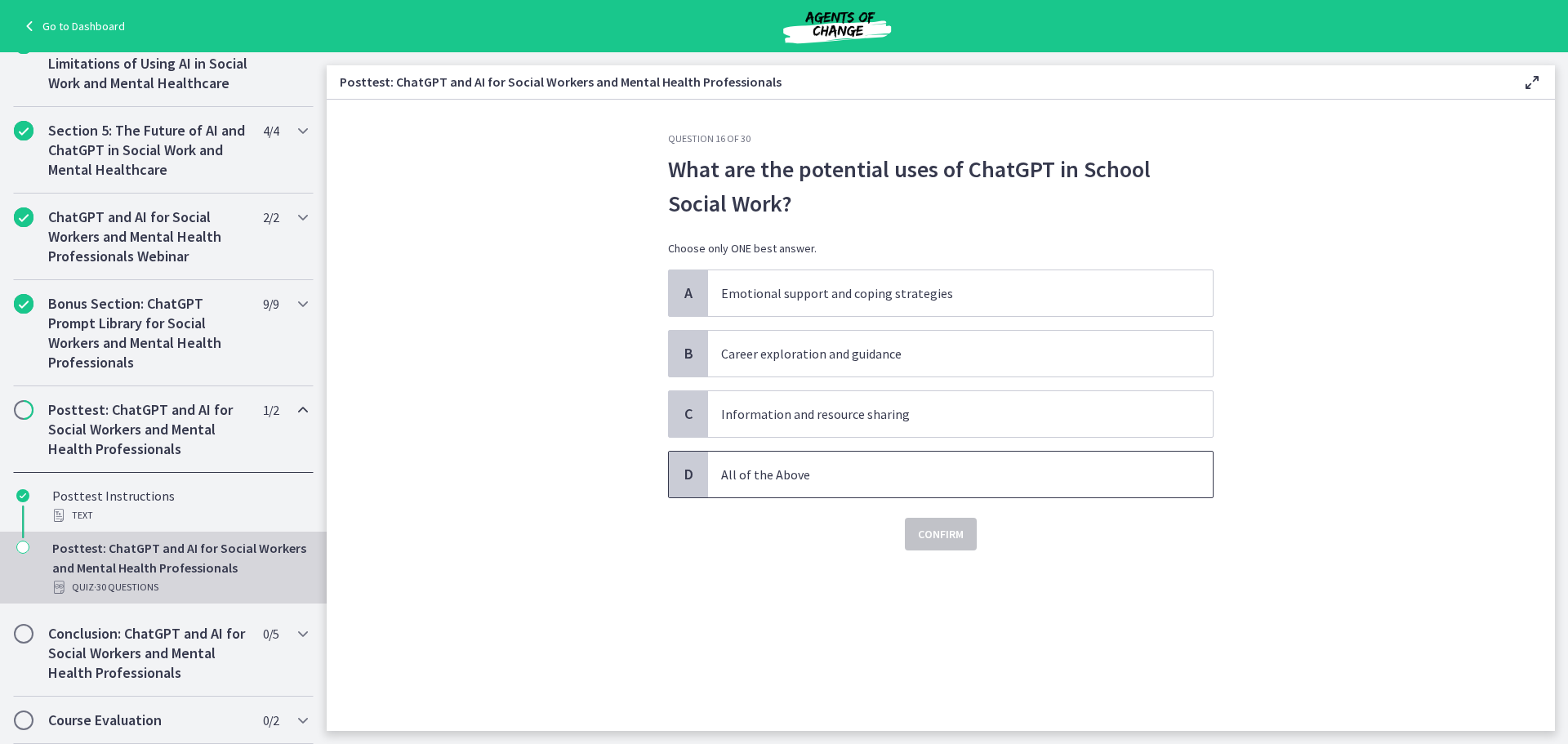
click at [843, 472] on p "All of the Above" at bounding box center [944, 475] width 446 height 20
click at [952, 542] on span "Confirm" at bounding box center [940, 535] width 46 height 20
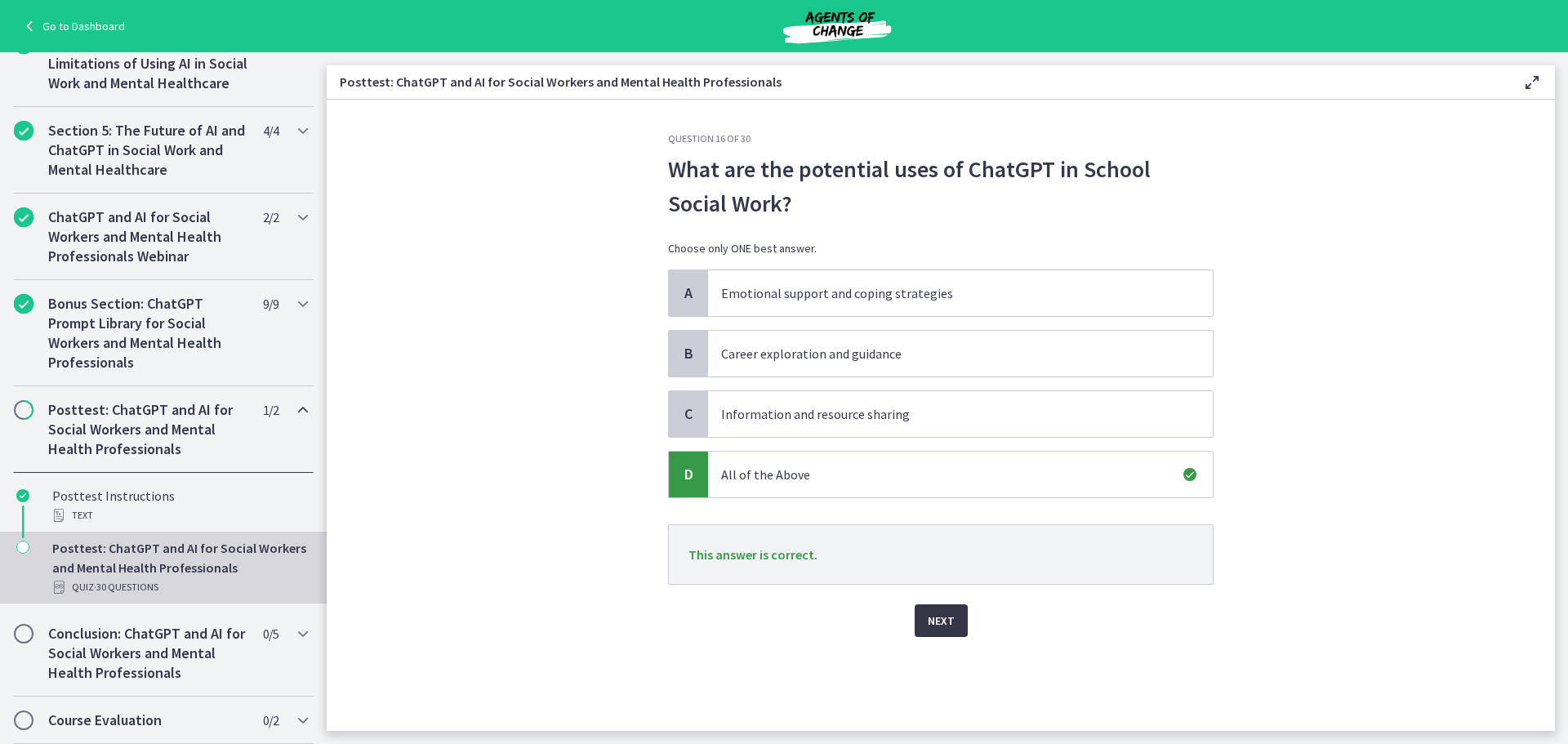
click at [941, 617] on span "Next" at bounding box center [941, 621] width 27 height 20
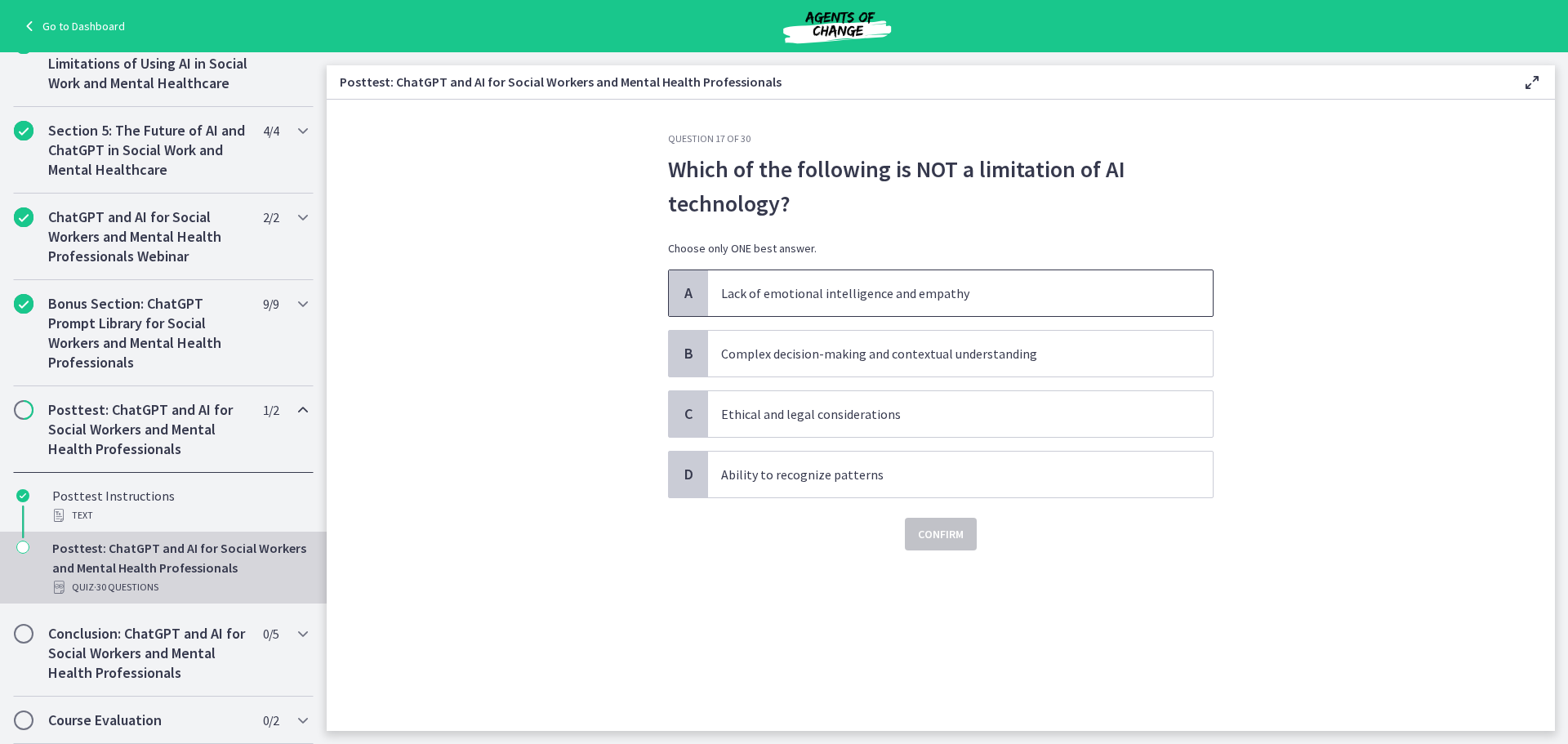
click at [1002, 284] on p "Lack of emotional intelligence and empathy" at bounding box center [944, 294] width 446 height 20
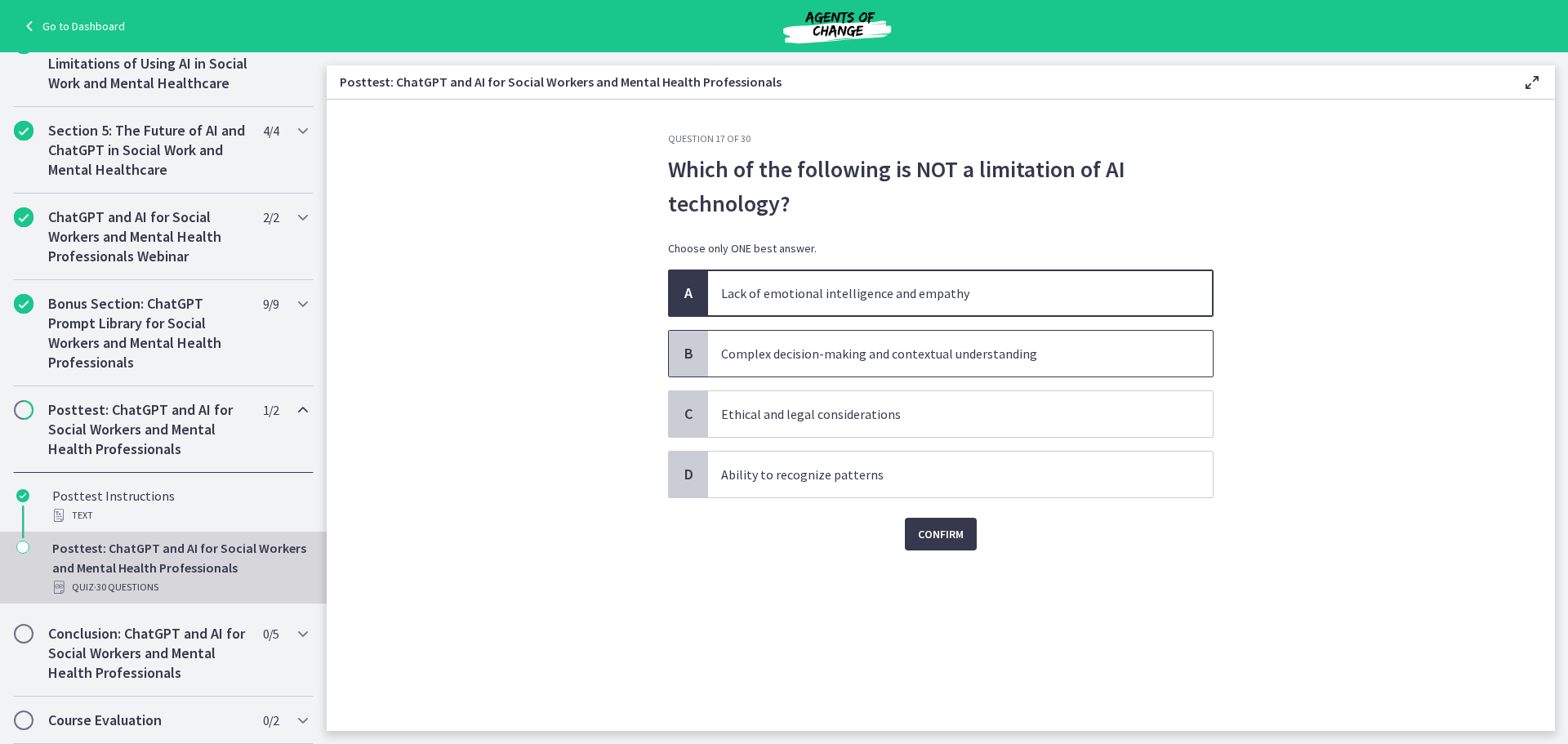
click at [988, 352] on p "Complex decision-making and contextual understanding" at bounding box center [944, 354] width 446 height 20
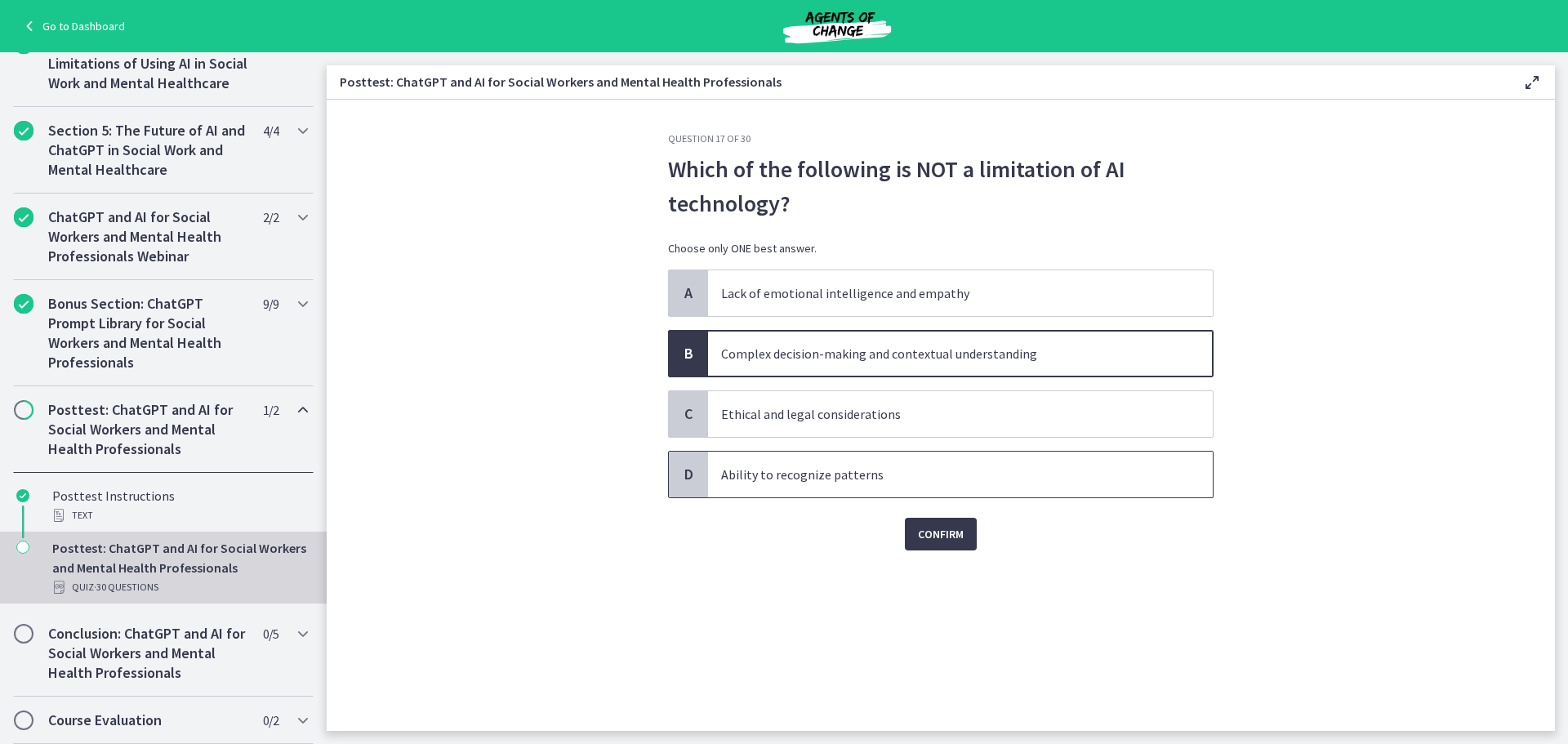
click at [949, 481] on p "Ability to recognize patterns" at bounding box center [944, 475] width 446 height 20
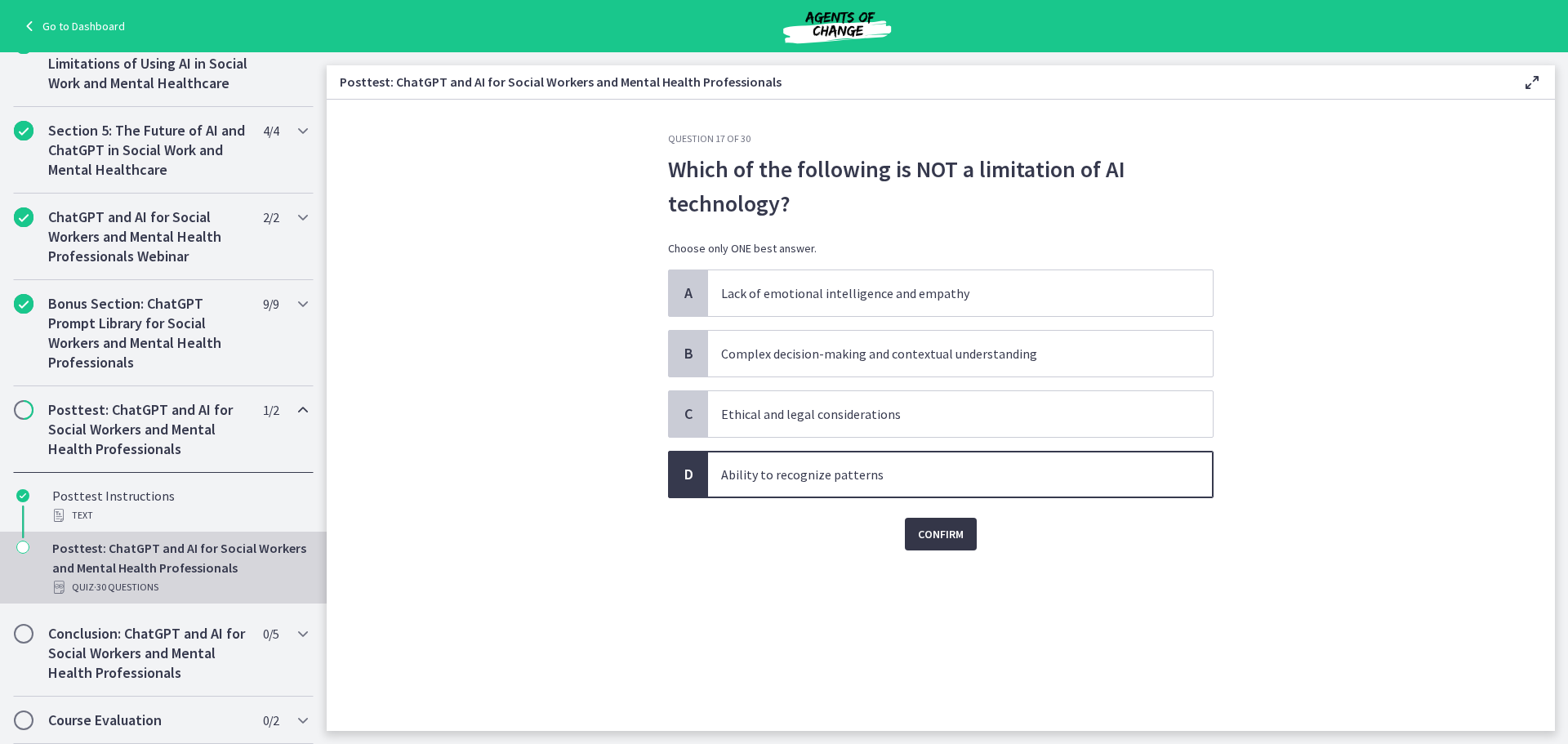
click at [936, 529] on span "Confirm" at bounding box center [940, 535] width 46 height 20
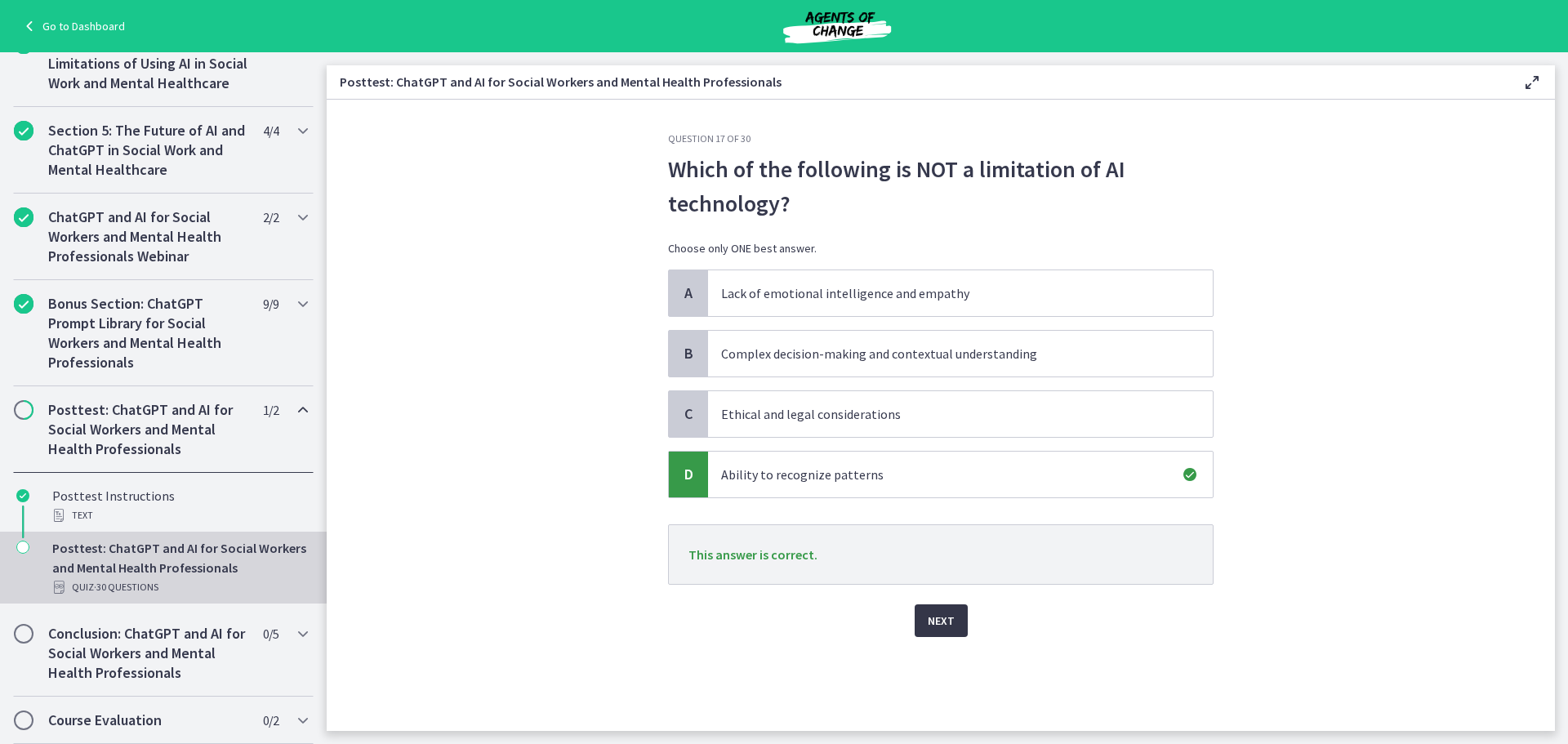
click at [942, 616] on span "Next" at bounding box center [941, 621] width 27 height 20
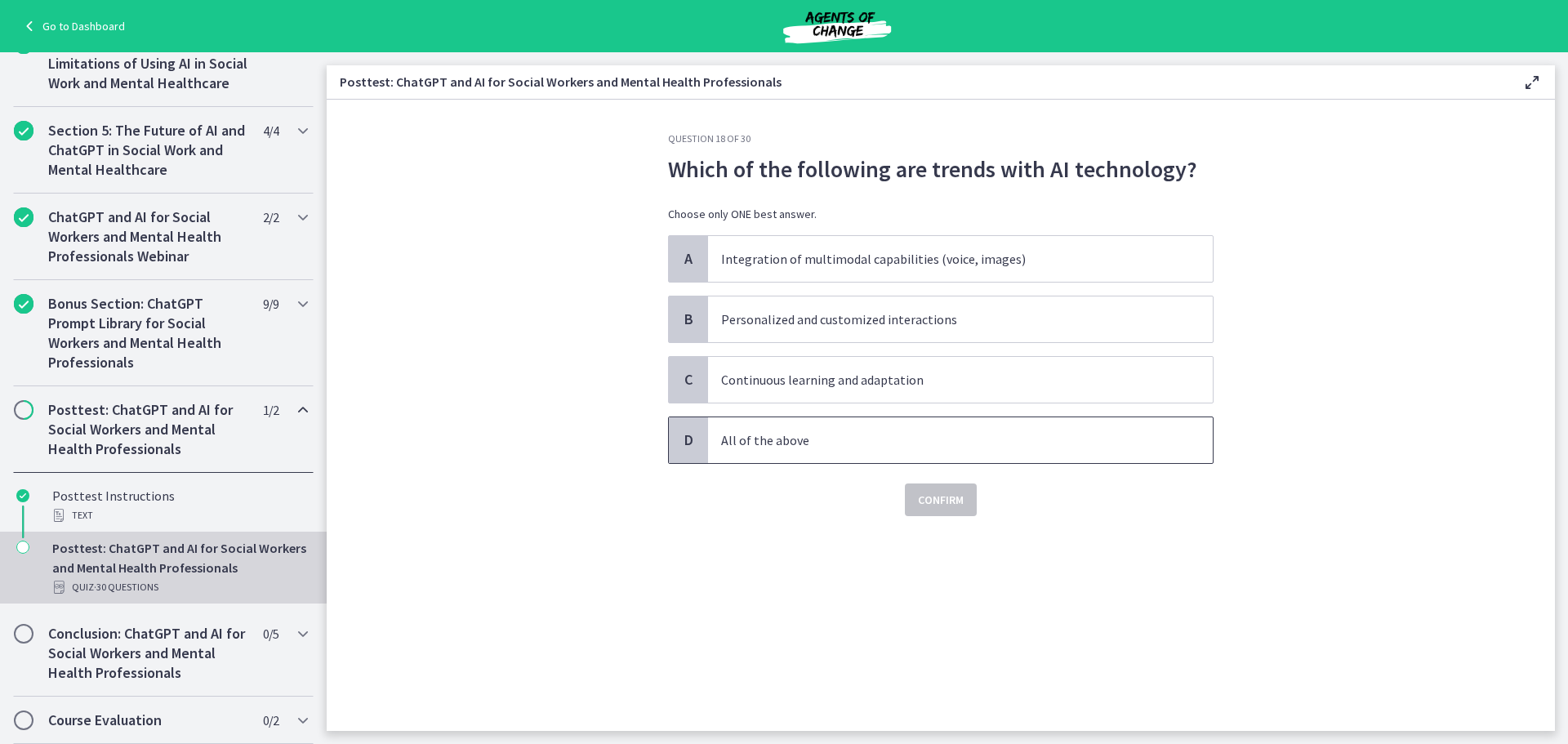
click at [860, 429] on span "All of the above" at bounding box center [959, 440] width 504 height 46
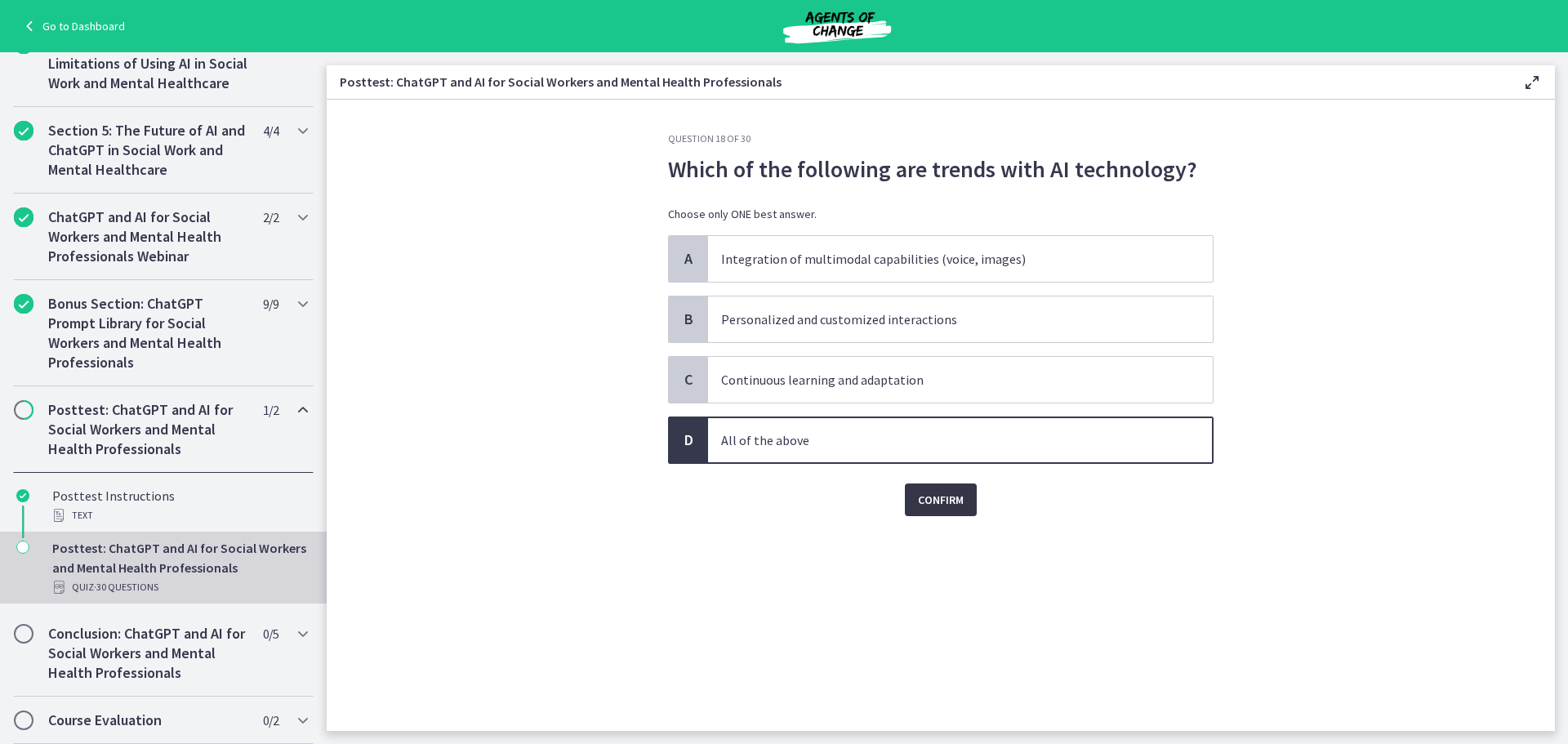
click at [940, 495] on span "Confirm" at bounding box center [940, 500] width 46 height 20
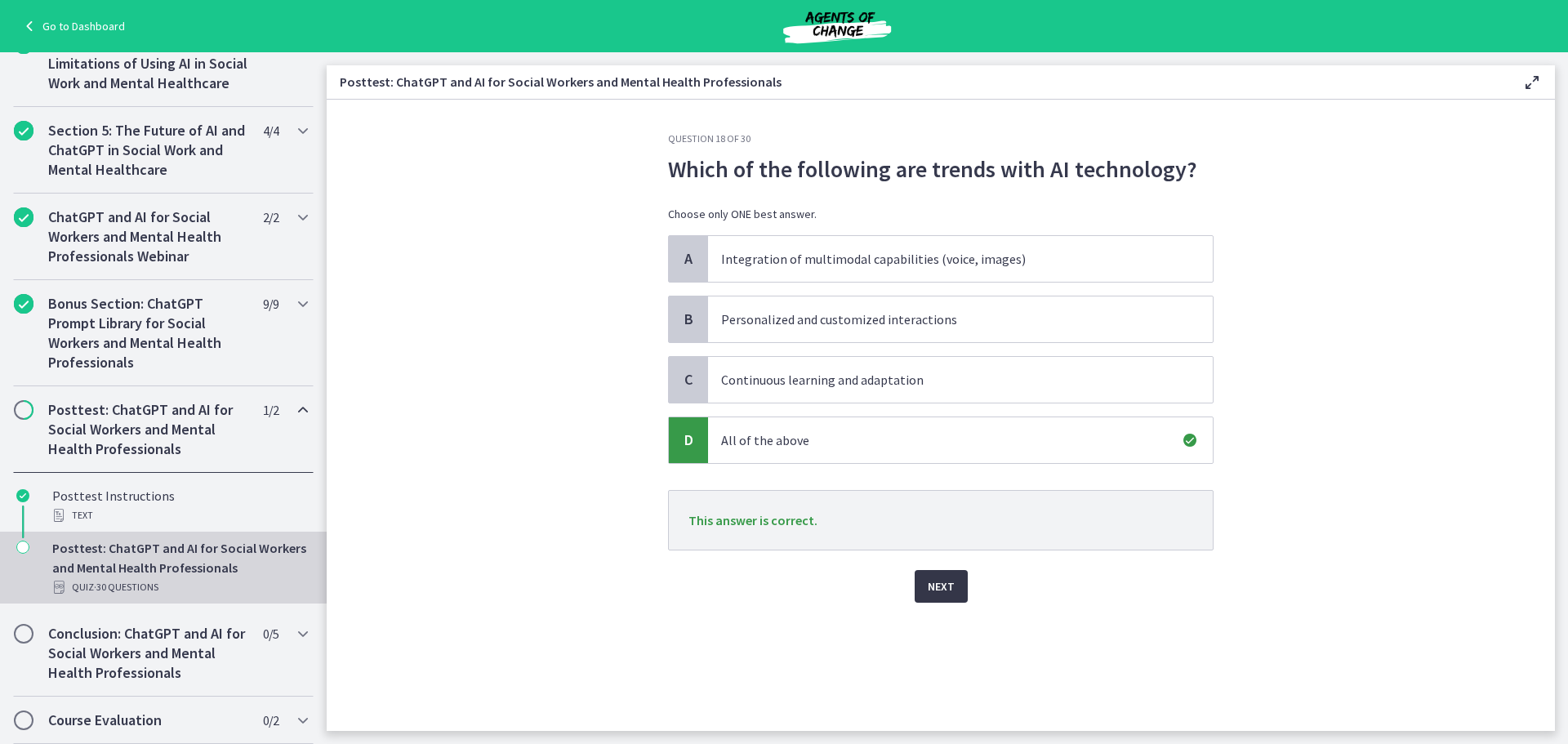
click at [957, 579] on button "Next" at bounding box center [941, 586] width 53 height 33
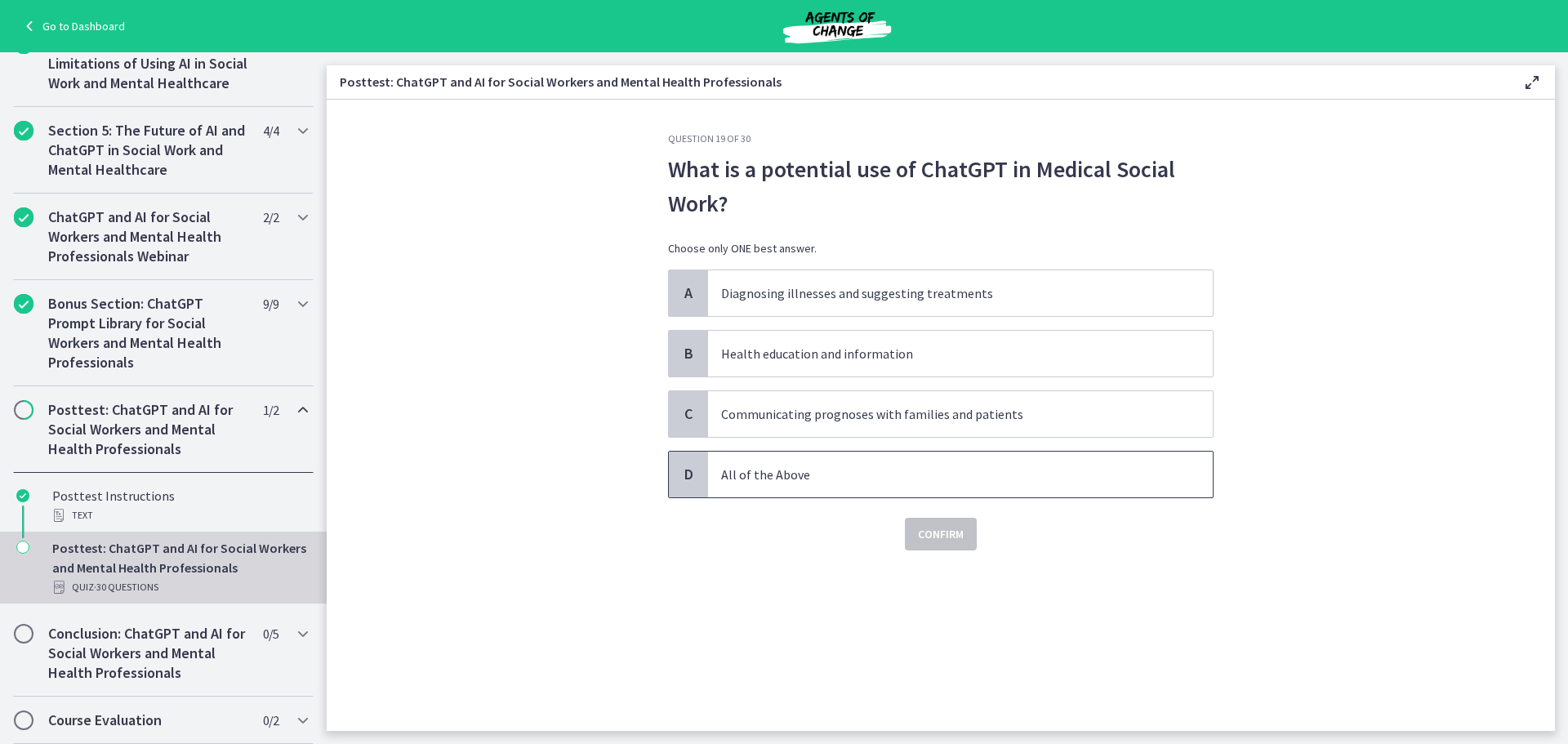
click at [945, 470] on p "All of the Above" at bounding box center [944, 475] width 446 height 20
click at [925, 540] on span "Confirm" at bounding box center [940, 535] width 46 height 20
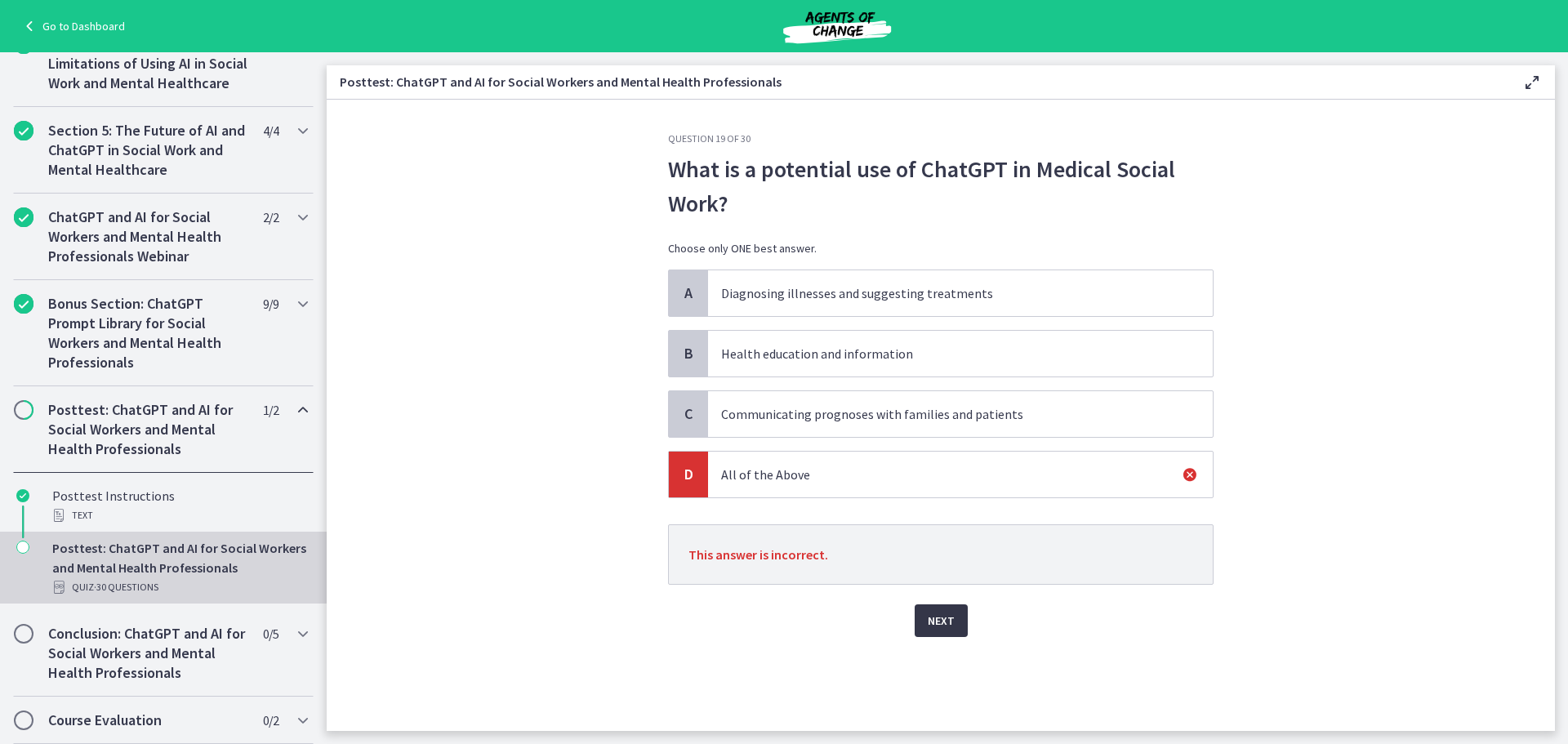
click at [920, 618] on button "Next" at bounding box center [941, 621] width 53 height 33
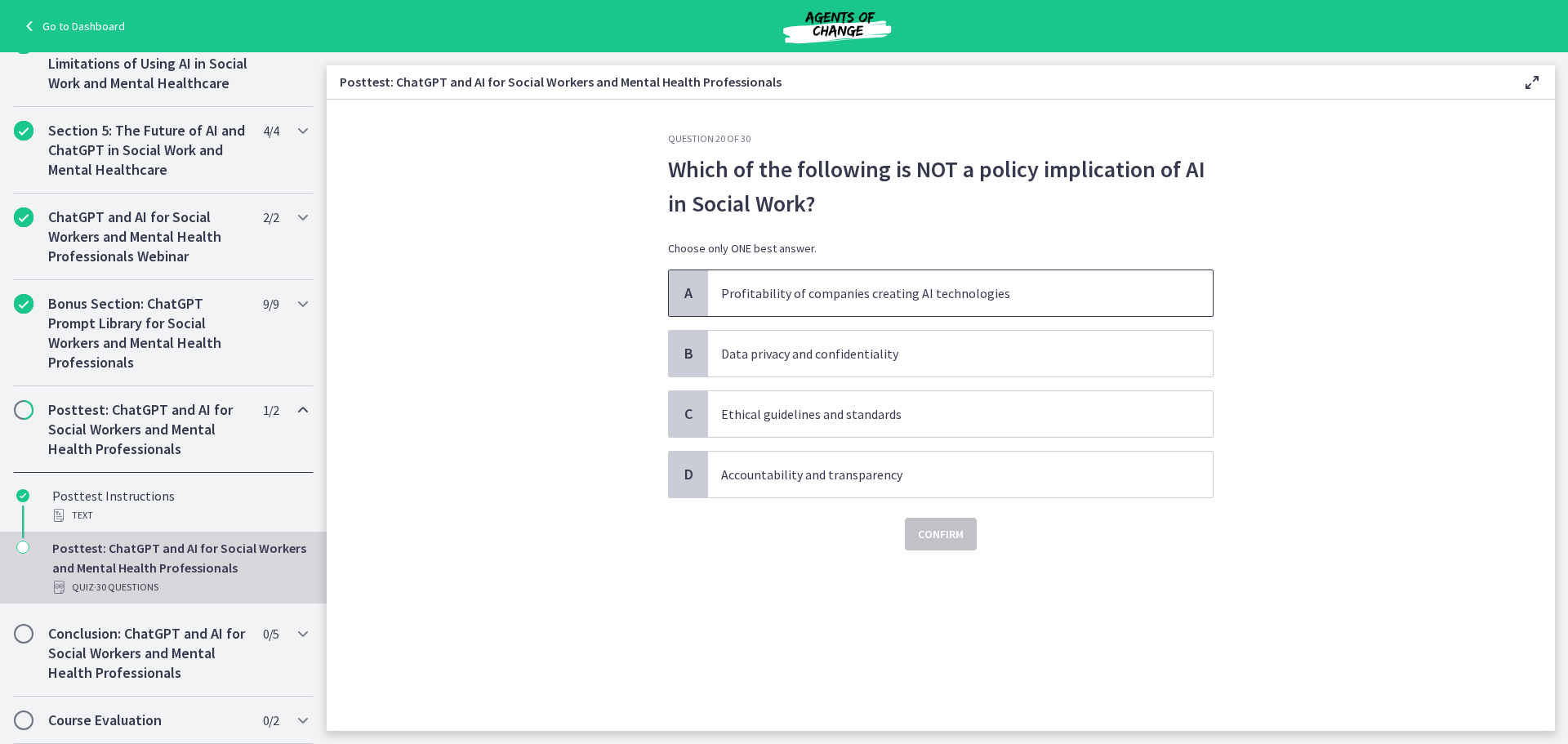
click at [981, 273] on span "Profitability of companies creating AI technologies" at bounding box center [959, 293] width 504 height 46
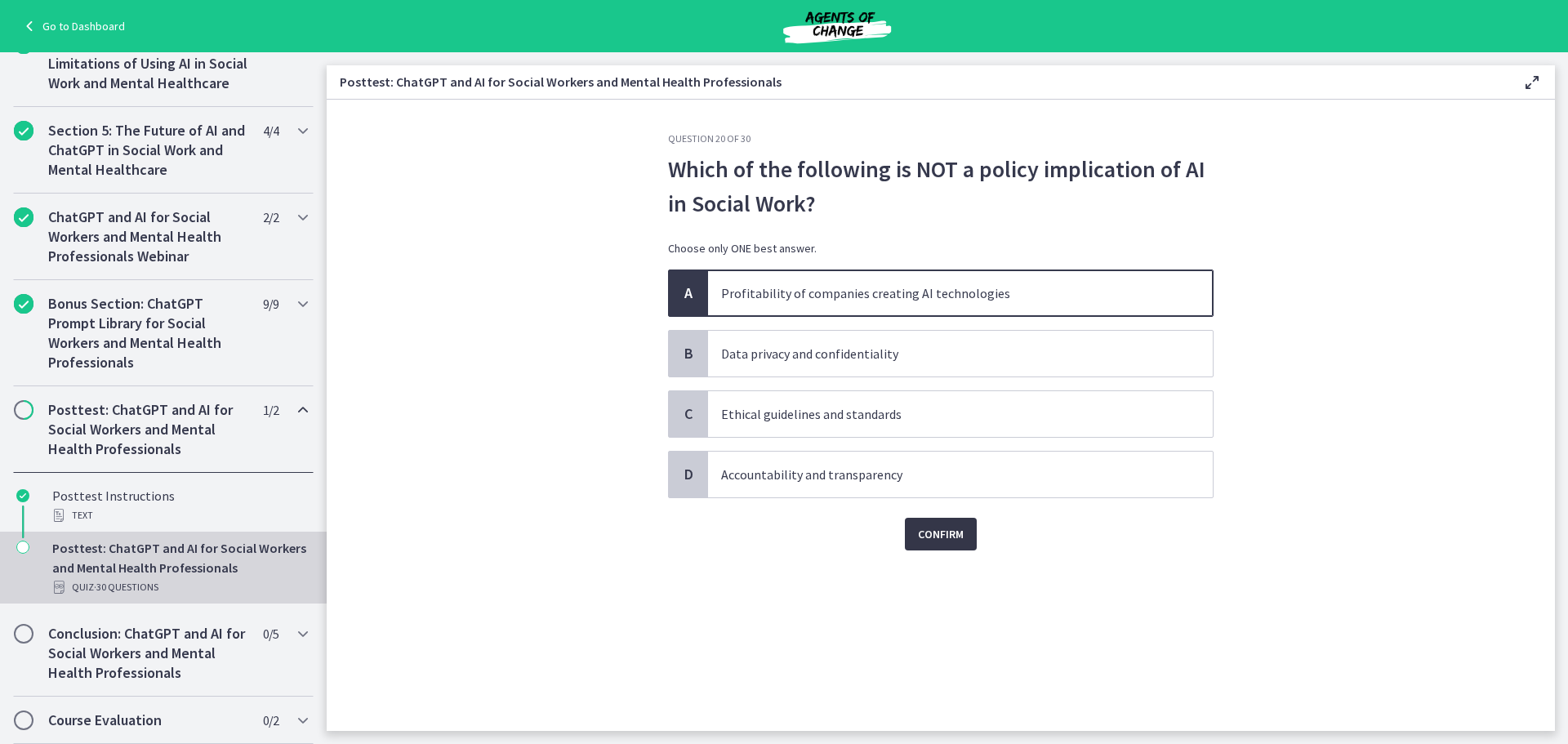
click at [922, 527] on span "Confirm" at bounding box center [940, 535] width 46 height 20
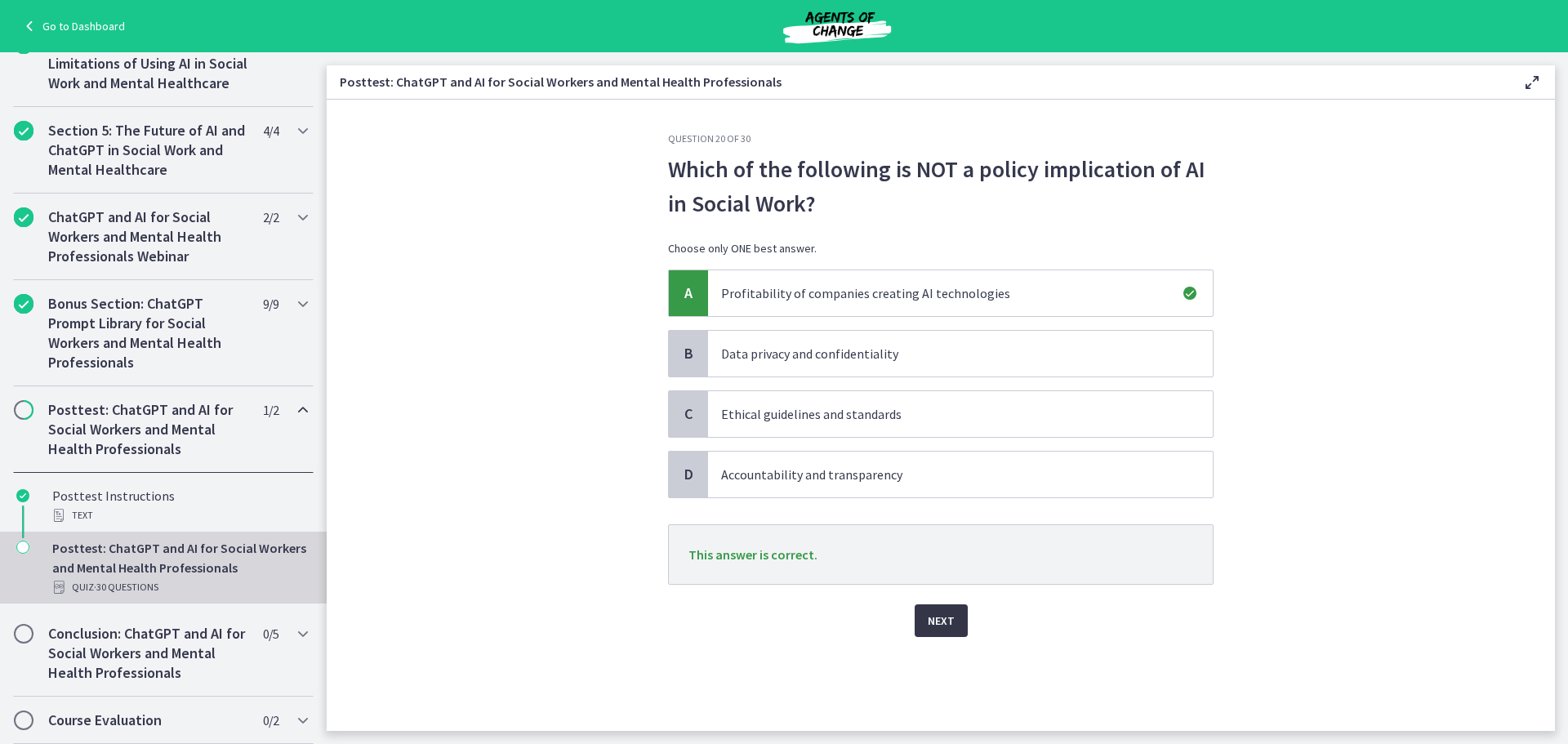
click at [938, 611] on button "Next" at bounding box center [941, 621] width 53 height 33
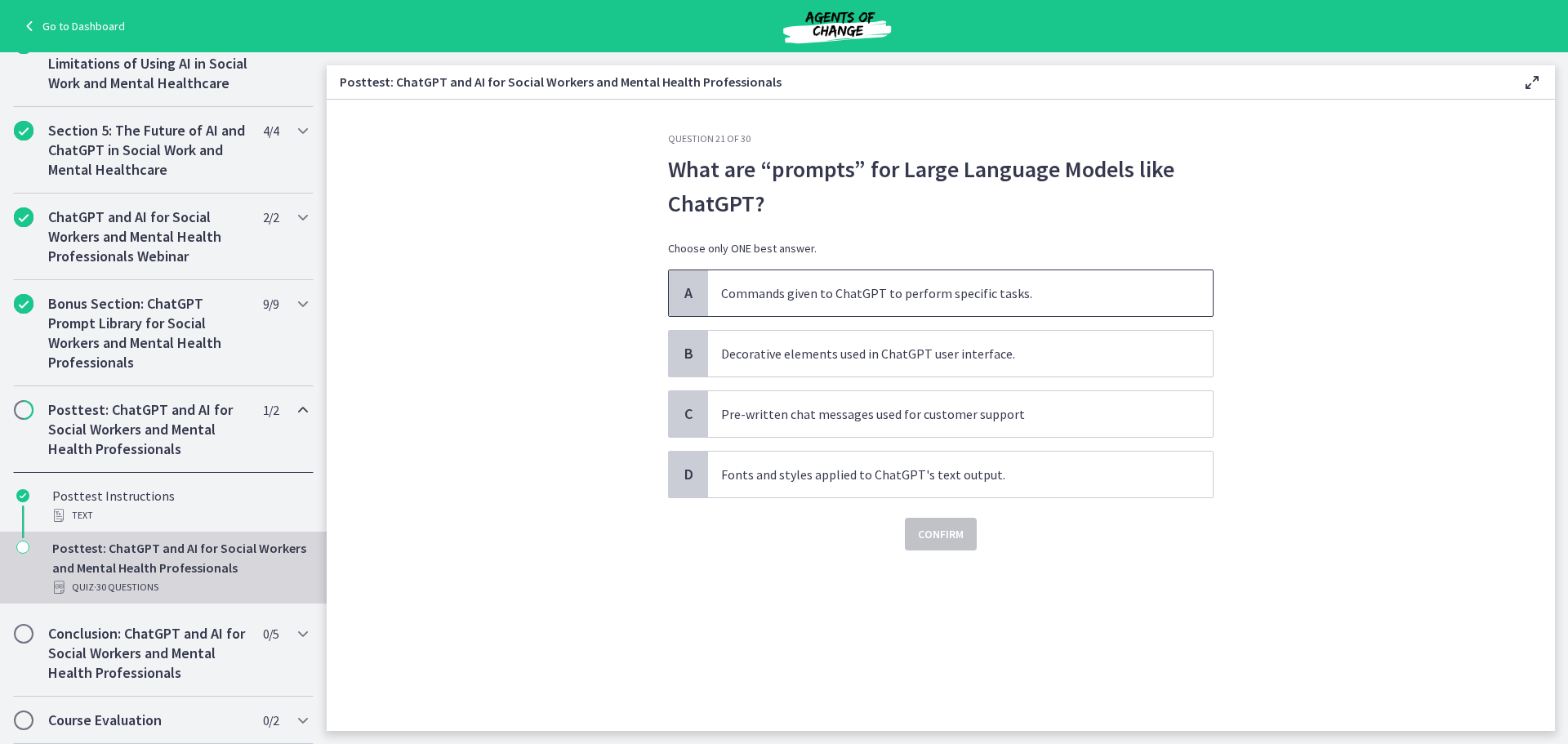
click at [967, 302] on p "Commands given to ChatGPT to perform specific tasks." at bounding box center [944, 294] width 446 height 20
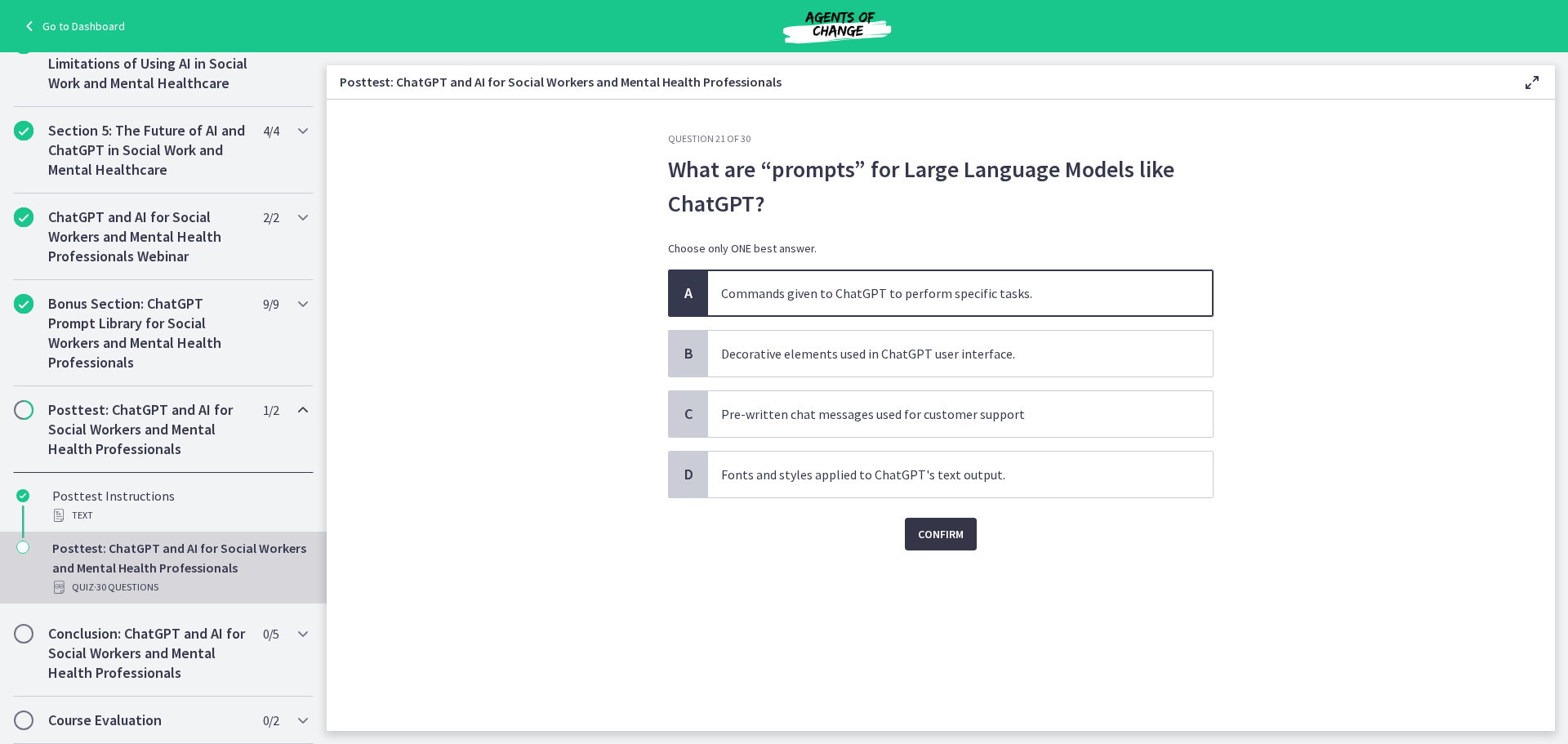
click at [941, 531] on span "Confirm" at bounding box center [940, 535] width 46 height 20
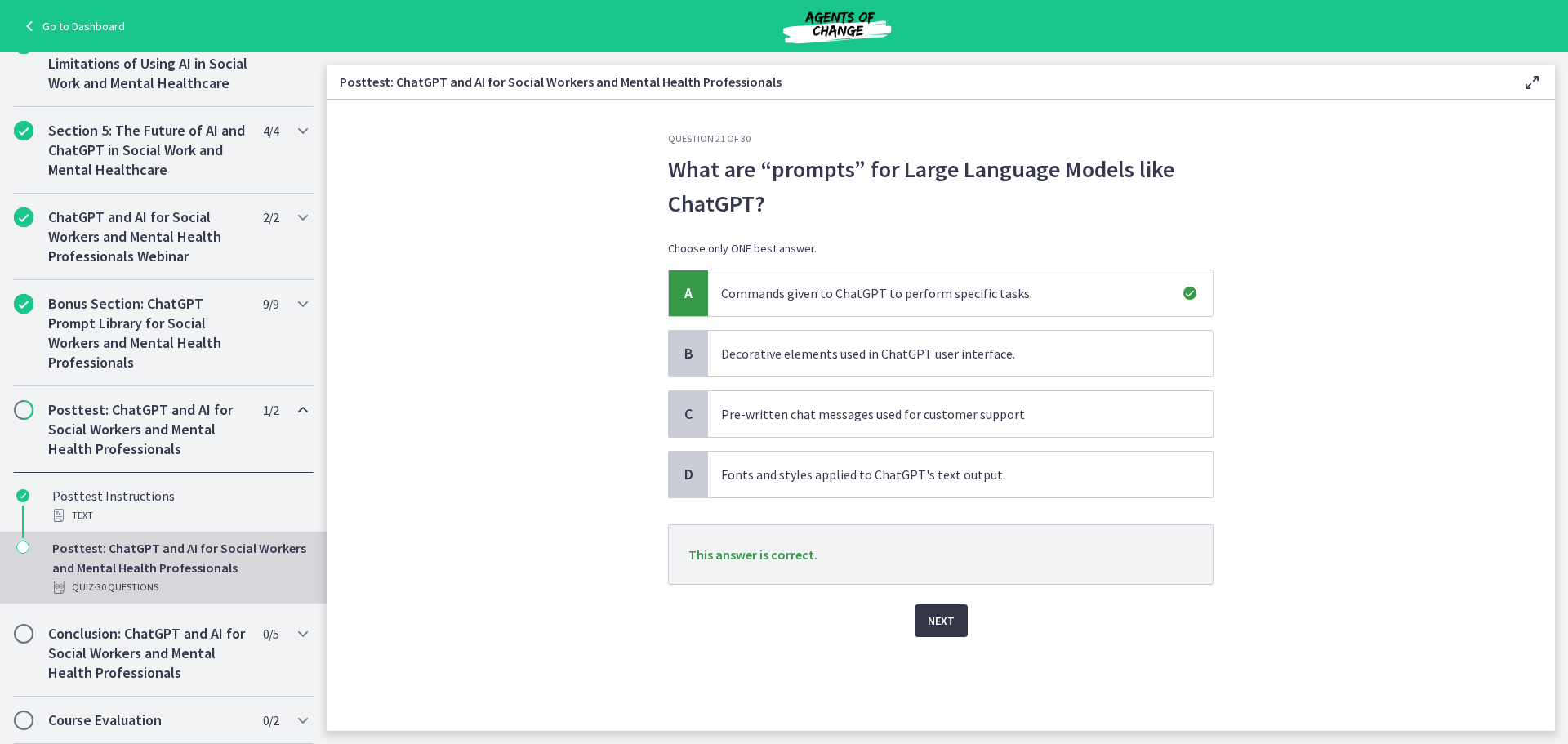
click at [945, 617] on span "Next" at bounding box center [941, 621] width 27 height 20
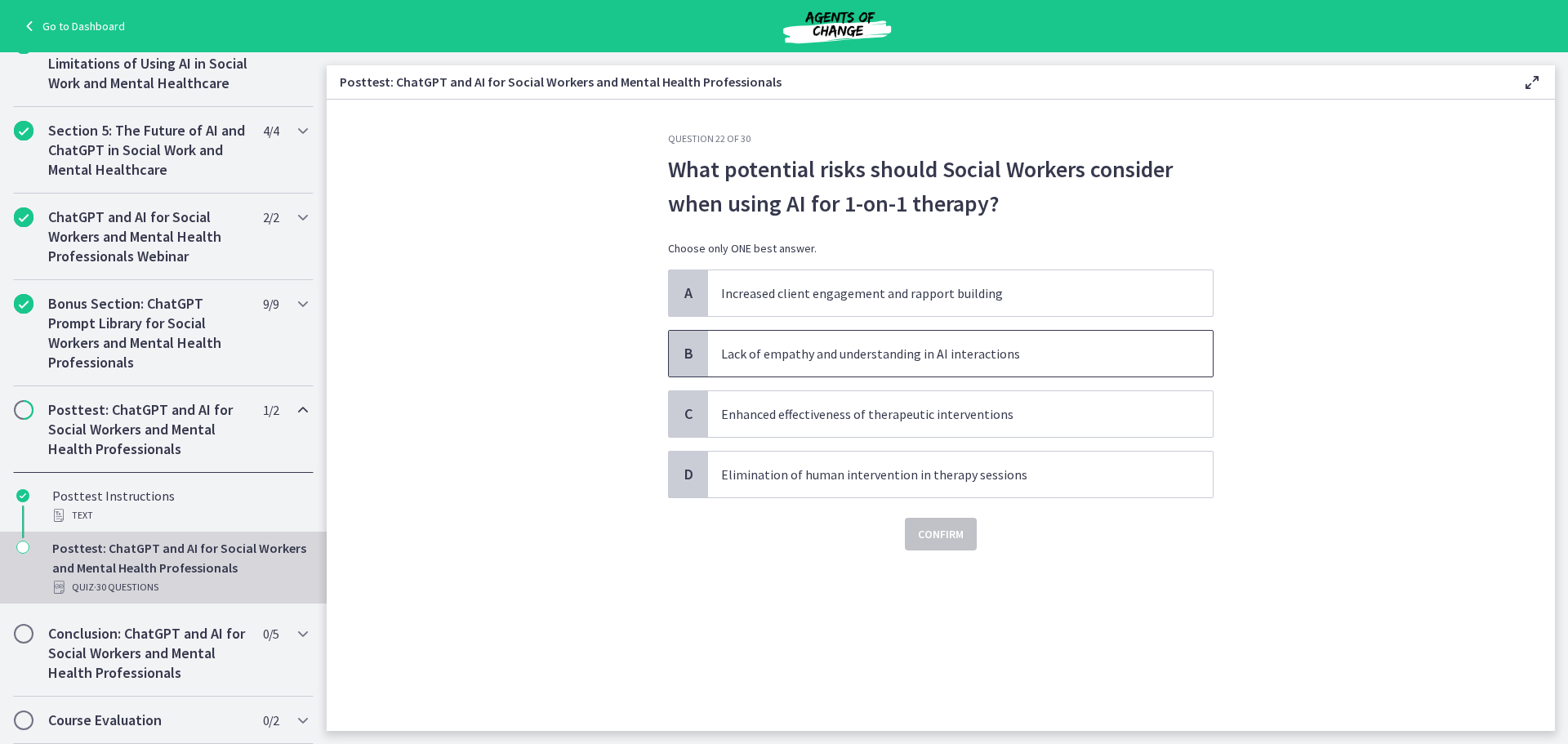
click at [897, 364] on span "Lack of empathy and understanding in AI interactions" at bounding box center [959, 354] width 504 height 46
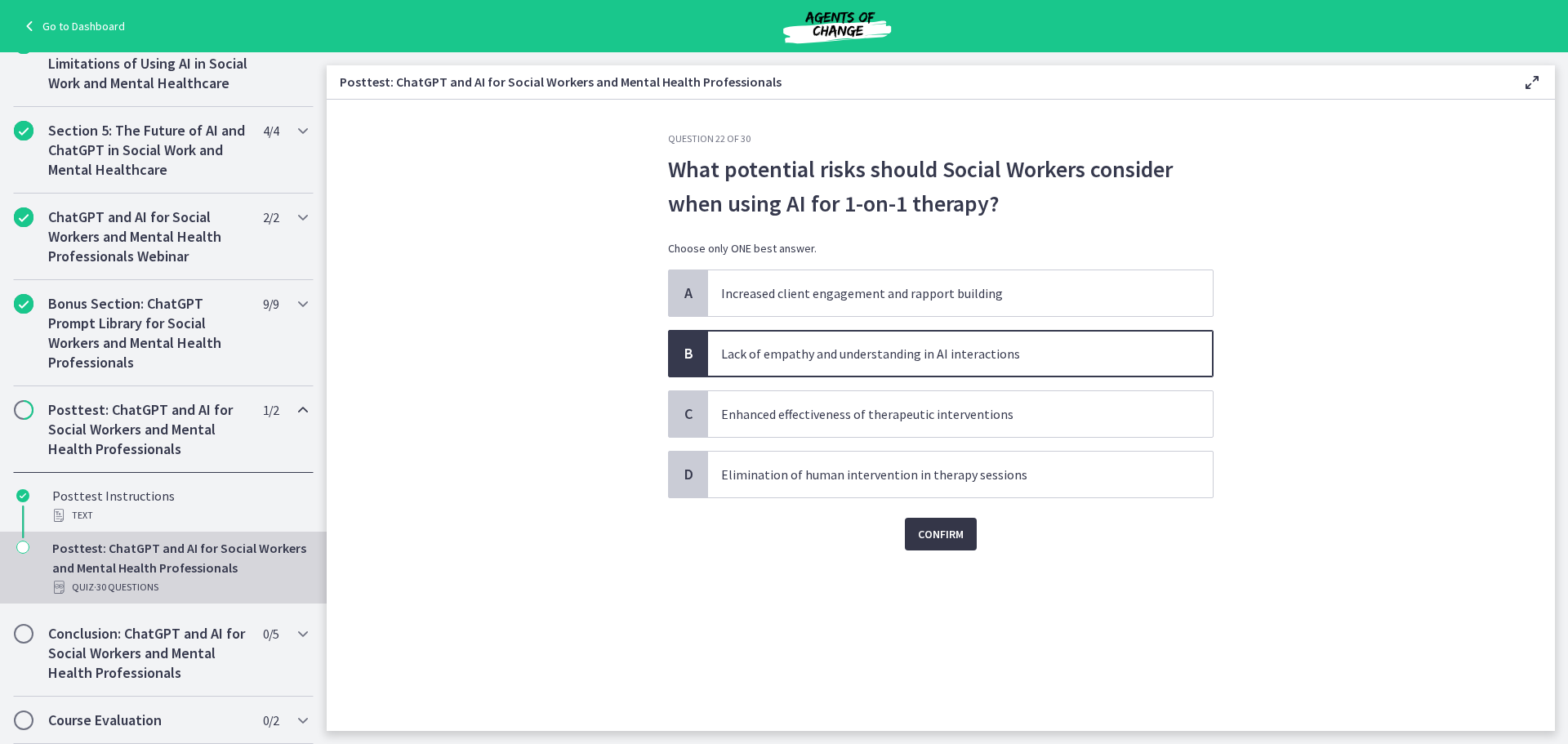
click at [927, 531] on span "Confirm" at bounding box center [940, 535] width 46 height 20
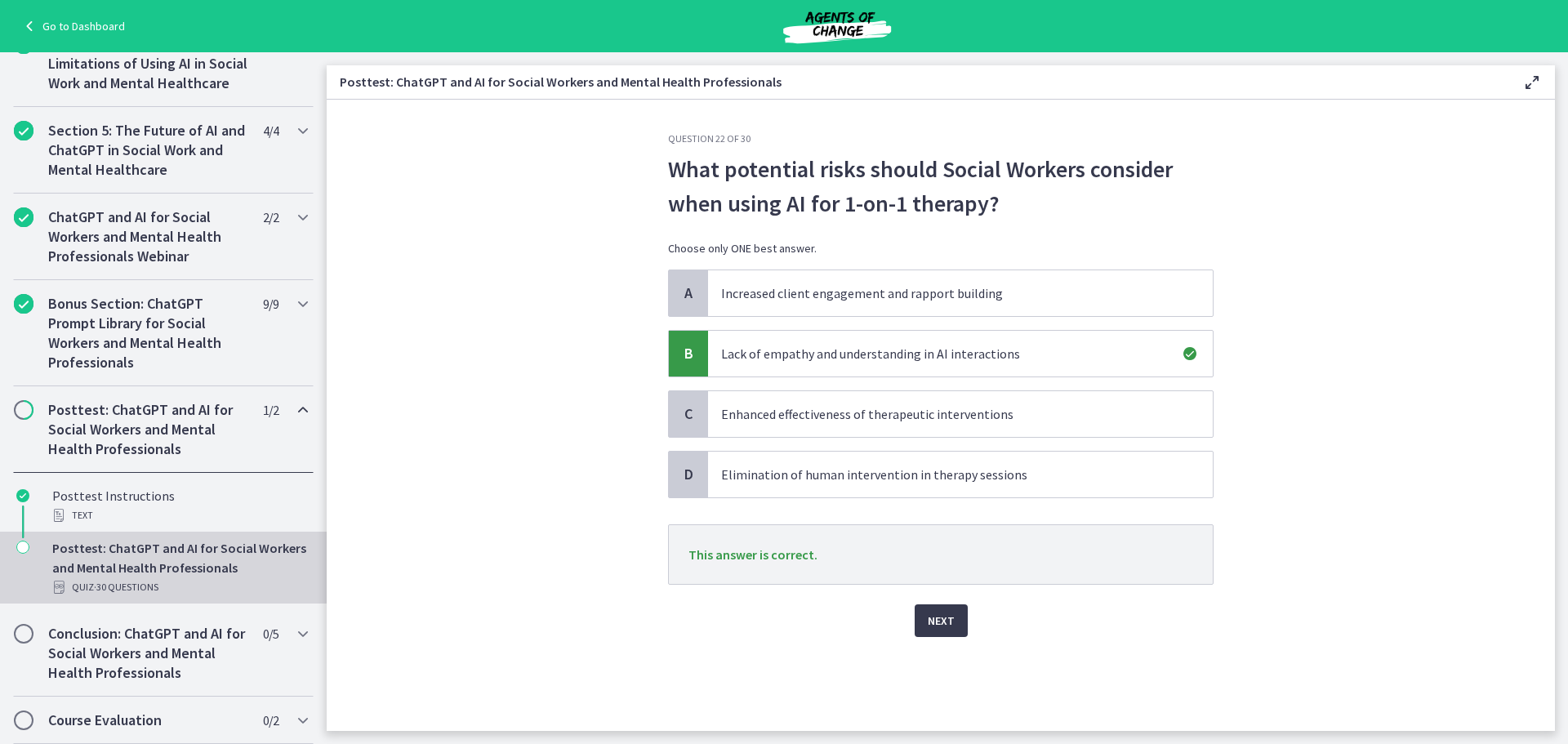
click at [945, 595] on div "Next" at bounding box center [940, 611] width 545 height 53
click at [939, 613] on span "Next" at bounding box center [941, 621] width 27 height 20
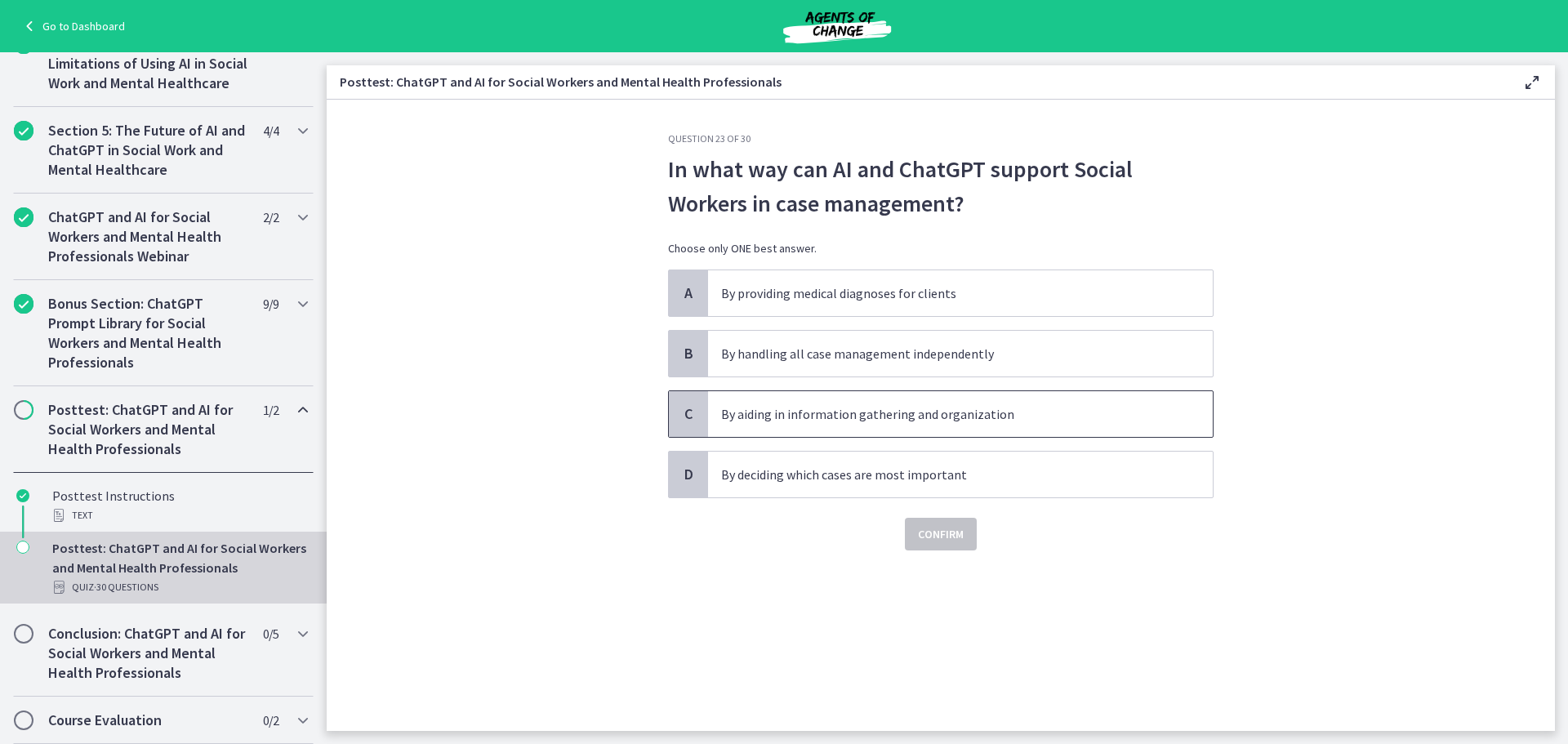
click at [719, 411] on span "By aiding in information gathering and organization" at bounding box center [959, 414] width 504 height 46
click at [912, 543] on button "Confirm" at bounding box center [940, 534] width 72 height 33
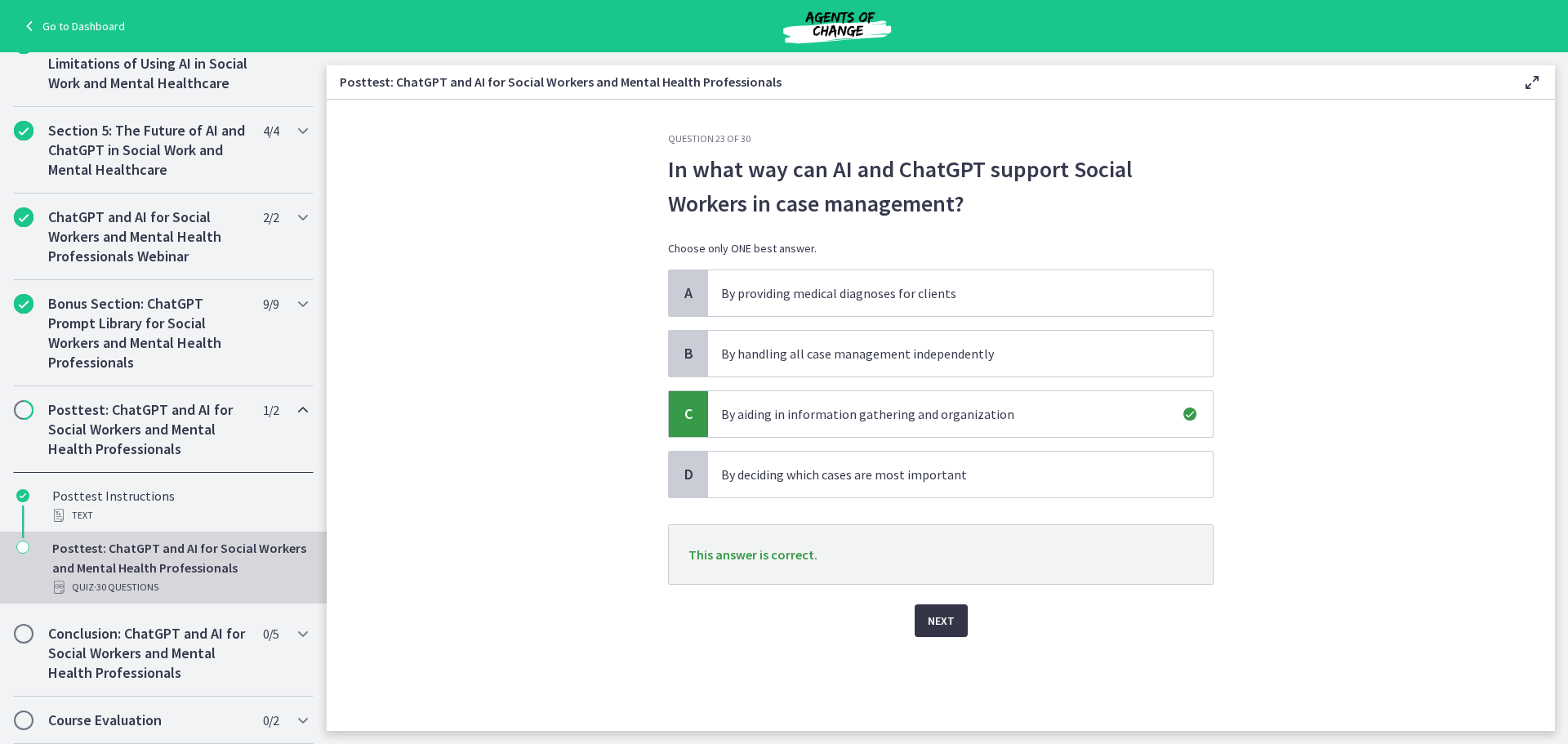
click at [940, 609] on button "Next" at bounding box center [941, 621] width 53 height 33
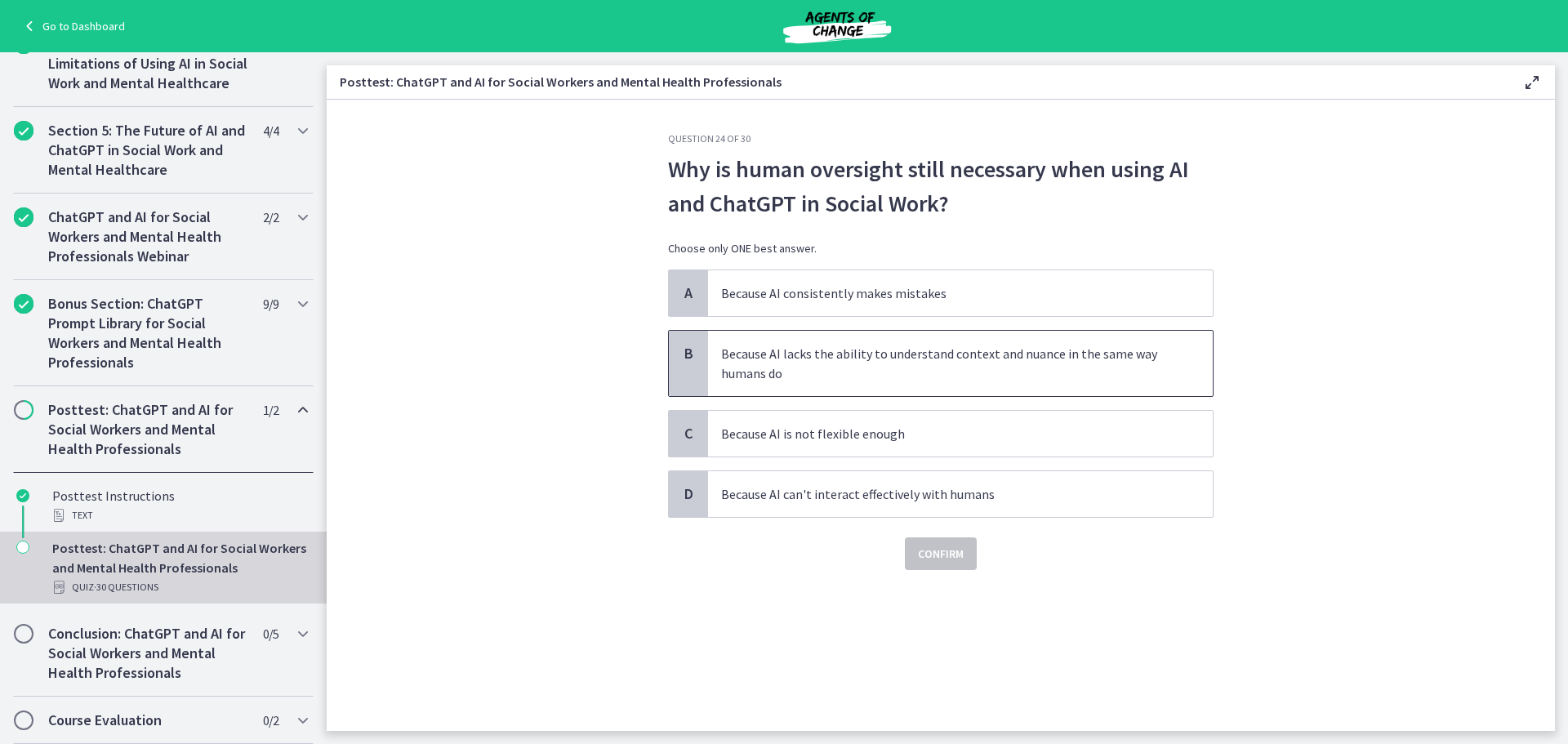
click at [879, 365] on p "Because AI lacks the ability to understand context and nuance in the same way h…" at bounding box center [944, 363] width 446 height 39
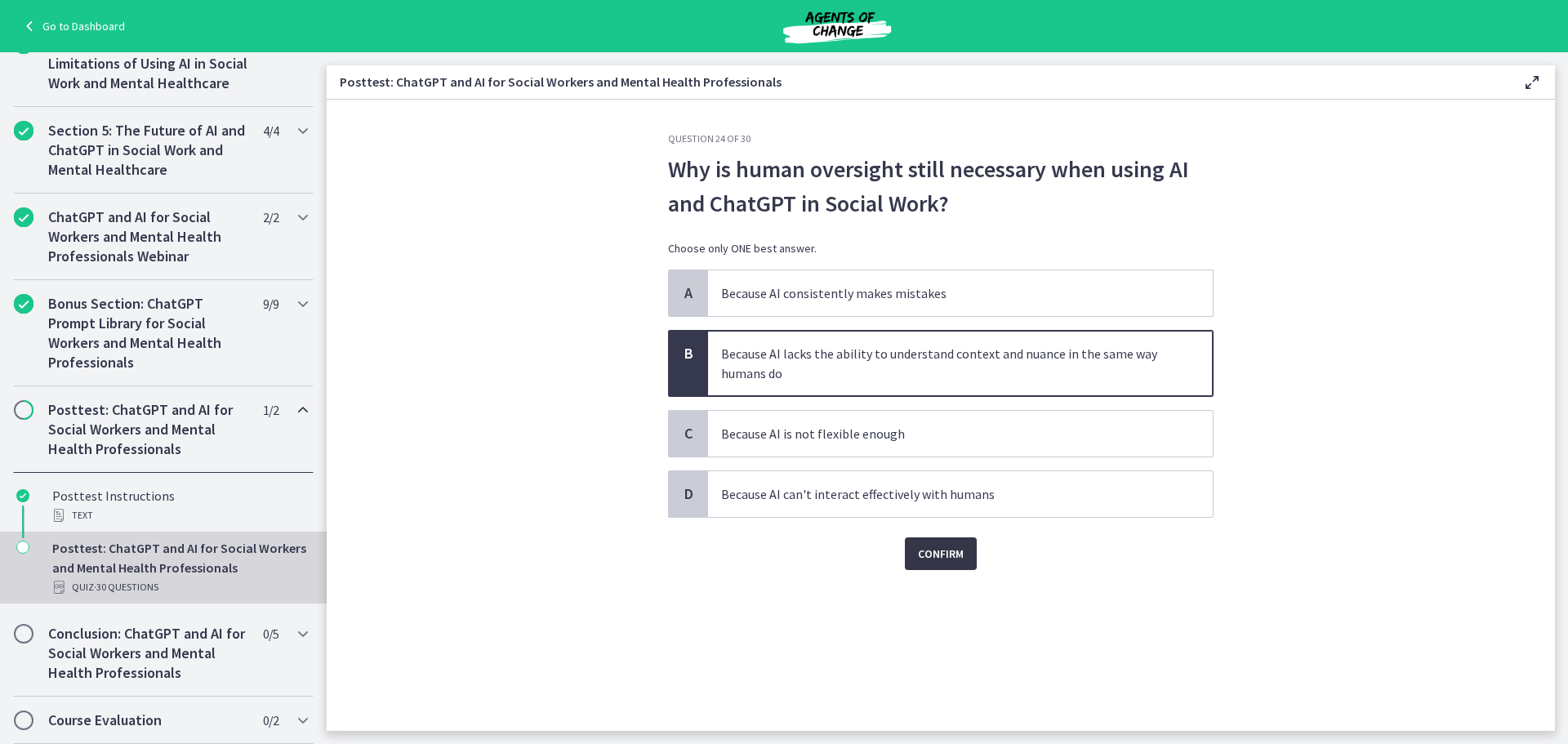
click at [954, 557] on span "Confirm" at bounding box center [940, 554] width 46 height 20
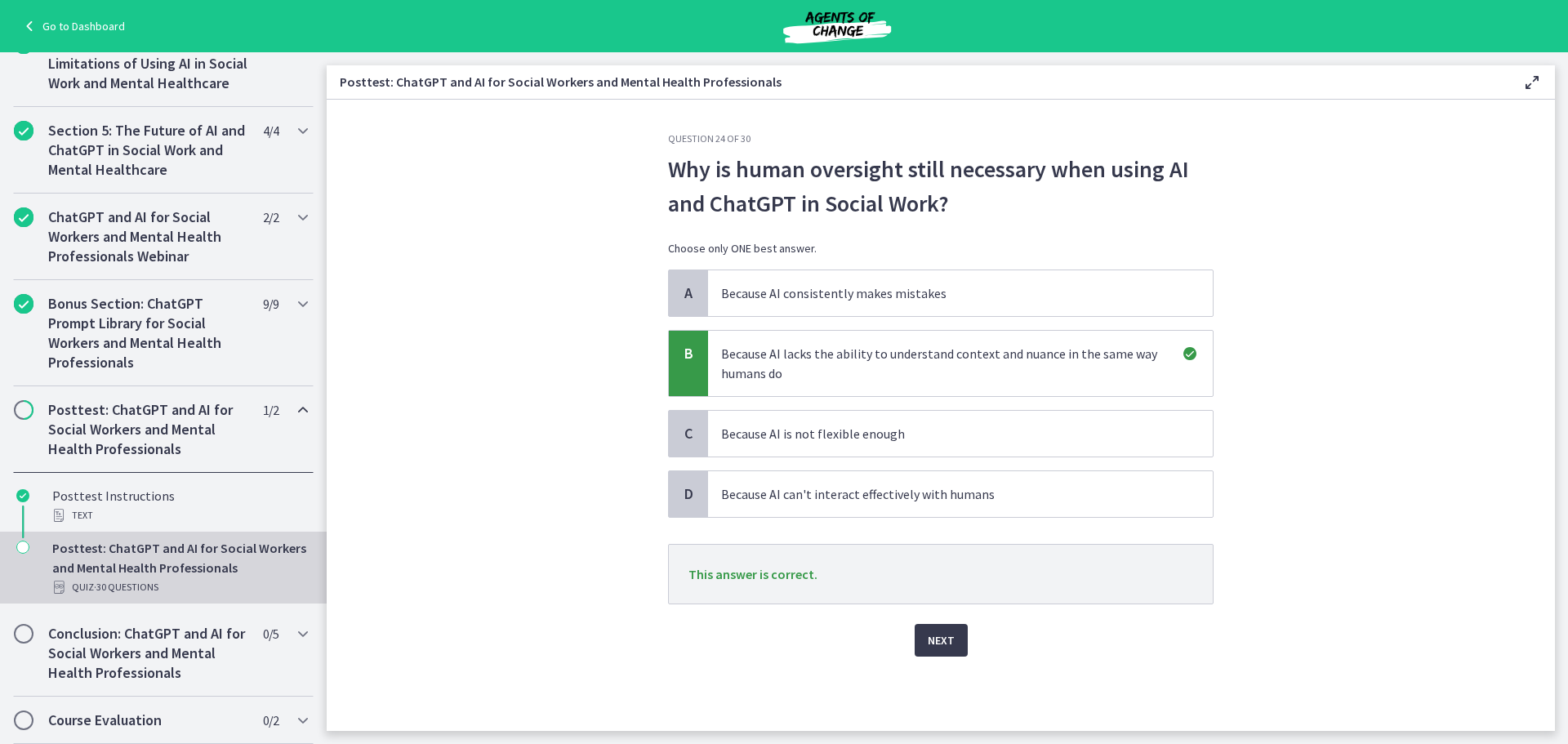
click at [945, 622] on div "Next" at bounding box center [940, 631] width 545 height 53
click at [930, 642] on span "Next" at bounding box center [941, 641] width 27 height 20
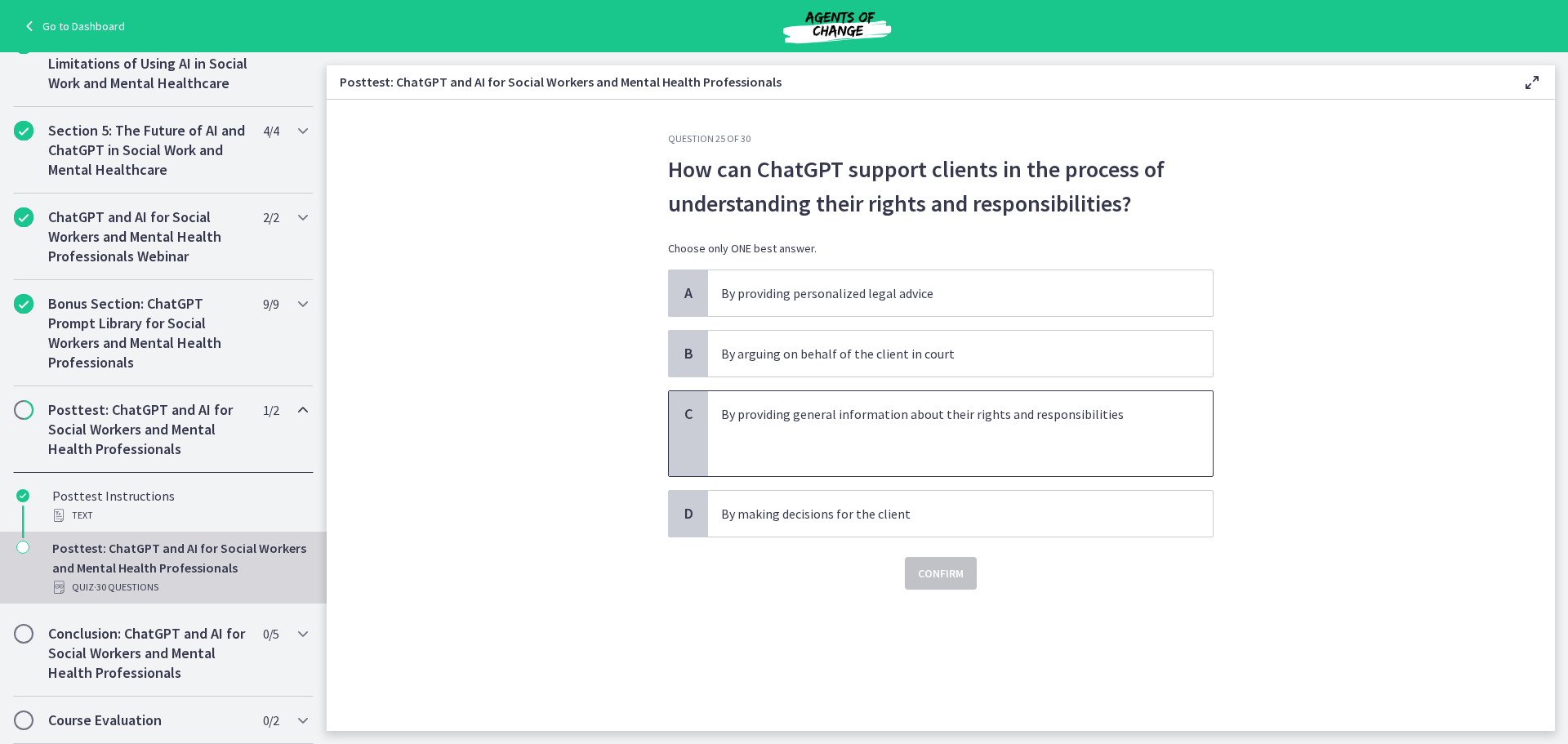
click at [988, 430] on p at bounding box center [944, 434] width 446 height 20
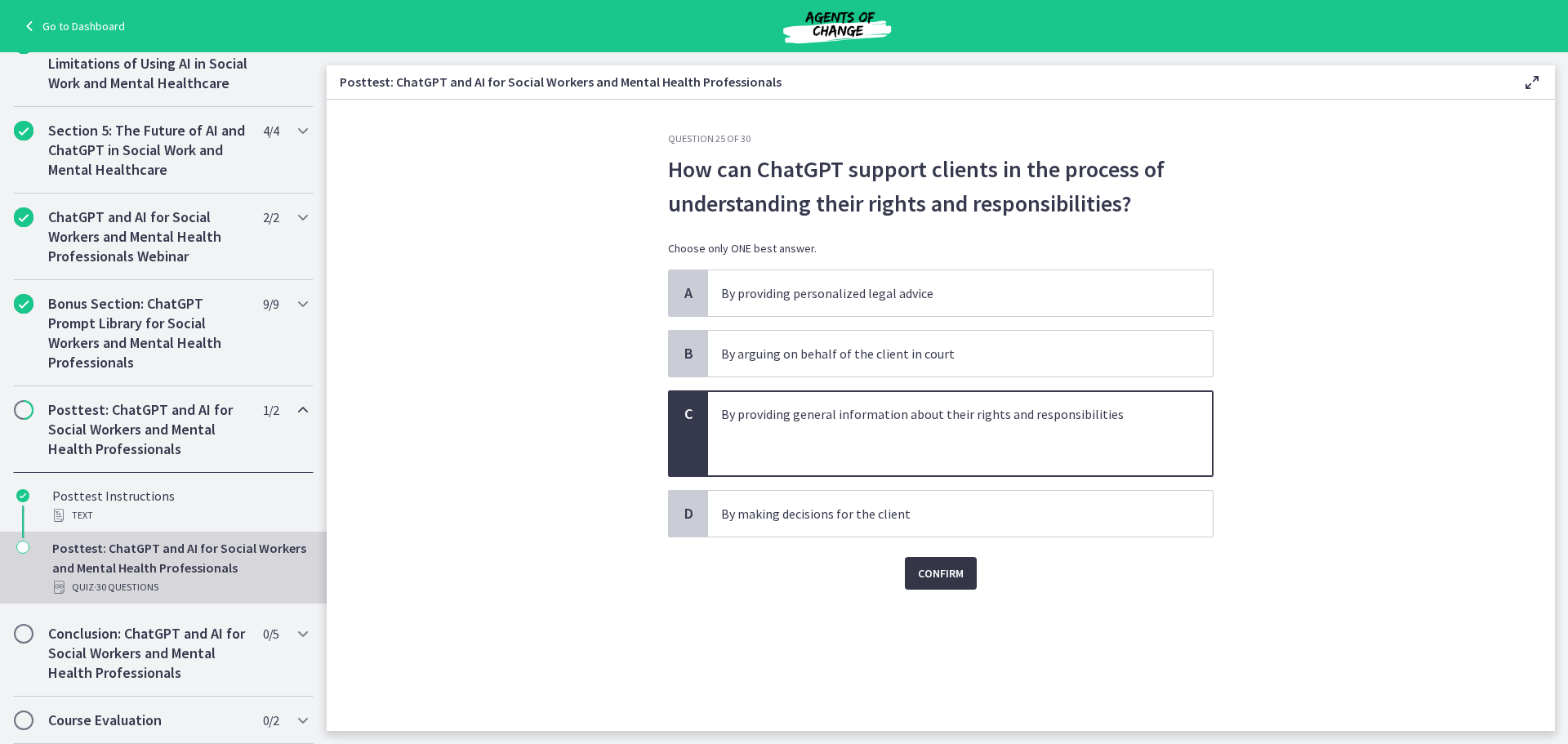
click at [939, 568] on span "Confirm" at bounding box center [940, 574] width 46 height 20
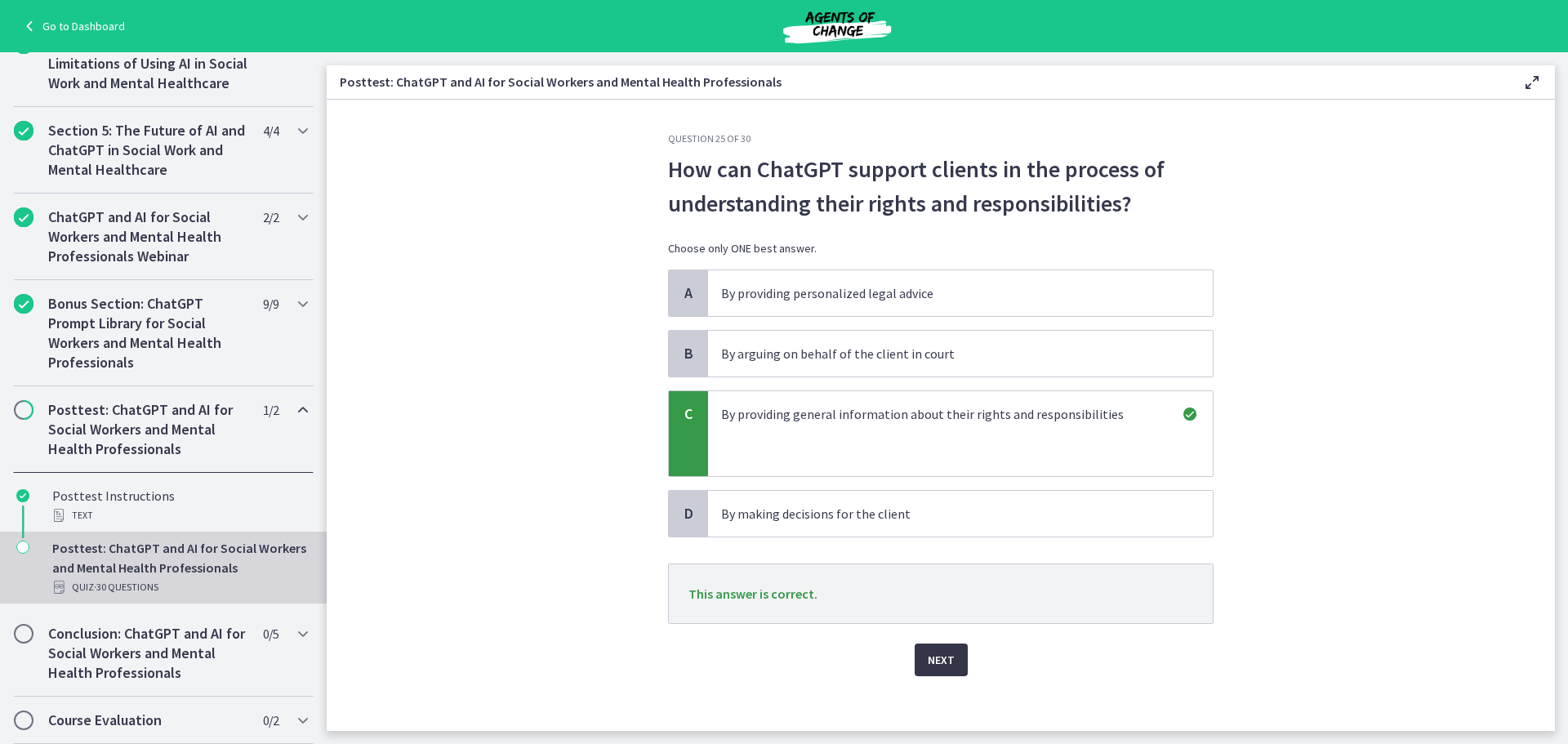
click at [960, 660] on button "Next" at bounding box center [941, 660] width 53 height 33
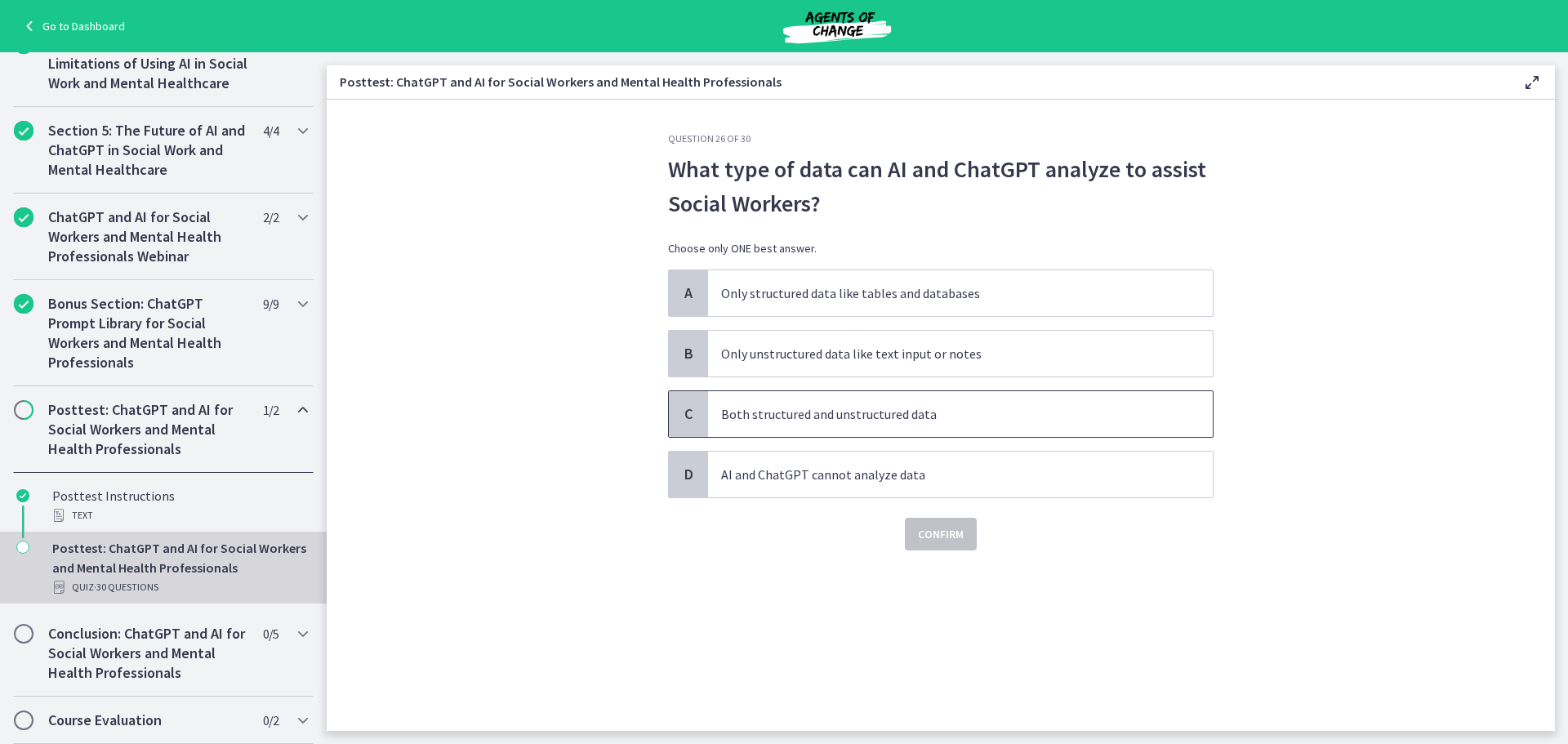
click at [951, 423] on p "Both structured and unstructured data" at bounding box center [944, 415] width 446 height 20
click at [916, 532] on button "Confirm" at bounding box center [940, 534] width 72 height 33
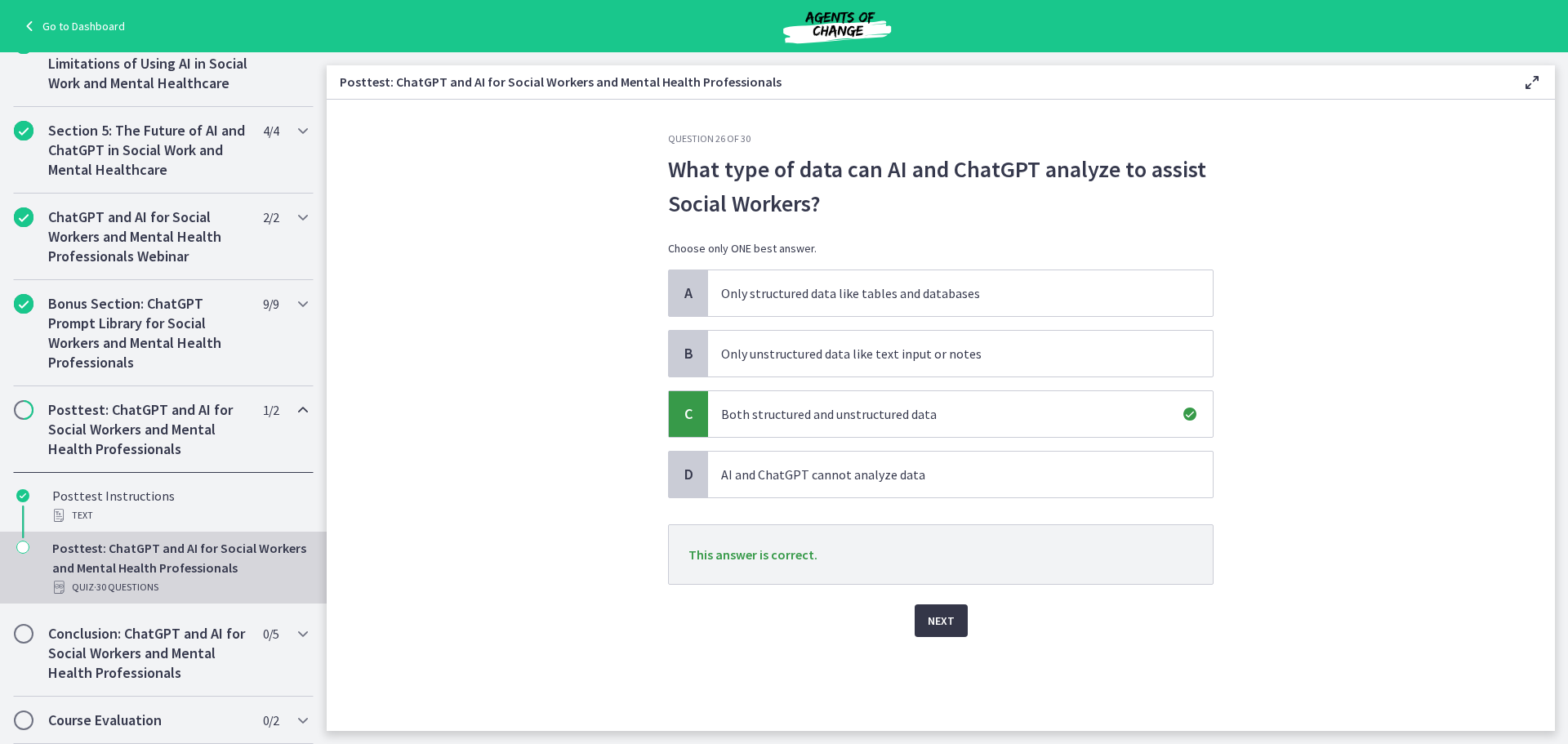
click at [943, 611] on span "Next" at bounding box center [941, 621] width 27 height 20
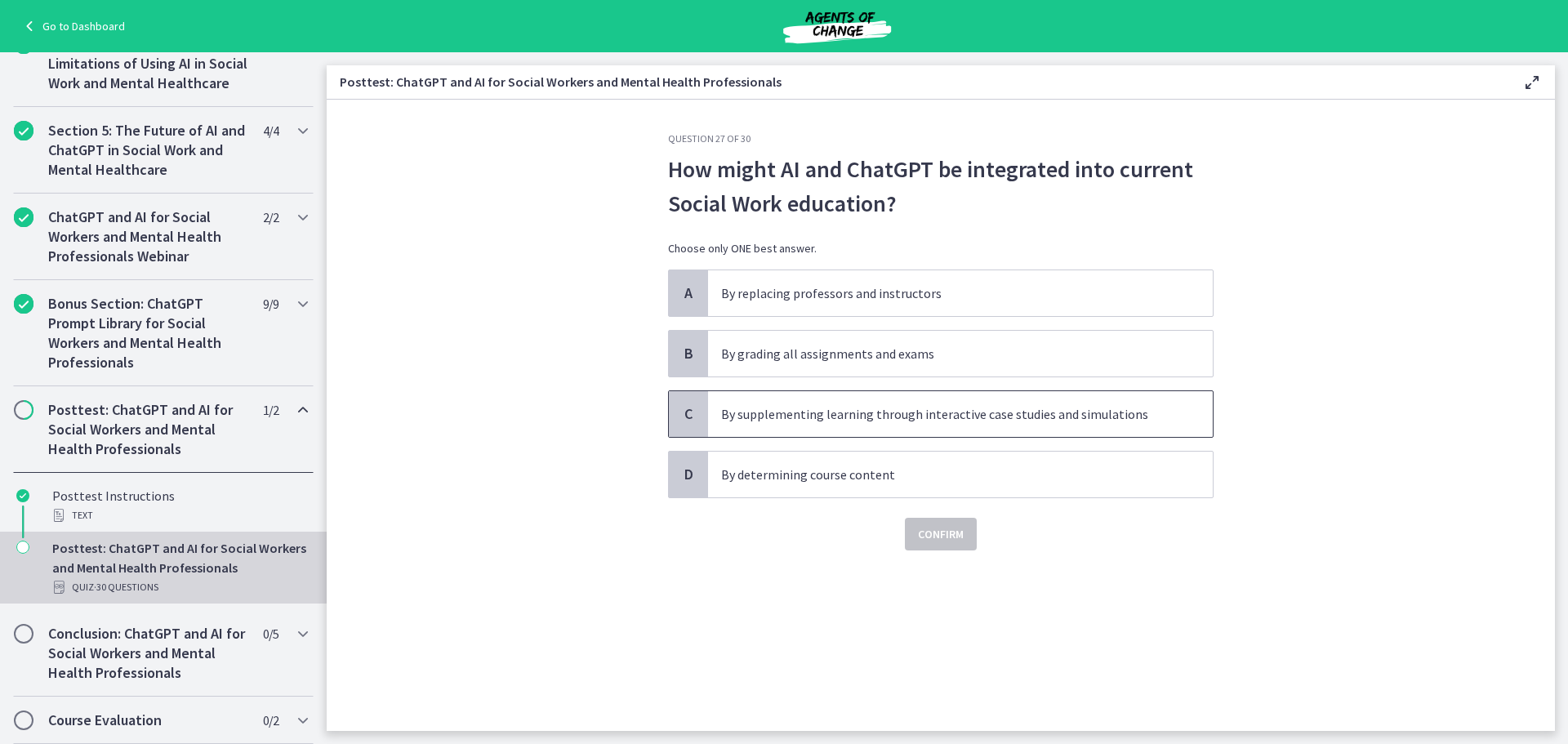
click at [1004, 429] on span "By supplementing learning through interactive case studies and simulations" at bounding box center [959, 414] width 504 height 46
click at [961, 549] on button "Confirm" at bounding box center [940, 534] width 72 height 33
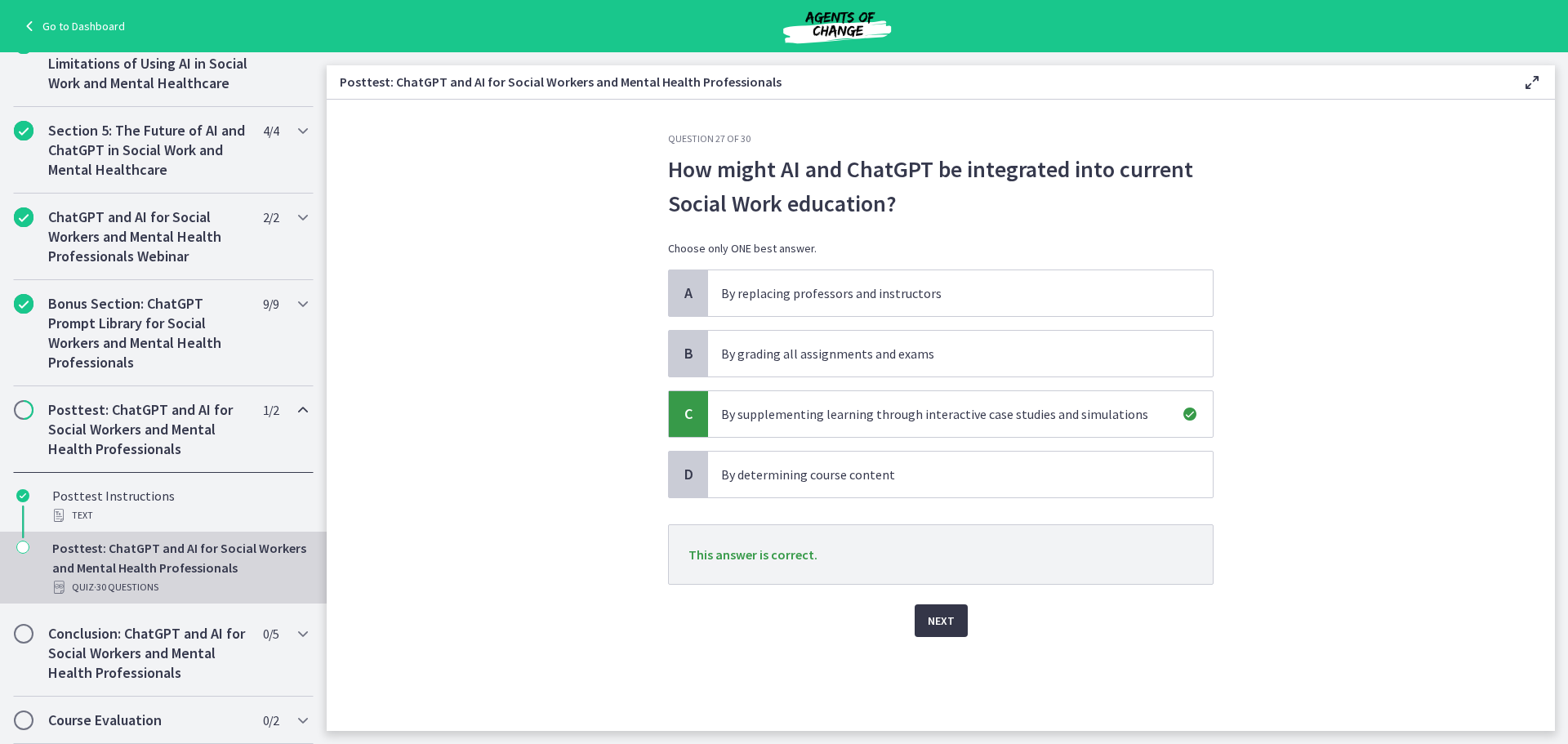
click at [943, 619] on span "Next" at bounding box center [941, 621] width 27 height 20
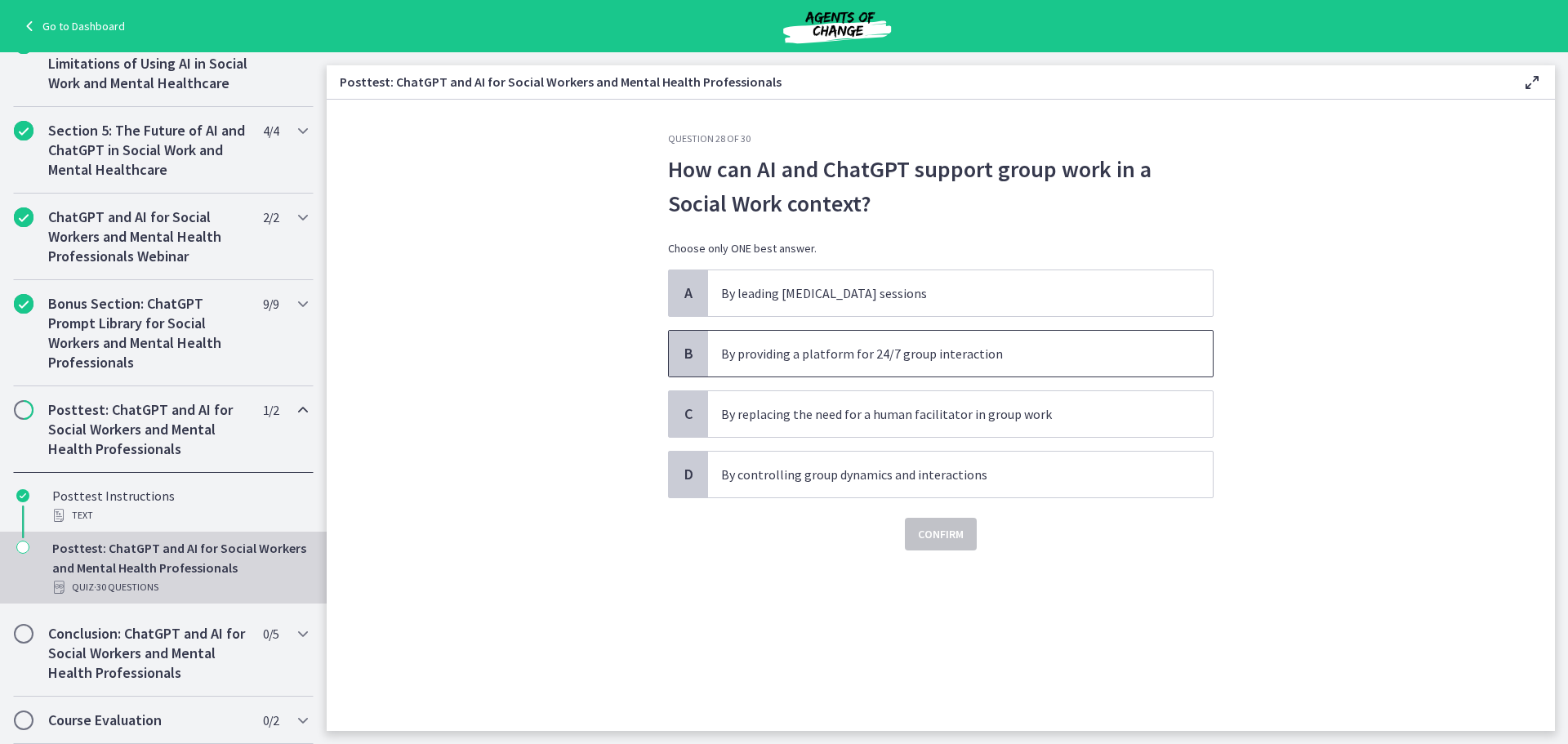
click at [937, 344] on p "By providing a platform for 24/7 group interaction" at bounding box center [944, 354] width 446 height 20
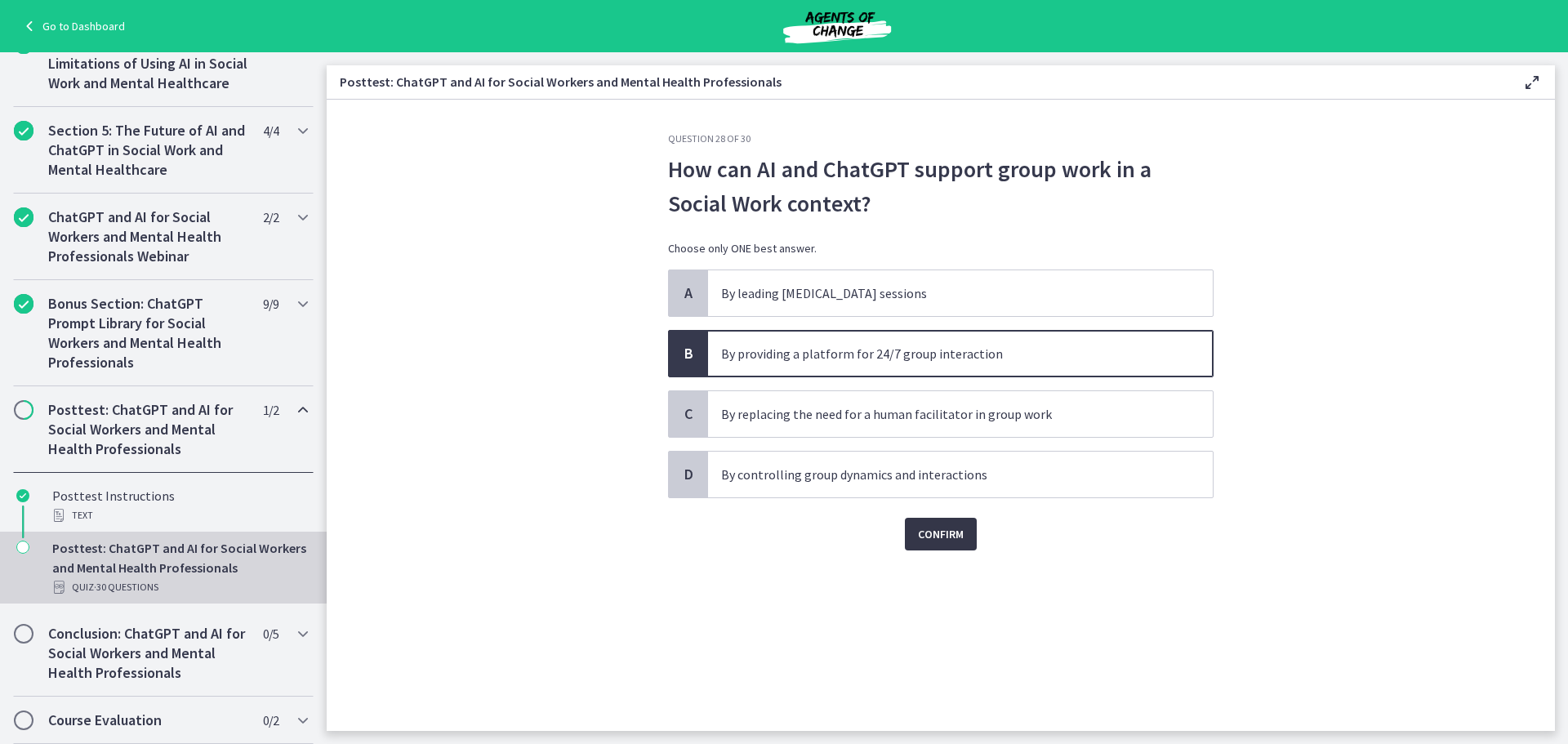
click at [940, 541] on span "Confirm" at bounding box center [940, 535] width 46 height 20
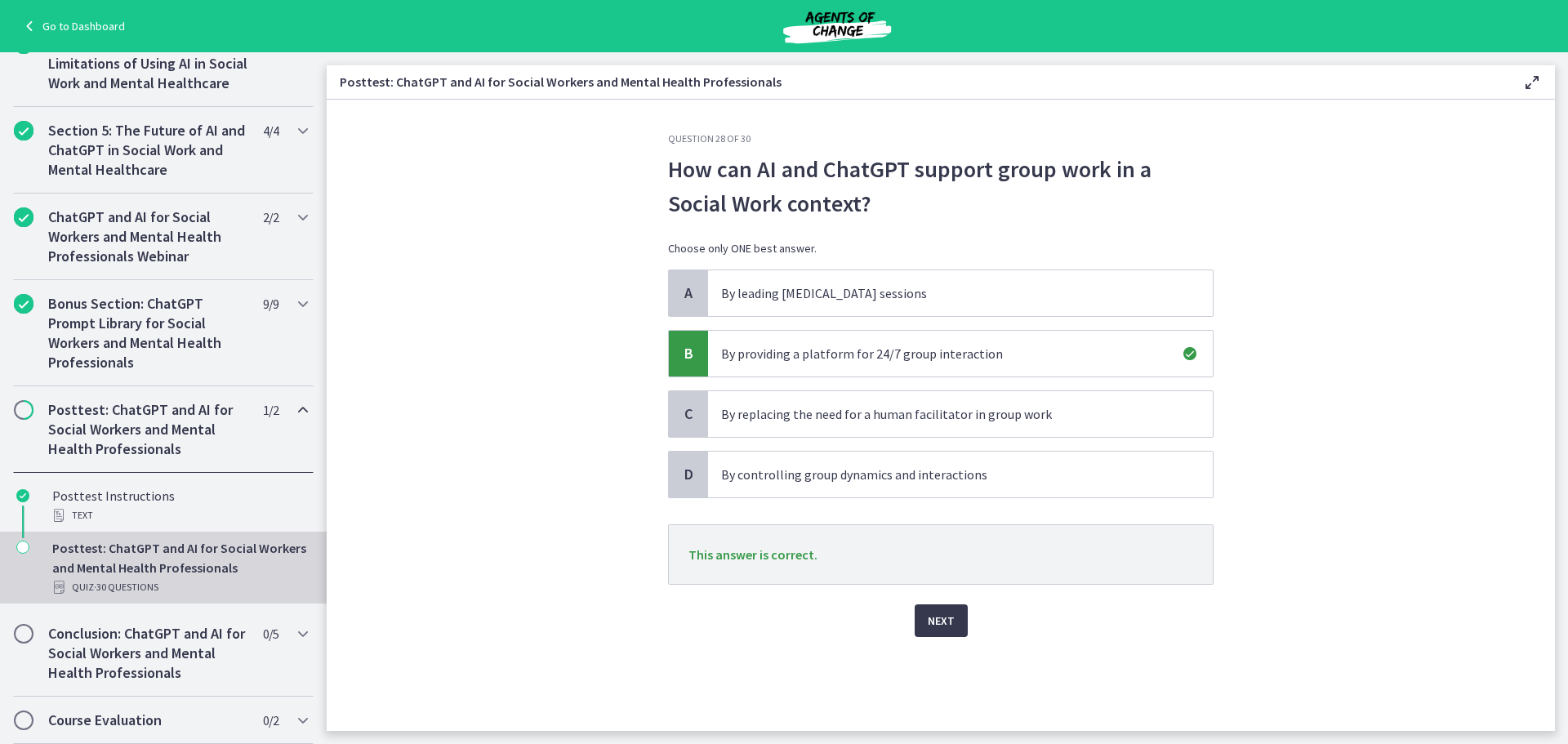
click at [967, 691] on div "Question 28 of 30 How can AI and ChatGPT support group work in a Social Work co…" at bounding box center [941, 432] width 572 height 599
click at [959, 600] on div "Next" at bounding box center [940, 611] width 545 height 53
click at [954, 617] on button "Next" at bounding box center [941, 621] width 53 height 33
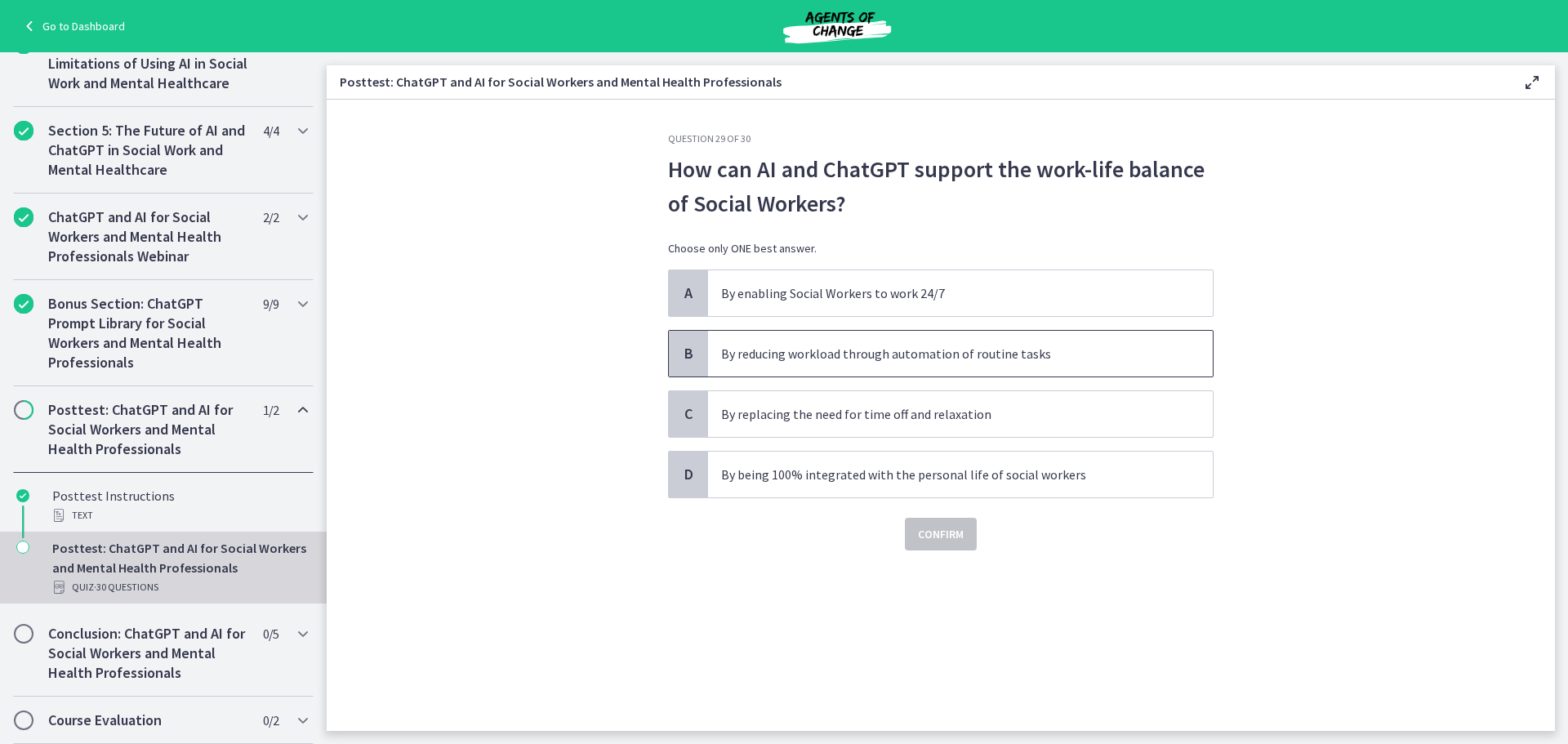
click at [957, 355] on p "By reducing workload through automation of routine tasks" at bounding box center [944, 354] width 446 height 20
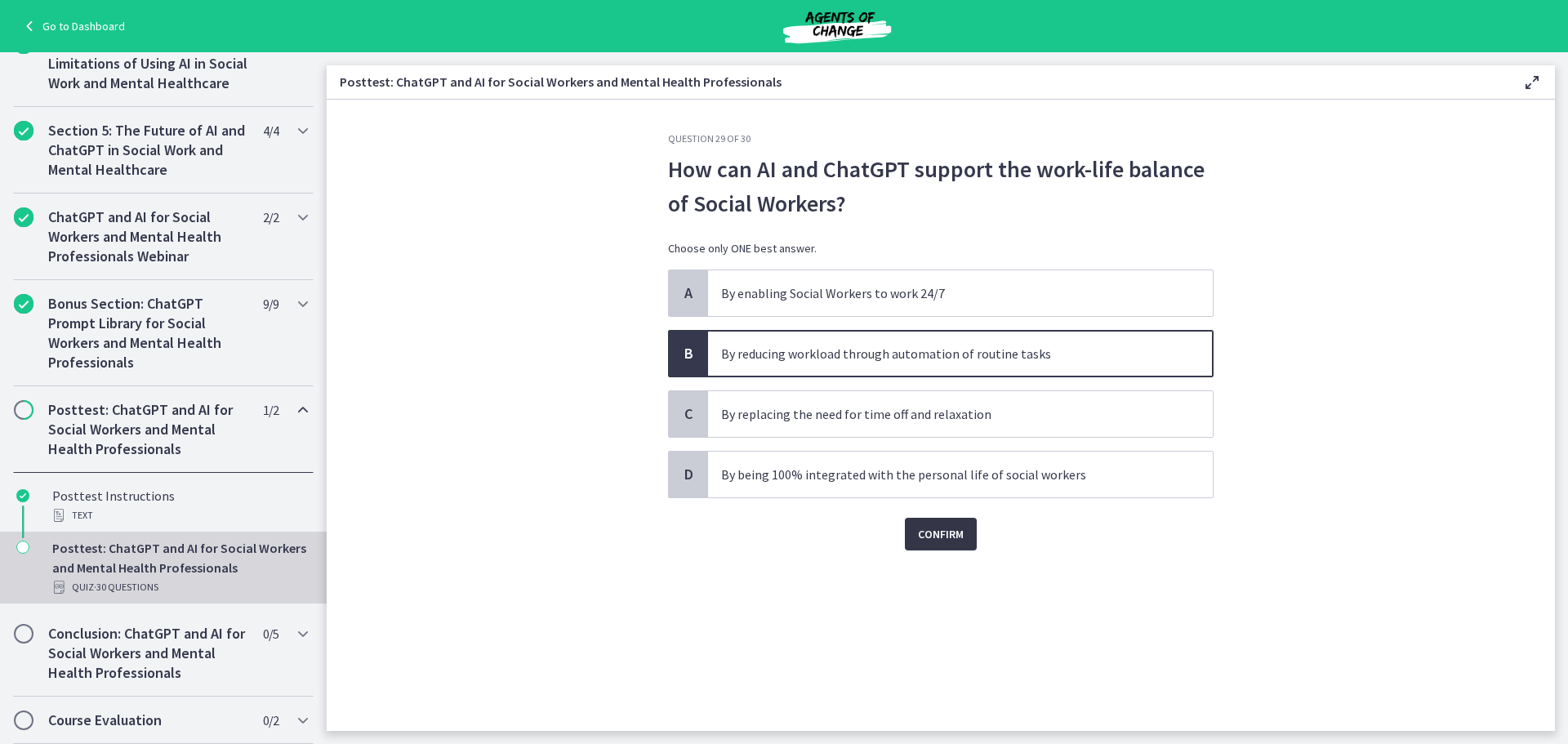
click at [952, 539] on span "Confirm" at bounding box center [940, 535] width 46 height 20
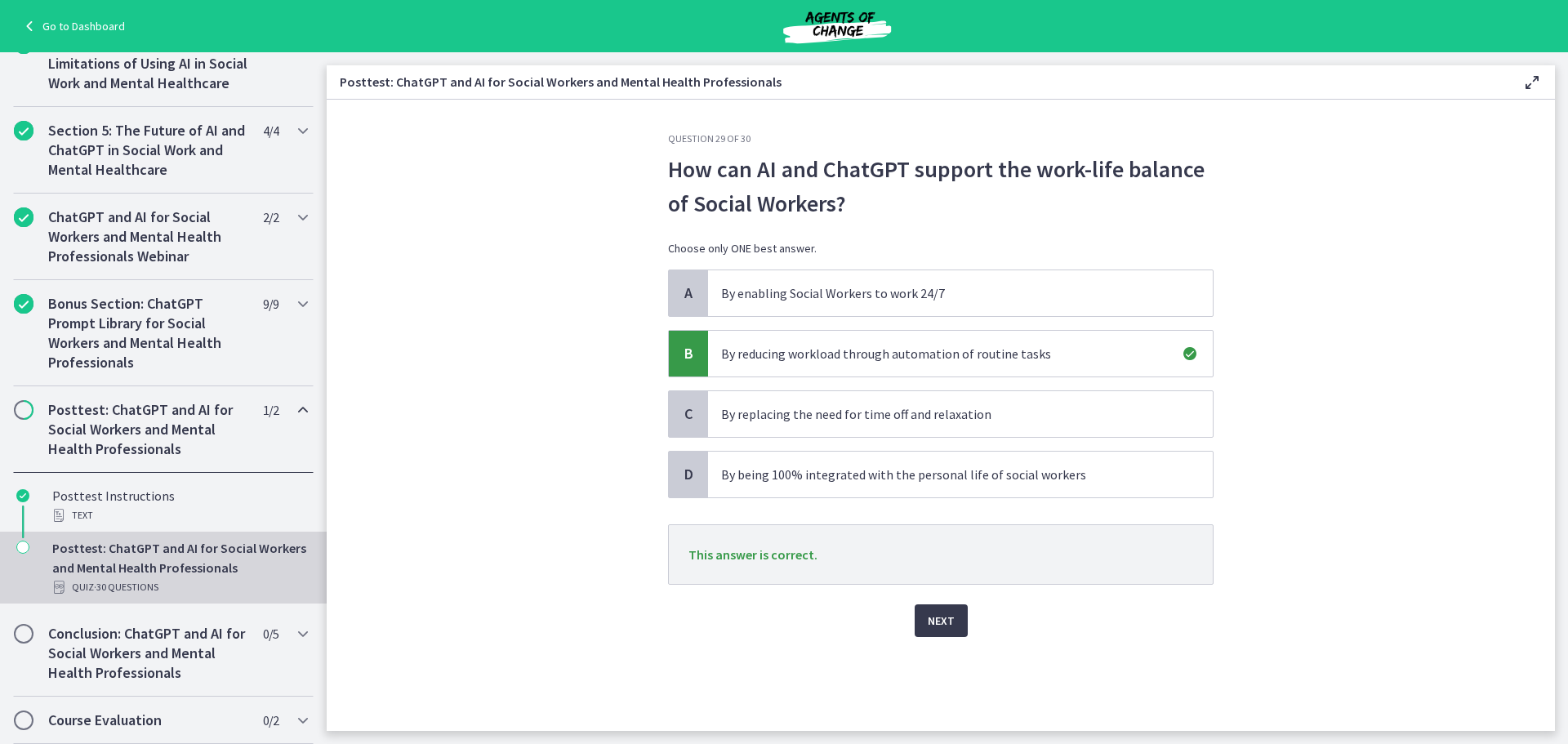
click at [970, 631] on div "Next" at bounding box center [940, 611] width 545 height 53
click at [919, 622] on button "Next" at bounding box center [941, 621] width 53 height 33
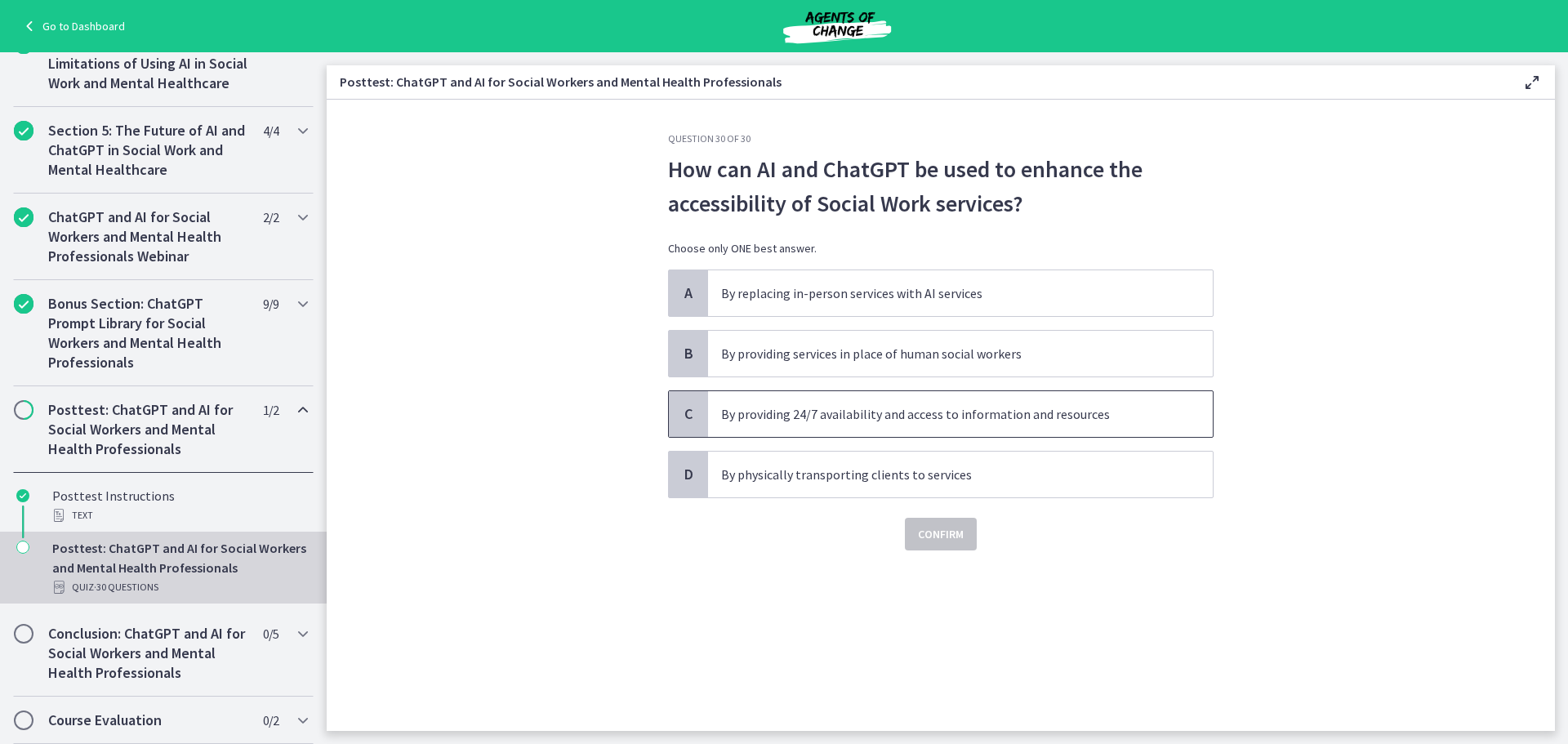
click at [989, 415] on p "By providing 24/7 availability and access to information and resources" at bounding box center [944, 415] width 446 height 20
click at [949, 528] on span "Confirm" at bounding box center [940, 535] width 46 height 20
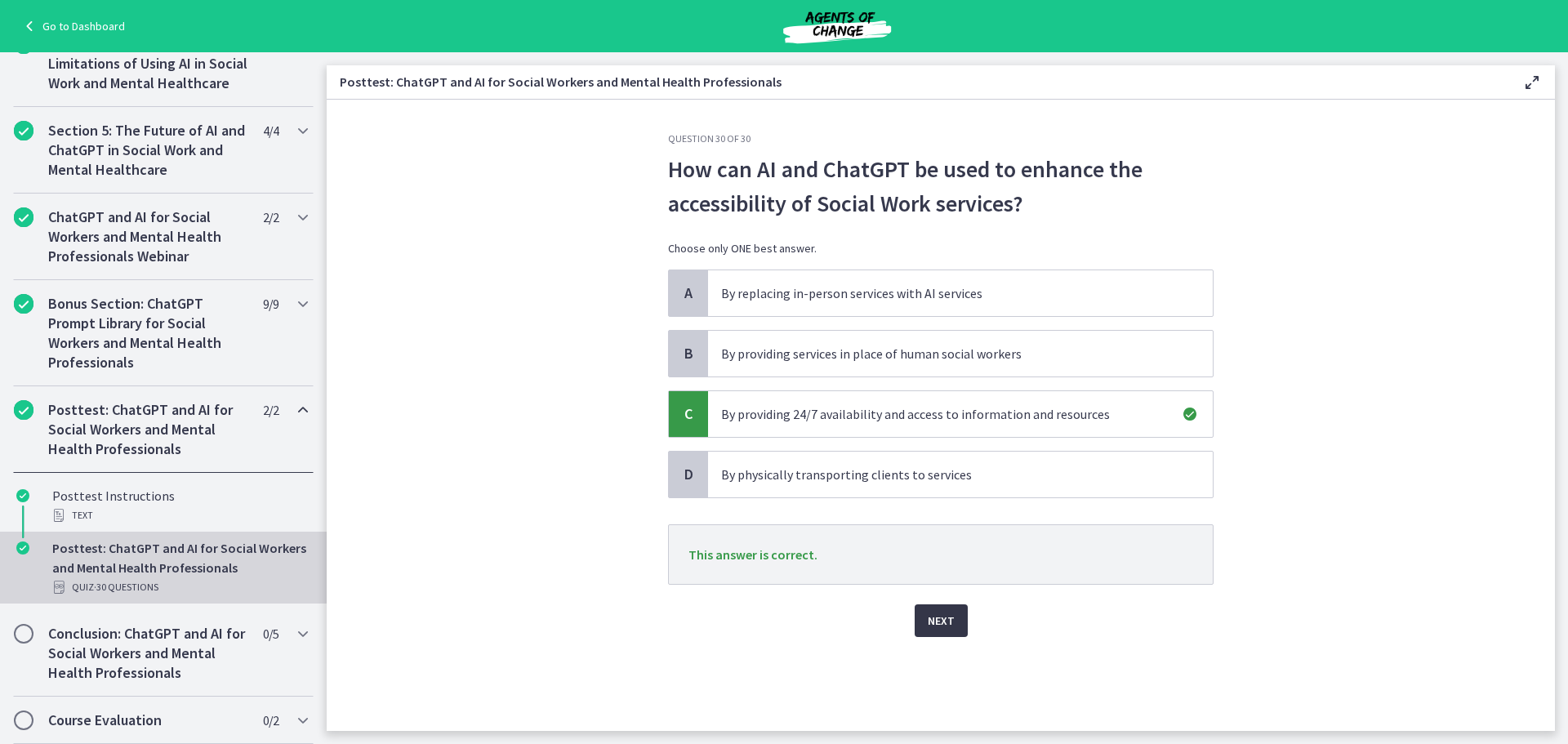
click at [964, 622] on button "Next" at bounding box center [941, 621] width 53 height 33
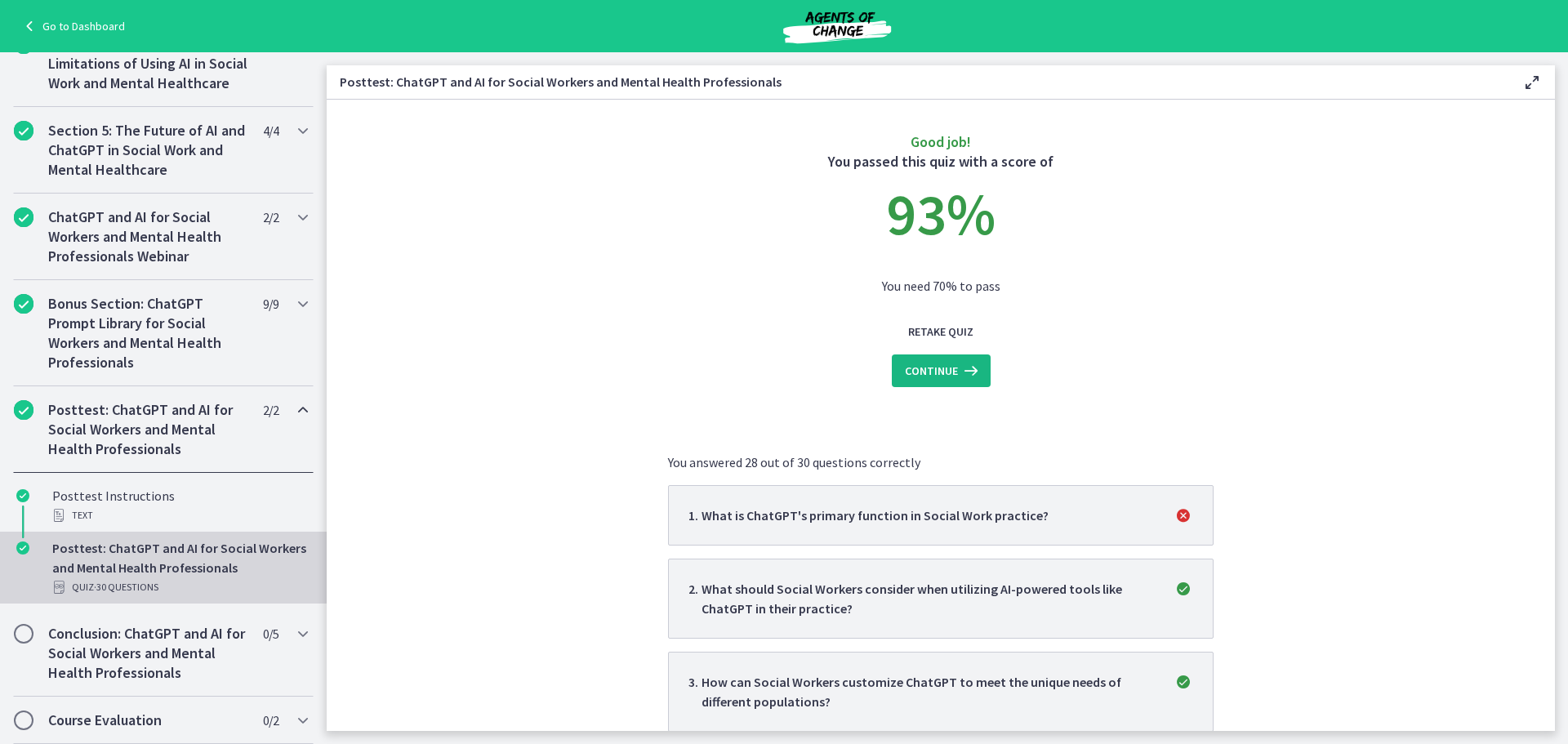
click at [979, 362] on button "Continue" at bounding box center [941, 370] width 99 height 33
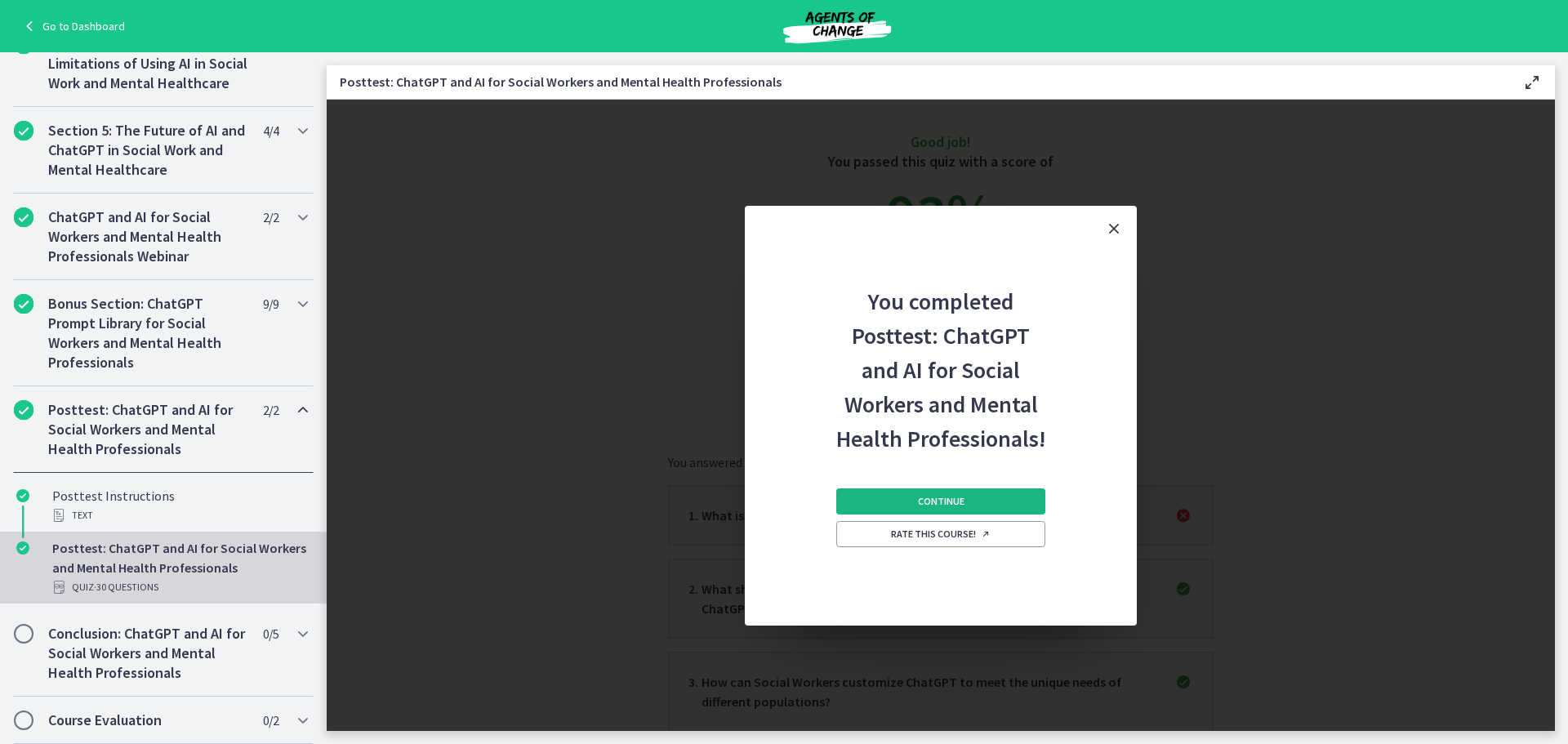
click at [994, 495] on button "Continue" at bounding box center [940, 501] width 209 height 26
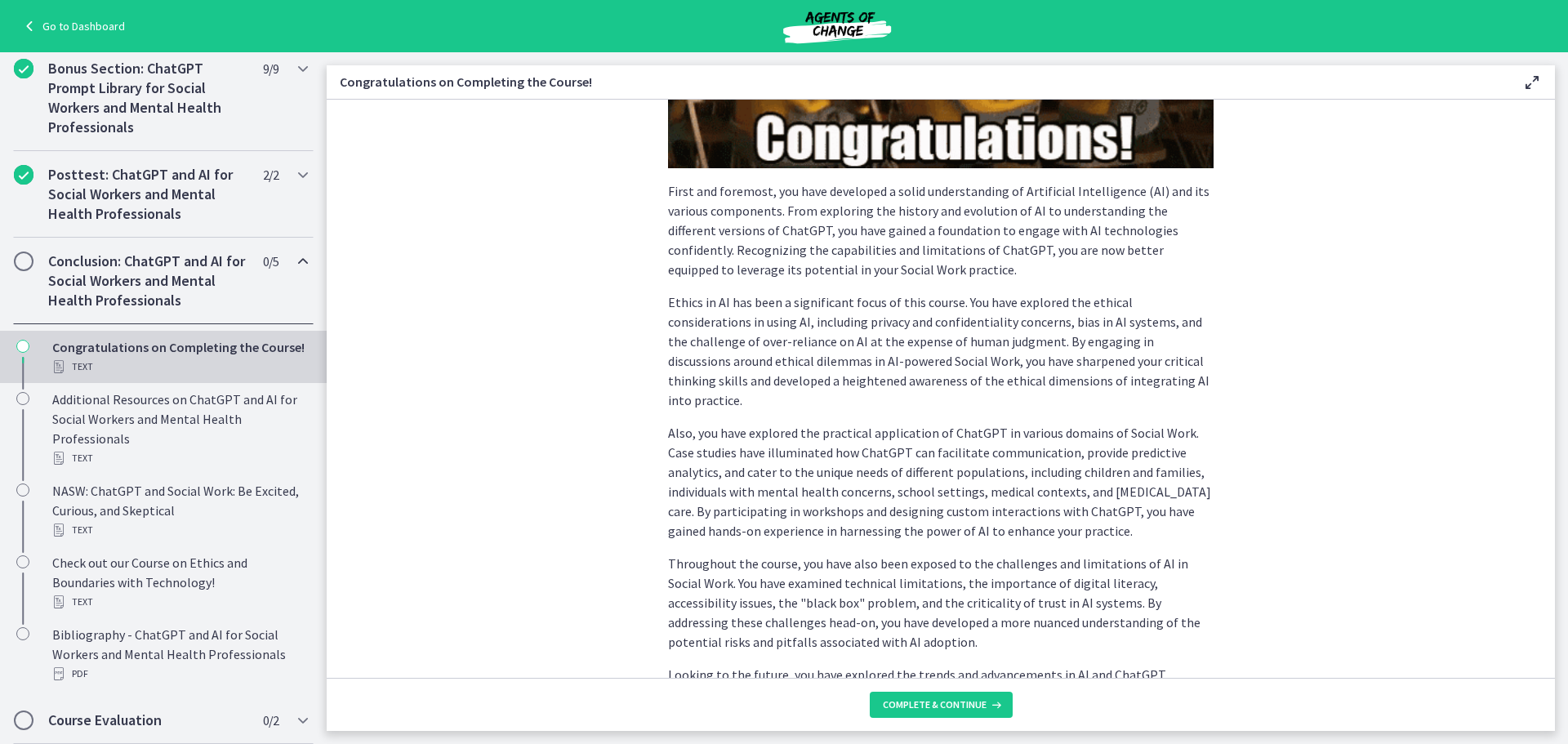
scroll to position [409, 0]
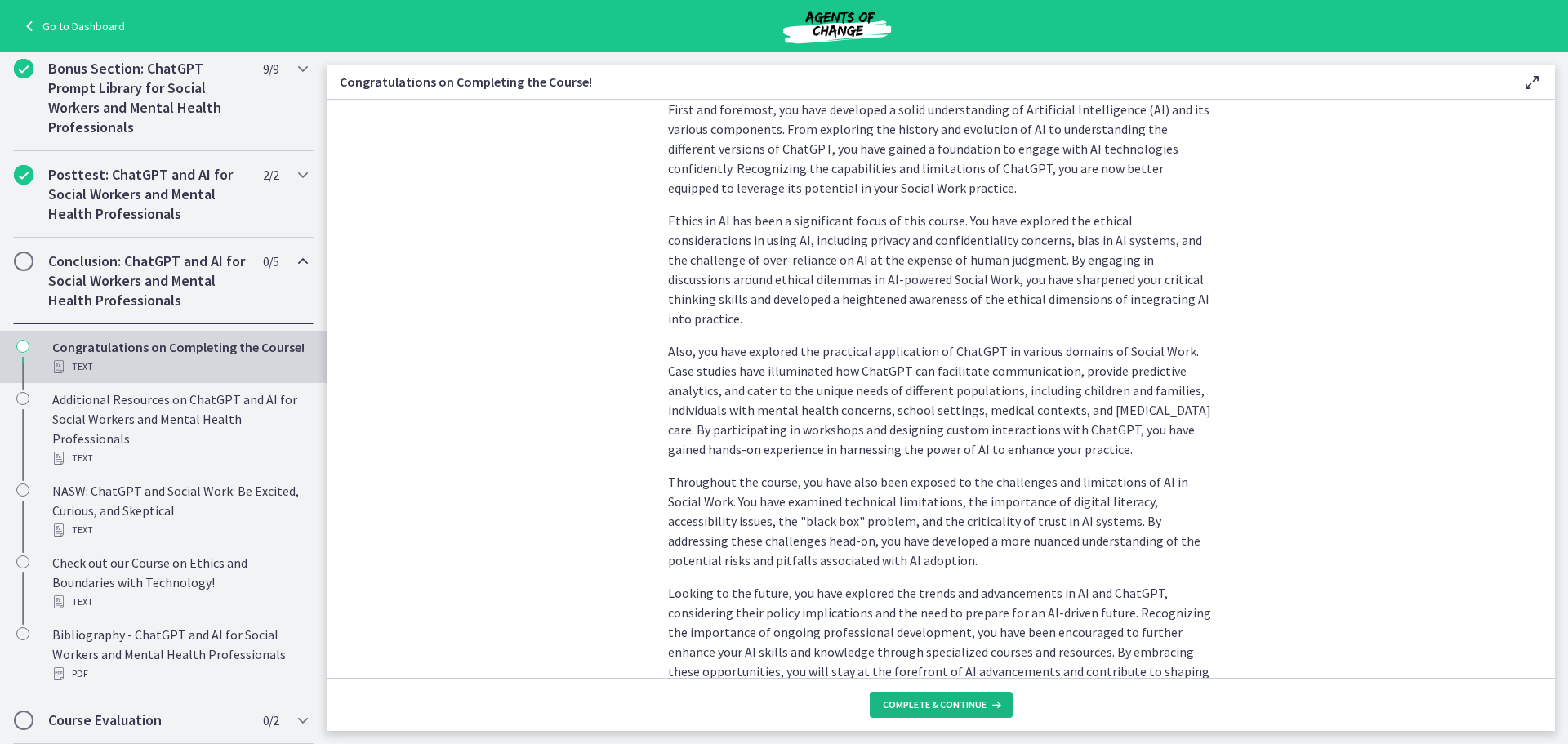
click at [960, 702] on span "Complete & continue" at bounding box center [934, 706] width 103 height 13
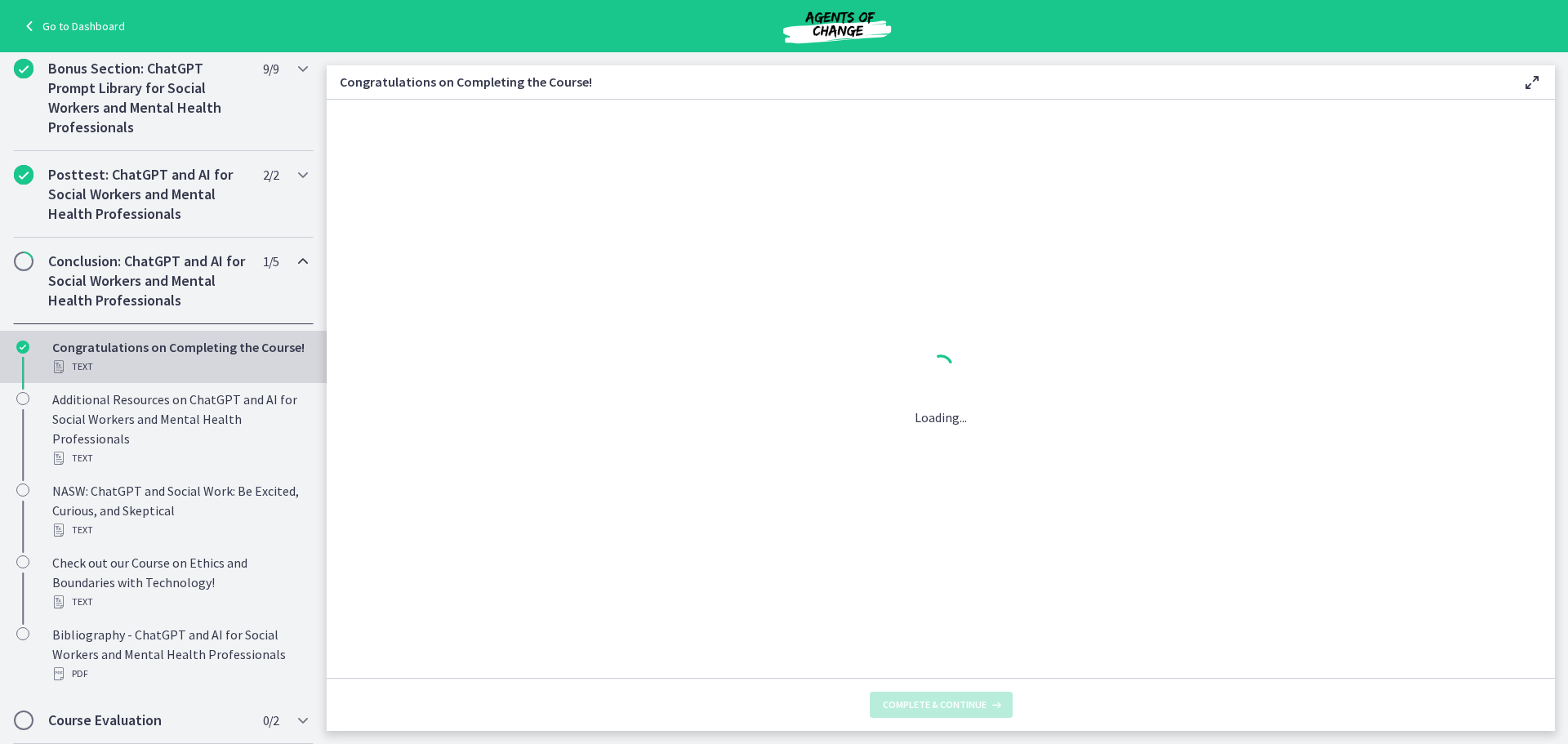
scroll to position [0, 0]
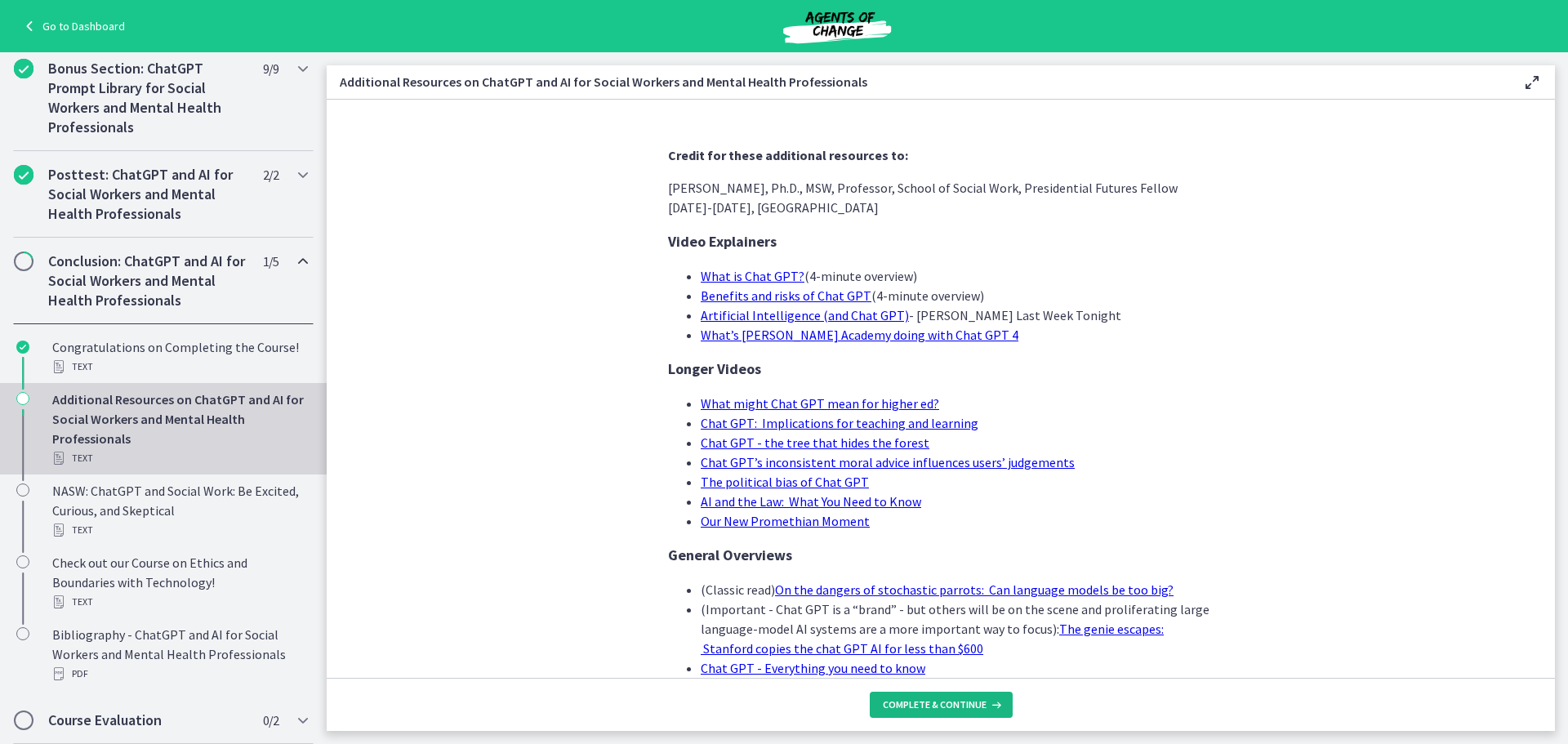
click at [960, 702] on span "Complete & continue" at bounding box center [934, 706] width 103 height 13
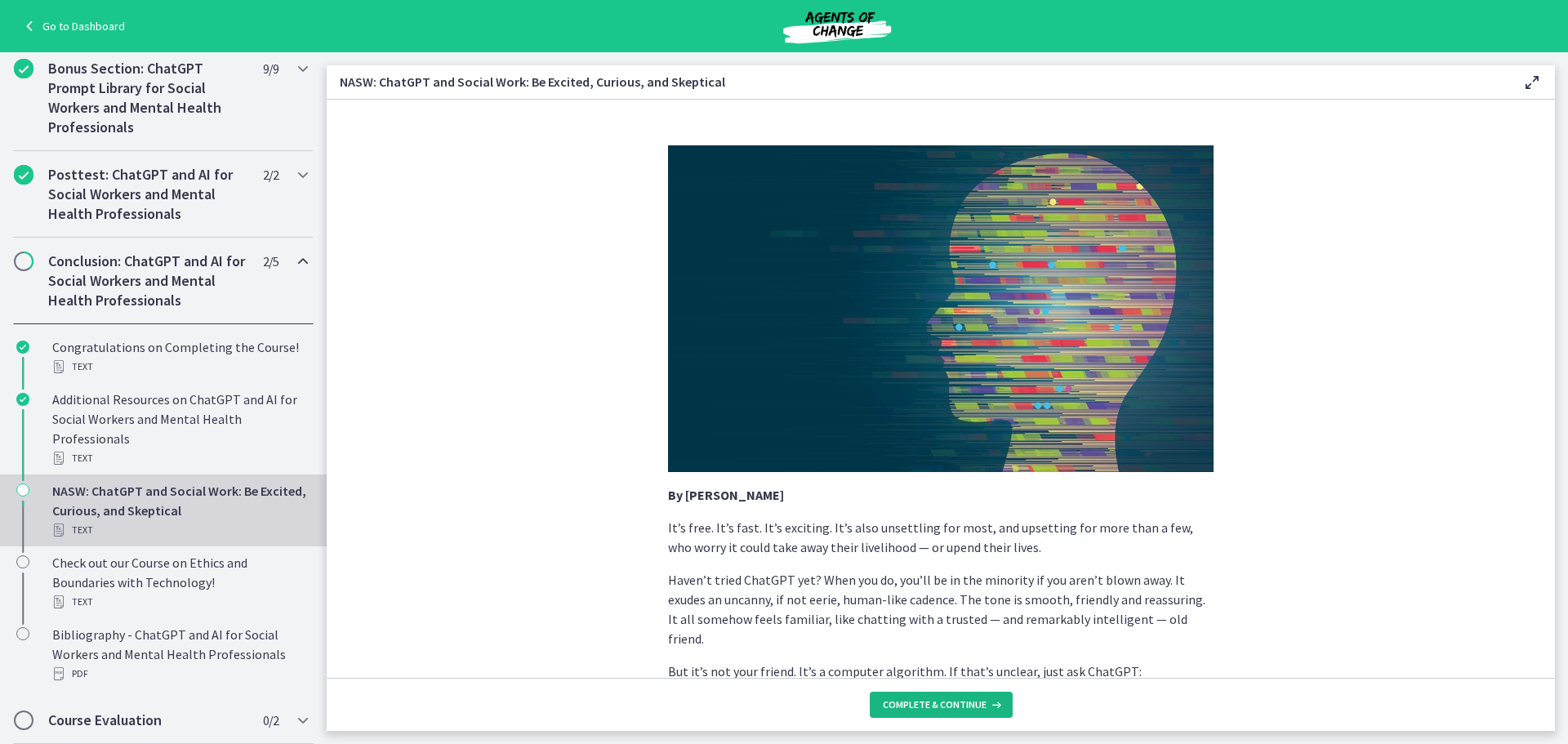
click at [960, 702] on span "Complete & continue" at bounding box center [934, 706] width 103 height 13
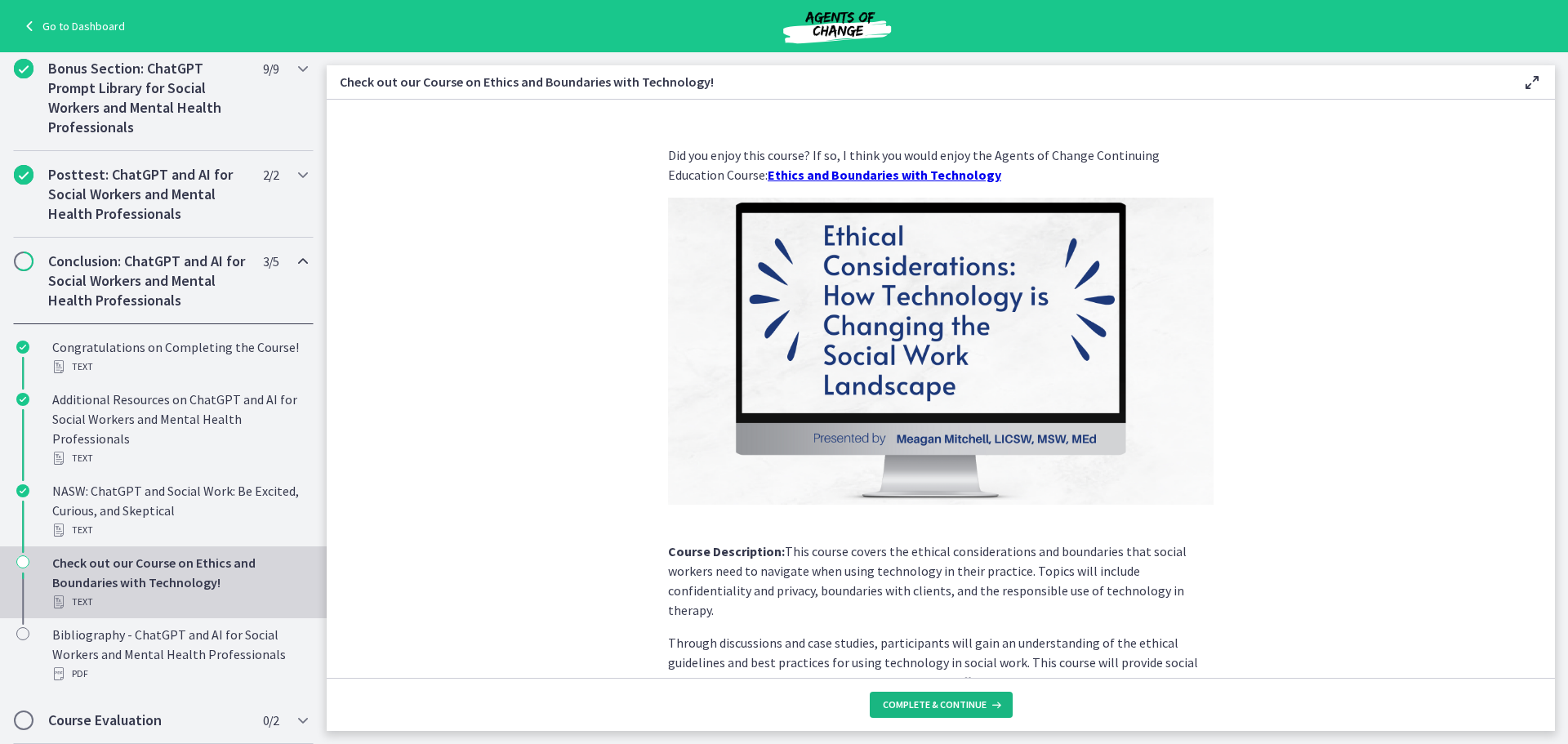
click at [960, 702] on span "Complete & continue" at bounding box center [934, 706] width 103 height 13
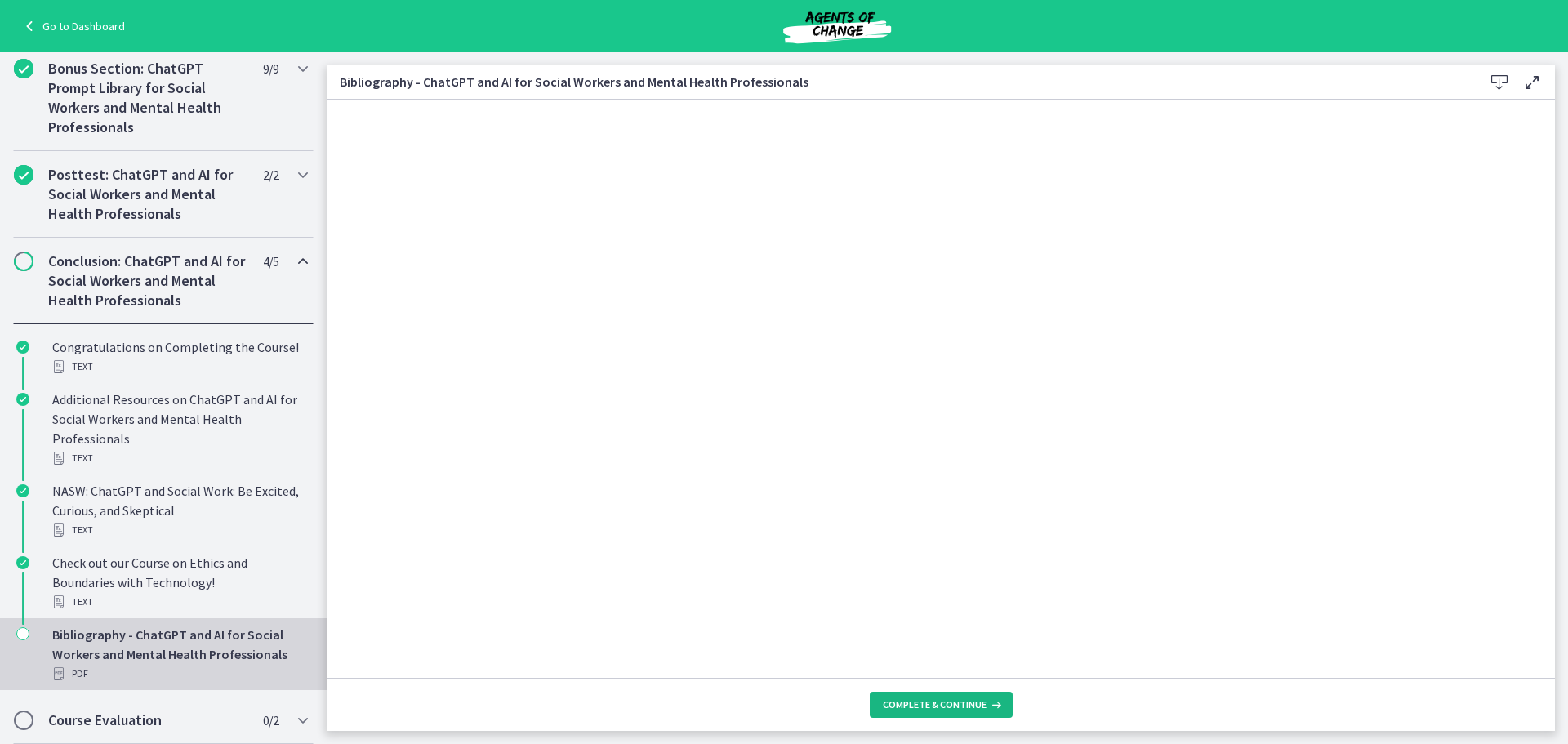
click at [960, 702] on span "Complete & continue" at bounding box center [934, 706] width 103 height 13
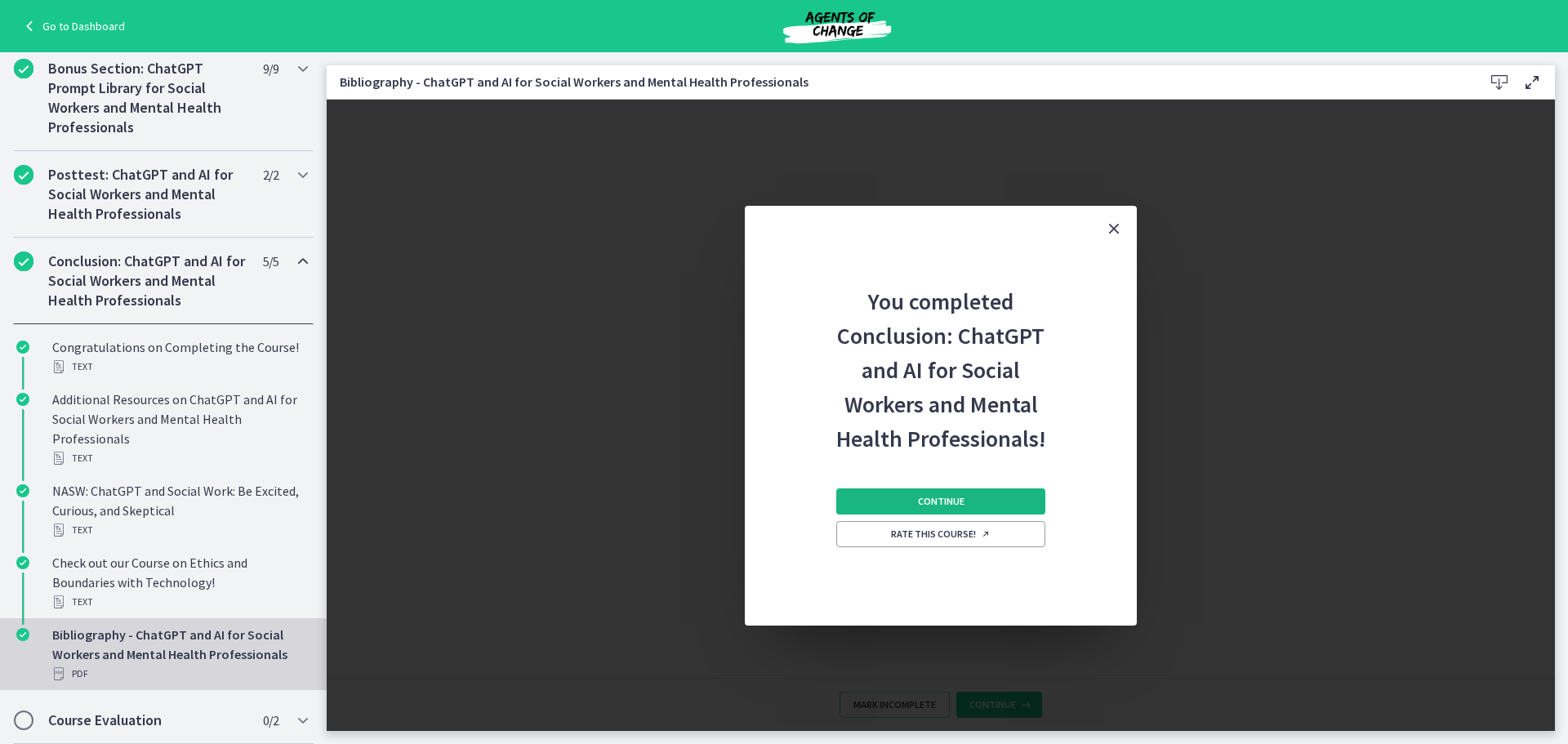
click at [930, 509] on button "Continue" at bounding box center [940, 501] width 209 height 26
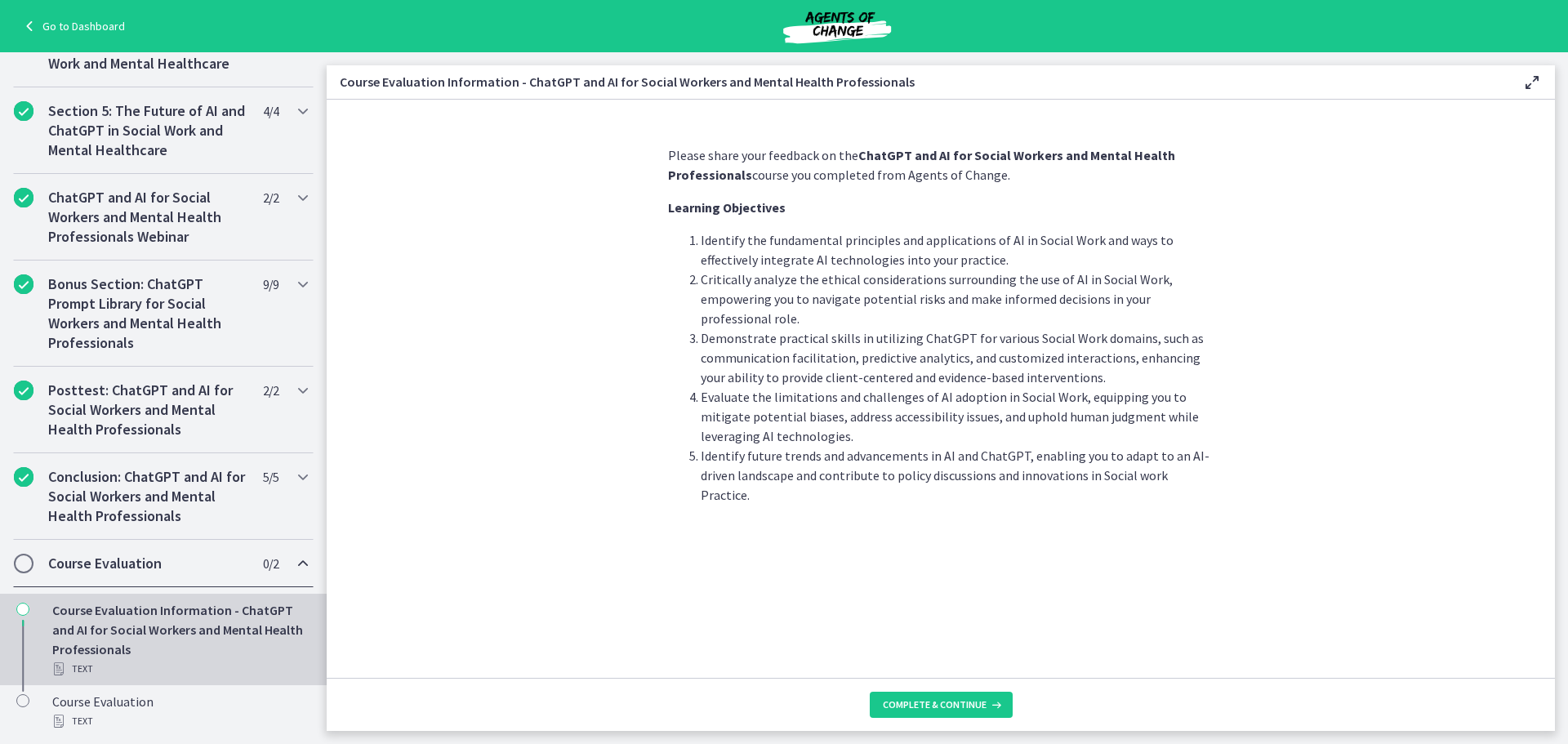
scroll to position [648, 0]
click at [943, 709] on span "Complete & continue" at bounding box center [934, 706] width 103 height 13
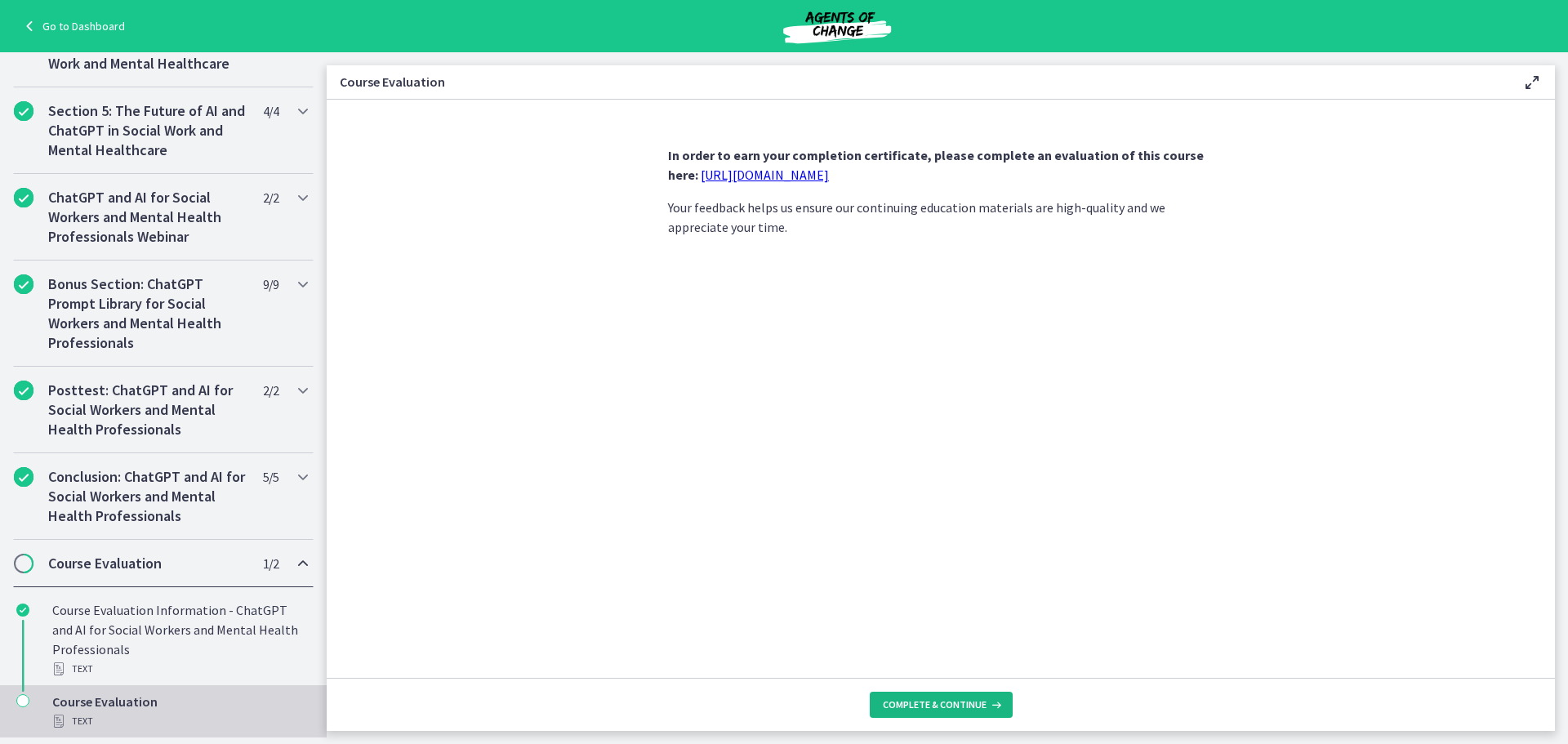
click at [935, 702] on span "Complete & continue" at bounding box center [934, 706] width 103 height 13
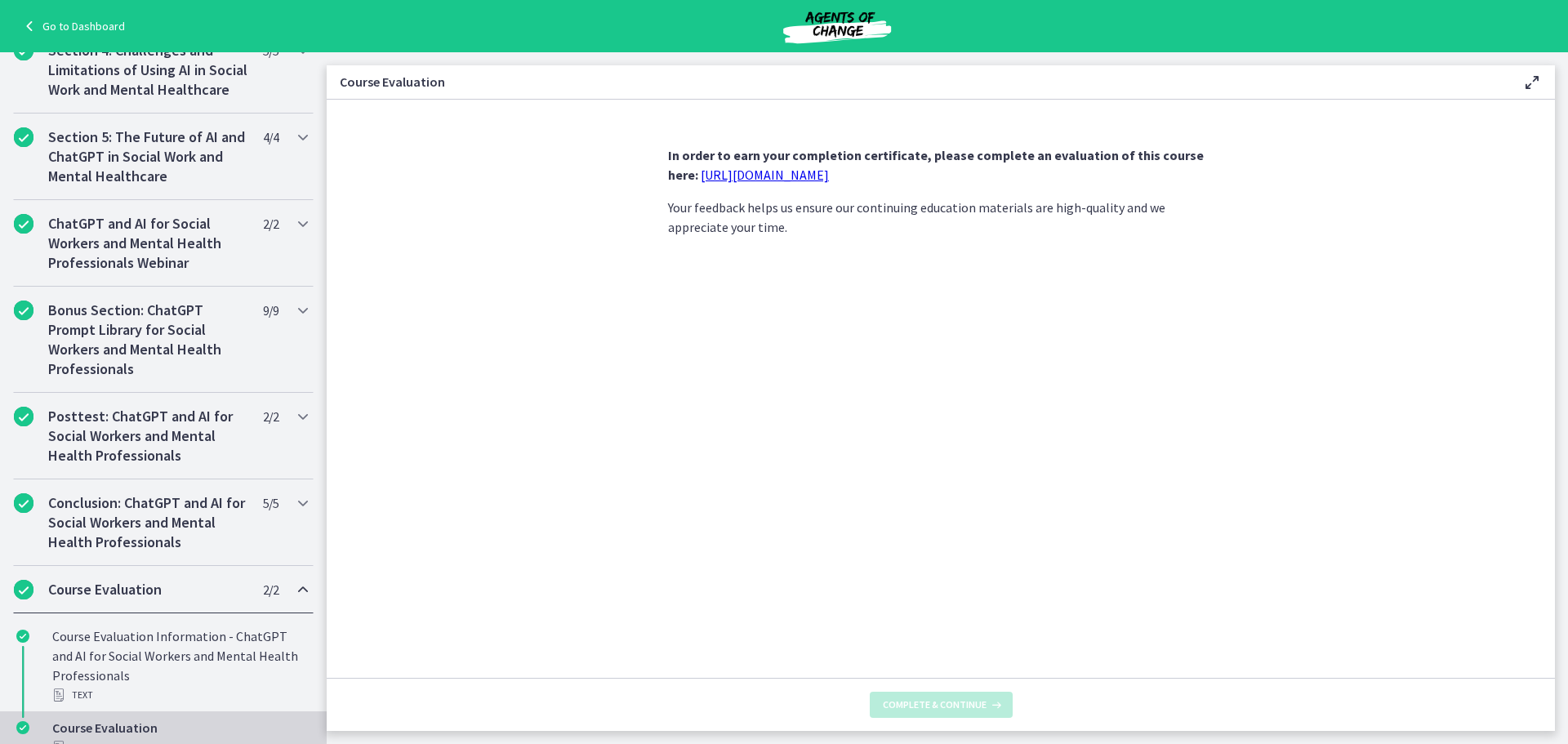
scroll to position [736, 0]
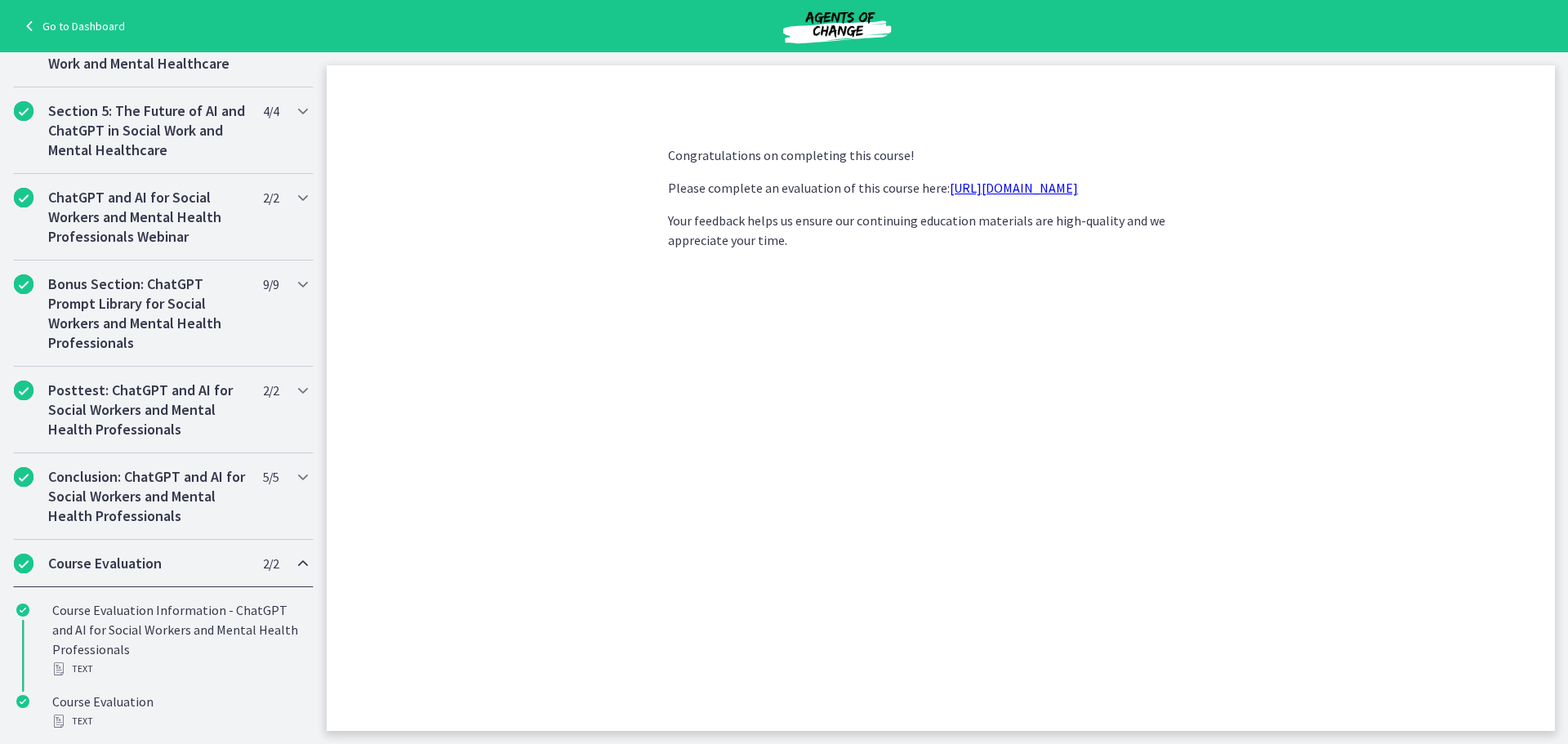
scroll to position [82, 0]
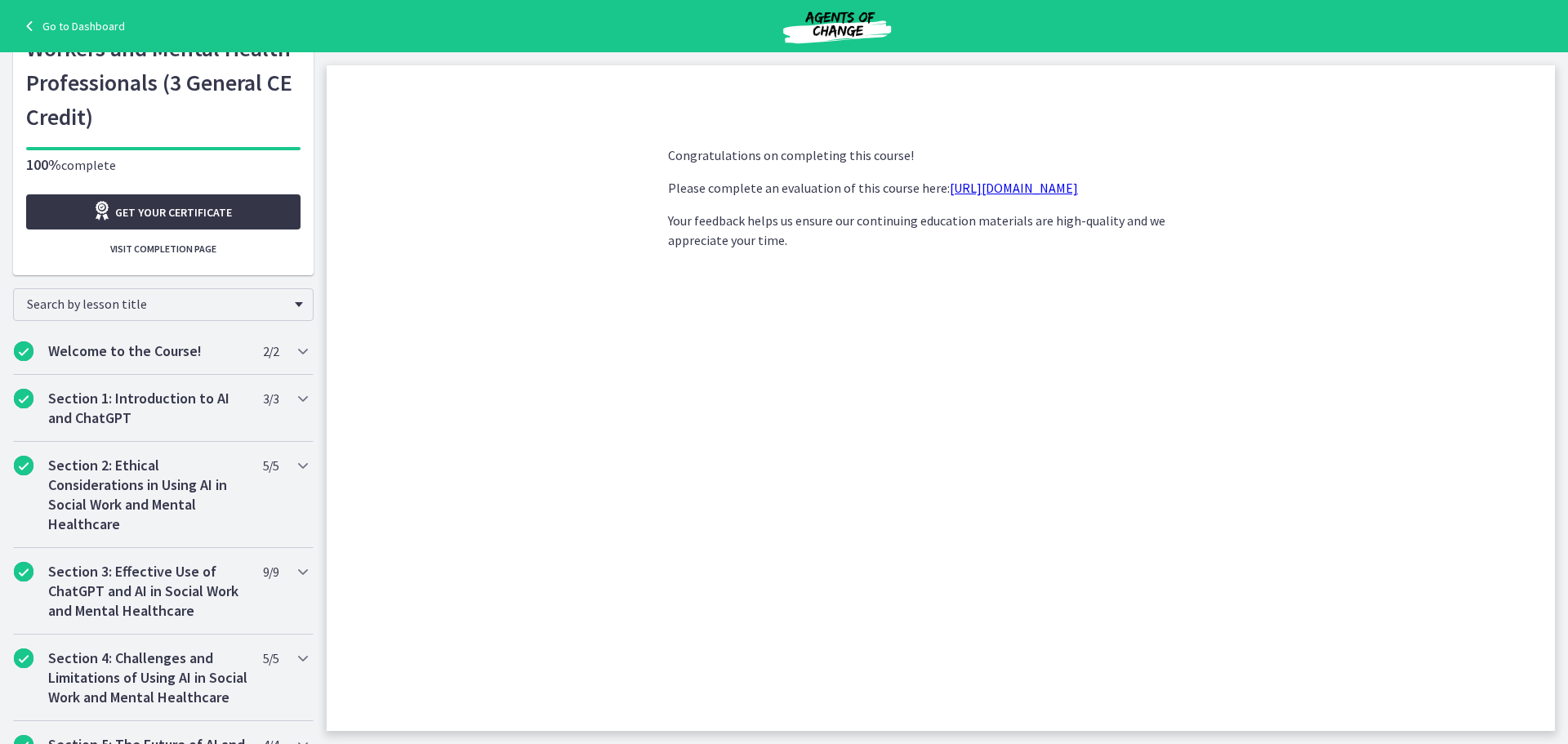
click at [208, 229] on link "Get your certificate" at bounding box center [163, 212] width 274 height 35
click at [82, 20] on link "Go to Dashboard" at bounding box center [73, 27] width 105 height 20
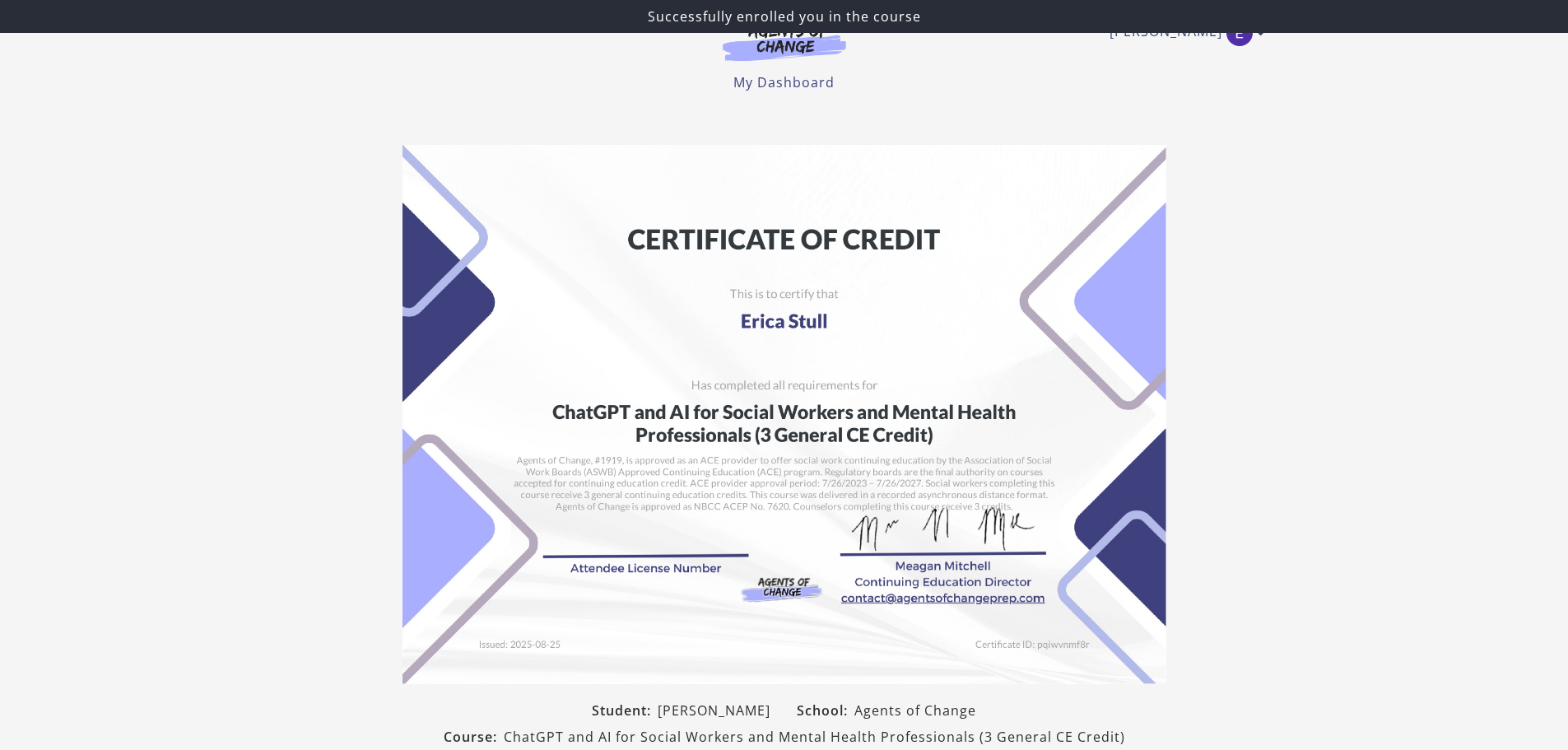
scroll to position [172, 0]
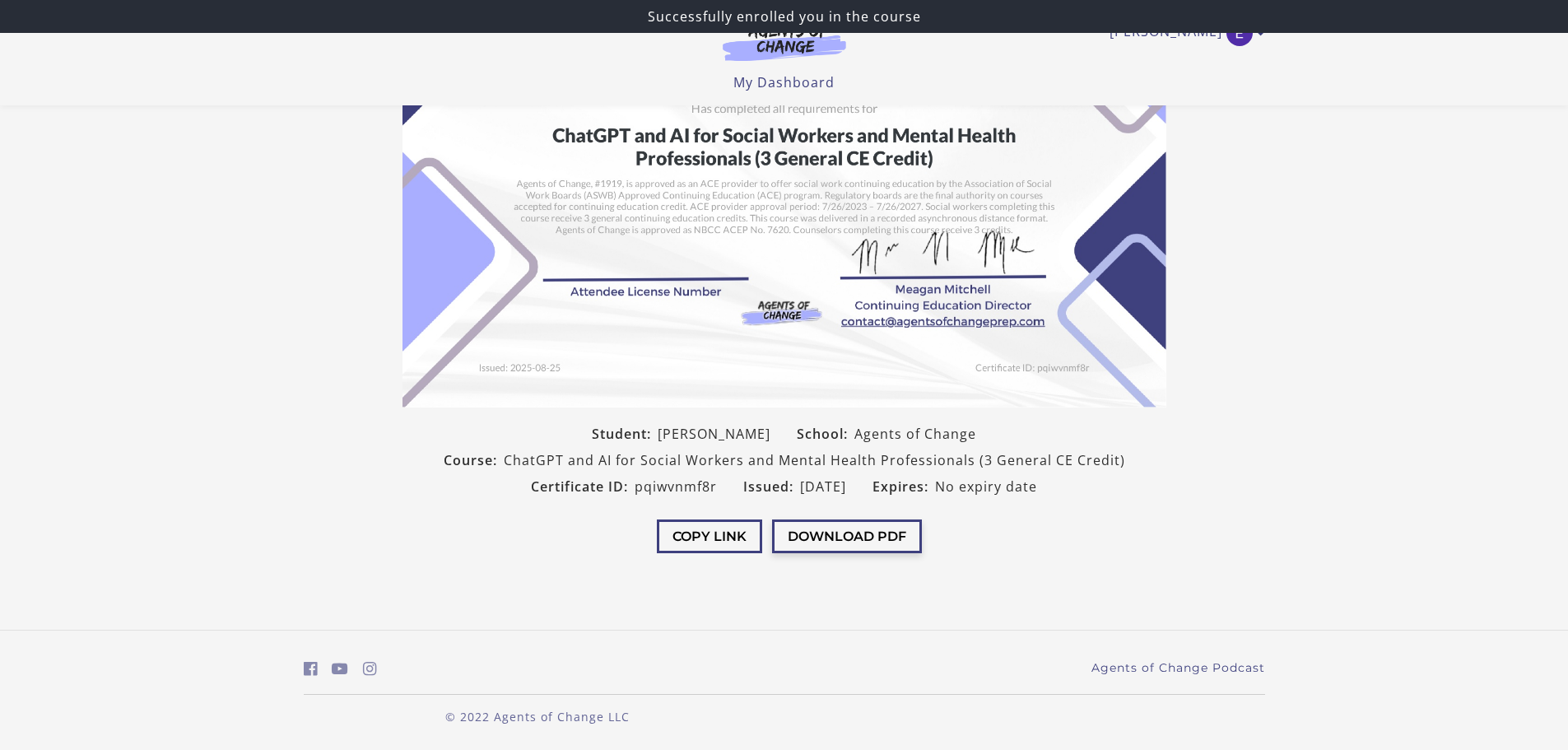
click at [881, 521] on button "Download PDF" at bounding box center [847, 536] width 150 height 34
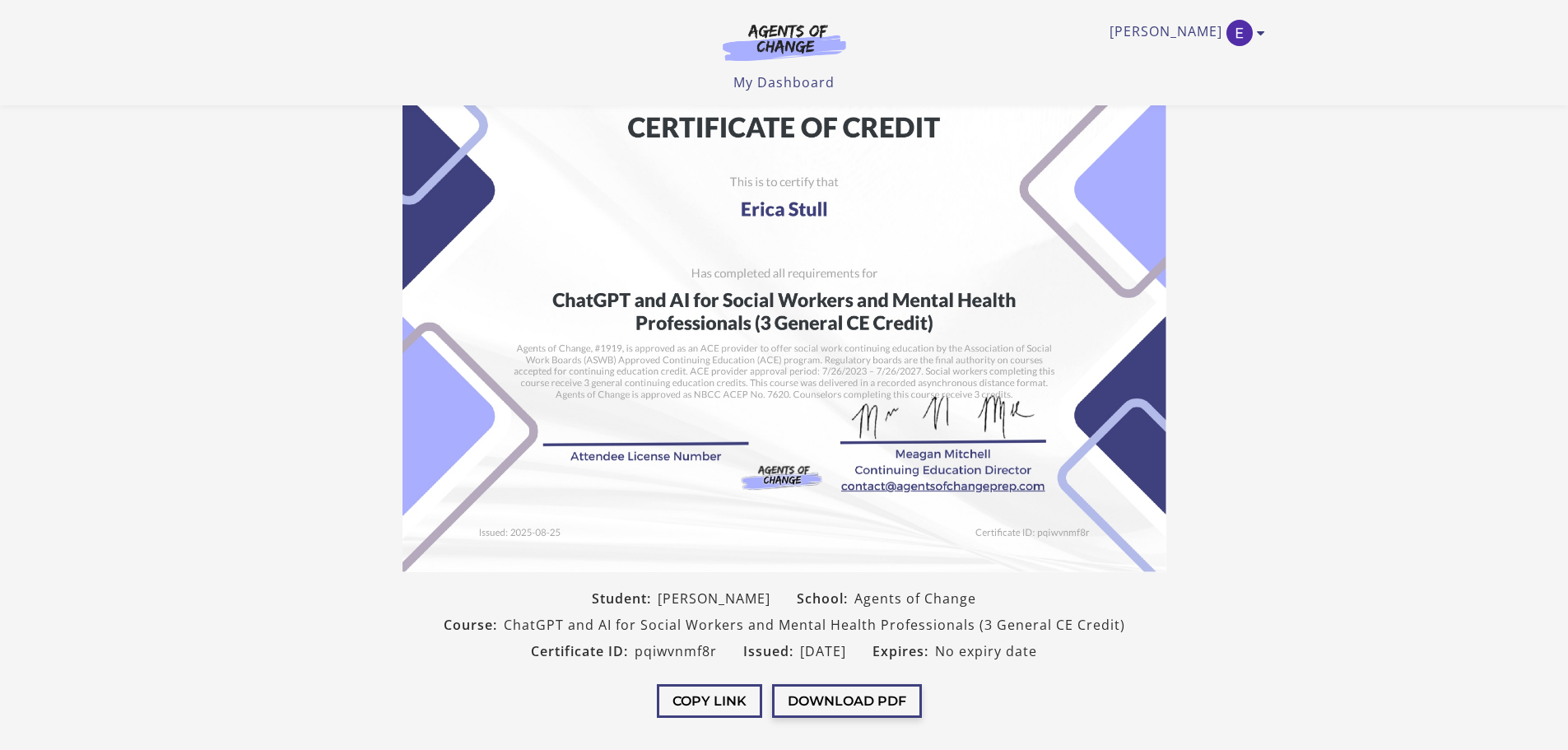
scroll to position [0, 0]
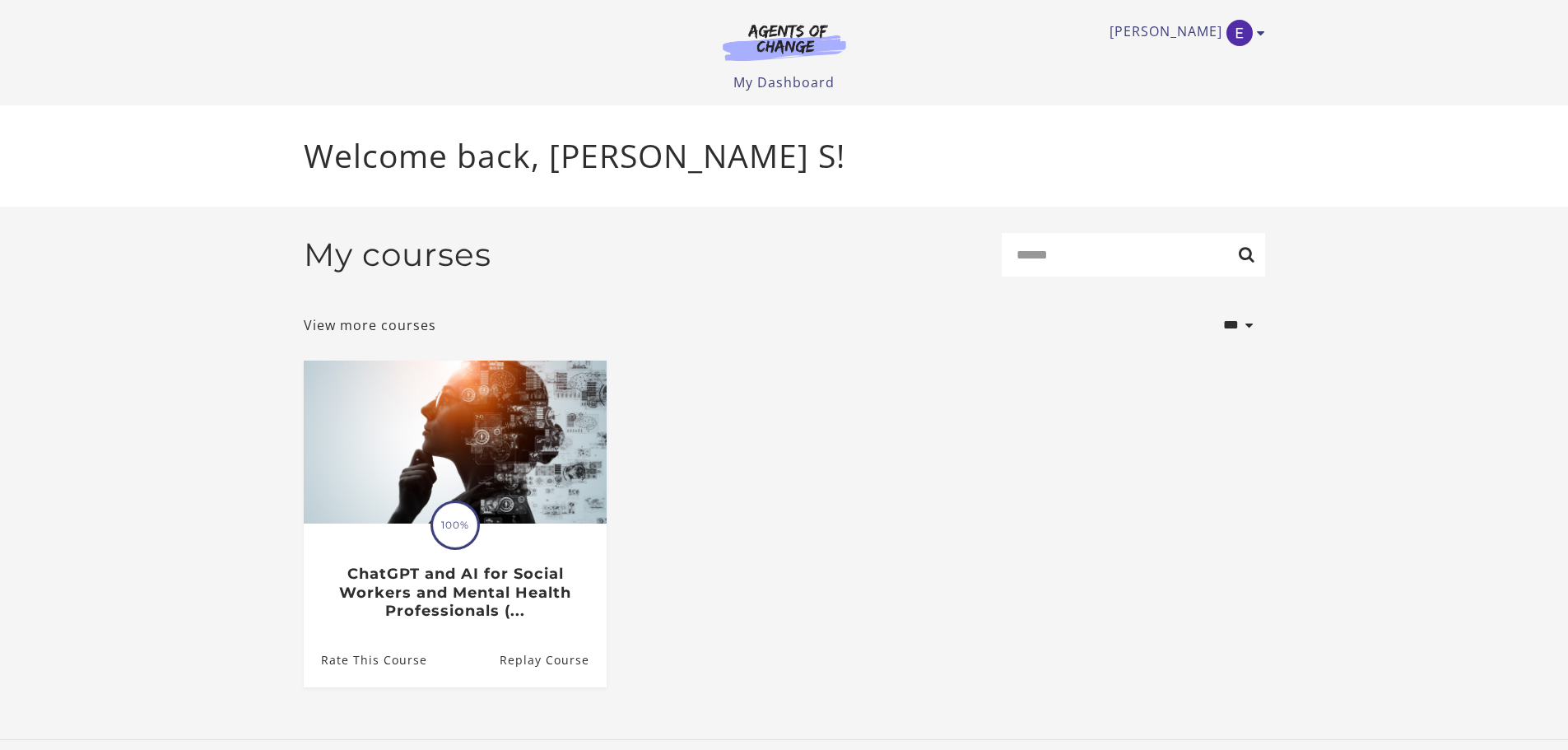
click at [778, 31] on img at bounding box center [785, 41] width 158 height 38
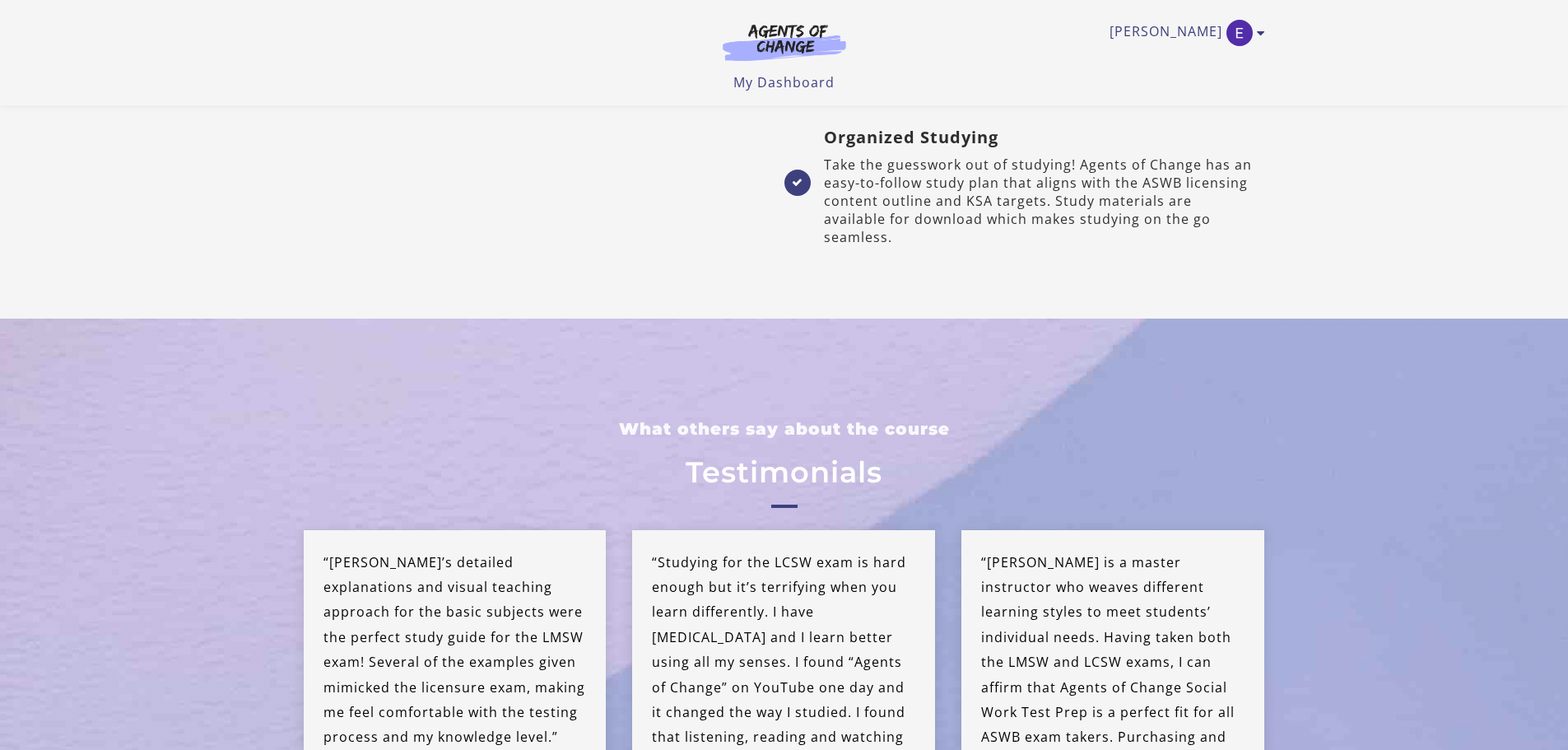
scroll to position [3541, 0]
